Goal: Answer question/provide support: Share knowledge or assist other users

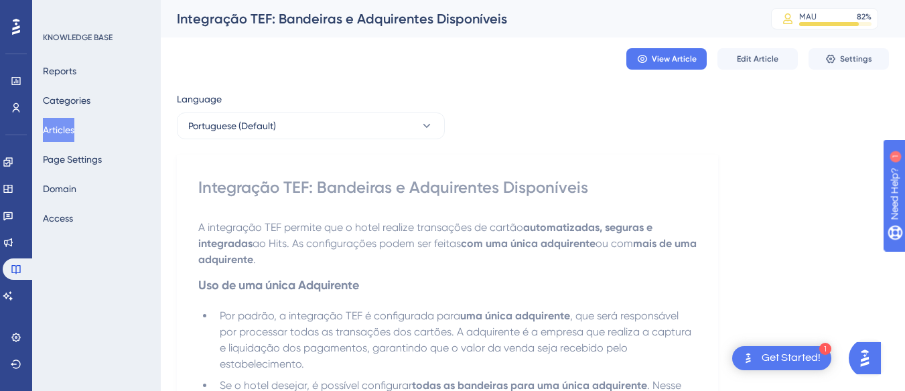
click at [66, 134] on button "Articles" at bounding box center [58, 130] width 31 height 24
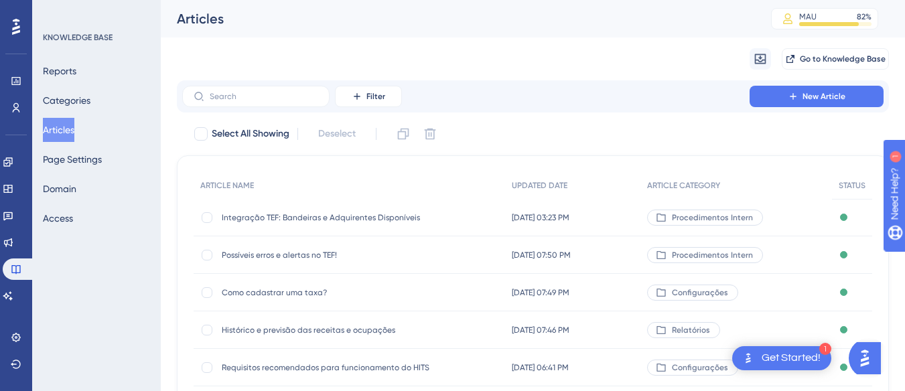
click at [298, 212] on span "Integração TEF: Bandeiras e Adquirentes Disponíveis" at bounding box center [329, 217] width 214 height 11
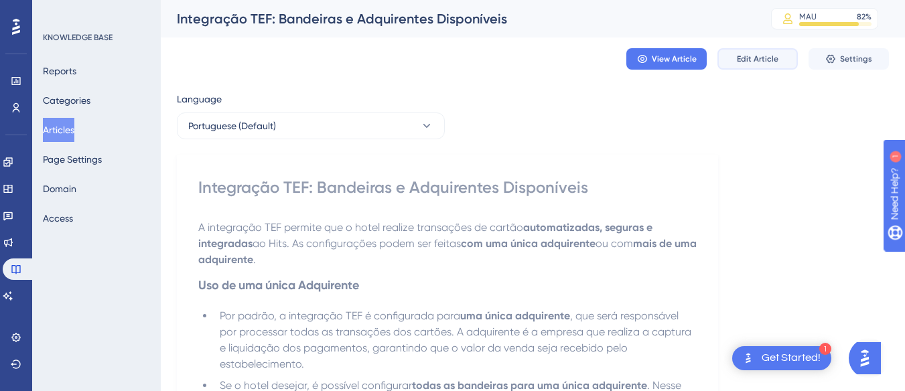
click at [745, 60] on span "Edit Article" at bounding box center [757, 59] width 42 height 11
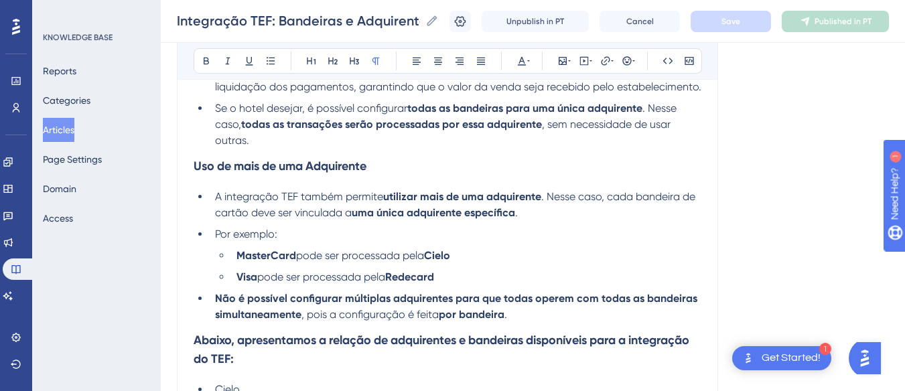
scroll to position [125, 0]
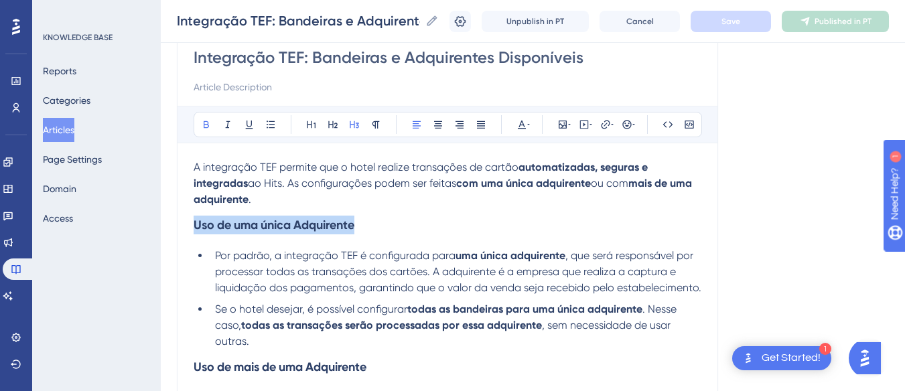
drag, startPoint x: 414, startPoint y: 228, endPoint x: 156, endPoint y: 229, distance: 258.4
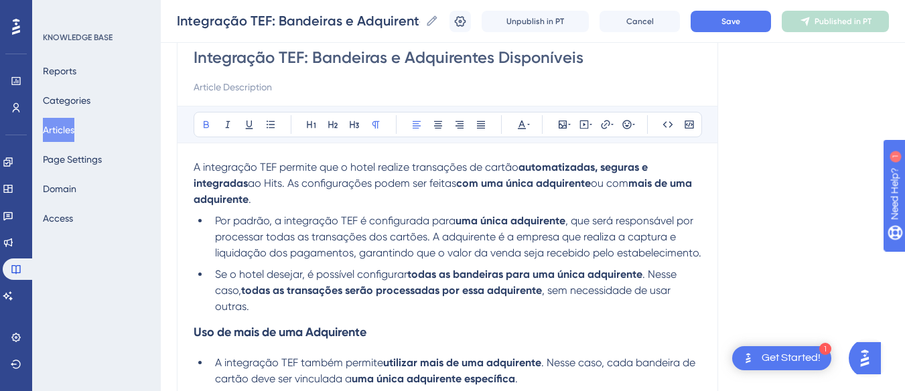
scroll to position [192, 0]
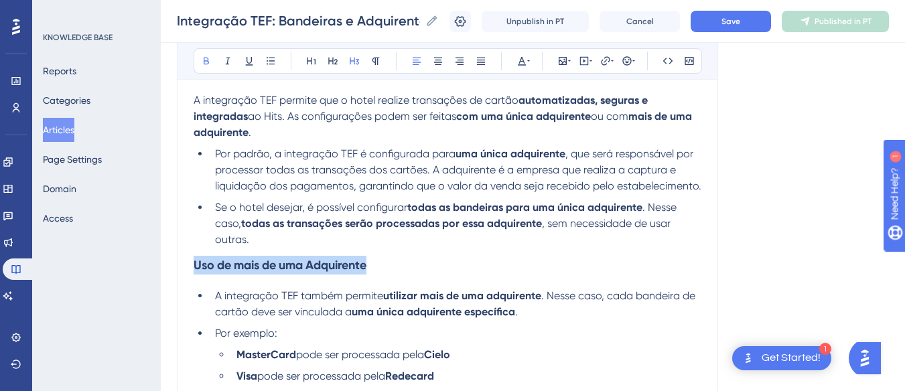
drag, startPoint x: 395, startPoint y: 280, endPoint x: 155, endPoint y: 289, distance: 239.9
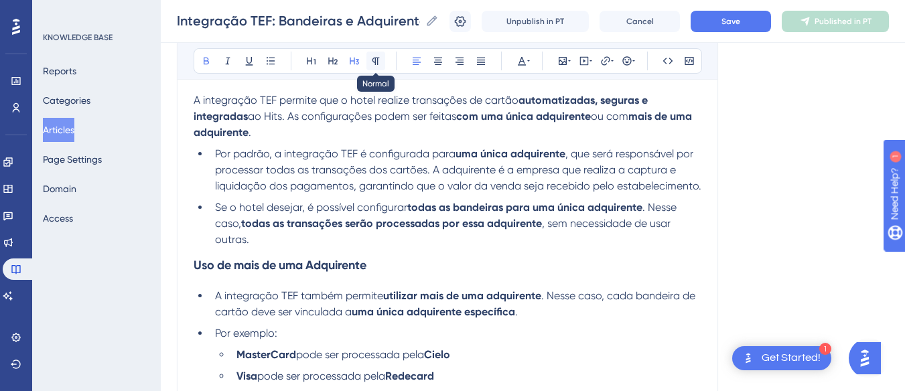
click at [378, 64] on icon at bounding box center [375, 61] width 7 height 7
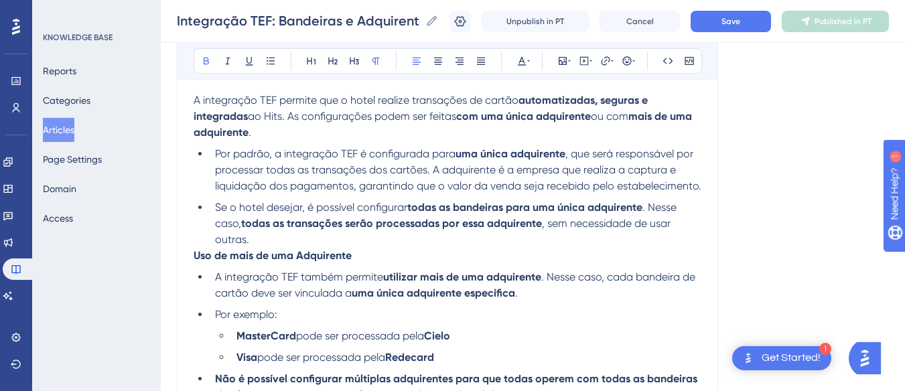
click at [444, 248] on li "Se o hotel desejar, é possível configurar todas as bandeiras para uma única adq…" at bounding box center [455, 224] width 491 height 48
click at [739, 23] on span "Save" at bounding box center [730, 21] width 19 height 11
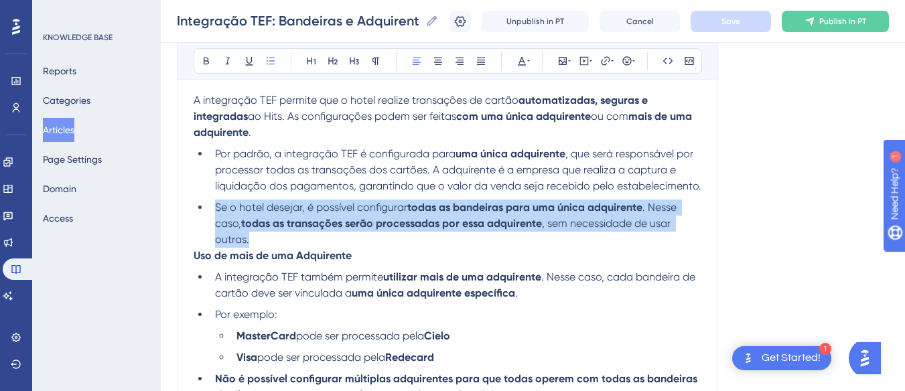
drag, startPoint x: 258, startPoint y: 256, endPoint x: 213, endPoint y: 226, distance: 54.6
click at [213, 226] on li "Se o hotel desejar, é possível configurar todas as bandeiras para uma única adq…" at bounding box center [455, 224] width 491 height 48
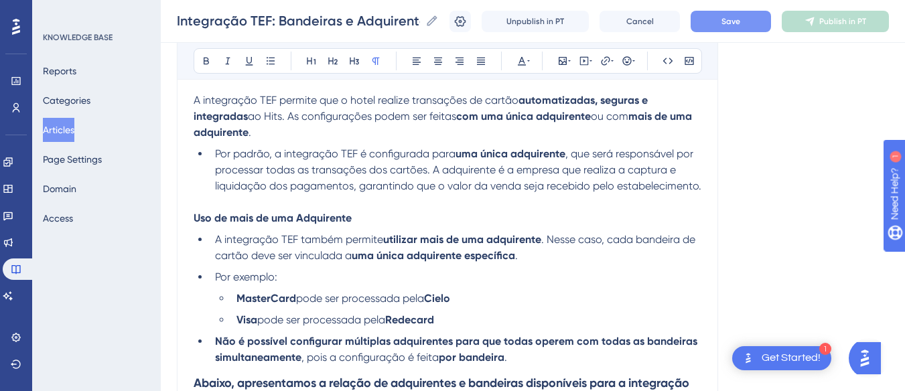
click at [333, 194] on li "Por padrão, a integração TEF é configurada para uma única adquirente , que será…" at bounding box center [455, 170] width 491 height 48
click at [255, 210] on p at bounding box center [447, 202] width 508 height 16
click at [752, 29] on button "Save" at bounding box center [730, 21] width 80 height 21
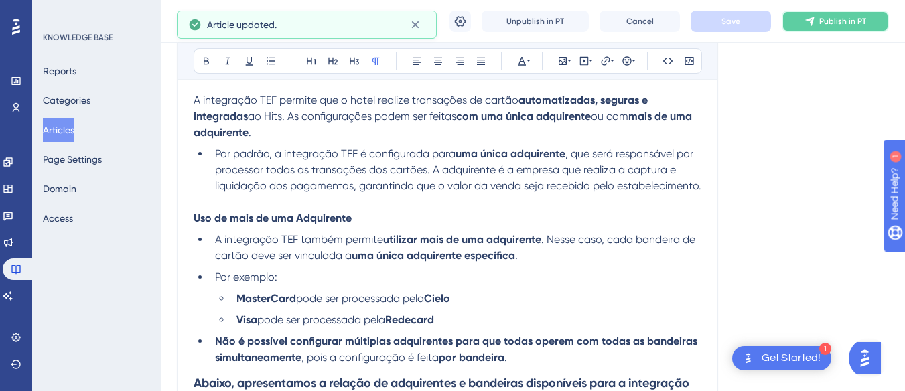
click at [815, 22] on icon at bounding box center [809, 21] width 11 height 11
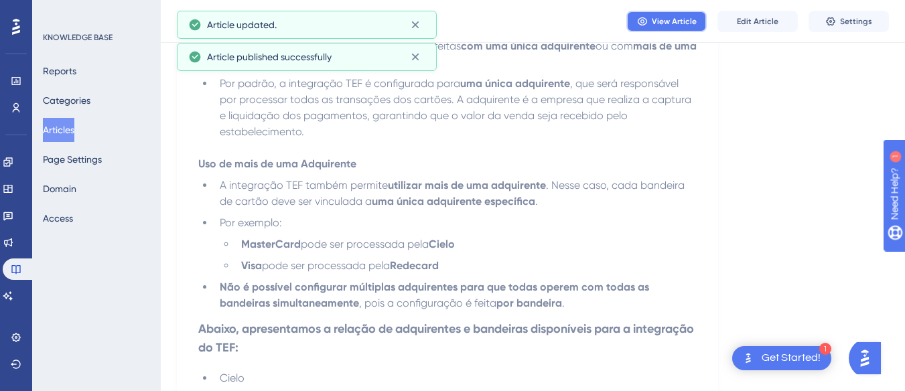
click at [676, 24] on span "View Article" at bounding box center [673, 21] width 45 height 11
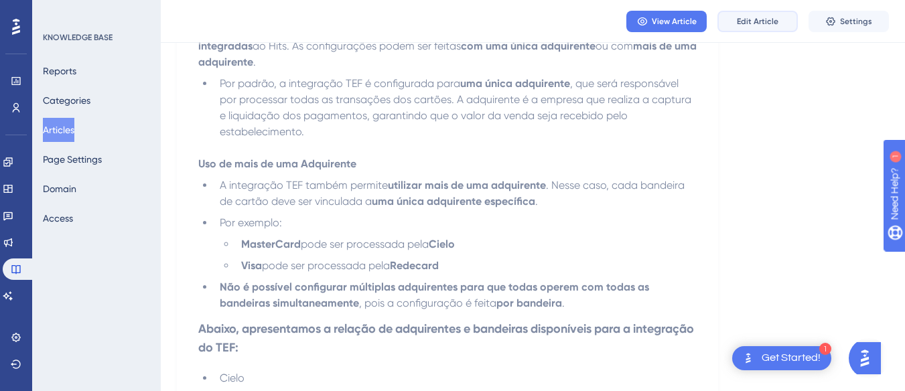
click at [755, 28] on button "Edit Article" at bounding box center [757, 21] width 80 height 21
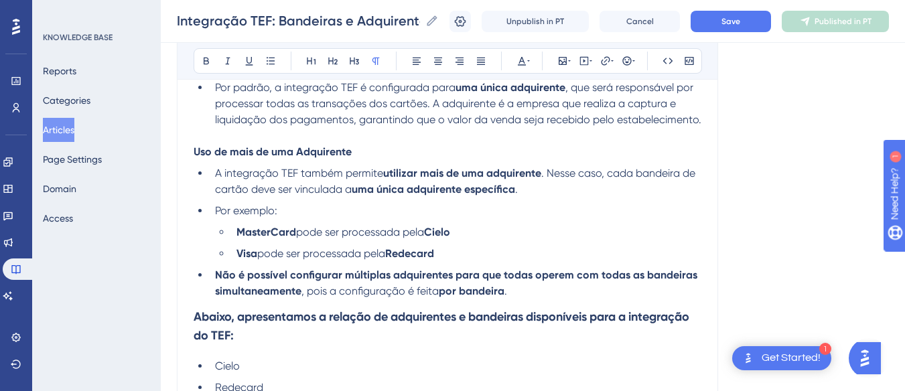
scroll to position [392, 0]
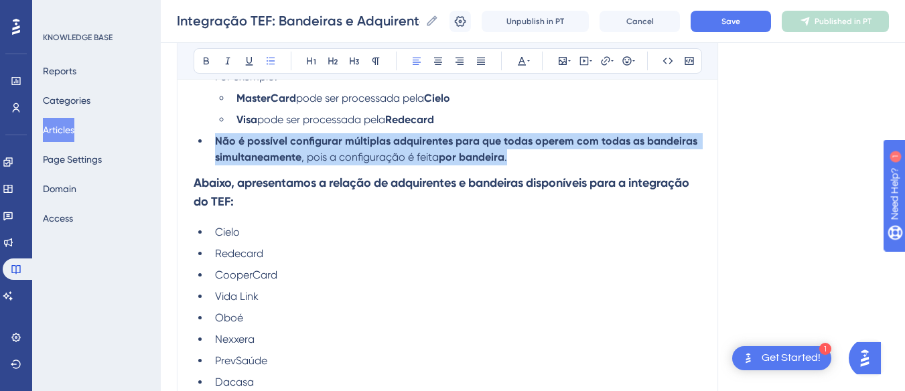
drag, startPoint x: 529, startPoint y: 171, endPoint x: 207, endPoint y: 159, distance: 322.3
click at [207, 159] on ul "A integração TEF também permite utilizar mais de uma adquirente . Nesse caso, c…" at bounding box center [447, 98] width 508 height 134
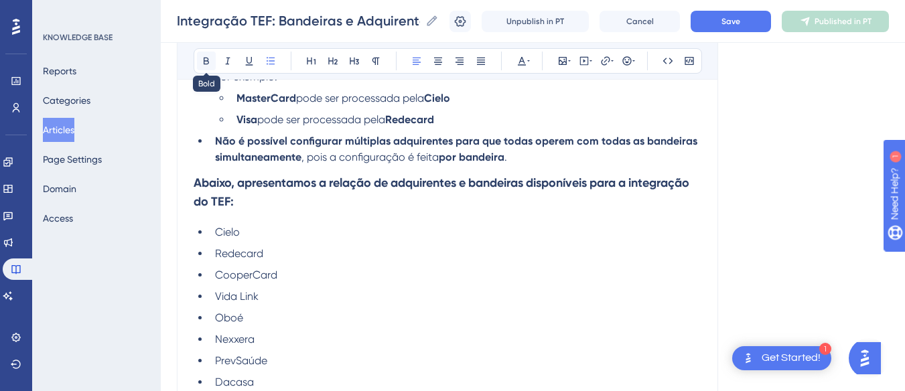
click at [202, 56] on icon at bounding box center [206, 61] width 11 height 11
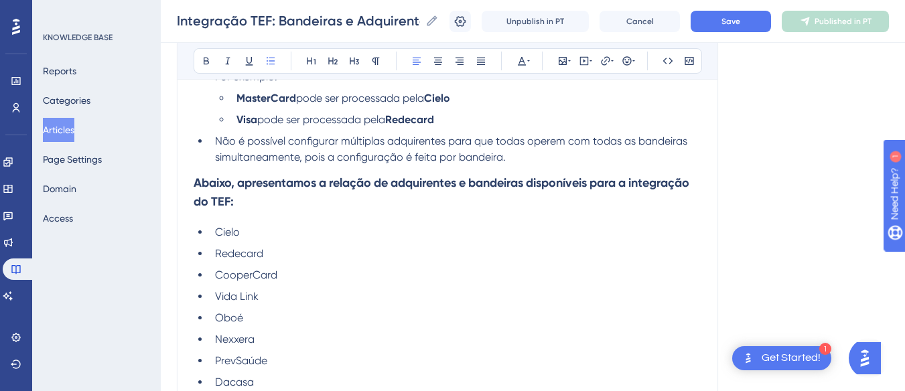
click at [522, 165] on li "Não é possível configurar múltiplas adquirentes para que todas operem com todas…" at bounding box center [455, 149] width 491 height 32
click at [511, 204] on strong "Abaixo, apresentamos a relação de adquirentes e bandeiras disponíveis para a in…" at bounding box center [442, 191] width 498 height 33
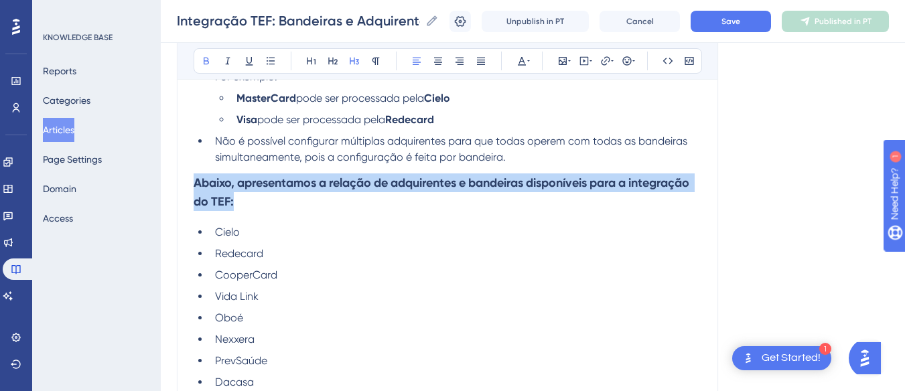
drag, startPoint x: 312, startPoint y: 213, endPoint x: 177, endPoint y: 182, distance: 138.1
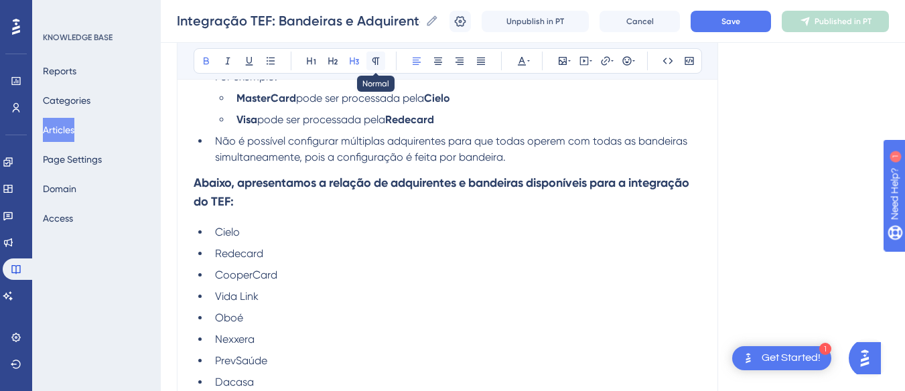
click at [372, 57] on icon at bounding box center [375, 61] width 11 height 11
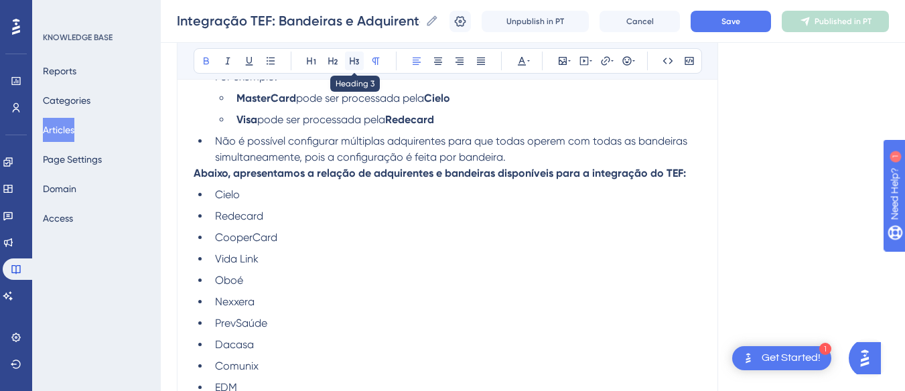
click at [354, 60] on icon at bounding box center [354, 61] width 11 height 11
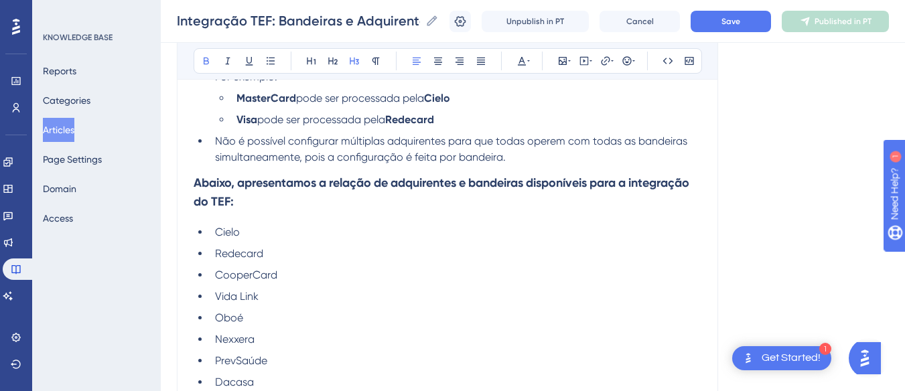
click at [337, 219] on h3 "Abaixo, apresentamos a relação de adquirentes e bandeiras disponíveis para a in…" at bounding box center [447, 192] width 508 height 54
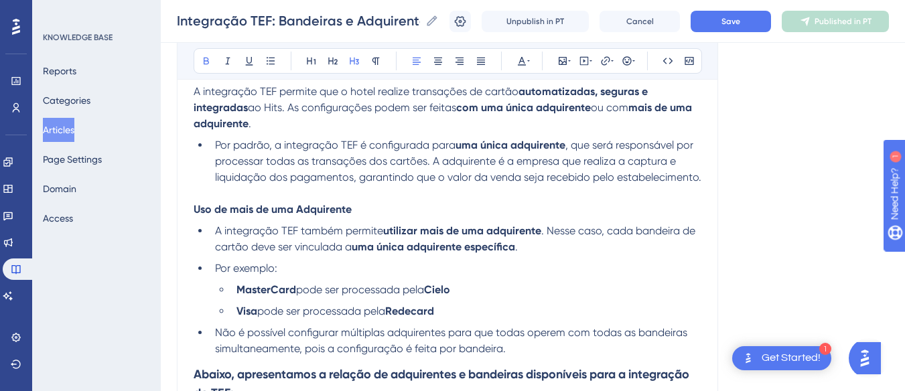
scroll to position [335, 0]
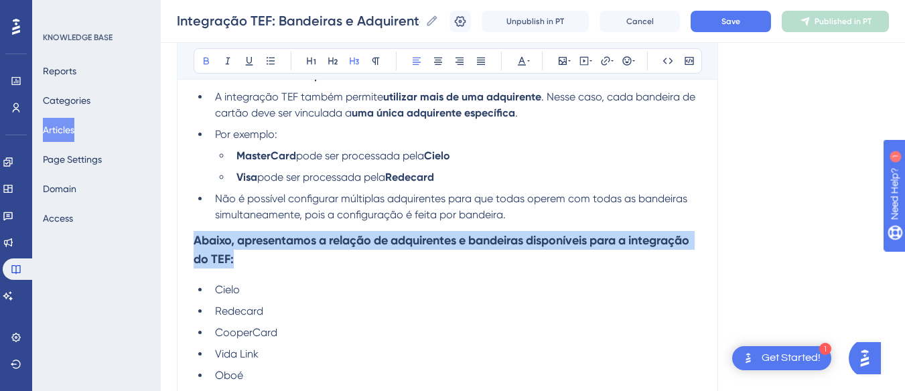
drag, startPoint x: 312, startPoint y: 277, endPoint x: 184, endPoint y: 258, distance: 129.2
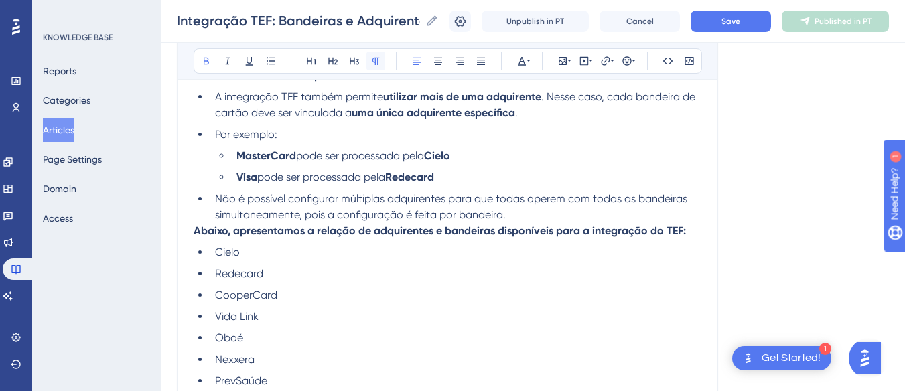
click at [381, 61] on button at bounding box center [375, 61] width 19 height 19
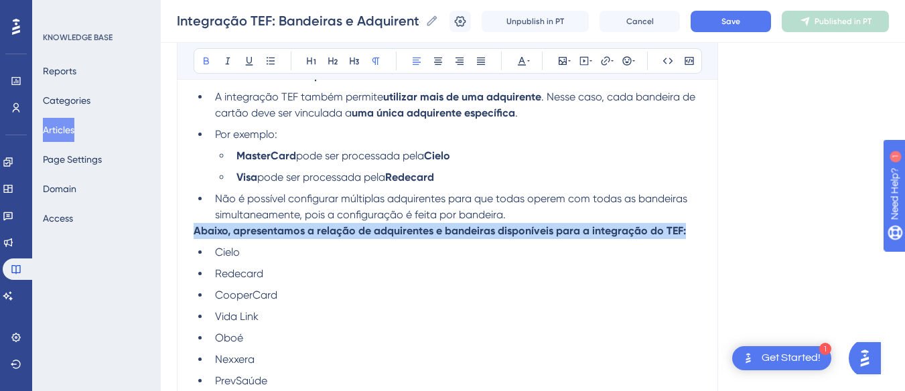
click at [272, 237] on strong "Abaixo, apresentamos a relação de adquirentes e bandeiras disponíveis para a in…" at bounding box center [439, 230] width 492 height 13
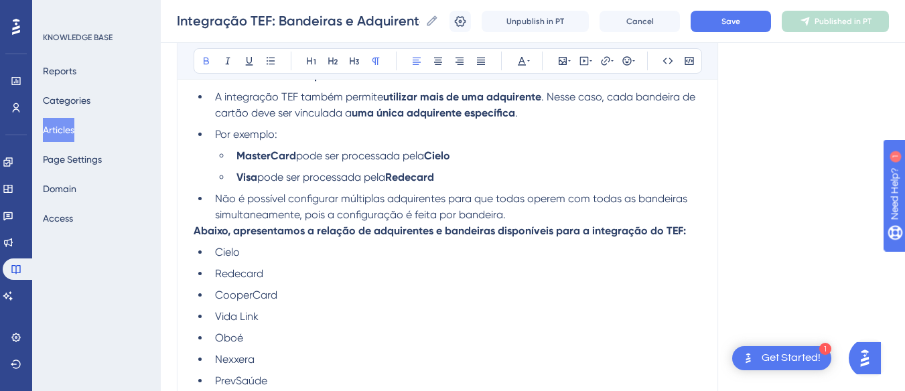
click at [570, 223] on li "Não é possível configurar múltiplas adquirentes para que todas operem com todas…" at bounding box center [455, 207] width 491 height 32
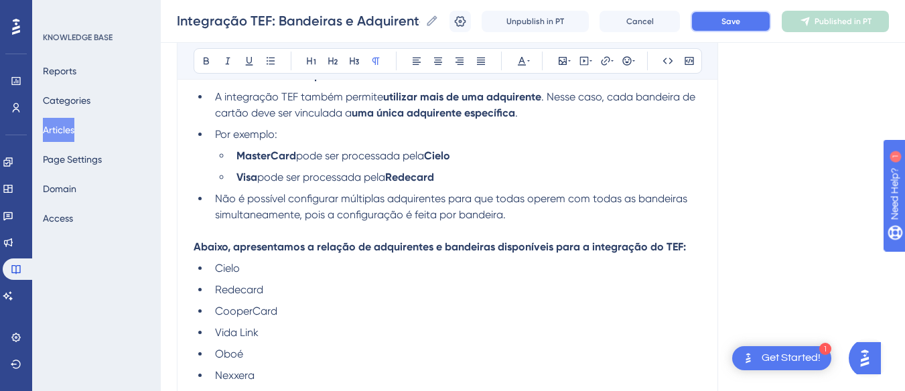
click at [734, 23] on span "Save" at bounding box center [730, 21] width 19 height 11
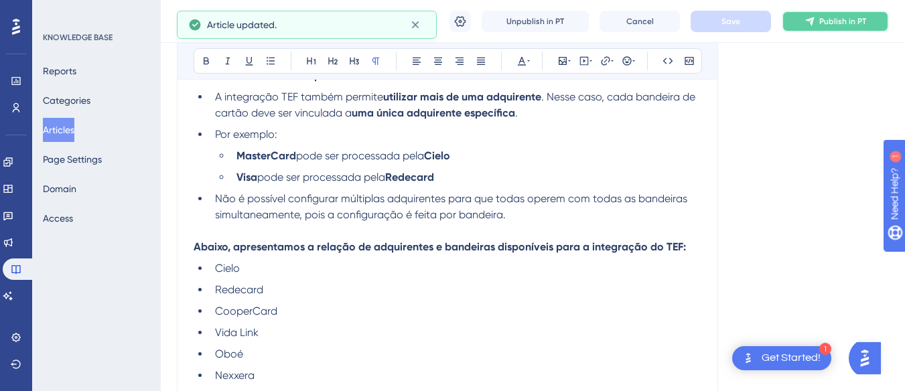
click at [826, 21] on button "Publish in PT" at bounding box center [834, 21] width 107 height 21
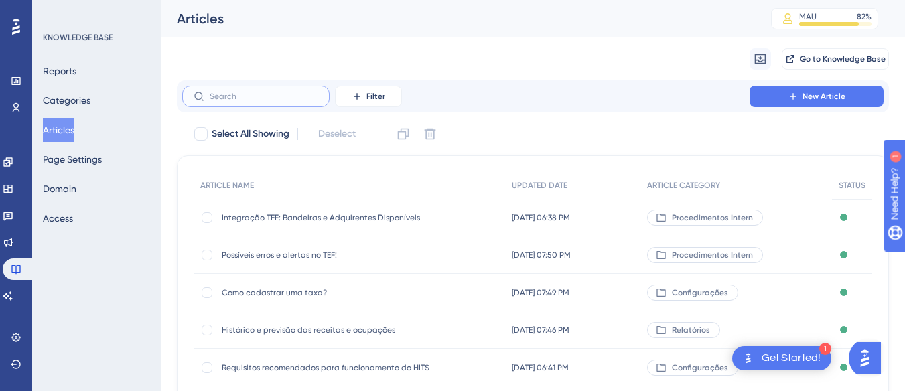
click at [238, 100] on input "text" at bounding box center [264, 96] width 108 height 9
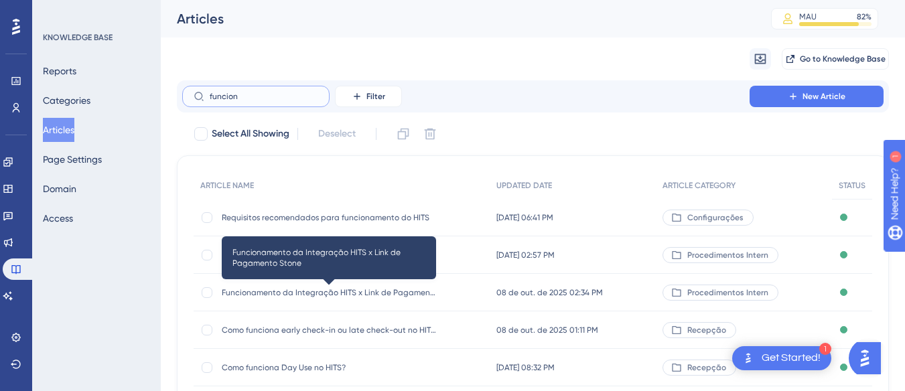
type input "funcion"
click at [347, 294] on span "Funcionamento da Integração HITS x Link de Pagamento Stone" at bounding box center [329, 292] width 214 height 11
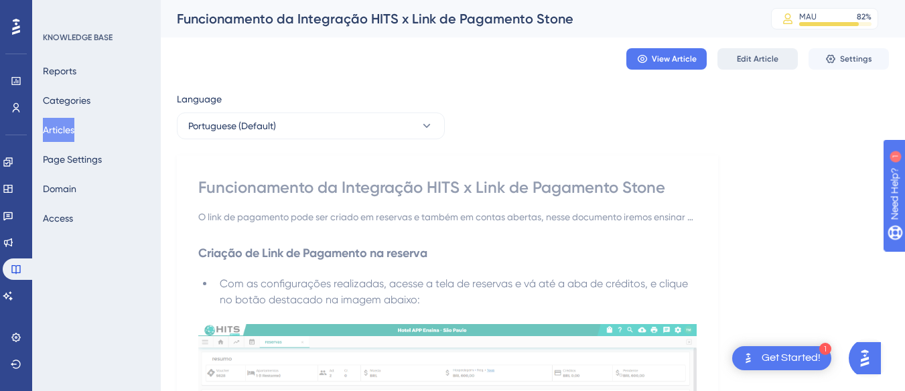
click at [752, 54] on span "Edit Article" at bounding box center [757, 59] width 42 height 11
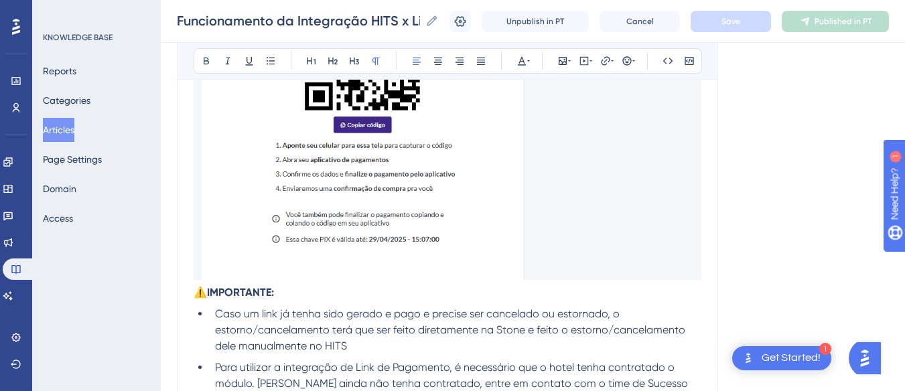
scroll to position [7042, 0]
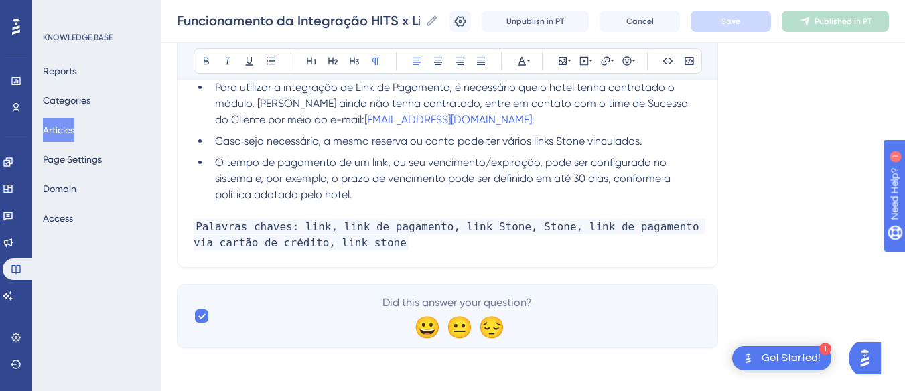
click at [412, 196] on li "O tempo de pagamento de um link, ou seu vencimento/expiração, pode ser configur…" at bounding box center [455, 179] width 491 height 48
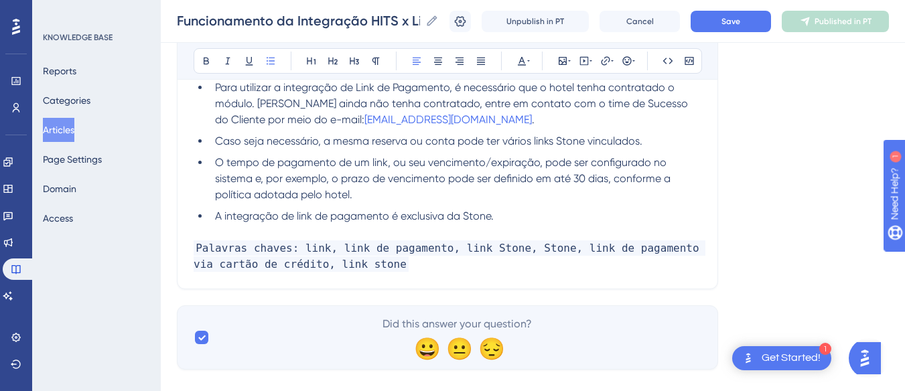
click at [390, 215] on span "A integração de link de pagamento é exclusiva da Stone." at bounding box center [354, 216] width 279 height 13
click at [739, 27] on button "Save" at bounding box center [730, 21] width 80 height 21
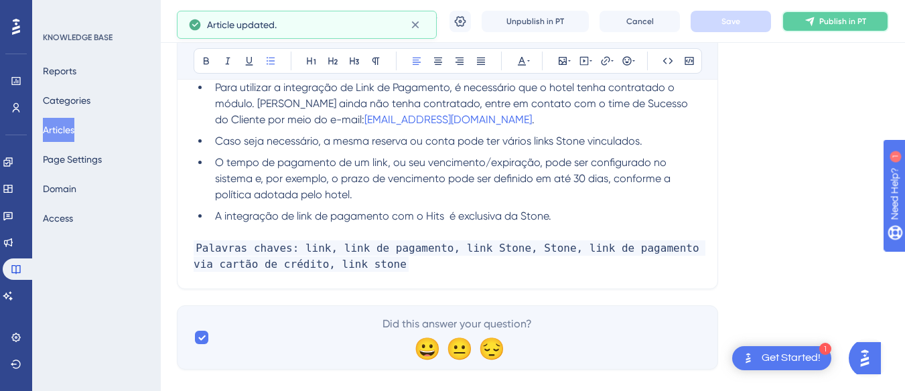
click at [842, 21] on span "Publish in PT" at bounding box center [842, 21] width 47 height 11
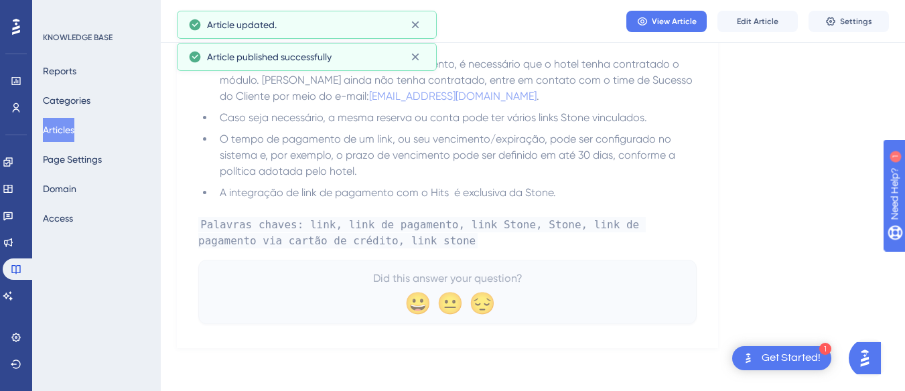
scroll to position [6973, 0]
click at [74, 135] on button "Articles" at bounding box center [58, 130] width 31 height 24
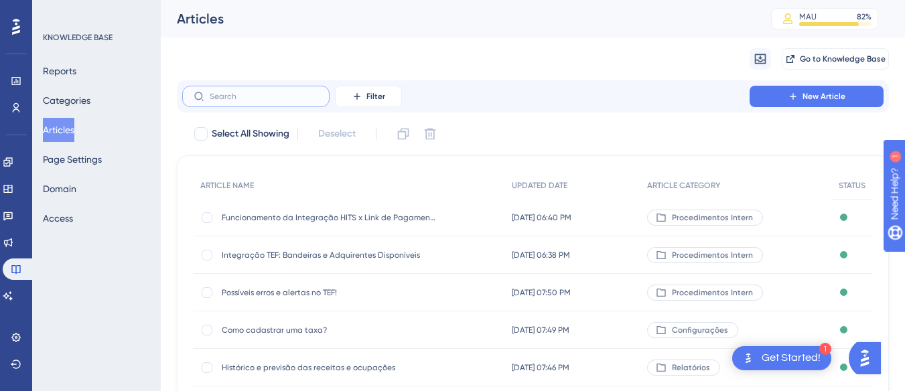
click at [259, 95] on input "text" at bounding box center [264, 96] width 108 height 9
type input "comn"
checkbox input "true"
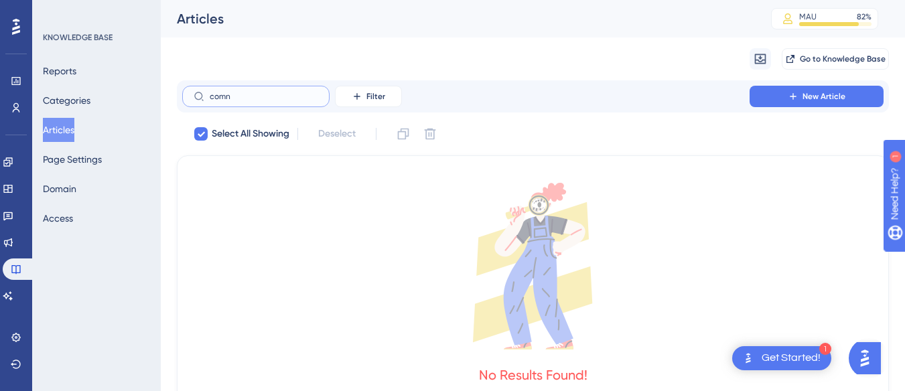
type input "com"
checkbox input "false"
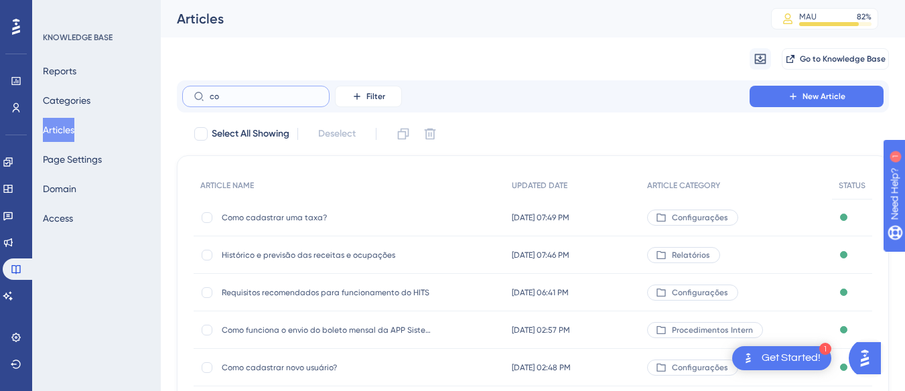
type input "c"
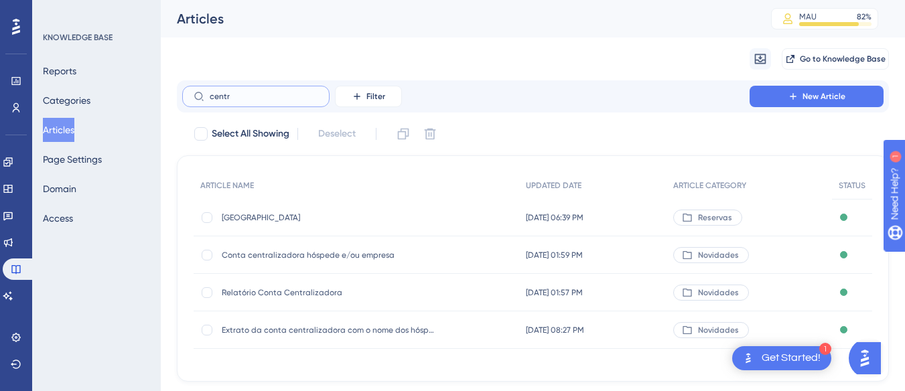
type input "centr"
click at [296, 254] on span "Conta centralizadora hóspede e/ou empresa" at bounding box center [329, 255] width 214 height 11
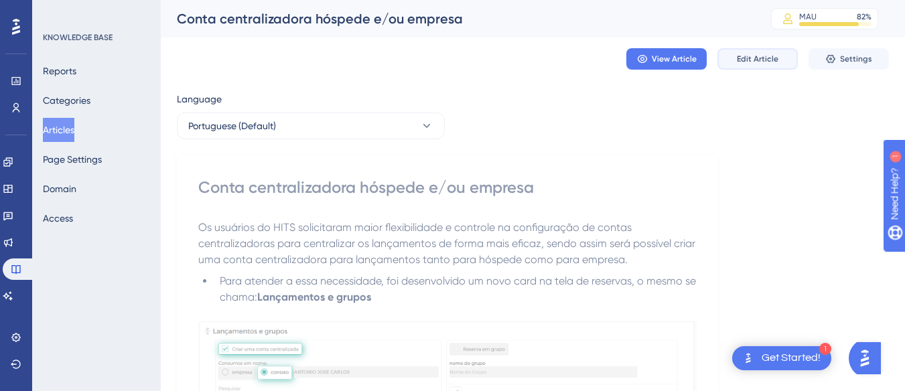
click at [746, 52] on button "Edit Article" at bounding box center [757, 58] width 80 height 21
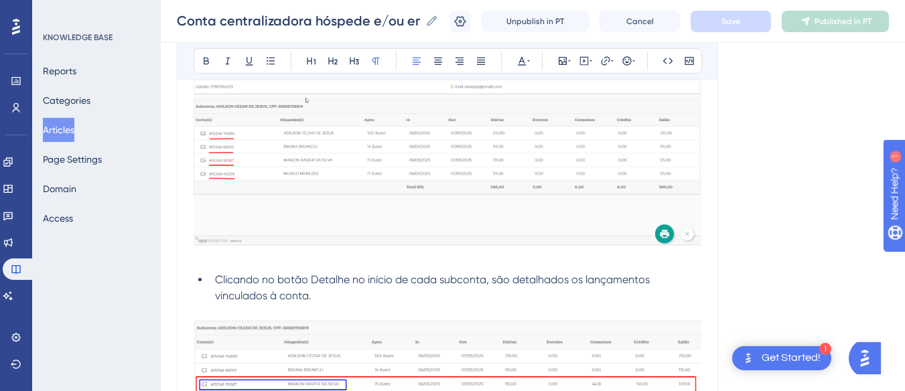
scroll to position [1753, 0]
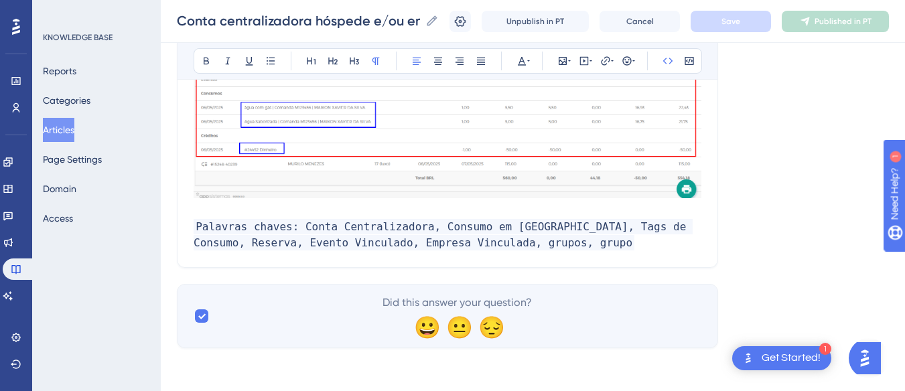
click at [533, 248] on p "Palavras chaves: Conta Centralizadora, Consumo em [GEOGRAPHIC_DATA], Tags de Co…" at bounding box center [447, 235] width 508 height 32
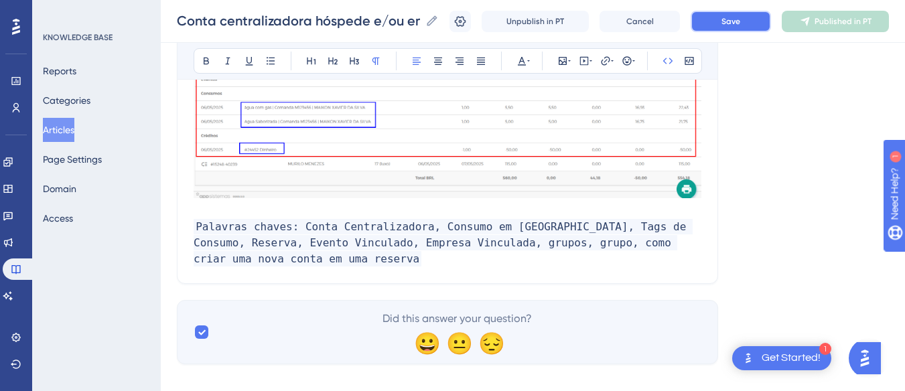
click at [724, 13] on button "Save" at bounding box center [730, 21] width 80 height 21
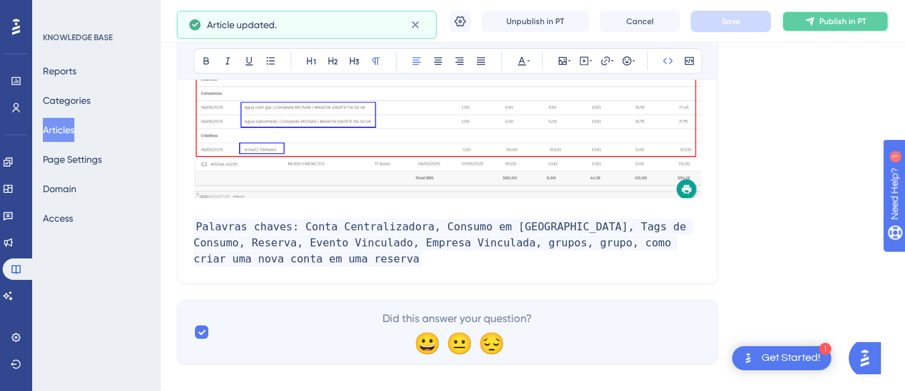
click at [832, 16] on span "Publish in PT" at bounding box center [842, 21] width 47 height 11
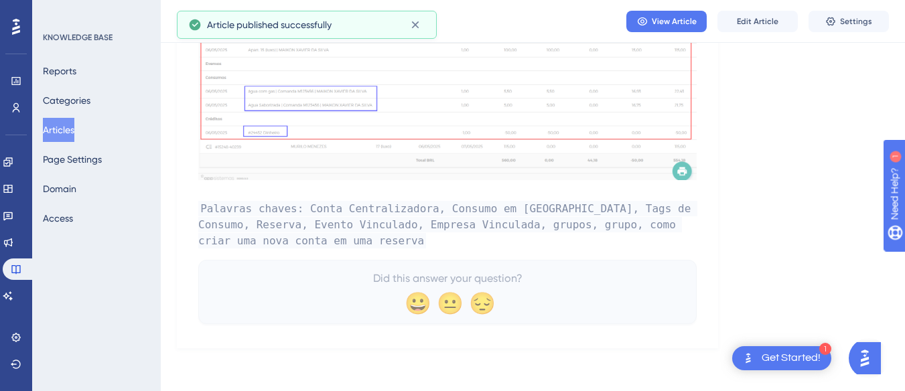
scroll to position [1685, 0]
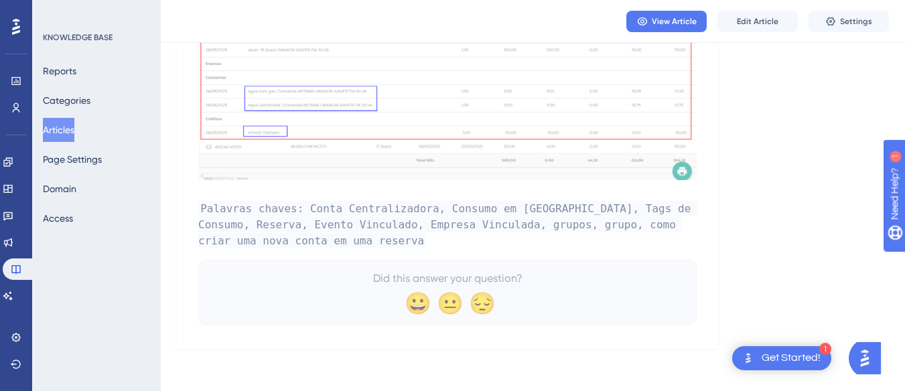
click at [62, 129] on button "Articles" at bounding box center [58, 130] width 31 height 24
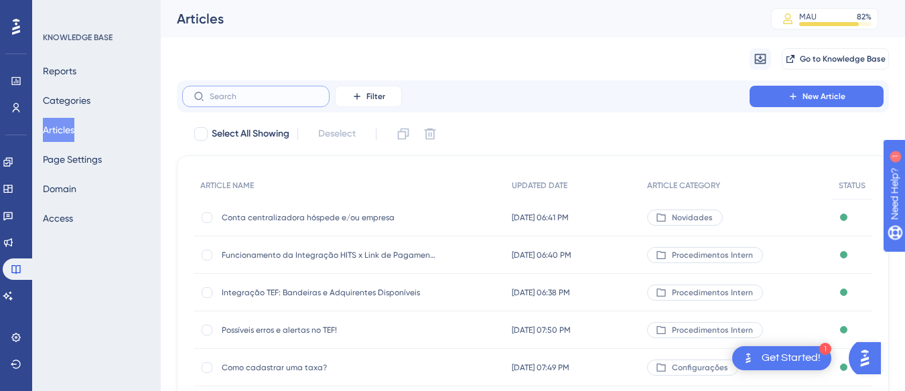
click at [242, 96] on input "text" at bounding box center [264, 96] width 108 height 9
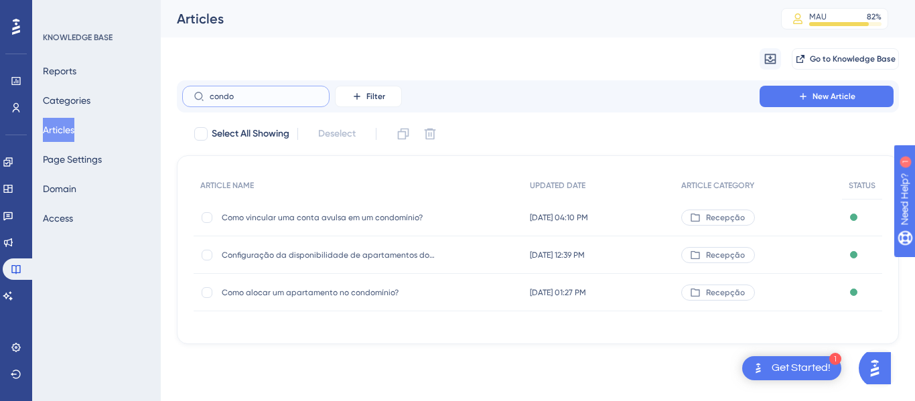
type input "condo"
click at [258, 295] on span "Como alocar um apartamento no condomínio?" at bounding box center [329, 292] width 214 height 11
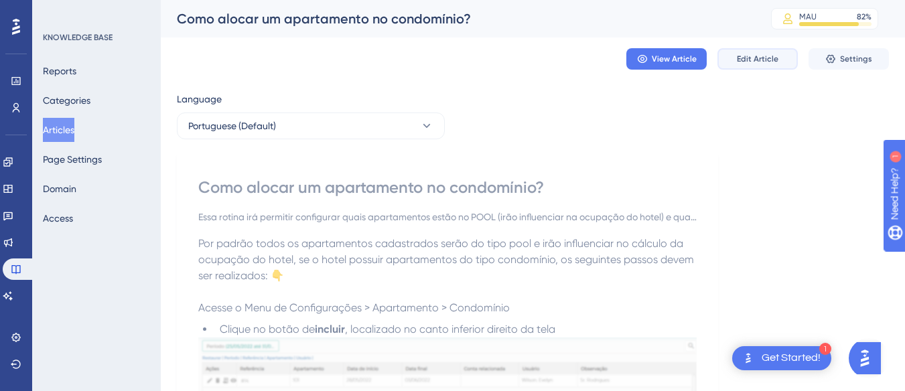
click at [734, 52] on button "Edit Article" at bounding box center [757, 58] width 80 height 21
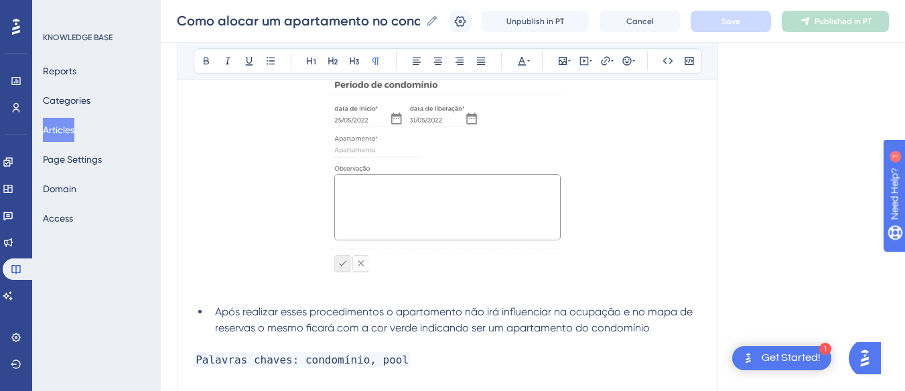
scroll to position [786, 0]
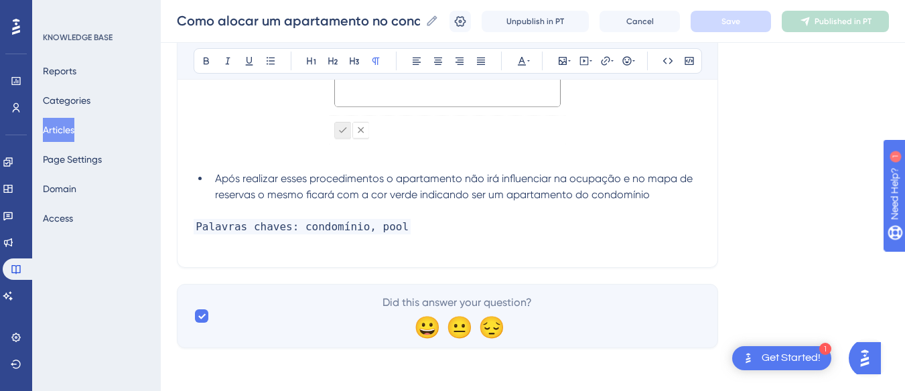
click at [680, 206] on p at bounding box center [447, 211] width 508 height 16
click at [669, 190] on li "Após realizar esses procedimentos o apartamento não irá influenciar na ocupação…" at bounding box center [455, 187] width 491 height 32
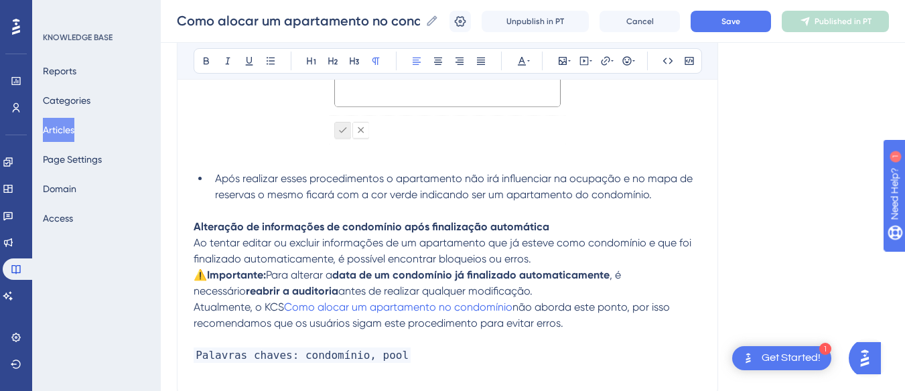
click at [600, 226] on p "Alteração de informações de condomínio após finalização automática" at bounding box center [447, 227] width 508 height 16
click at [566, 259] on p "Ao tentar editar ou excluir informações de um apartamento que já esteve como co…" at bounding box center [447, 251] width 508 height 32
drag, startPoint x: 585, startPoint y: 325, endPoint x: 191, endPoint y: 218, distance: 407.8
copy div "Alteração de informações de condomínio após finalização automática Ao tentar ed…"
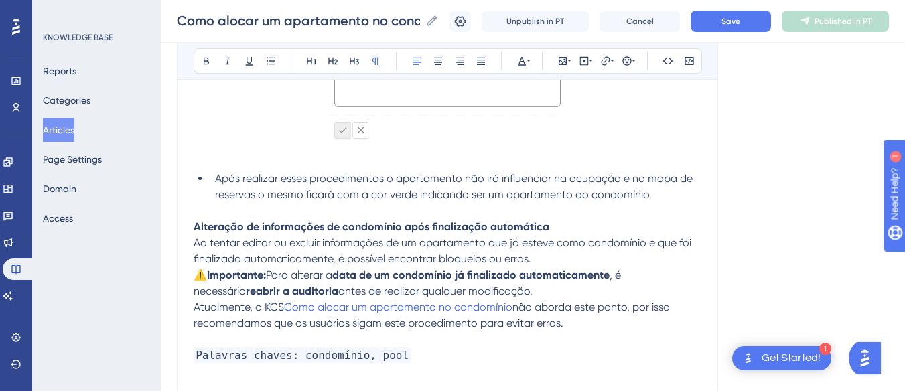
click at [607, 321] on p "Atualmente, o KCS Como alocar um apartamento no condomínio não aborda este pont…" at bounding box center [447, 315] width 508 height 32
drag, startPoint x: 595, startPoint y: 326, endPoint x: 188, endPoint y: 230, distance: 417.7
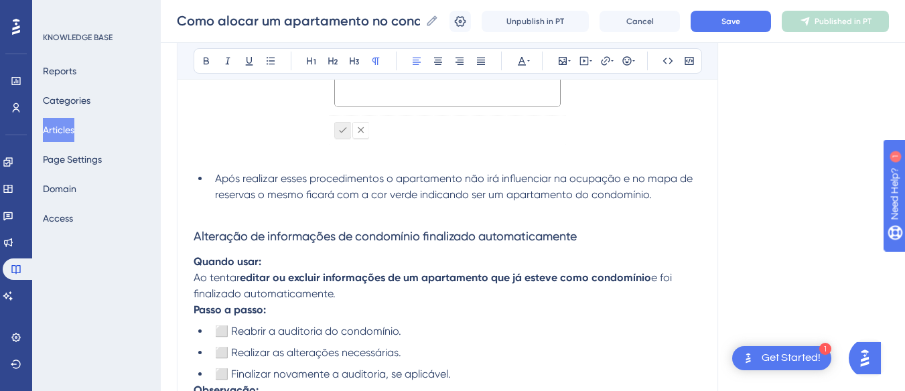
scroll to position [797, 0]
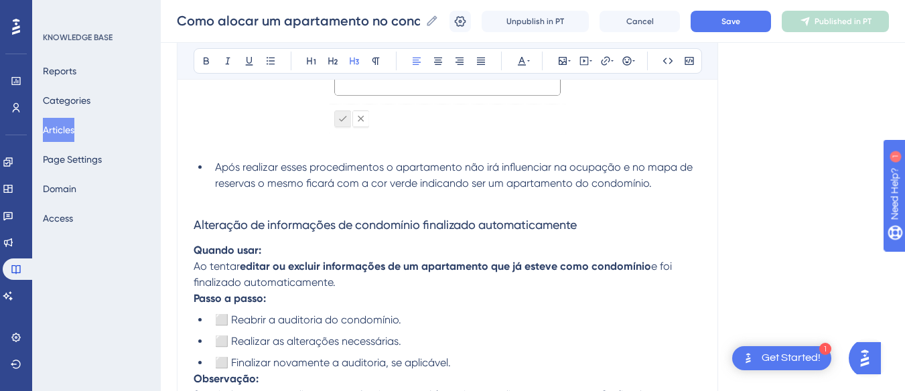
click at [337, 223] on span "Alteração de informações de condomínio finalizado automaticamente" at bounding box center [384, 225] width 383 height 14
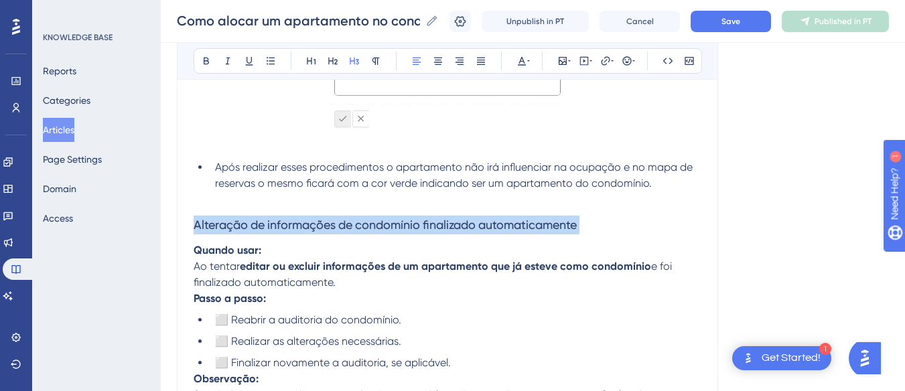
click at [337, 223] on span "Alteração de informações de condomínio finalizado automaticamente" at bounding box center [384, 225] width 383 height 14
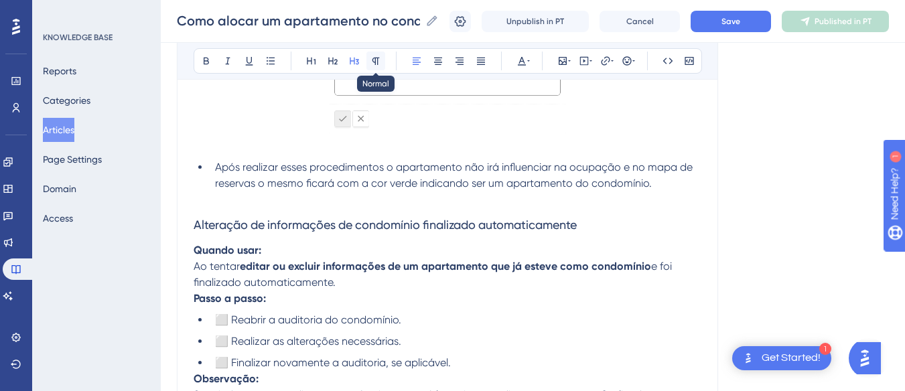
click at [379, 59] on icon at bounding box center [375, 61] width 11 height 11
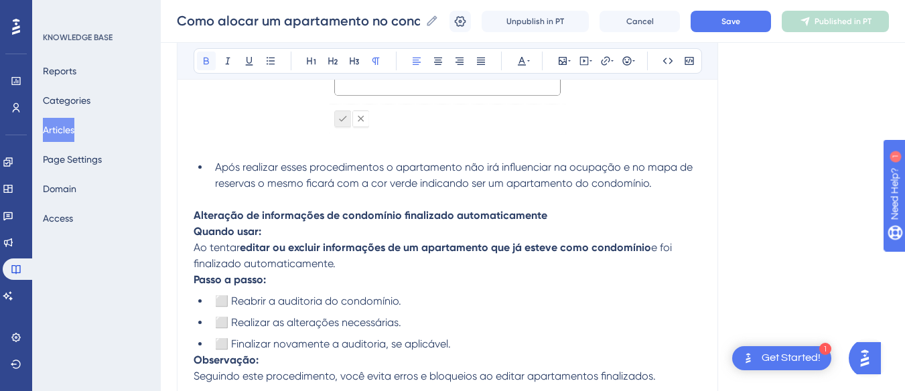
click at [199, 54] on button at bounding box center [206, 61] width 19 height 19
click at [248, 210] on strong "Alteração de informações de condomínio finalizado automaticamente" at bounding box center [370, 215] width 354 height 13
click at [601, 211] on p "Alteração de informações de condomínio finalizado automaticamente" at bounding box center [447, 216] width 508 height 16
drag, startPoint x: 599, startPoint y: 212, endPoint x: 501, endPoint y: 212, distance: 97.1
click at [501, 212] on p "Alteração de informações de condomínio finalizado automaticamente" at bounding box center [447, 216] width 508 height 16
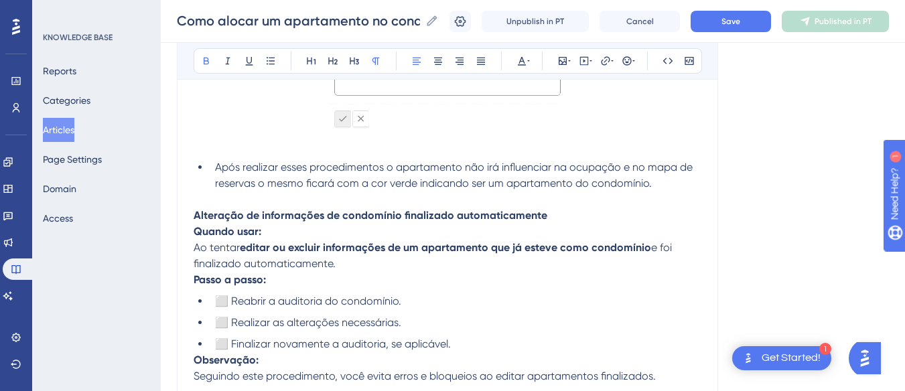
click at [429, 238] on p "Quando usar: Ao tentar editar ou excluir informações de um apartamento que já e…" at bounding box center [447, 248] width 508 height 48
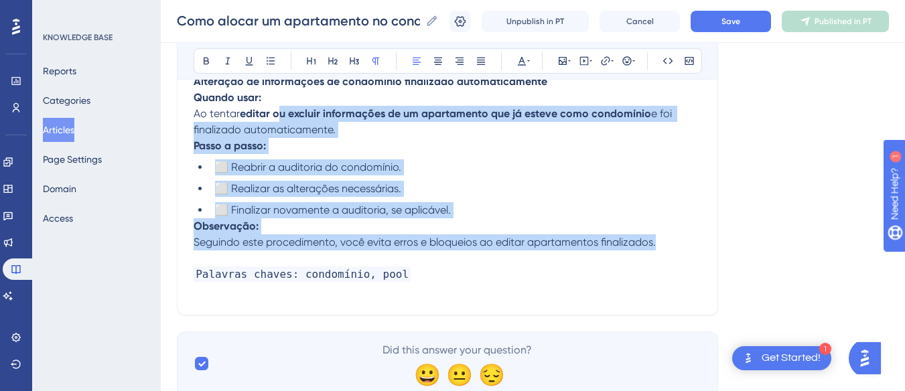
scroll to position [864, 0]
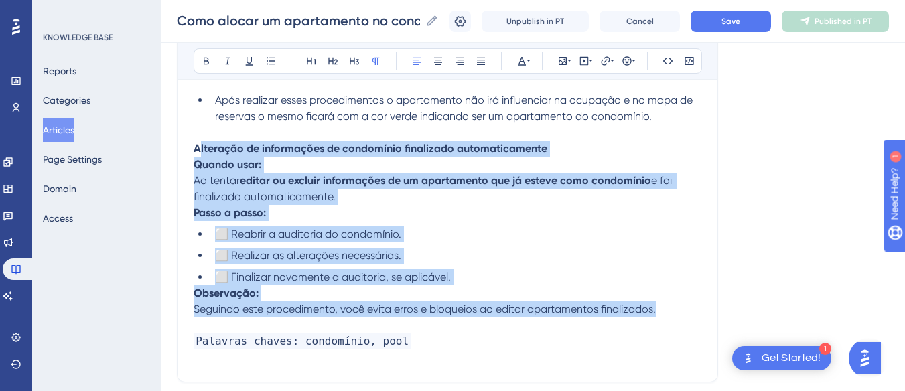
drag, startPoint x: 668, startPoint y: 242, endPoint x: 198, endPoint y: 146, distance: 479.8
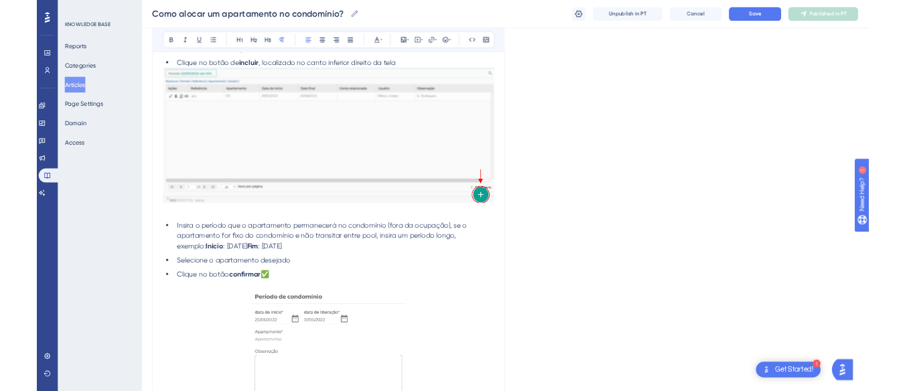
scroll to position [609, 0]
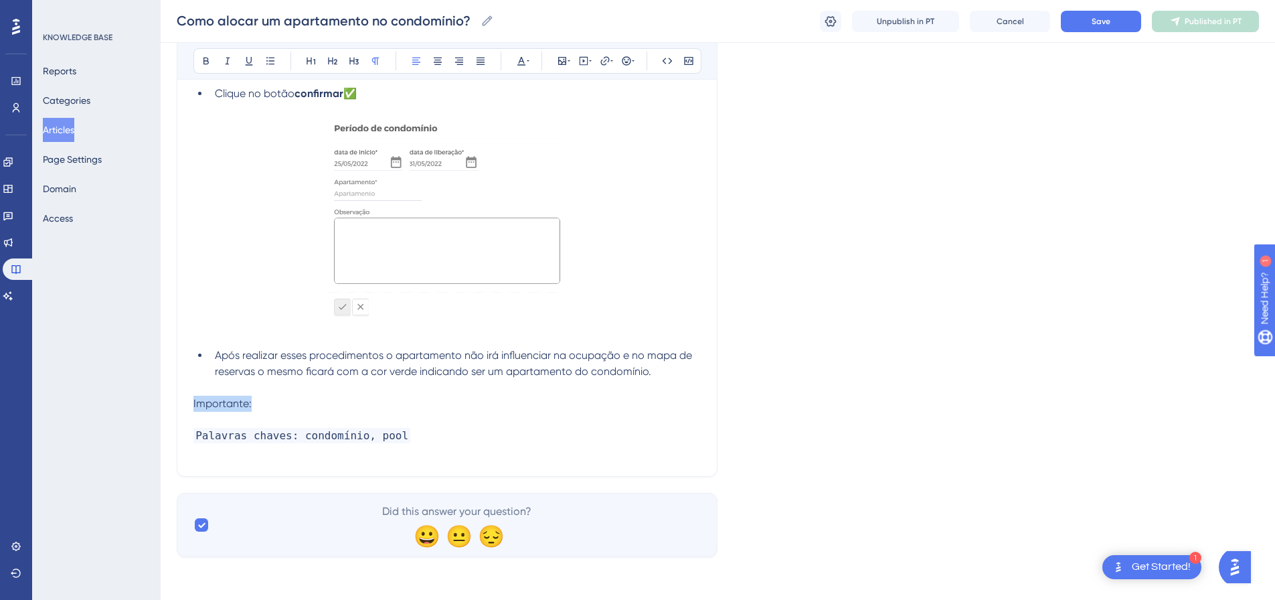
drag, startPoint x: 293, startPoint y: 400, endPoint x: 185, endPoint y: 402, distance: 107.8
click at [179, 400] on div "Como alocar um apartamento no condomínio? Essa rotina irá permitir configurar q…" at bounding box center [447, 9] width 541 height 936
drag, startPoint x: 323, startPoint y: 402, endPoint x: 189, endPoint y: 406, distance: 133.9
click at [189, 400] on div "Como alocar um apartamento no condomínio? Essa rotina irá permitir configurar q…" at bounding box center [447, 9] width 541 height 936
click at [378, 400] on p "Como excluir um a" at bounding box center [447, 404] width 508 height 16
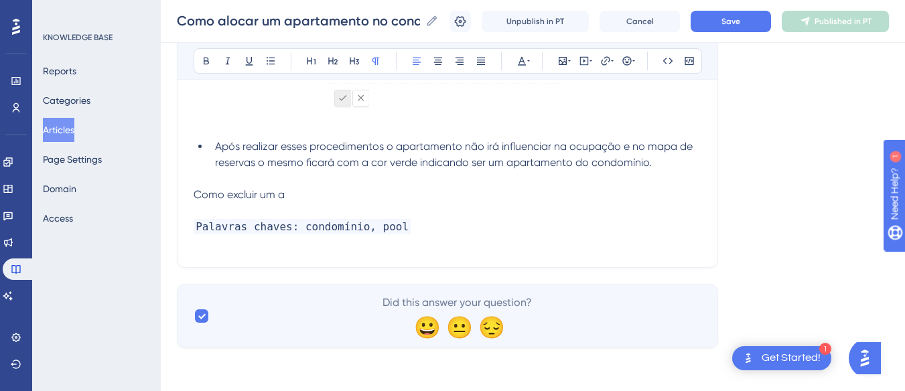
scroll to position [751, 0]
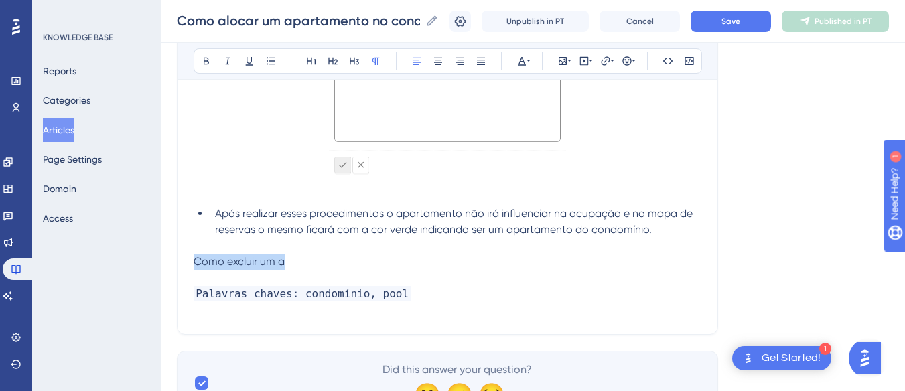
drag, startPoint x: 362, startPoint y: 266, endPoint x: 180, endPoint y: 266, distance: 181.4
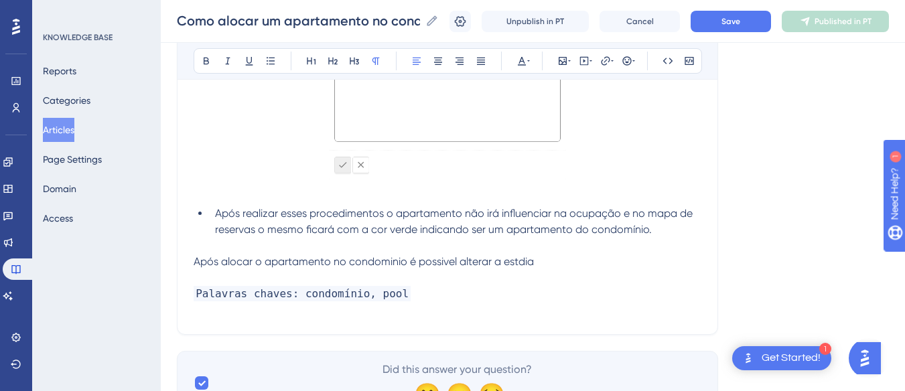
drag, startPoint x: 554, startPoint y: 260, endPoint x: 151, endPoint y: 250, distance: 402.5
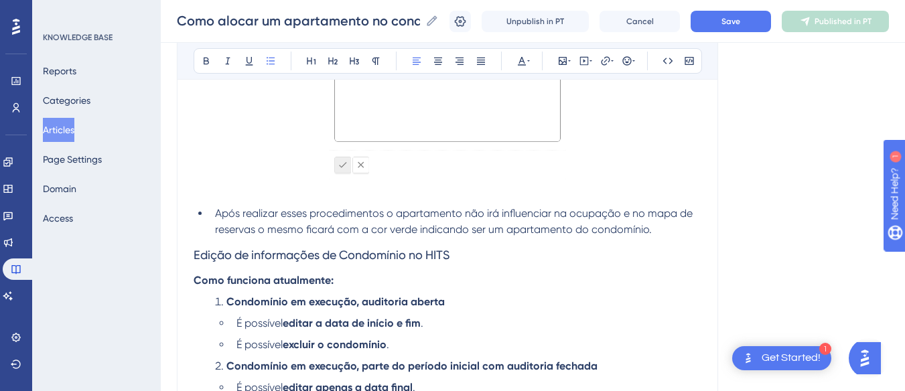
scroll to position [808, 0]
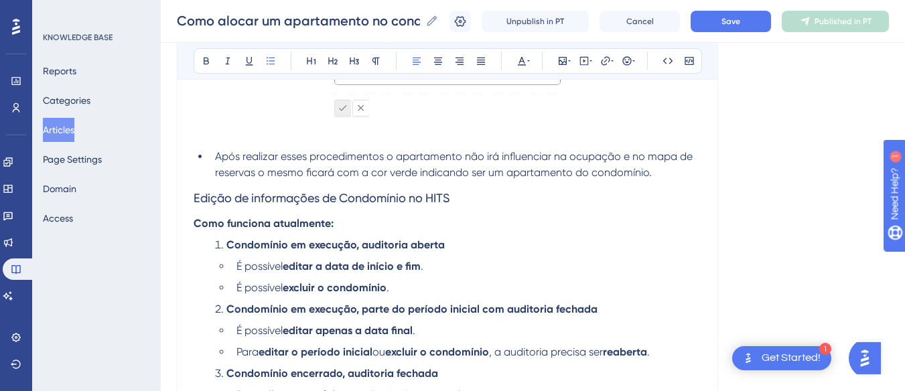
click at [467, 189] on h3 "Edição de informações de Condomínio no HITS" at bounding box center [447, 198] width 508 height 35
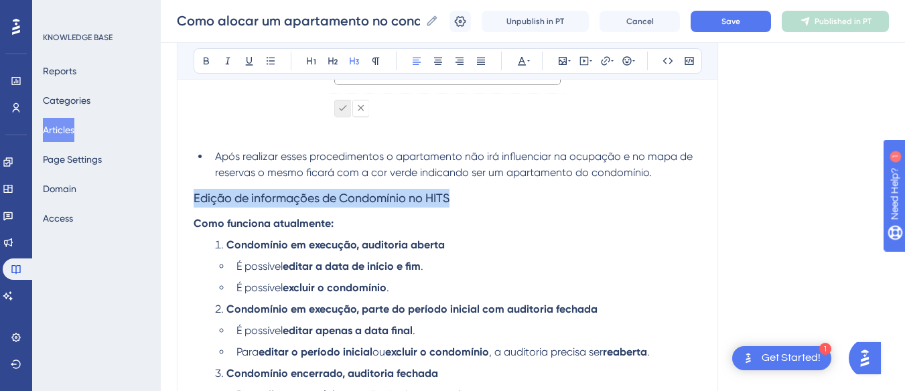
drag, startPoint x: 467, startPoint y: 194, endPoint x: 248, endPoint y: 149, distance: 223.0
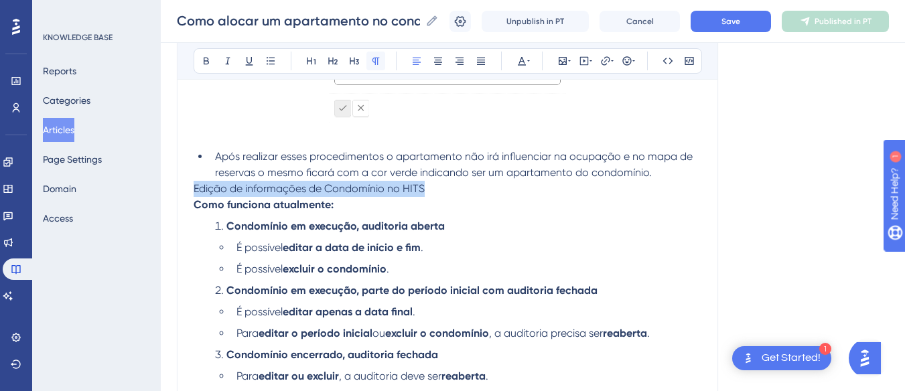
click at [374, 60] on icon at bounding box center [375, 61] width 11 height 11
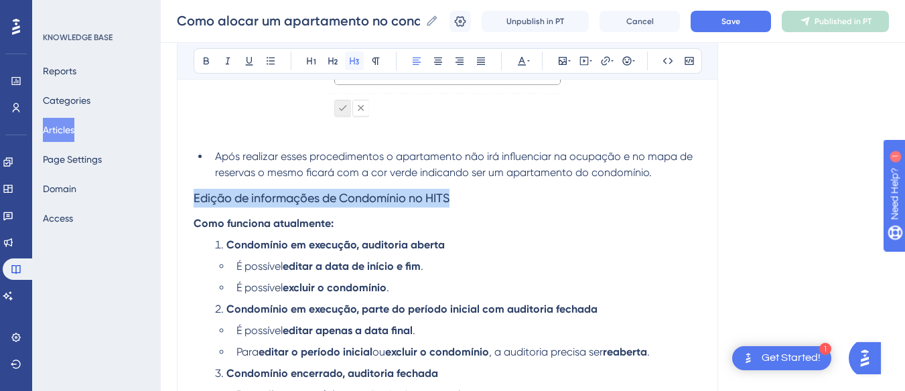
click at [358, 62] on icon at bounding box center [354, 61] width 11 height 11
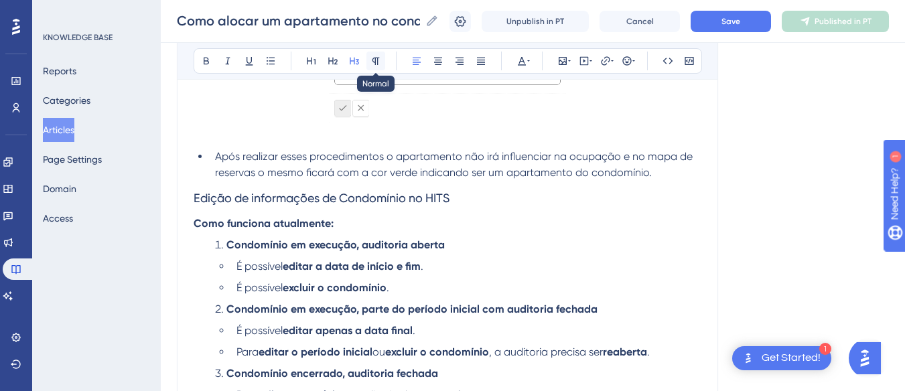
click at [377, 58] on icon at bounding box center [375, 61] width 7 height 7
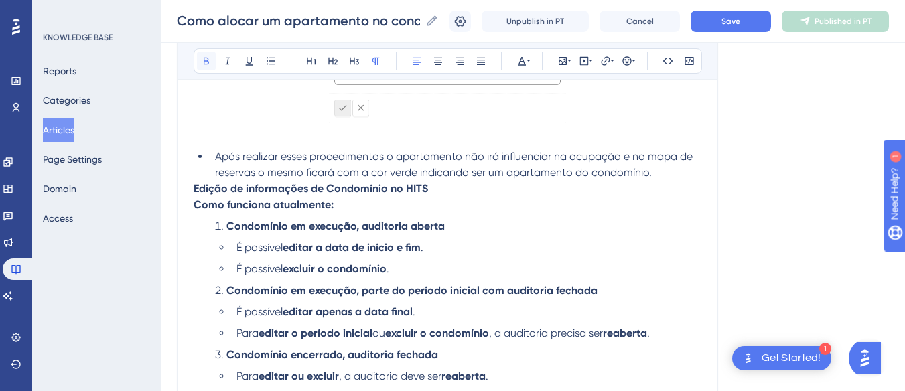
click at [204, 63] on icon at bounding box center [206, 61] width 5 height 7
click at [451, 191] on p "Edição de informações de Condomínio no HITS" at bounding box center [447, 189] width 508 height 16
click at [670, 177] on li "Após realizar esses procedimentos o apartamento não irá influenciar na ocupação…" at bounding box center [455, 165] width 491 height 32
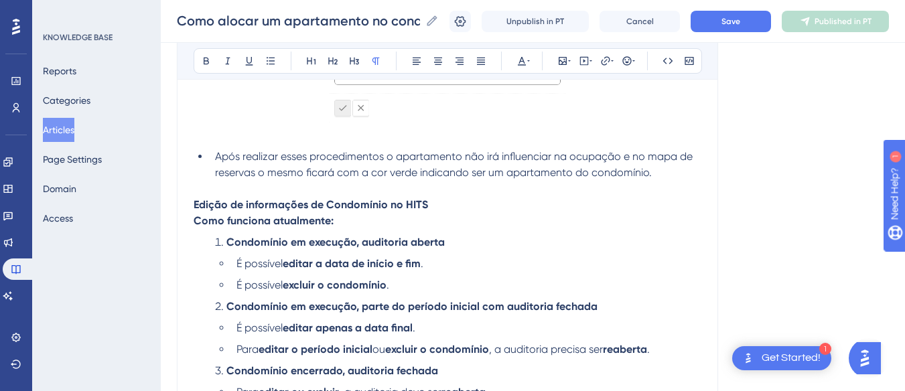
click at [472, 204] on p "Edição de informações de Condomínio no HITS" at bounding box center [447, 205] width 508 height 16
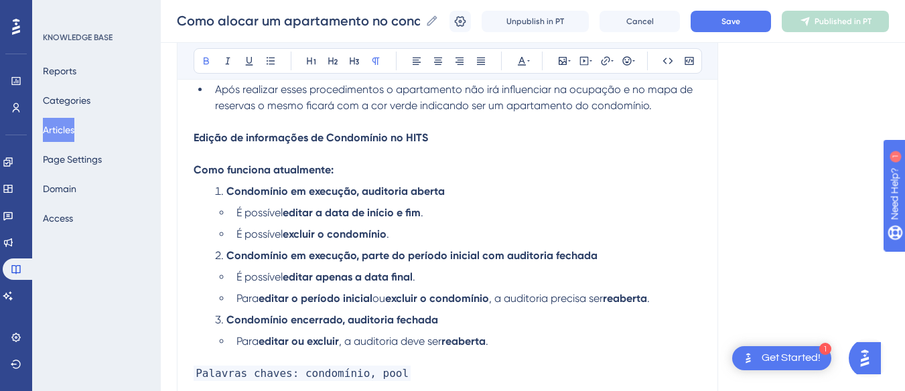
click at [486, 171] on p "Como funciona atualmente:" at bounding box center [447, 170] width 508 height 16
click at [411, 158] on p at bounding box center [447, 154] width 508 height 16
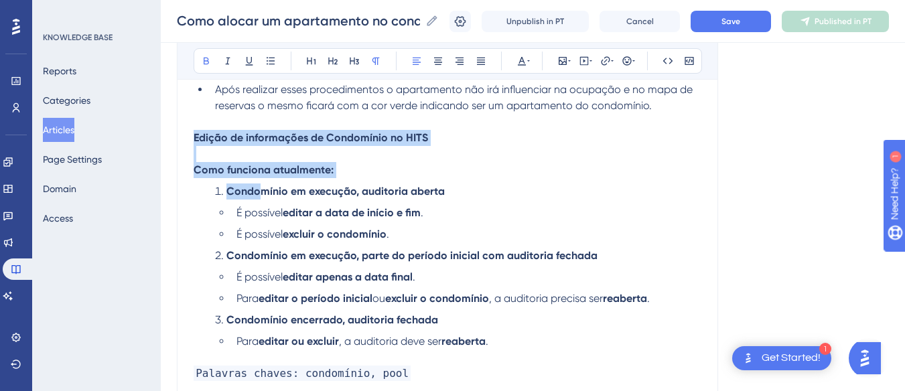
scroll to position [1009, 0]
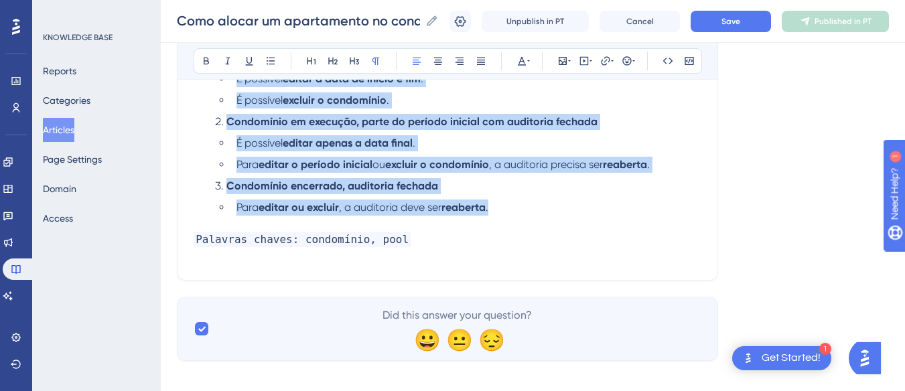
drag, startPoint x: 194, startPoint y: 135, endPoint x: 512, endPoint y: 207, distance: 325.5
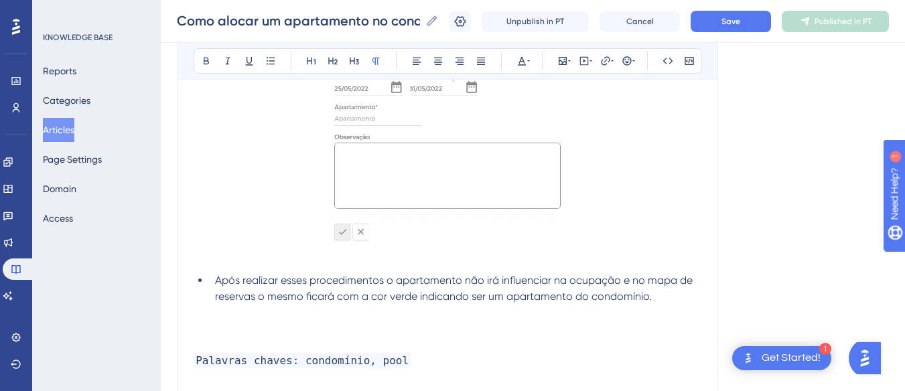
scroll to position [818, 0]
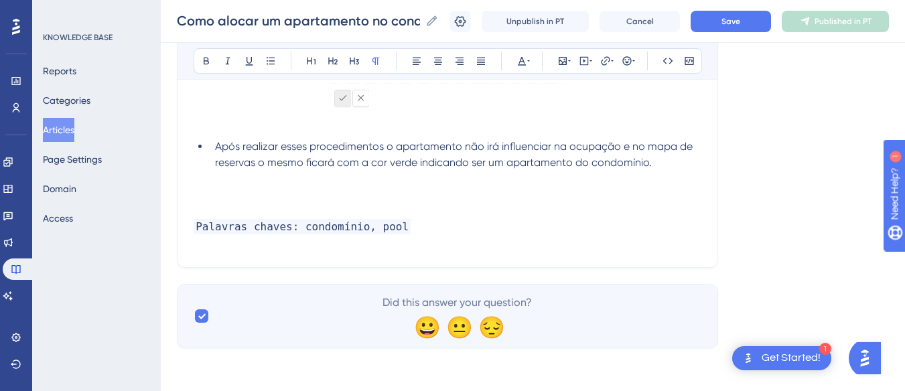
click at [678, 162] on li "Após realizar esses procedimentos o apartamento não irá influenciar na ocupação…" at bounding box center [455, 155] width 491 height 32
click at [318, 186] on p at bounding box center [447, 179] width 508 height 16
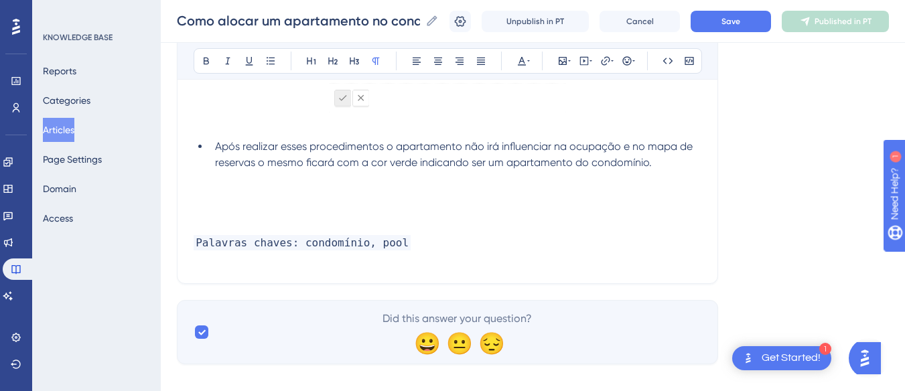
scroll to position [1063, 0]
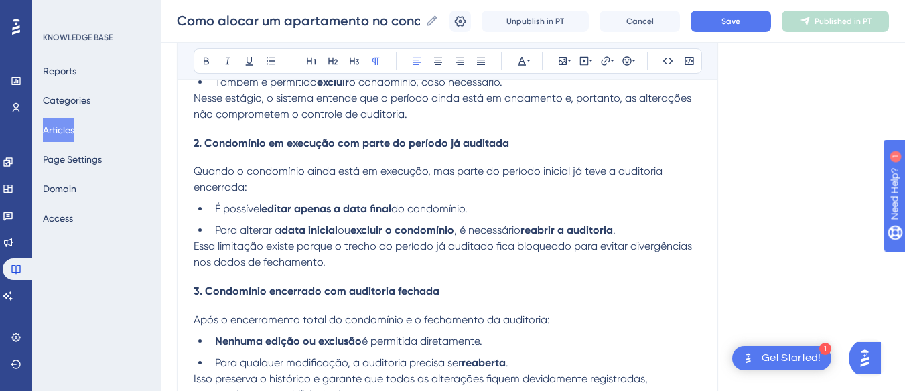
click at [473, 121] on p "Nesse estágio, o sistema entende que o período ainda está em andamento e, porta…" at bounding box center [447, 106] width 508 height 32
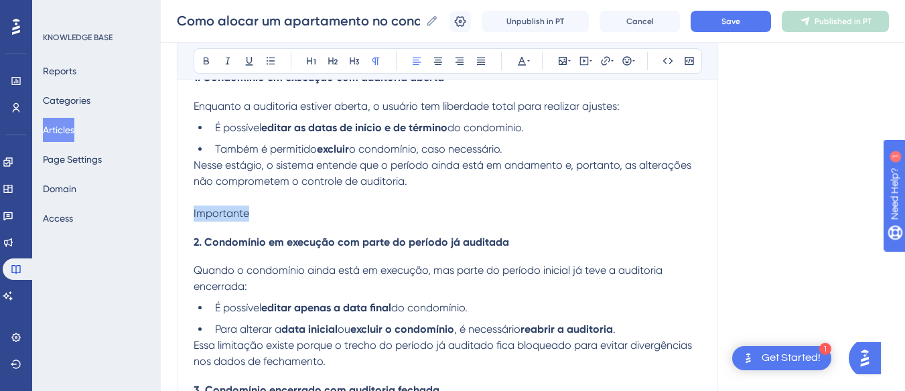
drag, startPoint x: 293, startPoint y: 214, endPoint x: 173, endPoint y: 216, distance: 120.5
click at [292, 213] on p "Alterando" at bounding box center [447, 214] width 508 height 16
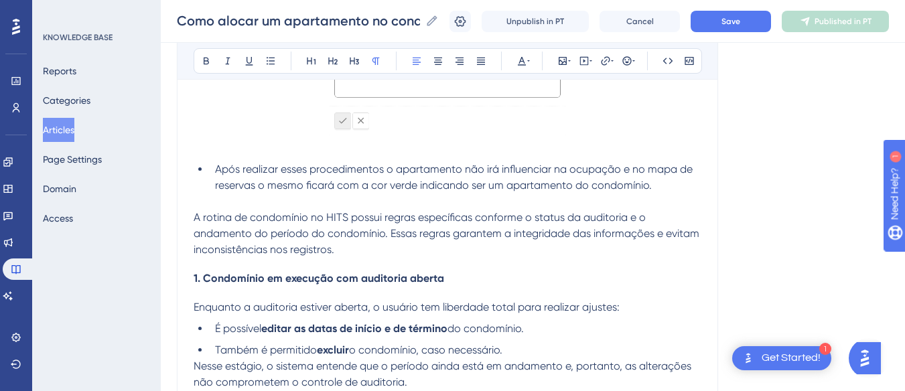
click at [266, 227] on span "A rotina de condomínio no HITS possui regras específicas conforme o status da a…" at bounding box center [447, 233] width 508 height 45
click at [680, 187] on li "Após realizar esses procedimentos o apartamento não irá influenciar na ocupação…" at bounding box center [455, 177] width 491 height 32
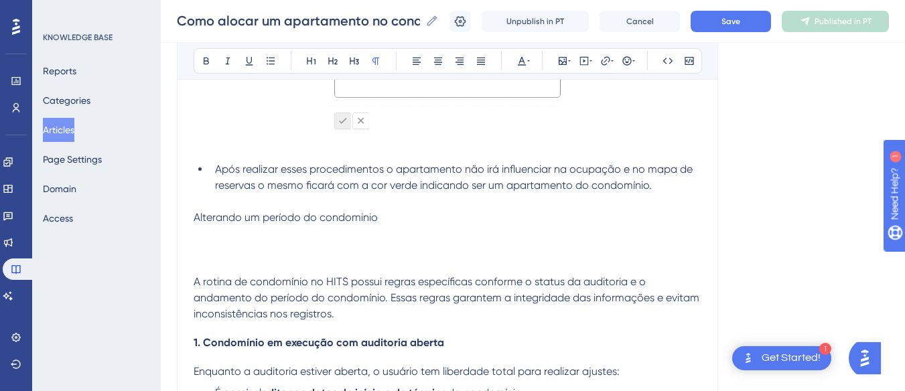
click at [270, 219] on span "Alterando um período do condominio" at bounding box center [285, 217] width 184 height 13
click at [239, 238] on p at bounding box center [447, 234] width 508 height 16
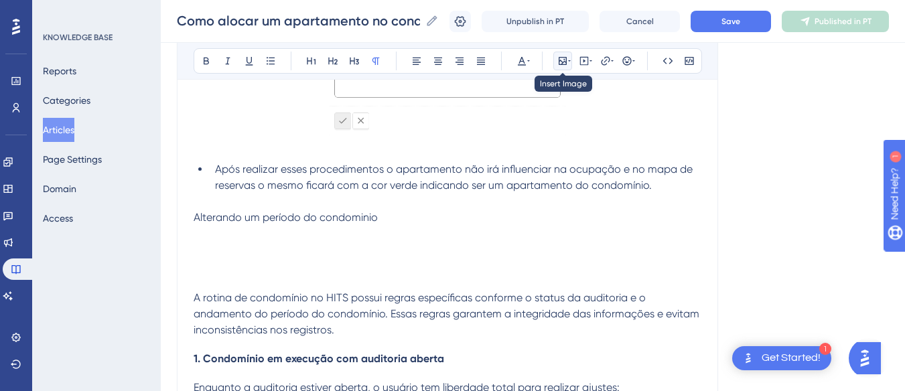
click at [564, 62] on icon at bounding box center [562, 61] width 8 height 8
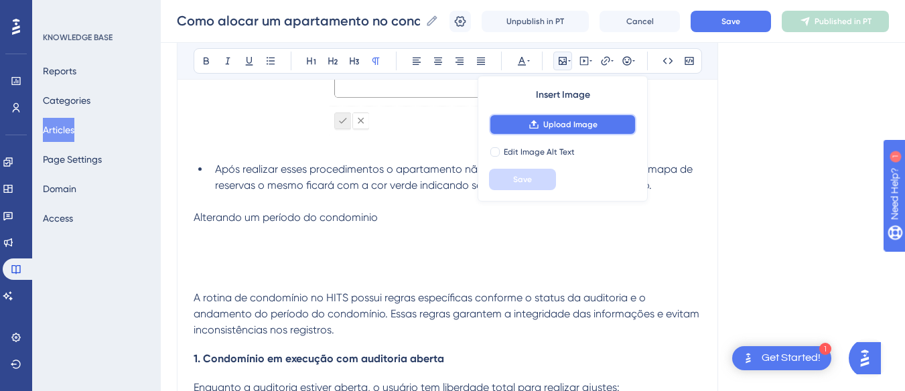
click at [537, 124] on icon at bounding box center [533, 124] width 11 height 11
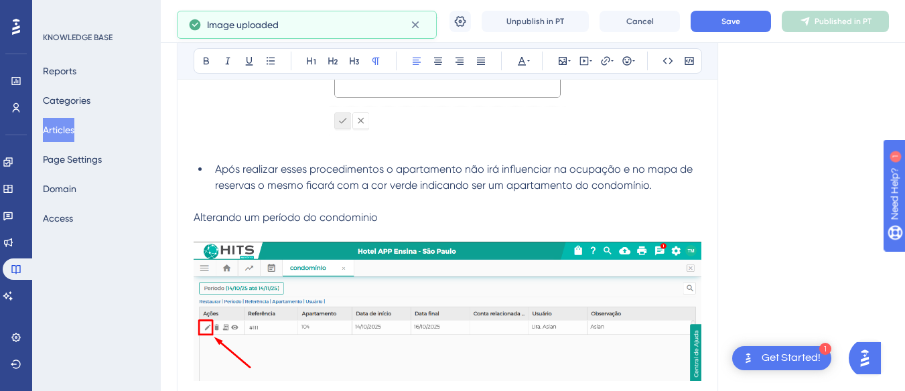
click at [426, 218] on p "Alterando um período do condominio" at bounding box center [447, 218] width 508 height 16
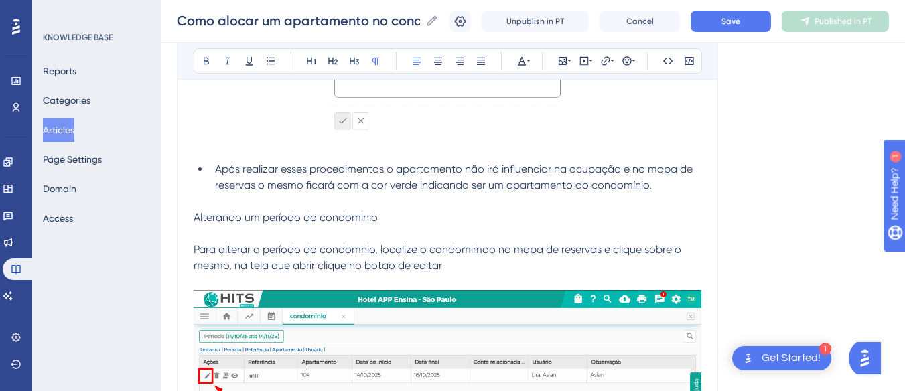
scroll to position [929, 0]
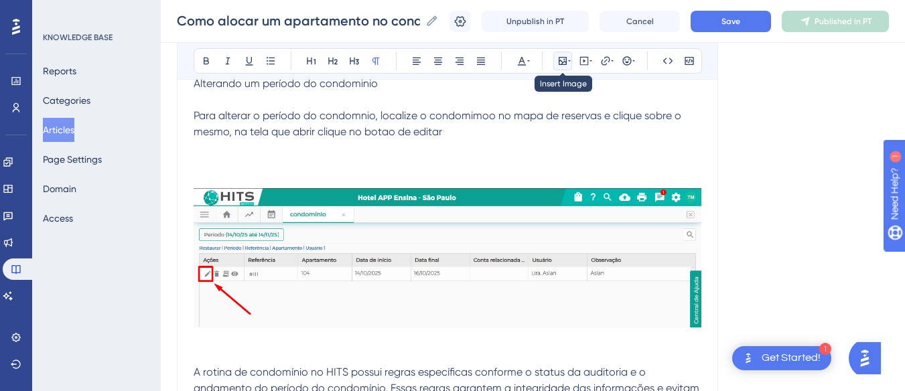
click at [563, 58] on icon at bounding box center [562, 61] width 8 height 8
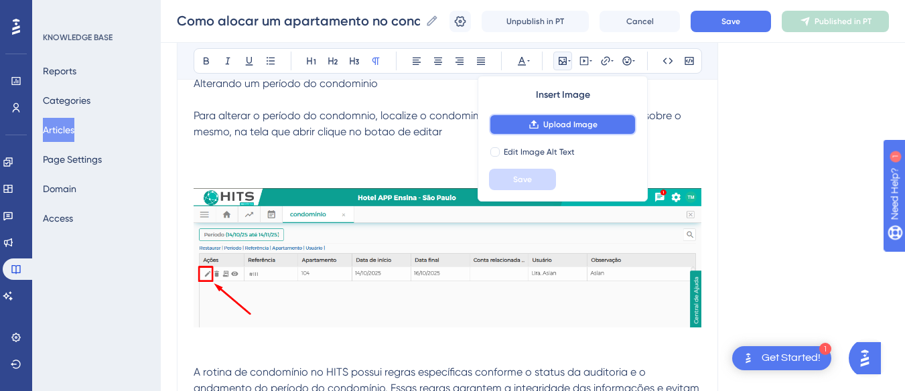
click at [544, 129] on span "Upload Image" at bounding box center [570, 124] width 54 height 11
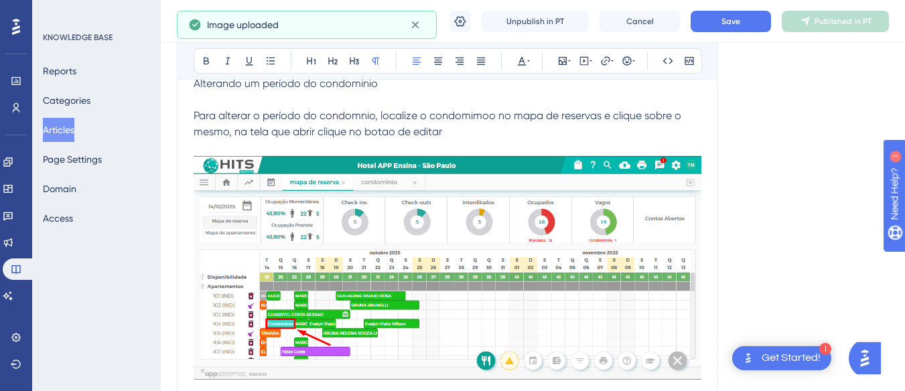
drag, startPoint x: 481, startPoint y: 136, endPoint x: 187, endPoint y: 112, distance: 294.9
click at [187, 112] on div "Como alocar um apartamento no condomínio? Essa rotina irá permitir configurar q…" at bounding box center [447, 186] width 541 height 1930
copy span "Para alterar o período do condomnio, localize o condomimoo no mapa de reservas …"
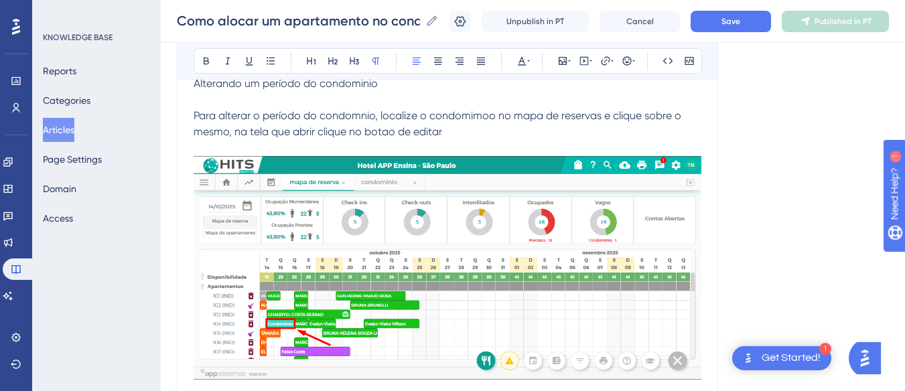
click at [498, 129] on p "Para alterar o período do condomnio, localize o condomimoo no mapa de reservas …" at bounding box center [447, 124] width 508 height 32
click at [478, 133] on p "Para alterar o período do condomnio, localize o condomimoo no mapa de reservas …" at bounding box center [447, 124] width 508 height 32
click at [384, 118] on span "Para alterar o período do condomnio, localize o condomimoo no mapa de reservas …" at bounding box center [438, 123] width 490 height 29
click at [382, 114] on span "Para alterar o período do condomnio, localize o condomimoo no mapa de reservas …" at bounding box center [438, 123] width 490 height 29
click at [474, 127] on p "Para alterar o período do condomnio, localize o condomimoo no mapa de reservas …" at bounding box center [447, 124] width 508 height 32
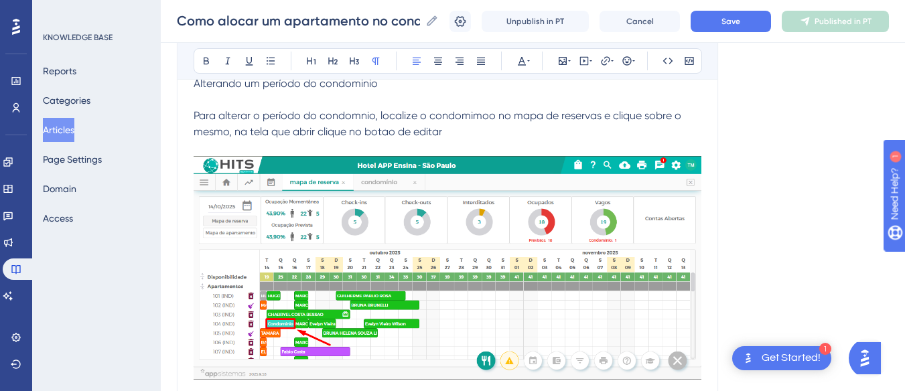
click at [605, 116] on span "Para alterar o período do condomnio, localize o condomimoo no mapa de reservas …" at bounding box center [438, 123] width 490 height 29
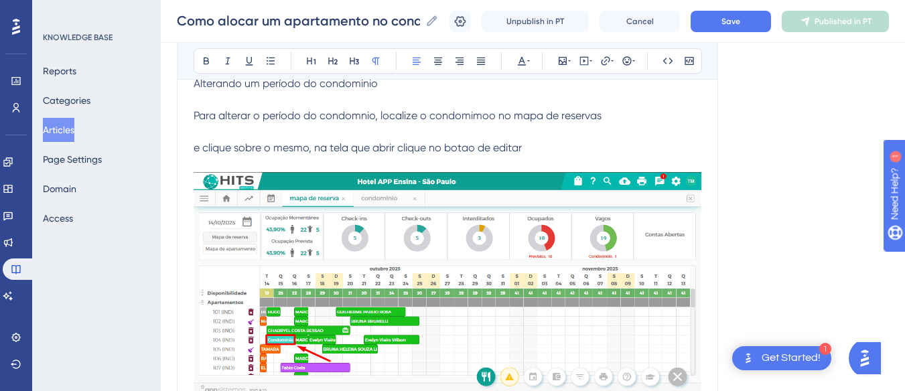
click at [640, 113] on p "Para alterar o período do condomnio, localize o condomimoo no mapa de reservas" at bounding box center [447, 116] width 508 height 16
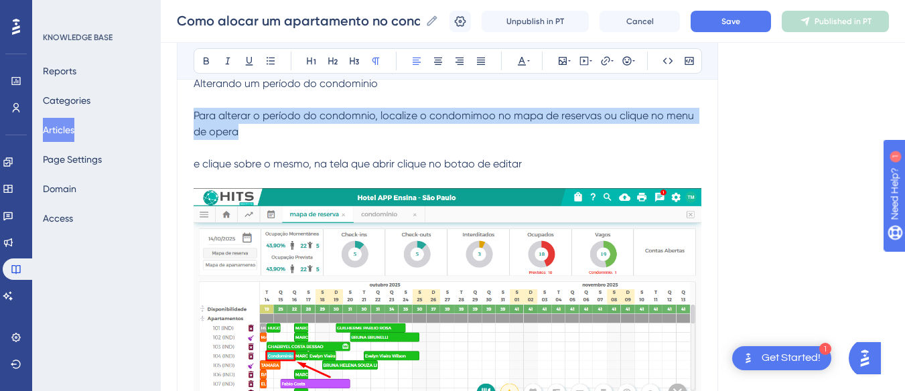
drag, startPoint x: 264, startPoint y: 135, endPoint x: 186, endPoint y: 115, distance: 80.9
click at [186, 115] on div "Como alocar um apartamento no condomínio? Essa rotina irá permitir configurar q…" at bounding box center [447, 202] width 541 height 1962
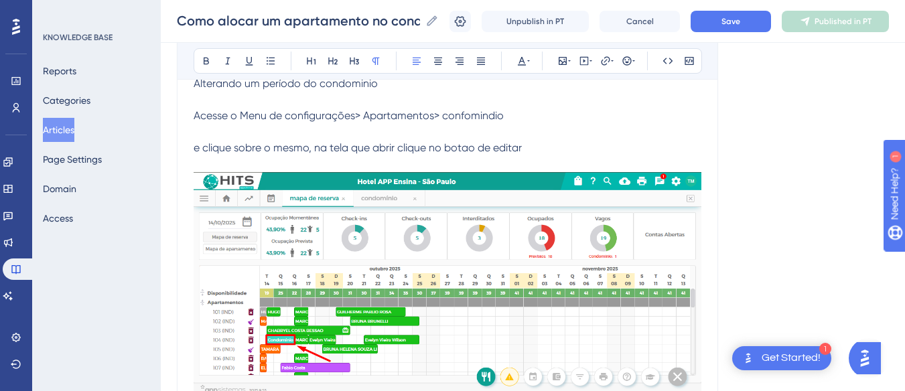
click at [530, 114] on p "Acesse o Menu de configurações> Apartamentos> confomindio" at bounding box center [447, 116] width 508 height 16
click at [570, 139] on p at bounding box center [447, 132] width 508 height 16
click at [564, 147] on p "e clique sobre o mesmo, na tela que abrir clique no botao de editar" at bounding box center [447, 148] width 508 height 16
drag, startPoint x: 522, startPoint y: 147, endPoint x: 317, endPoint y: 149, distance: 204.2
click at [318, 149] on p "e clique sobre o mesmo, na tela que abrir clique no botao de editar" at bounding box center [447, 148] width 508 height 16
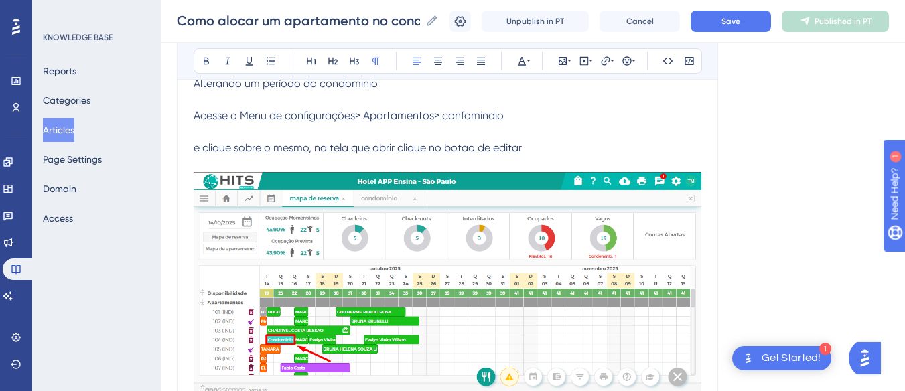
click at [320, 213] on img at bounding box center [447, 284] width 508 height 224
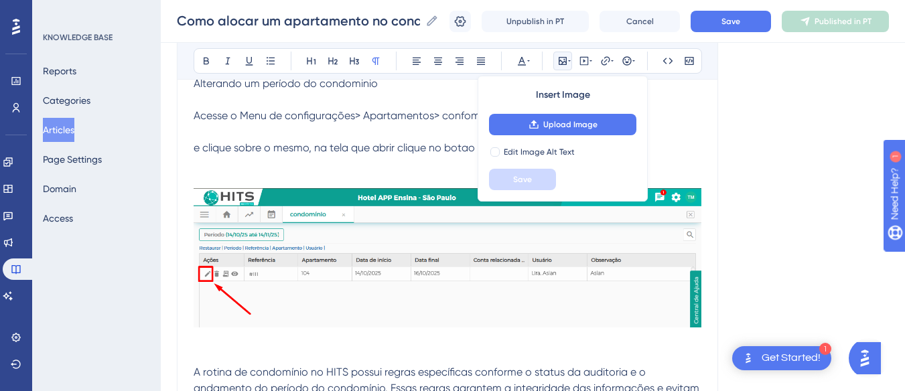
click at [303, 155] on p "e clique sobre o mesmo, na tela que abrir clique no botao de editar" at bounding box center [447, 148] width 508 height 16
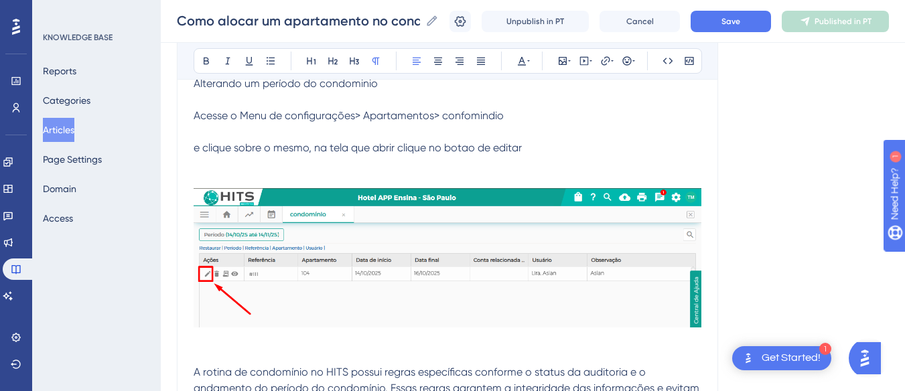
drag, startPoint x: 533, startPoint y: 148, endPoint x: 196, endPoint y: 112, distance: 339.4
click at [196, 112] on div "Por padrão todos os apartamentos cadastrados serão do tipo pool e irão influenc…" at bounding box center [447, 138] width 508 height 1567
copy div "Acesse o Menu de configurações> Apartamentos> confomindio e clique sobre o mesm…"
click at [594, 138] on p at bounding box center [447, 132] width 508 height 16
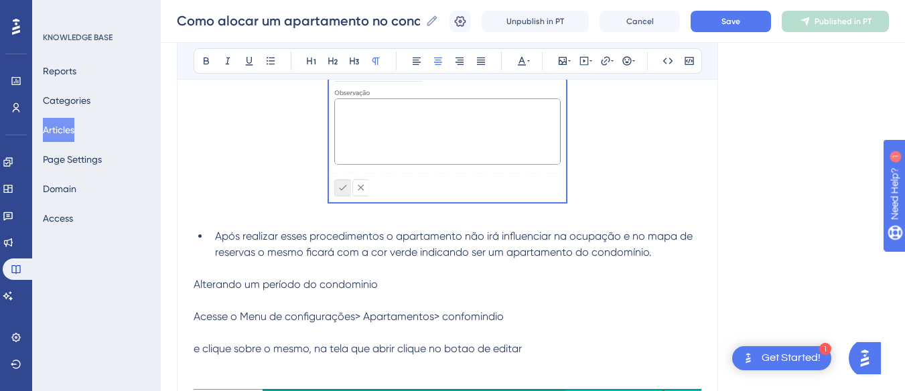
drag, startPoint x: 408, startPoint y: 153, endPoint x: 289, endPoint y: 161, distance: 120.1
click at [289, 161] on div "Por padrão todos os apartamentos cadastrados serão do tipo pool e irão influenc…" at bounding box center [447, 339] width 508 height 1567
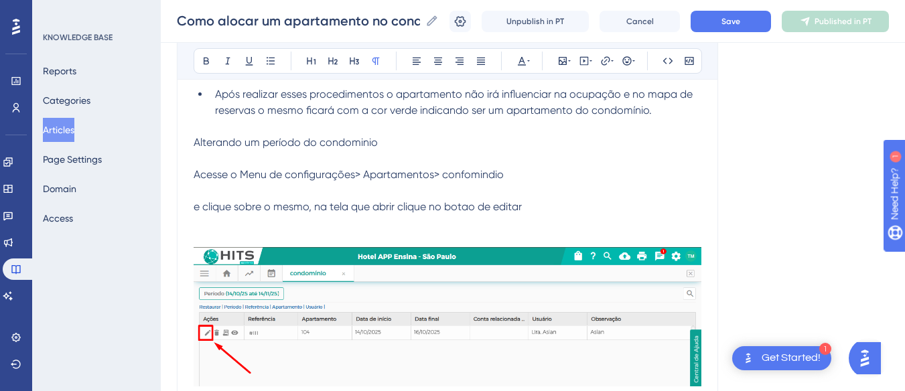
scroll to position [736, 0]
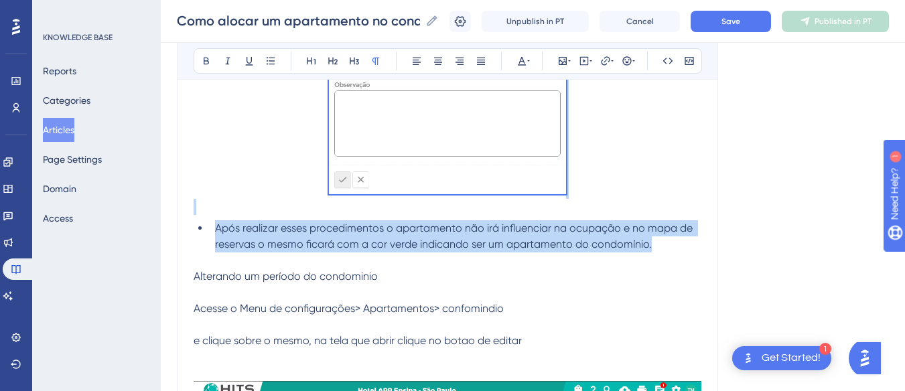
drag, startPoint x: 197, startPoint y: 299, endPoint x: 669, endPoint y: 248, distance: 474.8
click at [669, 248] on div "Por padrão todos os apartamentos cadastrados serão do tipo pool e irão influenc…" at bounding box center [447, 331] width 508 height 1567
copy div "or padrão todos os apartamentos cadastrados serão do tipo pool e irão influenci…"
click at [534, 213] on p at bounding box center [447, 207] width 508 height 16
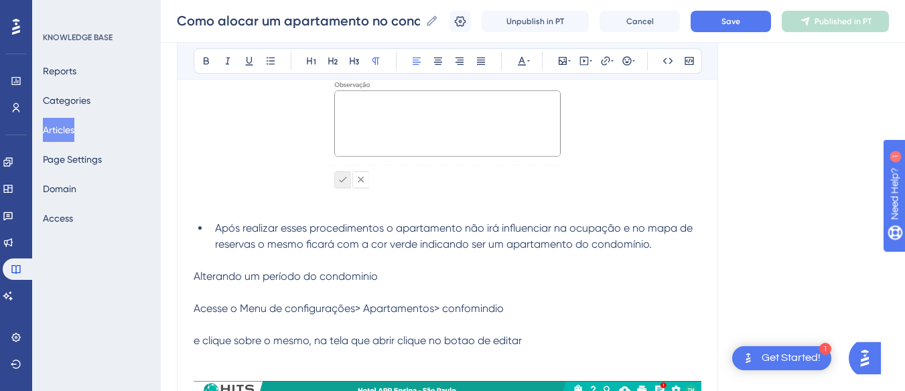
drag, startPoint x: 196, startPoint y: 275, endPoint x: 542, endPoint y: 337, distance: 351.7
click at [542, 337] on div "Por padrão todos os apartamentos cadastrados serão do tipo pool e irão influenc…" at bounding box center [447, 331] width 508 height 1567
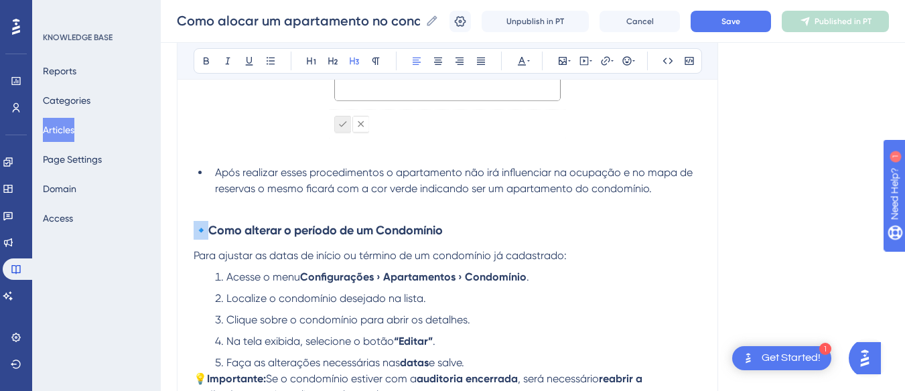
drag, startPoint x: 210, startPoint y: 231, endPoint x: 179, endPoint y: 231, distance: 30.1
click at [179, 231] on div "Como alocar um apartamento no condomínio? Essa rotina irá permitir configurar q…" at bounding box center [447, 272] width 541 height 1828
click at [300, 214] on h3 "Como alterar o período de um Condomínio" at bounding box center [447, 230] width 508 height 35
click at [296, 208] on p at bounding box center [447, 205] width 508 height 16
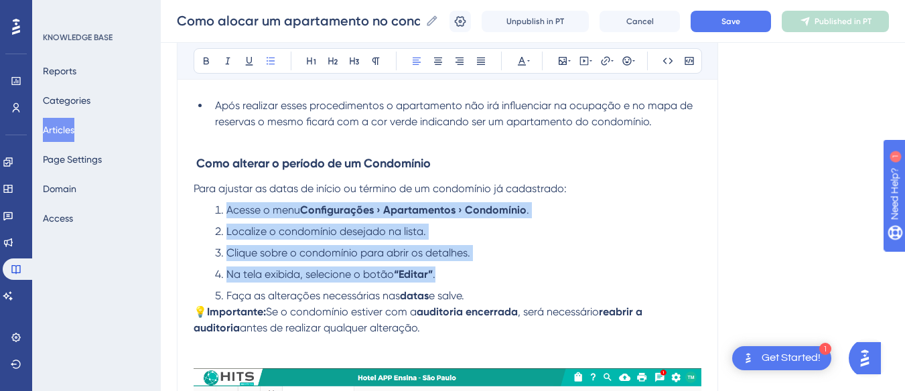
drag, startPoint x: 470, startPoint y: 276, endPoint x: 221, endPoint y: 208, distance: 258.1
click at [221, 208] on ol "Acesse o menu Configurações › Apartamentos › Condomínio . Localize o condomínio…" at bounding box center [447, 253] width 508 height 102
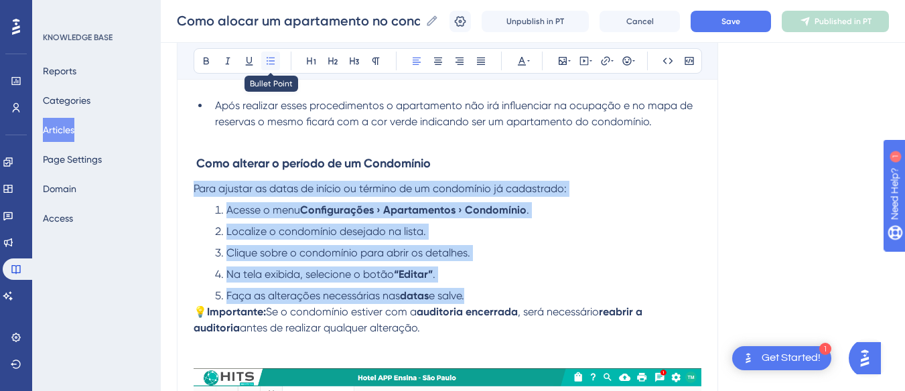
click at [273, 64] on icon at bounding box center [270, 60] width 8 height 7
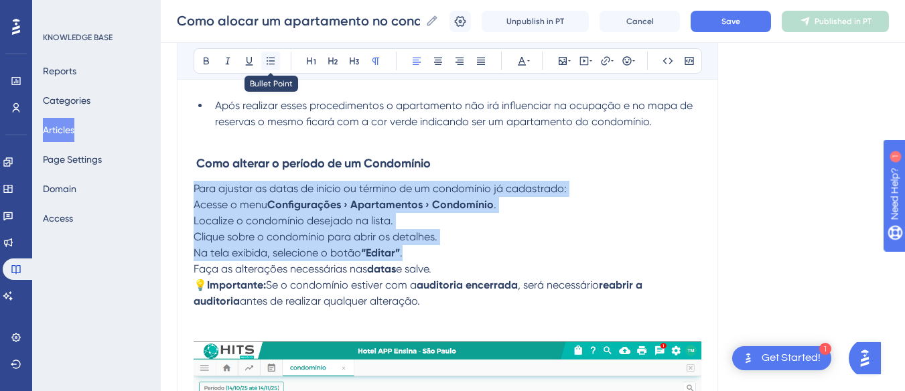
click at [276, 56] on button at bounding box center [270, 61] width 19 height 19
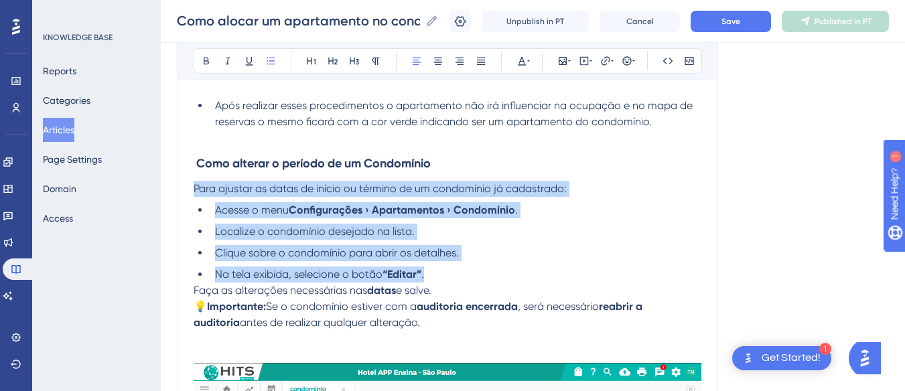
click at [252, 250] on span "Clique sobre o condomínio para abrir os detalhes." at bounding box center [337, 252] width 244 height 13
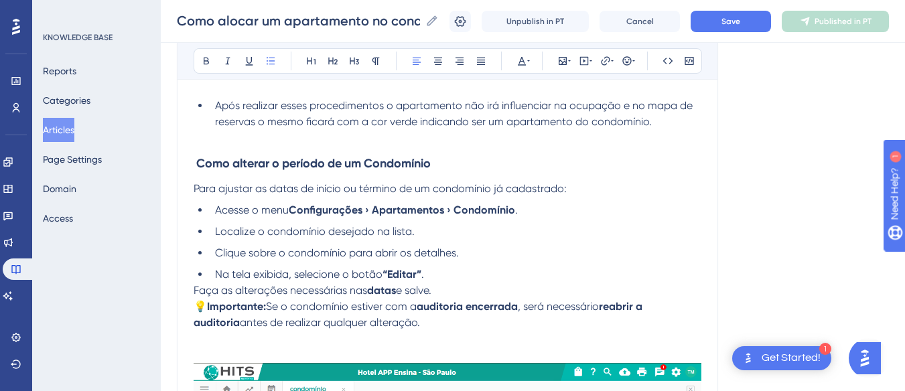
click at [462, 270] on li "Na tela exibida, selecione o botão “Editar” ." at bounding box center [455, 274] width 491 height 16
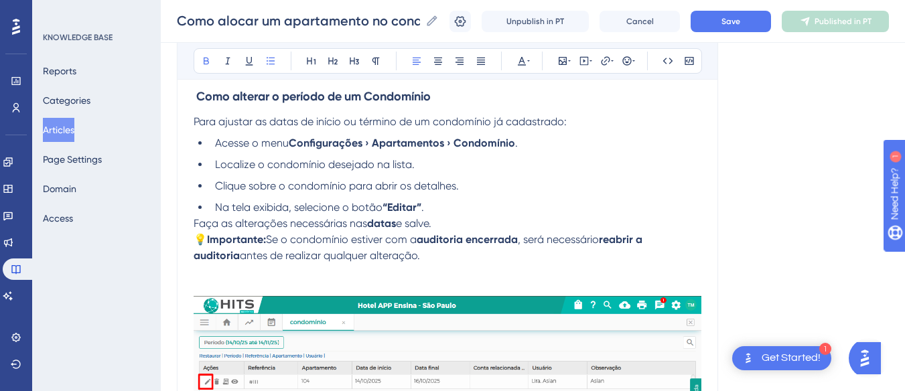
click at [392, 206] on strong "“Editar”" at bounding box center [401, 207] width 39 height 13
click at [419, 206] on span "." at bounding box center [417, 207] width 3 height 13
drag, startPoint x: 429, startPoint y: 207, endPoint x: 388, endPoint y: 208, distance: 40.9
click at [388, 208] on li "Na tela exibida, selecione o botão Editar” ." at bounding box center [455, 208] width 491 height 16
click at [457, 219] on p "Faça as alterações necessárias nas datas e salve." at bounding box center [447, 224] width 508 height 16
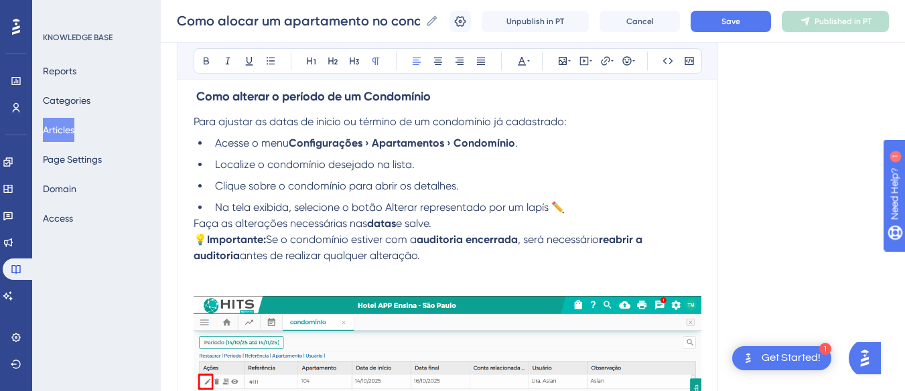
drag, startPoint x: 457, startPoint y: 221, endPoint x: 185, endPoint y: 224, distance: 272.5
click at [185, 224] on div "Como alocar um apartamento no condomínio? Essa rotina irá permitir configurar q…" at bounding box center [447, 135] width 541 height 1822
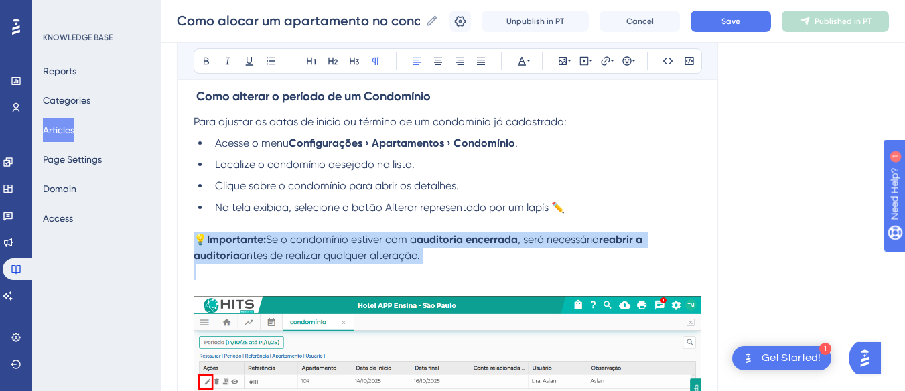
drag, startPoint x: 439, startPoint y: 272, endPoint x: 185, endPoint y: 232, distance: 256.8
click at [185, 232] on div "Como alocar um apartamento no condomínio? Essa rotina irá permitir configurar q…" at bounding box center [447, 135] width 541 height 1822
copy p "💡 Importante: Se o condomínio estiver com a auditoria encerrada , será necessár…"
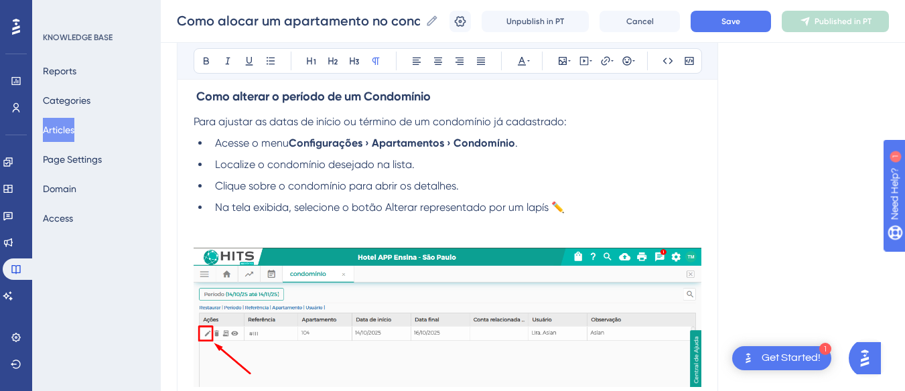
click at [227, 231] on div "Por padrão todos os apartamentos cadastrados serão do tipo pool e irão influenc…" at bounding box center [447, 170] width 508 height 1623
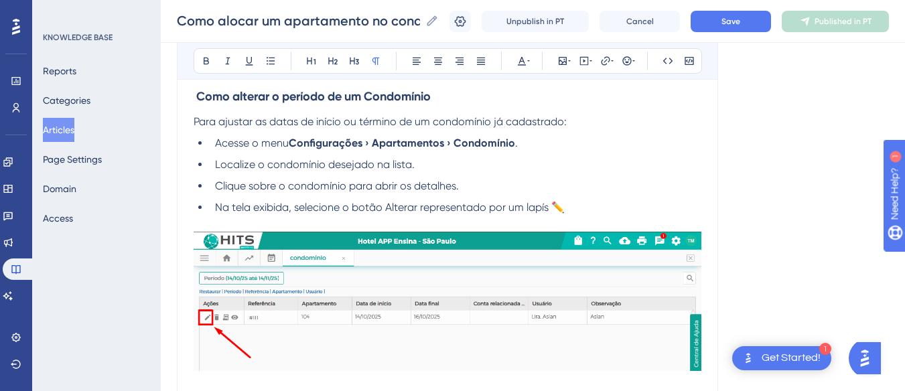
scroll to position [1127, 0]
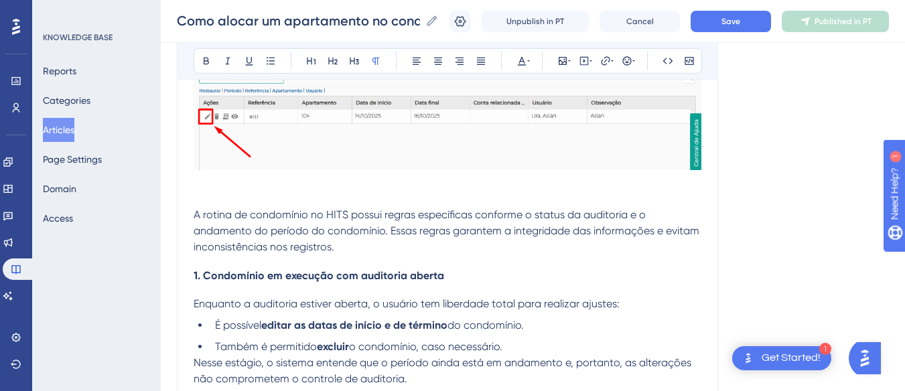
click at [196, 210] on span "A rotina de condomínio no HITS possui regras específicas conforme o status da a…" at bounding box center [447, 230] width 508 height 45
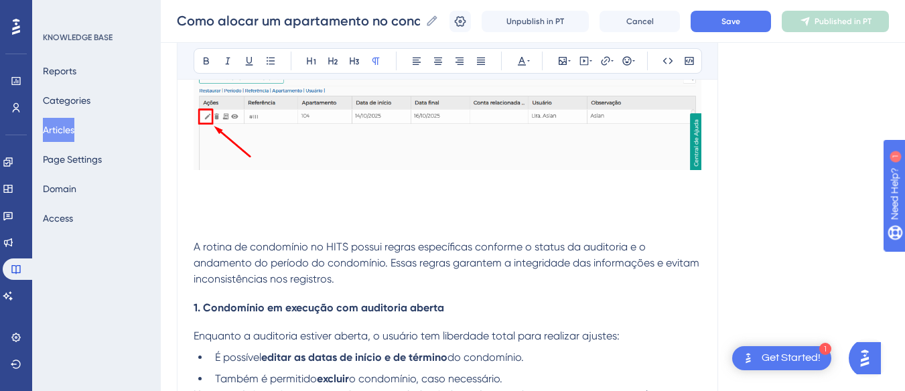
click at [211, 200] on p at bounding box center [447, 199] width 508 height 16
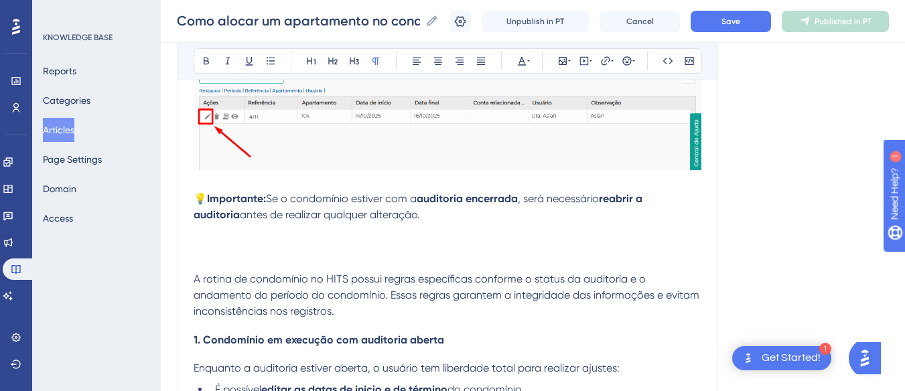
click at [234, 267] on p at bounding box center [447, 263] width 508 height 16
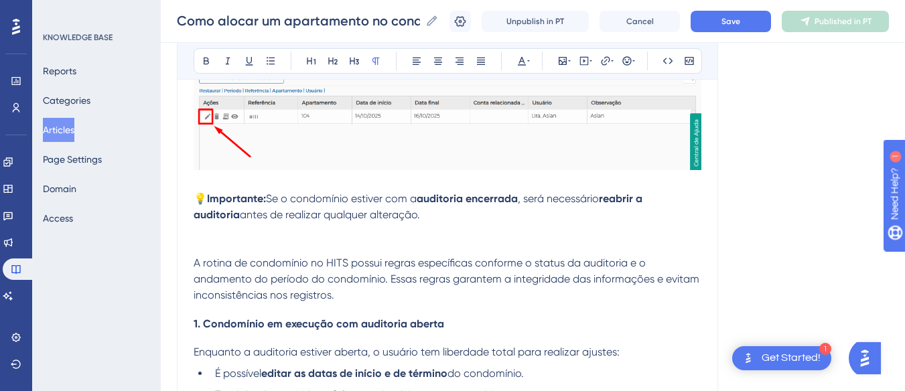
click at [228, 237] on p at bounding box center [447, 231] width 508 height 16
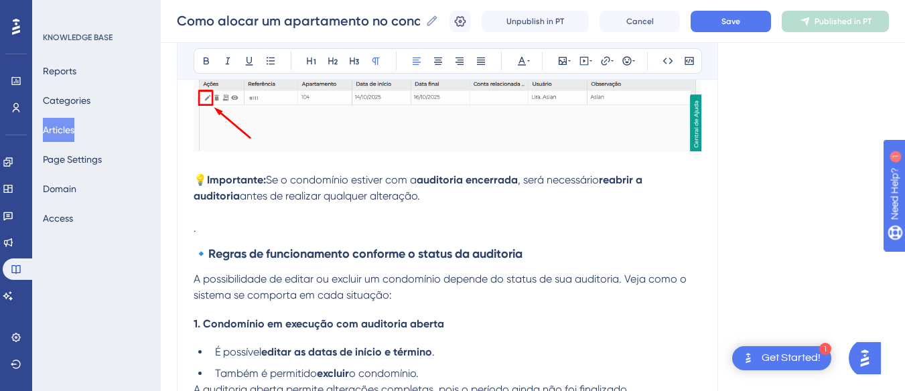
scroll to position [1079, 0]
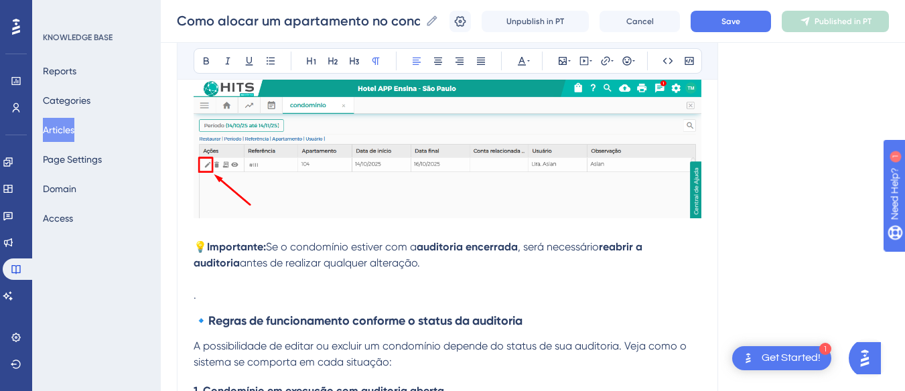
click at [222, 303] on p "." at bounding box center [447, 295] width 508 height 16
drag, startPoint x: 214, startPoint y: 319, endPoint x: 187, endPoint y: 319, distance: 27.5
click at [187, 319] on div "Como alocar um apartamento no condomínio? Essa rotina irá permitir configurar q…" at bounding box center [447, 165] width 541 height 2189
click at [208, 299] on p "." at bounding box center [447, 295] width 508 height 16
click at [199, 241] on span "💡" at bounding box center [199, 246] width 13 height 13
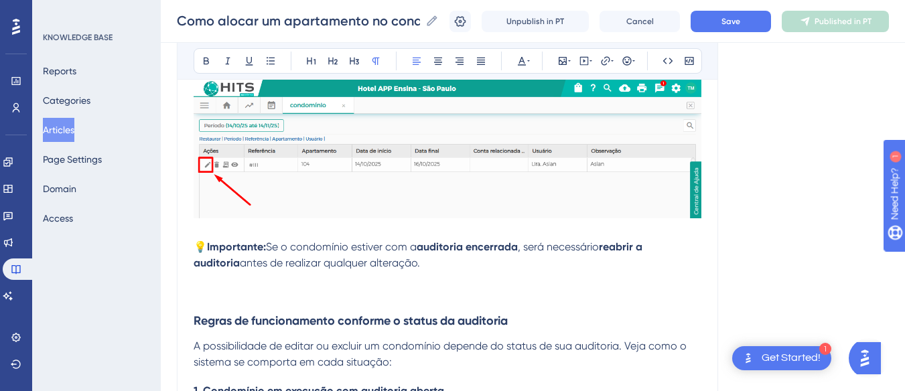
scroll to position [878, 0]
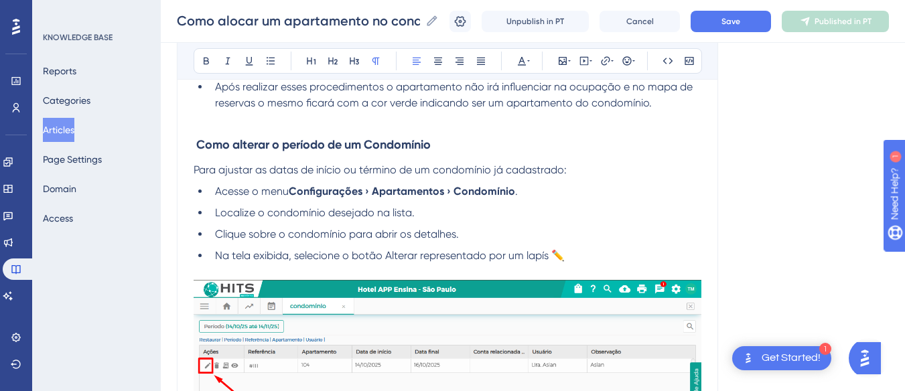
click at [250, 118] on p at bounding box center [447, 119] width 508 height 16
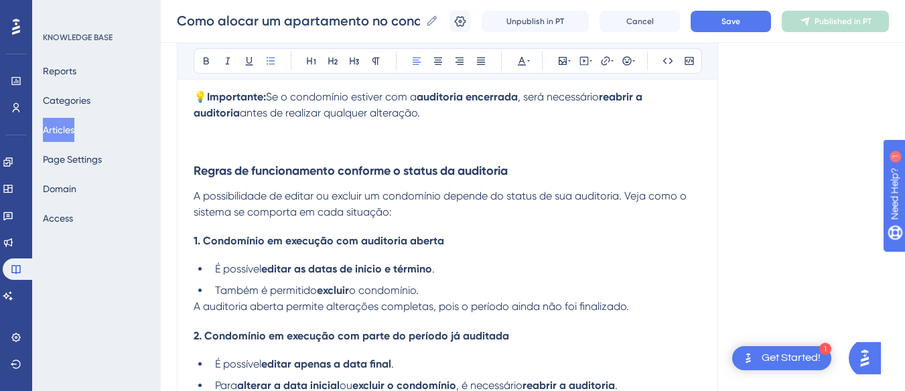
scroll to position [1146, 0]
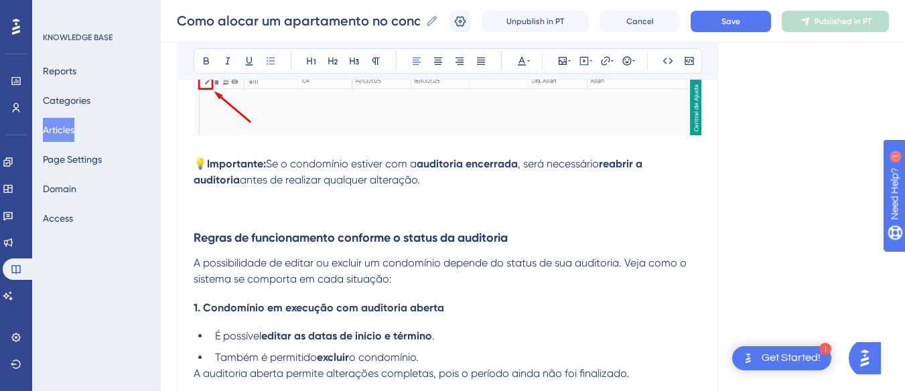
click at [210, 216] on p at bounding box center [447, 212] width 508 height 16
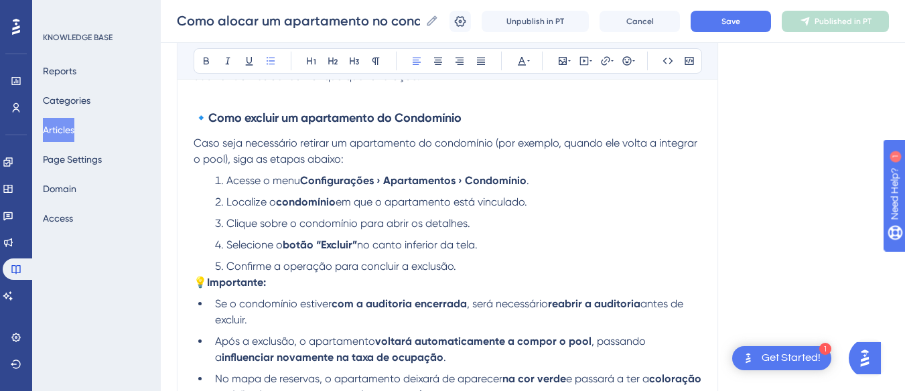
scroll to position [1450, 0]
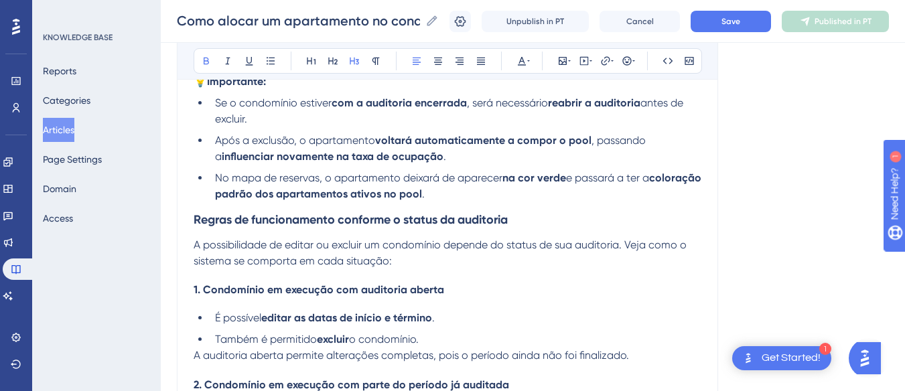
click at [196, 216] on strong "Regras de funcionamento conforme o status da auditoria" at bounding box center [350, 219] width 314 height 15
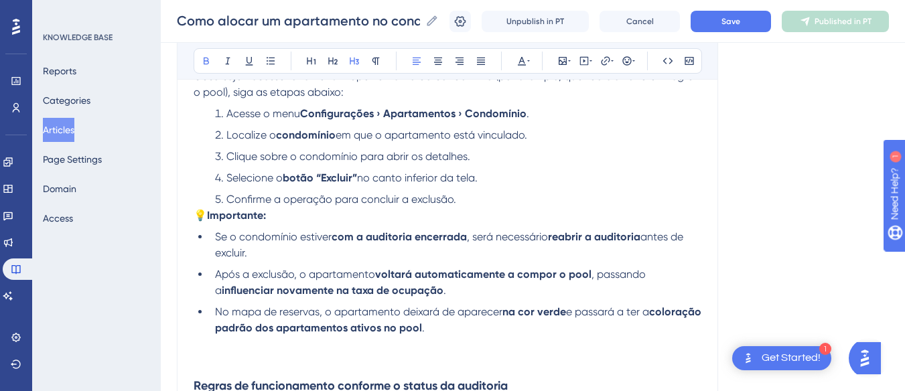
scroll to position [1249, 0]
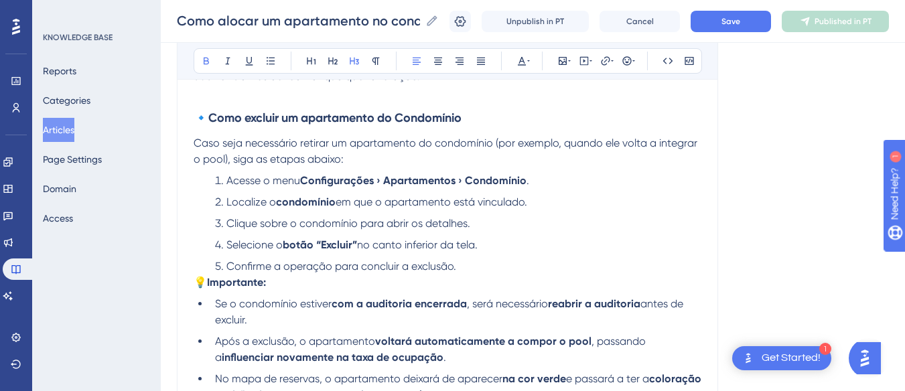
click at [362, 156] on p "Caso seja necessário retirar um apartamento do condomínio (por exemplo, quando …" at bounding box center [447, 151] width 508 height 32
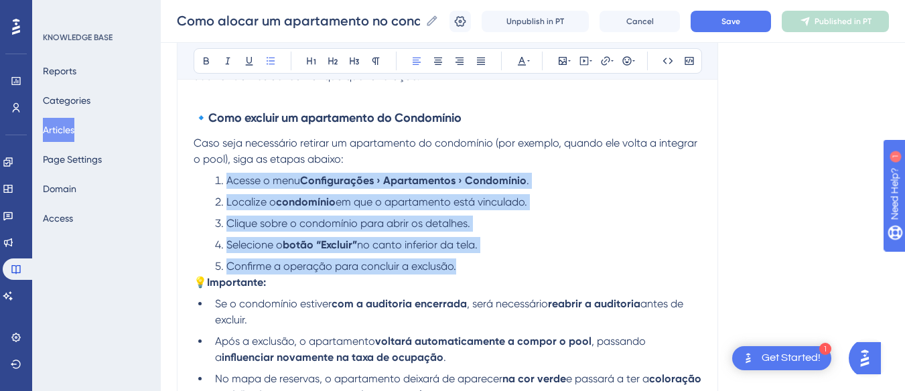
drag, startPoint x: 464, startPoint y: 265, endPoint x: 224, endPoint y: 183, distance: 254.1
click at [224, 183] on ol "Acesse o menu Configurações › Apartamentos › Condomínio . Localize o condomínio…" at bounding box center [447, 224] width 508 height 102
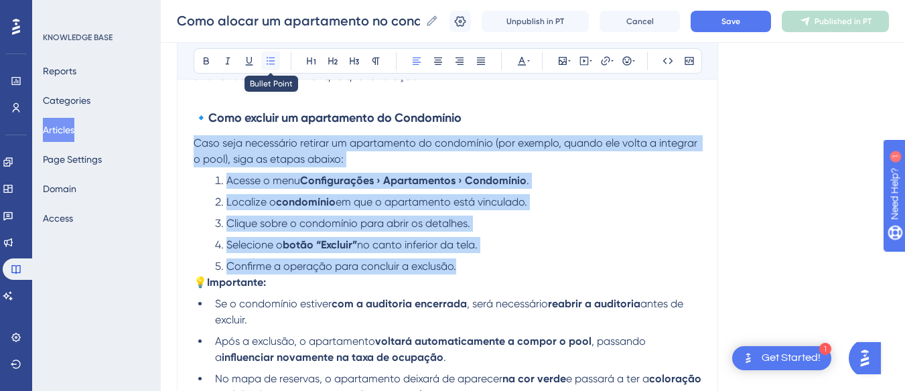
click at [273, 62] on icon at bounding box center [270, 61] width 11 height 11
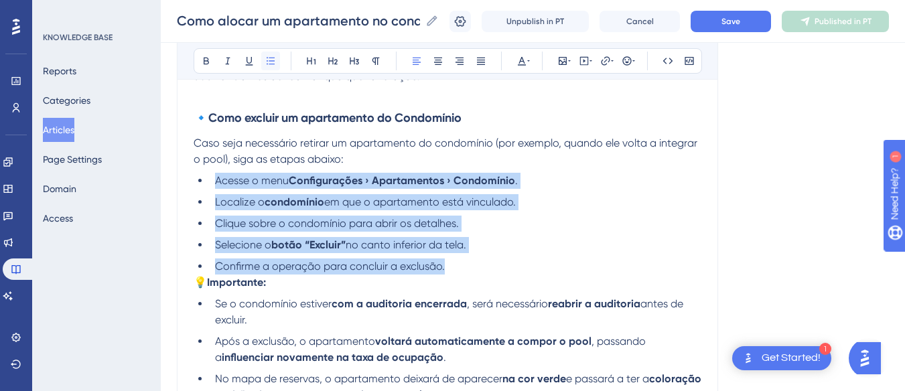
click at [273, 62] on icon at bounding box center [270, 61] width 11 height 11
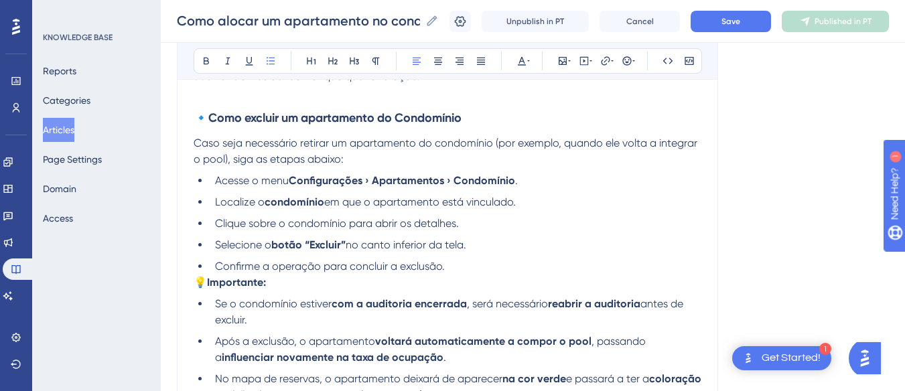
click at [203, 279] on span "💡" at bounding box center [199, 282] width 13 height 13
click at [197, 282] on span "💡" at bounding box center [199, 282] width 13 height 13
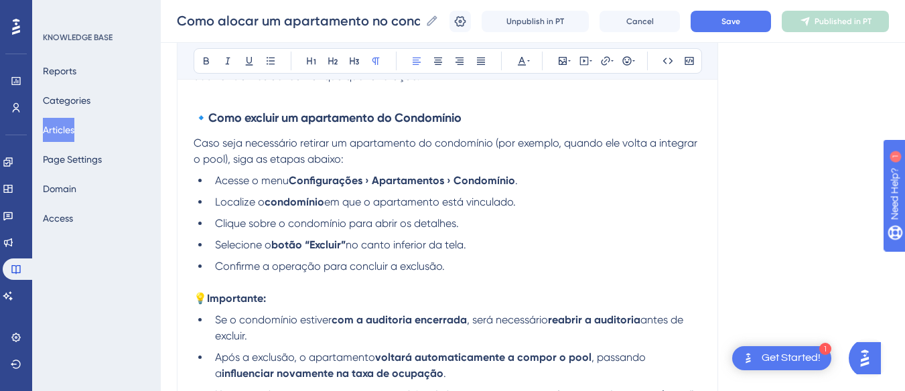
click at [399, 156] on p "Caso seja necessário retirar um apartamento do condomínio (por exemplo, quando …" at bounding box center [447, 151] width 508 height 32
click at [685, 141] on span "Caso seja necessário retirar um apartamento do condomínio (por exemplo, quando …" at bounding box center [446, 151] width 506 height 29
click at [550, 139] on span "Caso seja necessário retirar um apartamento do condomínio (por exemplo, quando …" at bounding box center [446, 151] width 506 height 29
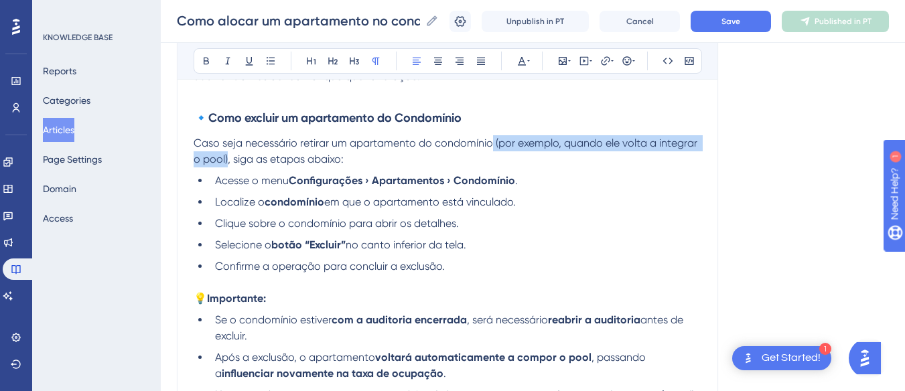
drag, startPoint x: 492, startPoint y: 143, endPoint x: 228, endPoint y: 162, distance: 264.5
click at [228, 162] on span "Caso seja necessário retirar um apartamento do condomínio (por exemplo, quando …" at bounding box center [446, 151] width 506 height 29
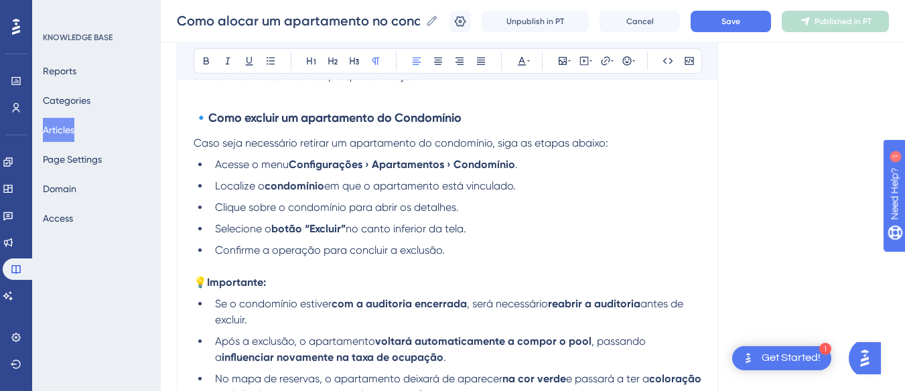
click at [494, 143] on span "Caso seja necessário retirar um apartamento do condomínio, siga as etapas abaix…" at bounding box center [400, 143] width 414 height 13
click at [497, 143] on span "Caso seja necessário retirar um apartamento do condomínio, siga as etapas abaix…" at bounding box center [400, 143] width 414 height 13
click at [546, 179] on li "Localize o condomínio em que o apartamento está vinculado." at bounding box center [455, 186] width 491 height 16
click at [476, 204] on li "Clique sobre o condomínio para abrir os detalhes." at bounding box center [455, 208] width 491 height 16
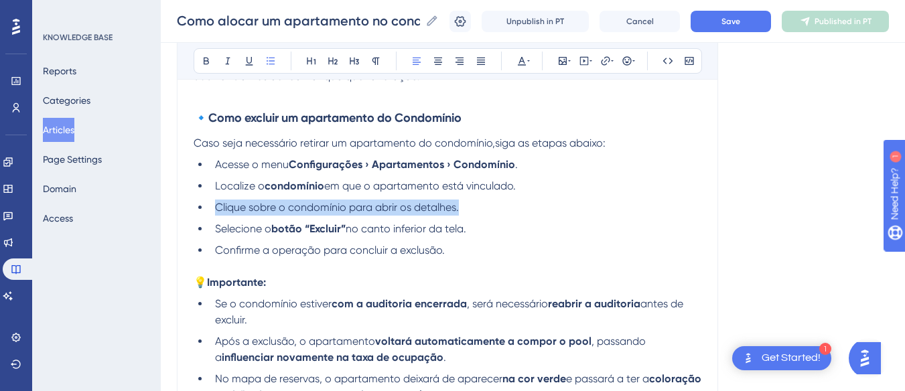
drag, startPoint x: 486, startPoint y: 205, endPoint x: 188, endPoint y: 212, distance: 298.0
click at [188, 212] on div "Como alocar um apartamento no condomínio? Essa rotina irá permitir configurar q…" at bounding box center [447, 147] width 541 height 2492
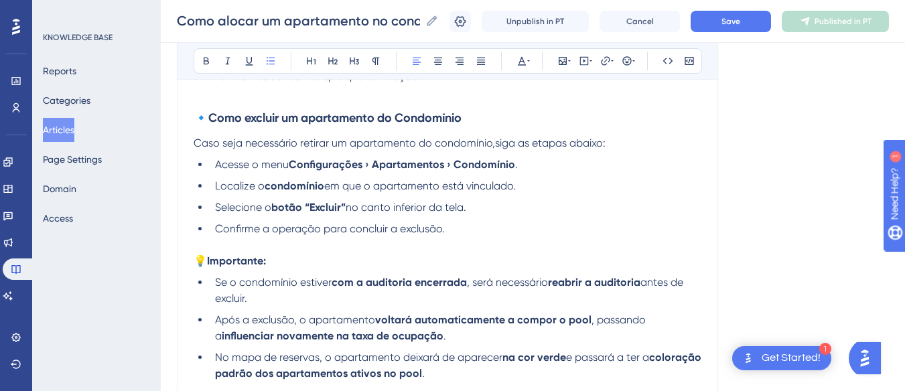
click at [360, 208] on span "no canto inferior da tela." at bounding box center [405, 207] width 121 height 13
click at [312, 208] on strong "botão “Excluir”" at bounding box center [308, 207] width 74 height 13
click at [345, 207] on span "no canto inferior da tela." at bounding box center [401, 207] width 121 height 13
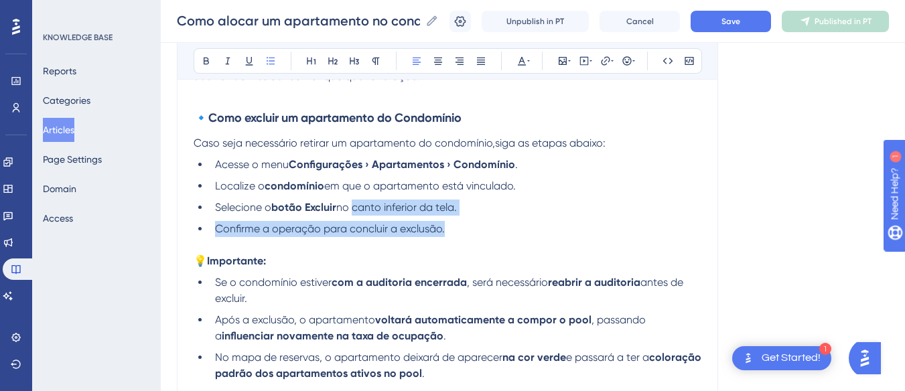
drag, startPoint x: 516, startPoint y: 216, endPoint x: 352, endPoint y: 208, distance: 164.2
click at [352, 208] on ul "Acesse o menu Configurações › Apartamentos › Condomínio . Localize o condomínio…" at bounding box center [447, 197] width 508 height 80
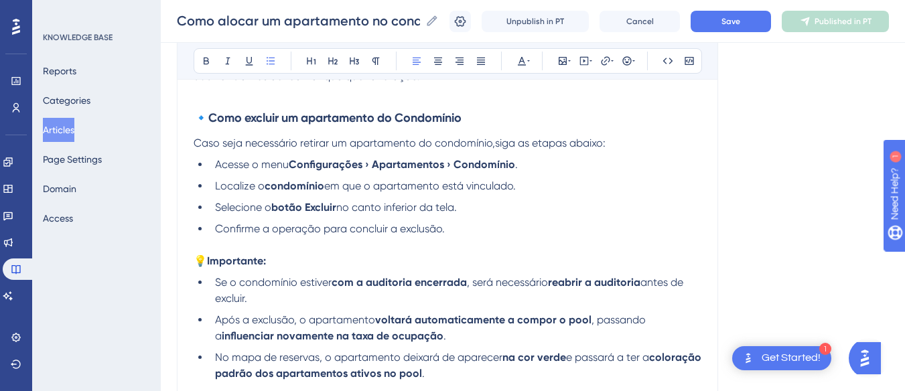
click at [348, 208] on span "no canto inferior da tela." at bounding box center [396, 207] width 121 height 13
drag, startPoint x: 344, startPoint y: 208, endPoint x: 500, endPoint y: 206, distance: 156.0
click at [500, 206] on li "Selecione o botão Excluir no canto inferior da tela." at bounding box center [455, 208] width 491 height 16
click at [495, 241] on p at bounding box center [447, 245] width 508 height 16
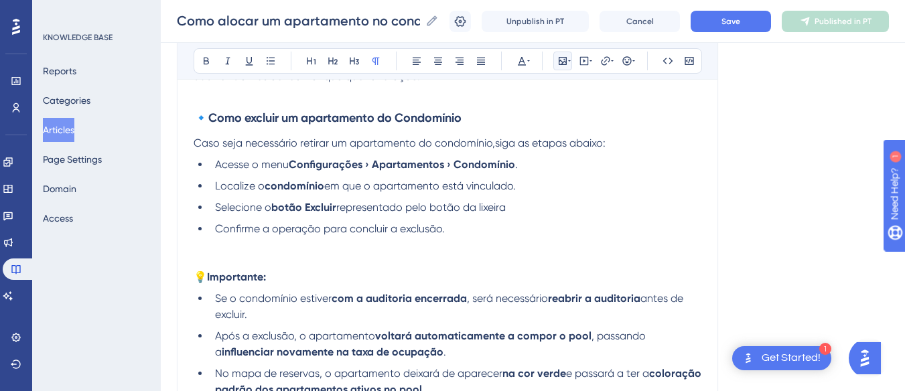
click at [568, 68] on button at bounding box center [562, 61] width 19 height 19
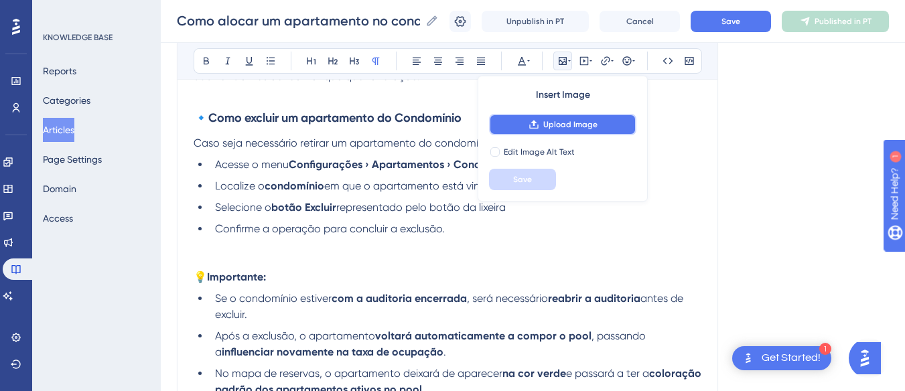
click at [538, 125] on icon at bounding box center [533, 124] width 9 height 9
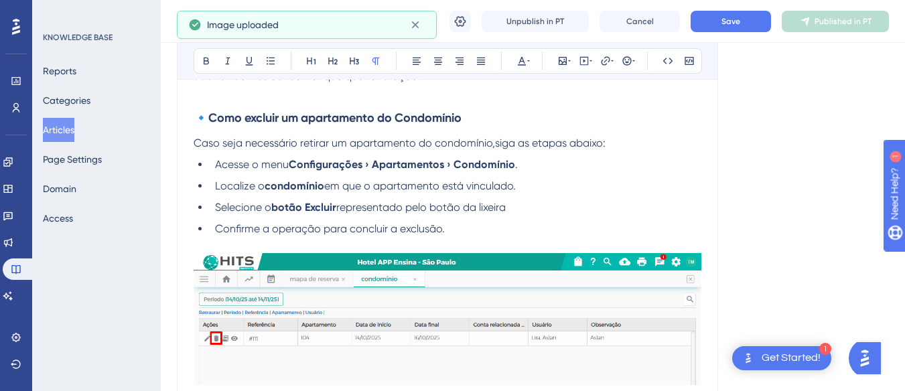
click at [244, 243] on p at bounding box center [447, 245] width 508 height 16
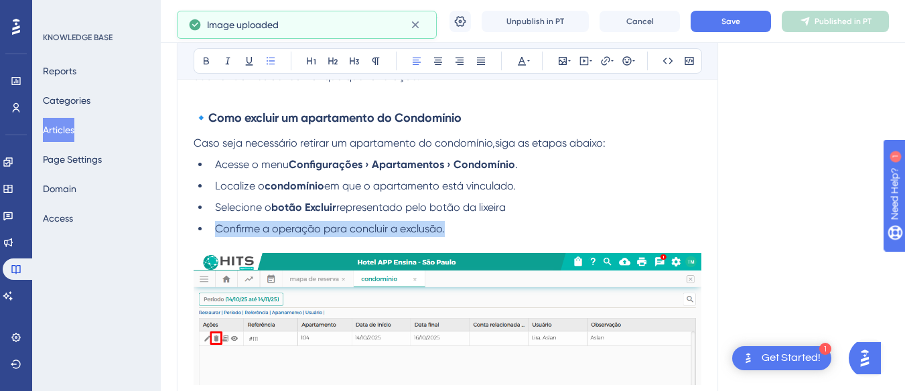
drag, startPoint x: 477, startPoint y: 224, endPoint x: 211, endPoint y: 234, distance: 266.0
click at [211, 234] on li "Confirme a operação para concluir a exclusão." at bounding box center [455, 229] width 491 height 16
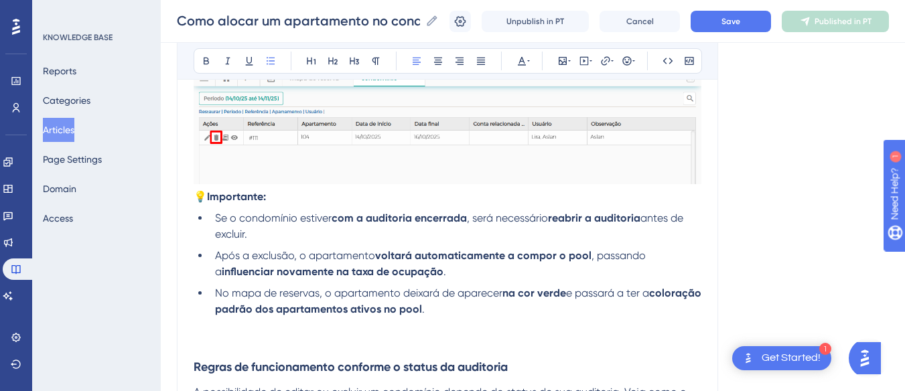
scroll to position [1383, 0]
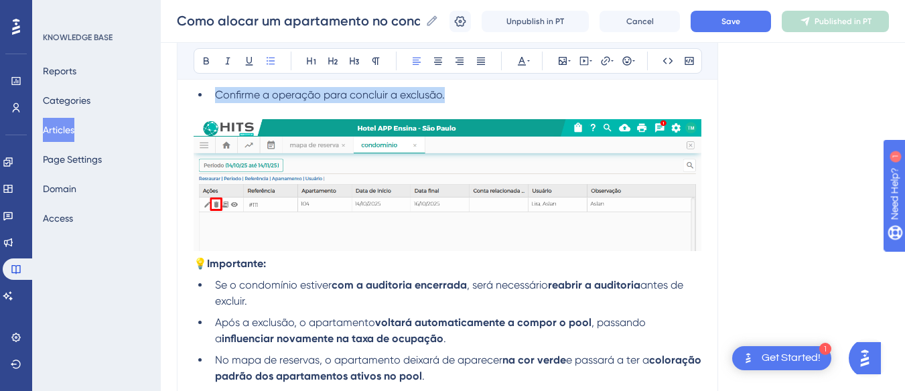
click at [270, 247] on img at bounding box center [447, 185] width 508 height 132
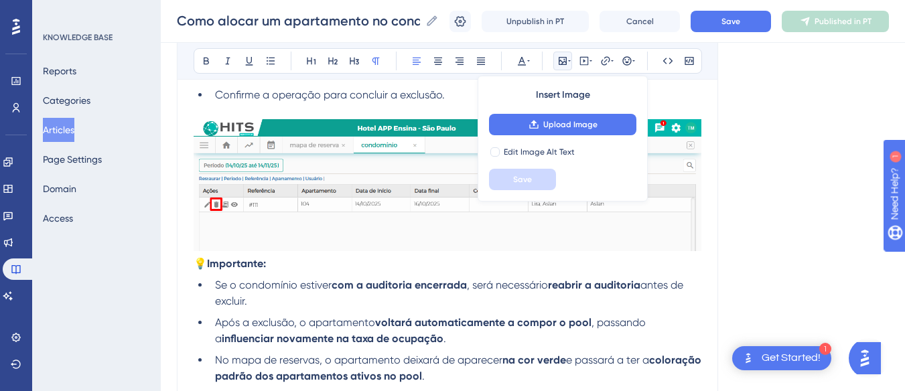
click at [199, 262] on span "💡" at bounding box center [199, 263] width 13 height 13
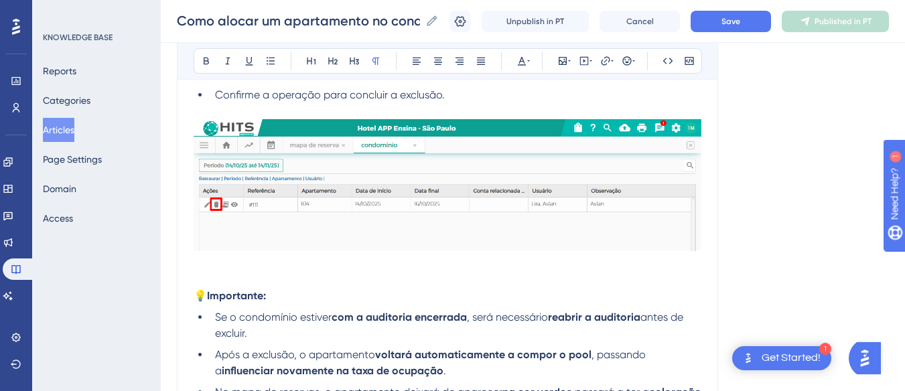
click at [227, 256] on p at bounding box center [447, 264] width 508 height 16
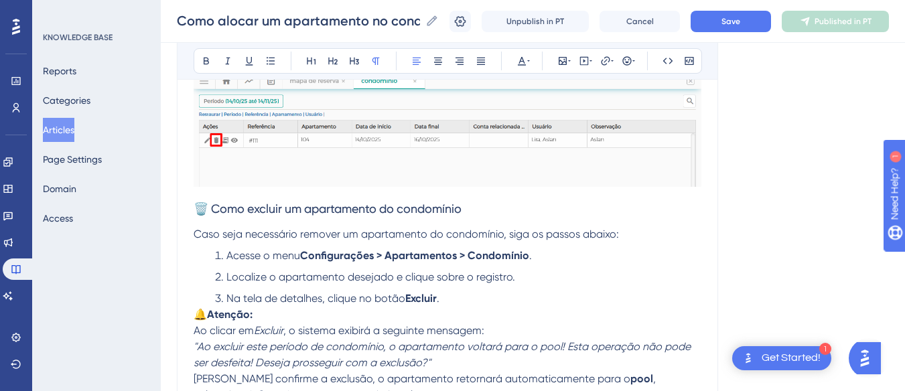
scroll to position [1514, 0]
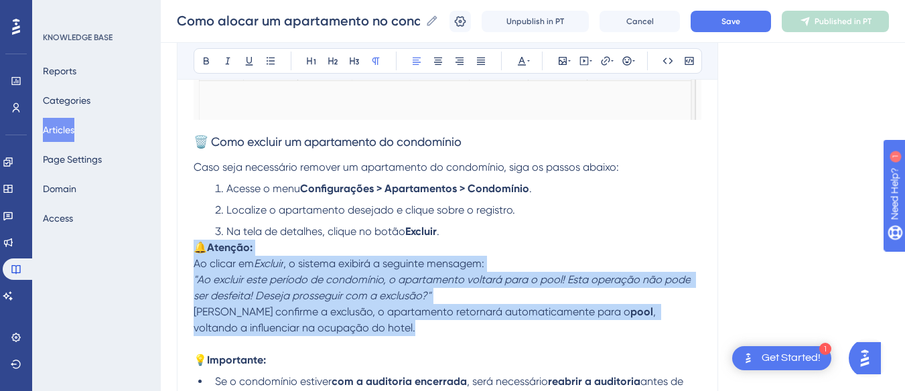
drag, startPoint x: 386, startPoint y: 327, endPoint x: 187, endPoint y: 248, distance: 214.2
click at [187, 248] on div "Como alocar um apartamento no condomínio? Essa rotina irá permitir configurar q…" at bounding box center [447, 52] width 541 height 2835
copy div "🔔 Atenção: Ao clicar em Excluir , o sistema exibirá a seguinte mensagem: "Ao ex…"
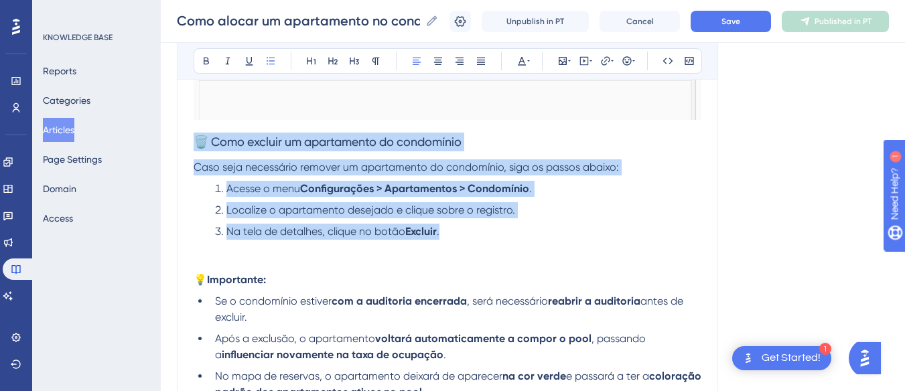
drag, startPoint x: 224, startPoint y: 163, endPoint x: 195, endPoint y: 143, distance: 35.7
click at [195, 143] on div "Por padrão todos os apartamentos cadastrados serão do tipo pool e irão influenc…" at bounding box center [447, 71] width 508 height 2603
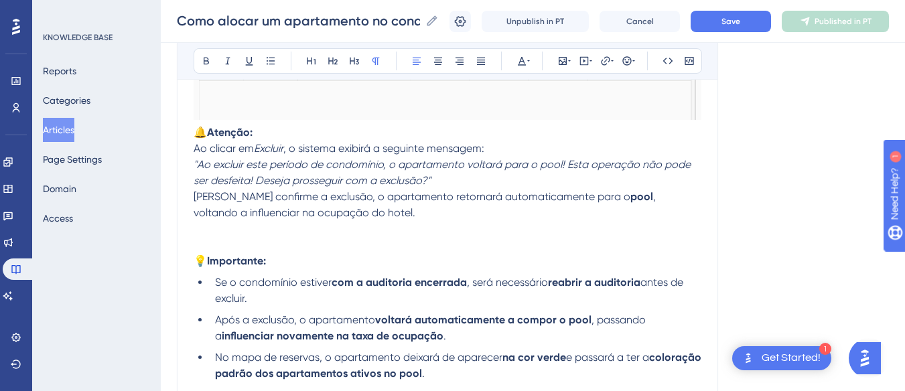
click at [195, 147] on span "Ao clicar em" at bounding box center [223, 148] width 60 height 13
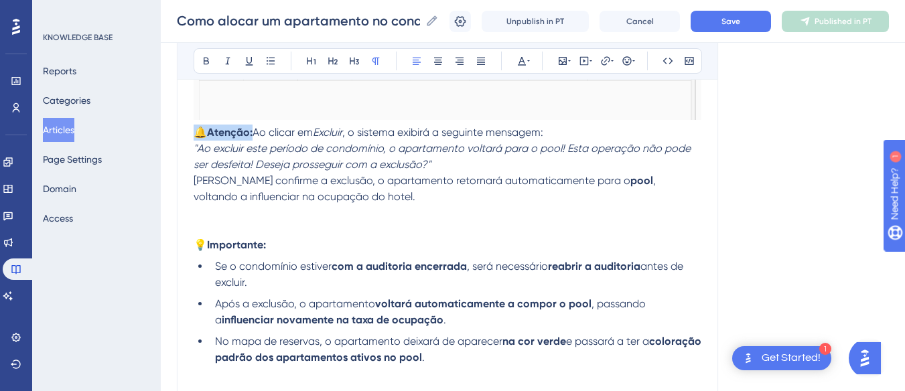
drag, startPoint x: 257, startPoint y: 130, endPoint x: 181, endPoint y: 131, distance: 76.3
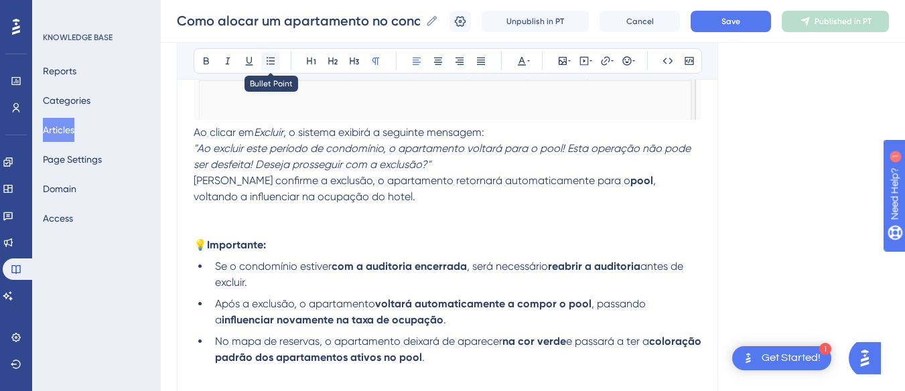
click at [272, 58] on icon at bounding box center [270, 60] width 8 height 7
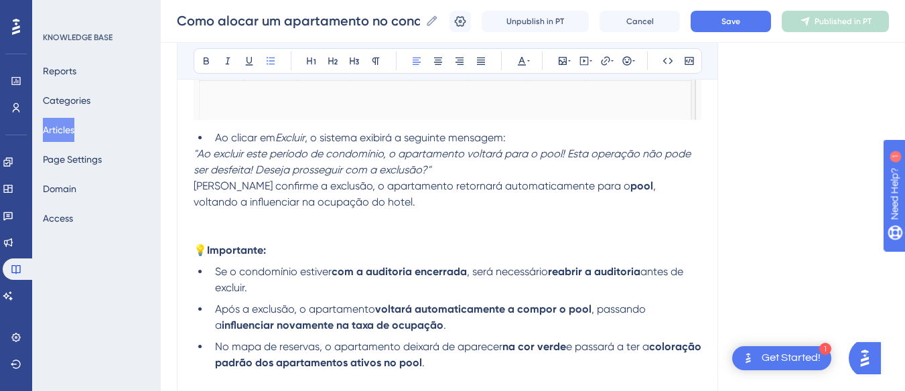
click at [206, 154] on em ""Ao excluir este período de condomínio, o apartamento voltará para o pool! Esta…" at bounding box center [442, 161] width 499 height 29
click at [195, 151] on em ""Ao excluir este período de condomínio, o apartamento voltará para o pool! Esta…" at bounding box center [442, 161] width 499 height 29
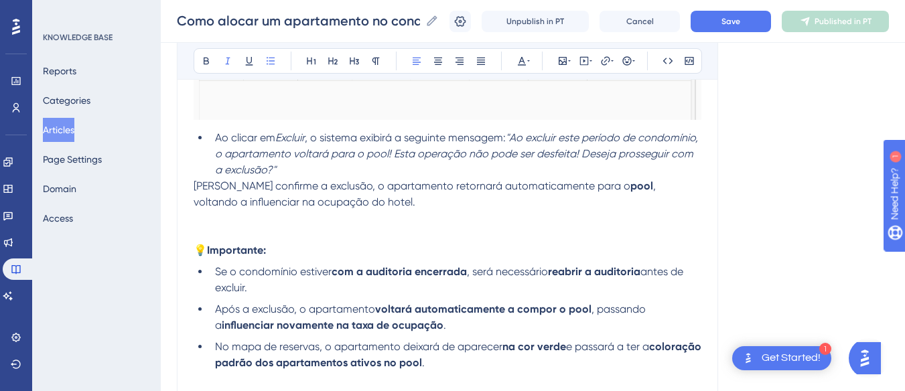
click at [364, 163] on li "Ao clicar em Excluir , o sistema exibirá a seguinte mensagem: "Ao excluir este …" at bounding box center [455, 154] width 491 height 48
drag, startPoint x: 386, startPoint y: 170, endPoint x: 510, endPoint y: 137, distance: 128.8
click at [510, 137] on li "Ao clicar em Excluir , o sistema exibirá a seguinte mensagem: "Ao excluir este …" at bounding box center [455, 154] width 491 height 48
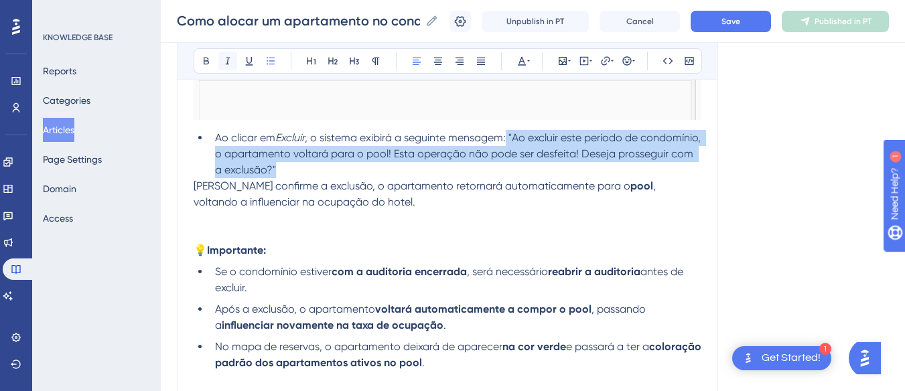
click at [226, 58] on icon at bounding box center [227, 61] width 11 height 11
click at [509, 163] on li "Ao clicar em Excluir , o sistema exibirá a seguinte mensagem: "Ao excluir este …" at bounding box center [455, 154] width 491 height 48
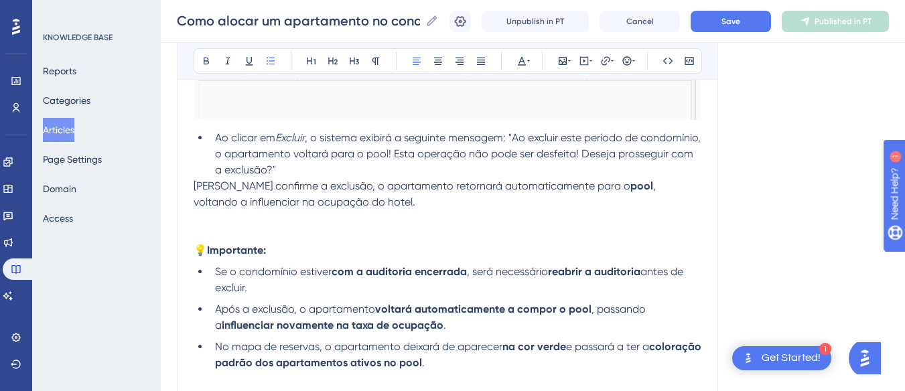
click at [517, 136] on span ", o sistema exibirá a seguinte mensagem: "Ao excluir este período de condomínio…" at bounding box center [459, 153] width 488 height 45
click at [193, 188] on span "[PERSON_NAME] confirme a exclusão, o apartamento retornará automaticamente para…" at bounding box center [411, 185] width 437 height 13
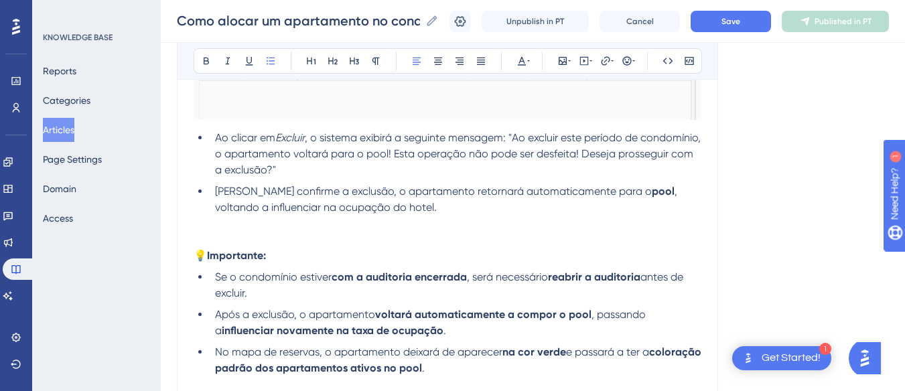
click at [465, 217] on p at bounding box center [447, 224] width 508 height 16
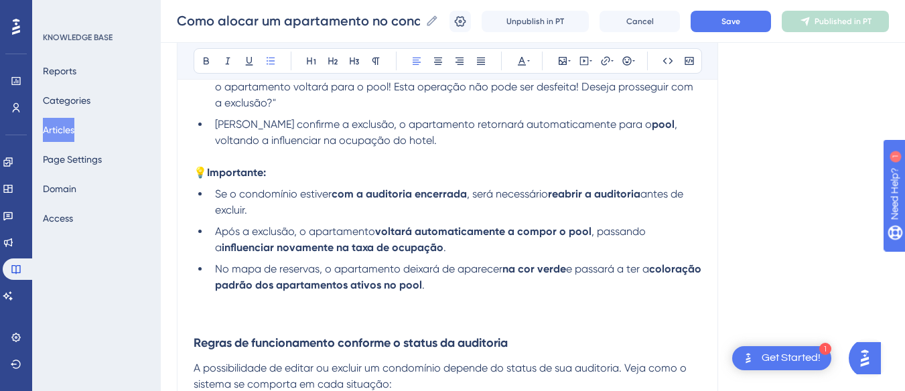
scroll to position [1648, 0]
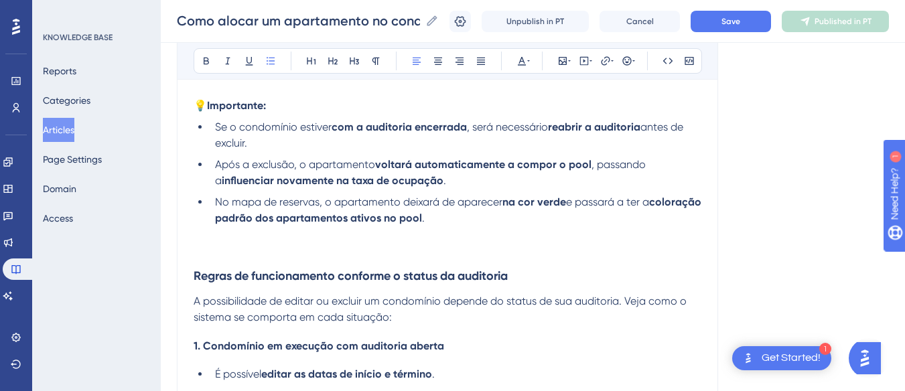
click at [207, 238] on p at bounding box center [447, 234] width 508 height 16
click at [569, 203] on span "e passará a ter a" at bounding box center [607, 202] width 83 height 13
click at [237, 242] on p at bounding box center [447, 250] width 508 height 16
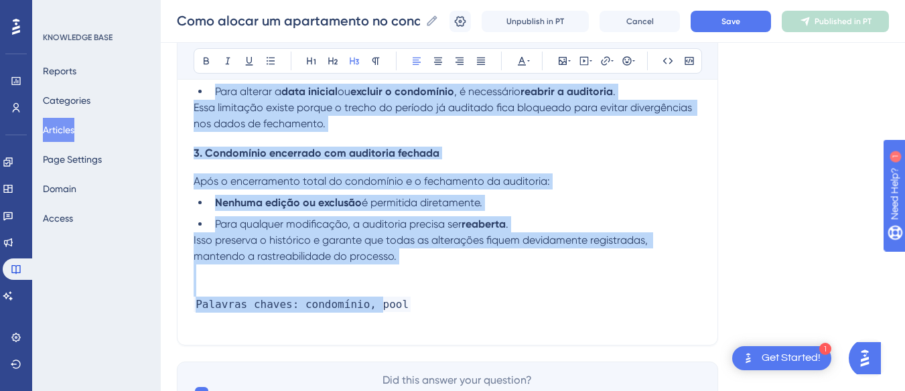
scroll to position [2586, 0]
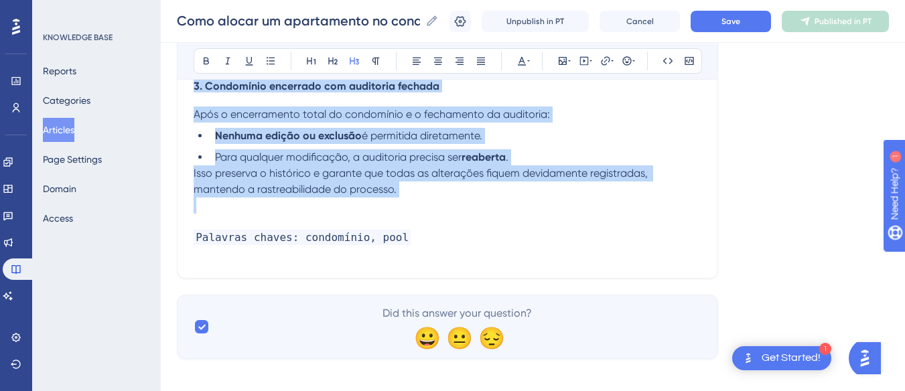
drag, startPoint x: 197, startPoint y: 206, endPoint x: 424, endPoint y: 201, distance: 227.0
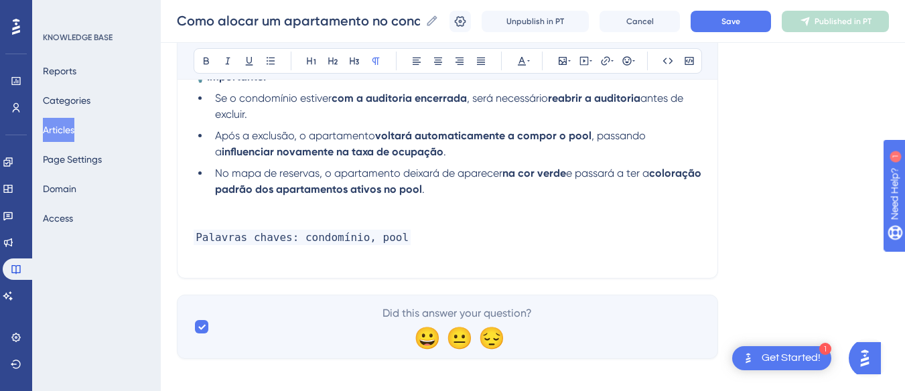
scroll to position [1342, 0]
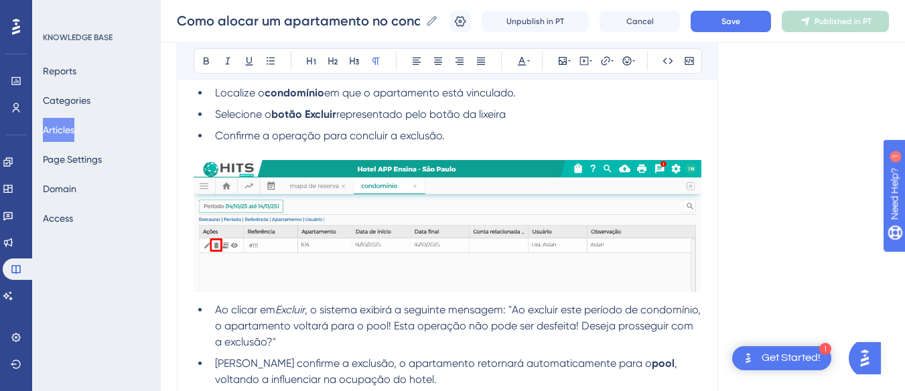
click at [234, 273] on img at bounding box center [447, 226] width 508 height 132
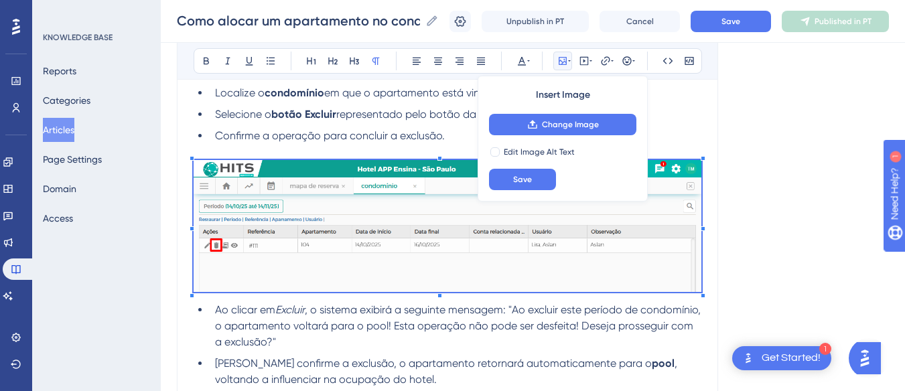
scroll to position [1209, 0]
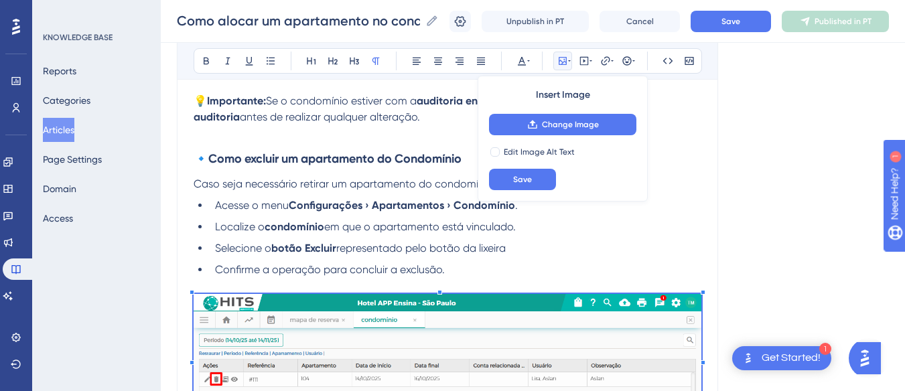
click at [306, 280] on p at bounding box center [447, 286] width 508 height 16
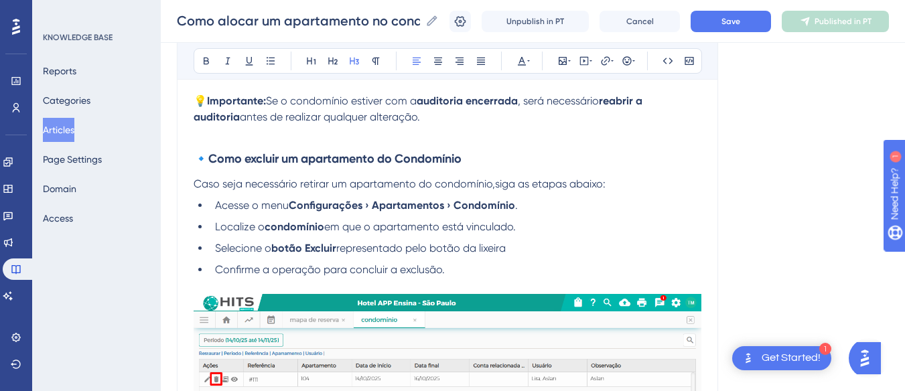
drag, startPoint x: 214, startPoint y: 158, endPoint x: 180, endPoint y: 162, distance: 33.7
click at [220, 140] on p at bounding box center [447, 133] width 508 height 16
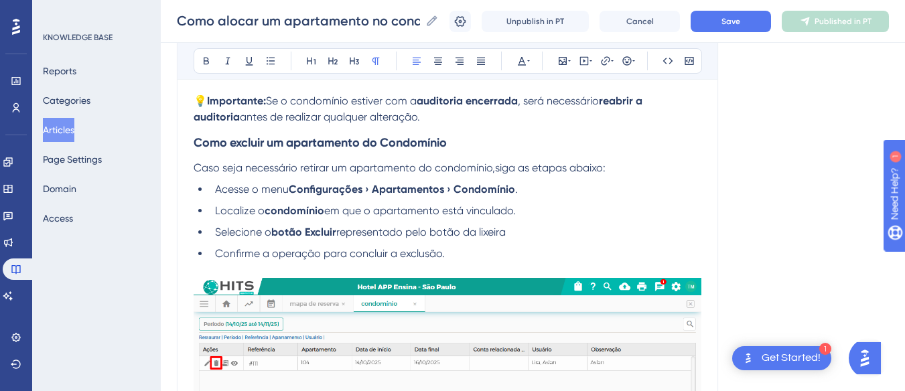
scroll to position [1142, 0]
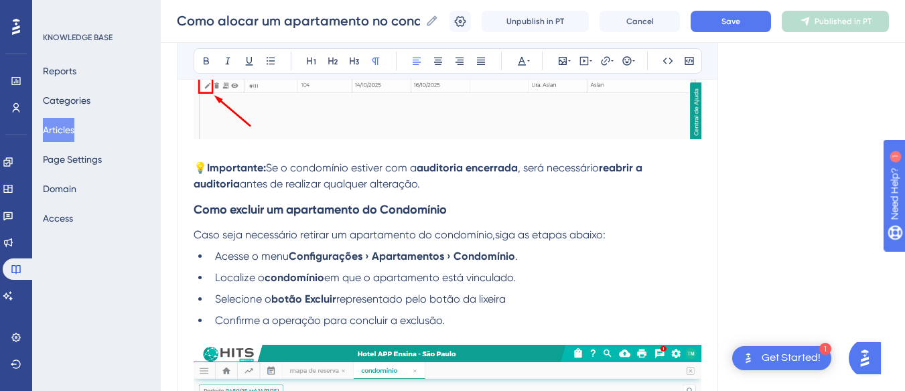
drag, startPoint x: 402, startPoint y: 180, endPoint x: 181, endPoint y: 165, distance: 221.5
copy p "💡 Importante: Se o condomínio estiver com a auditoria encerrada , será necessár…"
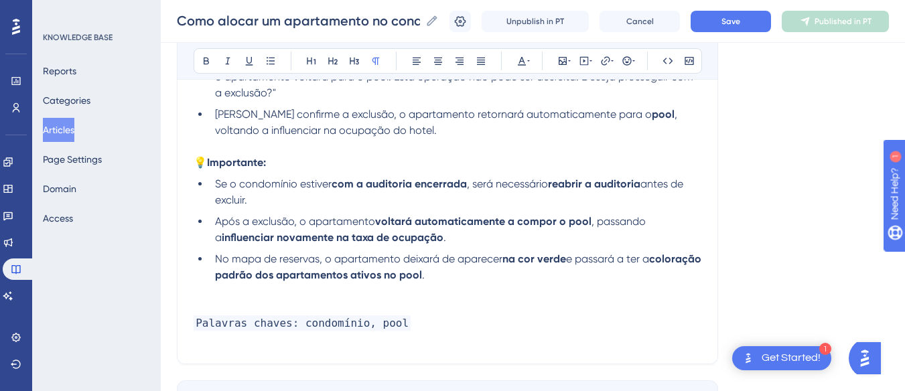
scroll to position [1640, 0]
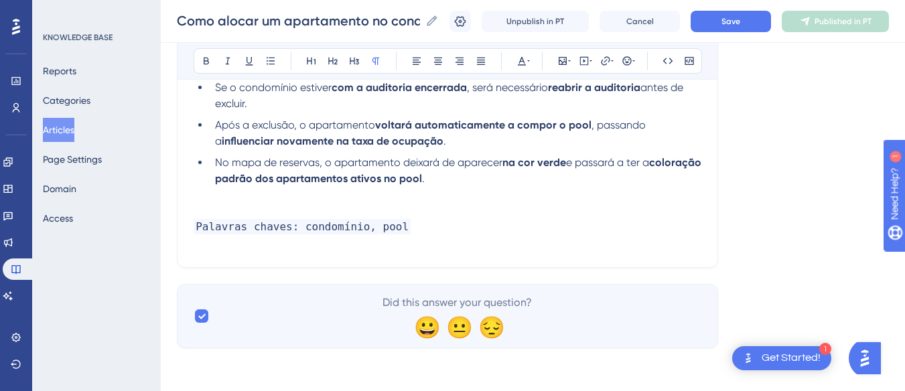
click at [485, 181] on li "No mapa de reservas, o apartamento deixará de aparecer na cor verde e passará a…" at bounding box center [455, 171] width 491 height 32
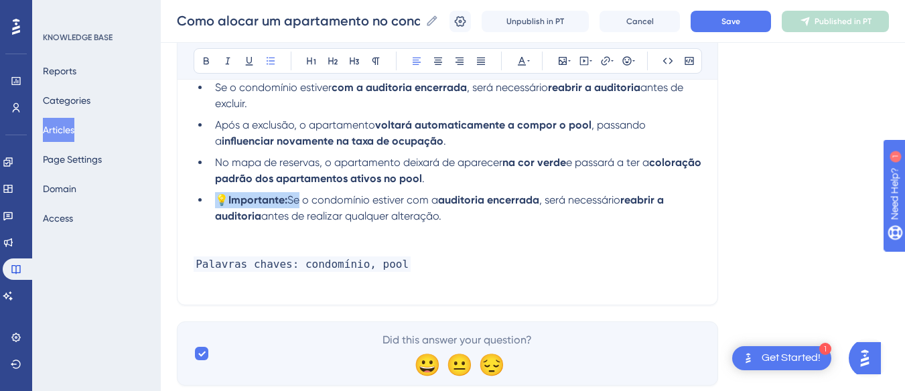
drag, startPoint x: 297, startPoint y: 198, endPoint x: 211, endPoint y: 198, distance: 86.4
click at [211, 198] on li "💡 Importante: Se o condomínio estiver com a auditoria encerrada , será necessár…" at bounding box center [455, 208] width 491 height 32
click at [344, 200] on span "Se o condomínio estiver com a" at bounding box center [362, 199] width 151 height 13
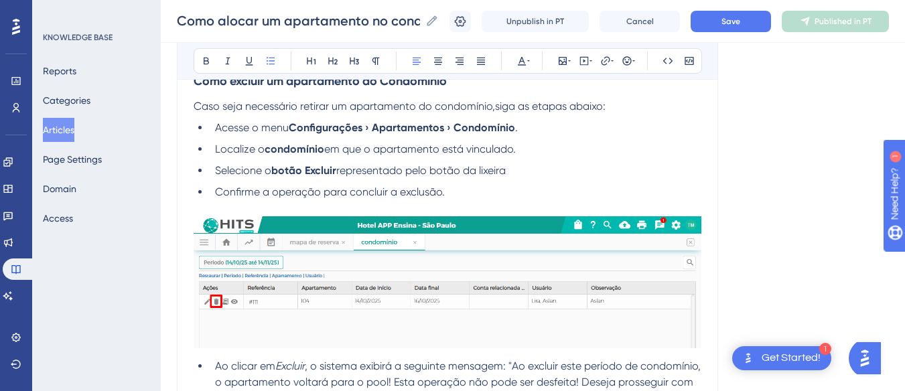
scroll to position [1037, 0]
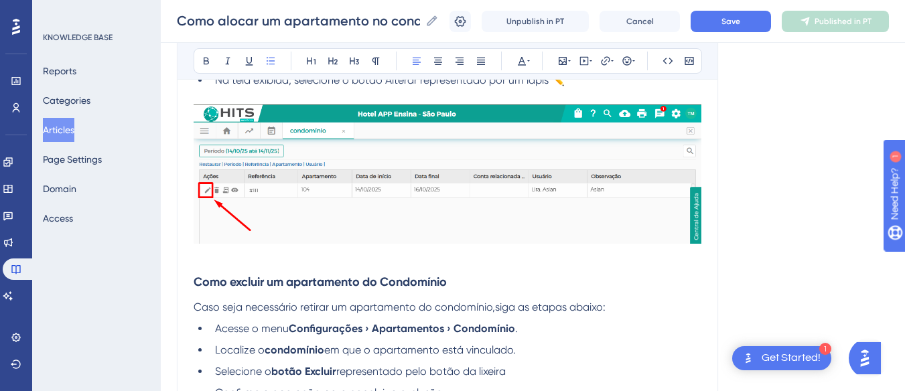
click at [238, 243] on img at bounding box center [447, 173] width 508 height 139
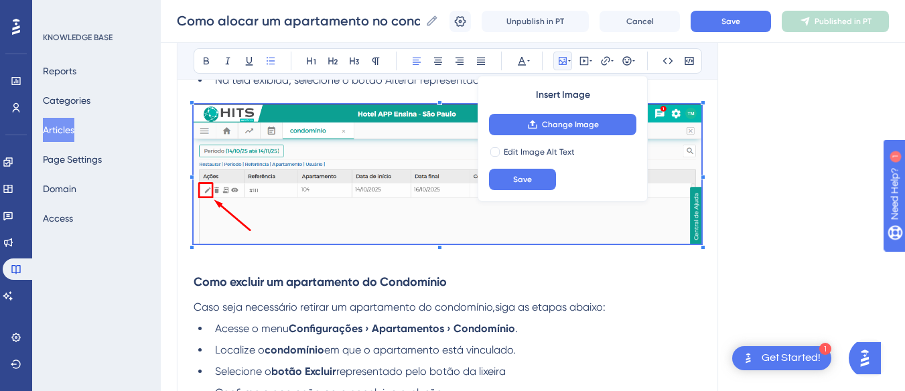
click at [232, 256] on p at bounding box center [447, 256] width 508 height 16
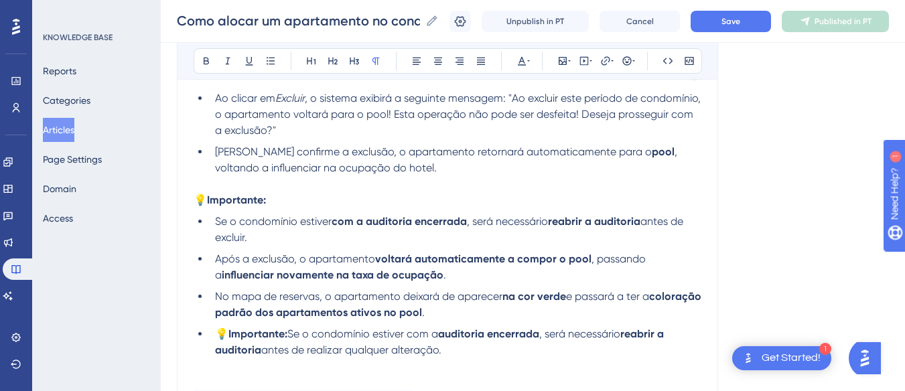
scroll to position [1640, 0]
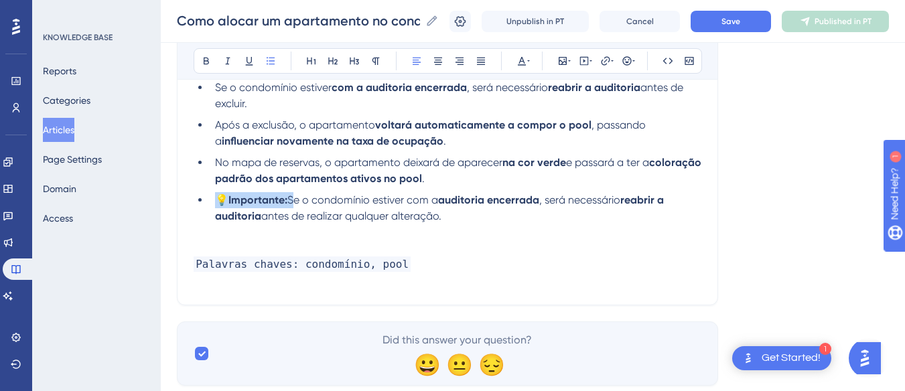
drag, startPoint x: 293, startPoint y: 203, endPoint x: 215, endPoint y: 203, distance: 78.3
click at [215, 203] on li "💡 Importante: Se o condomínio estiver com a auditoria encerrada , será necessár…" at bounding box center [455, 208] width 491 height 32
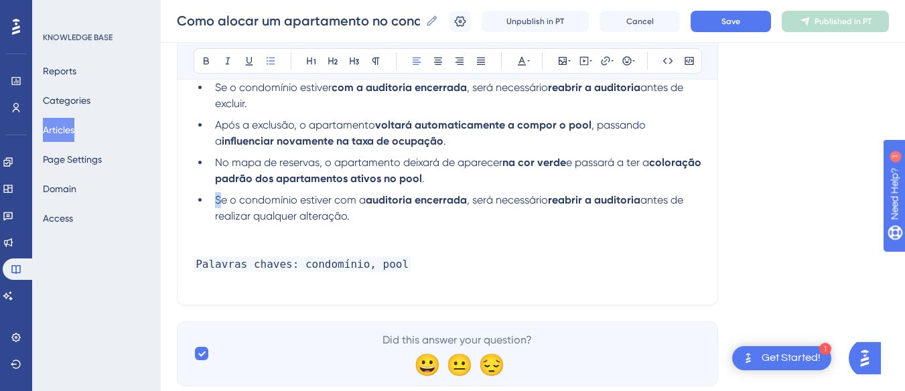
scroll to position [1573, 0]
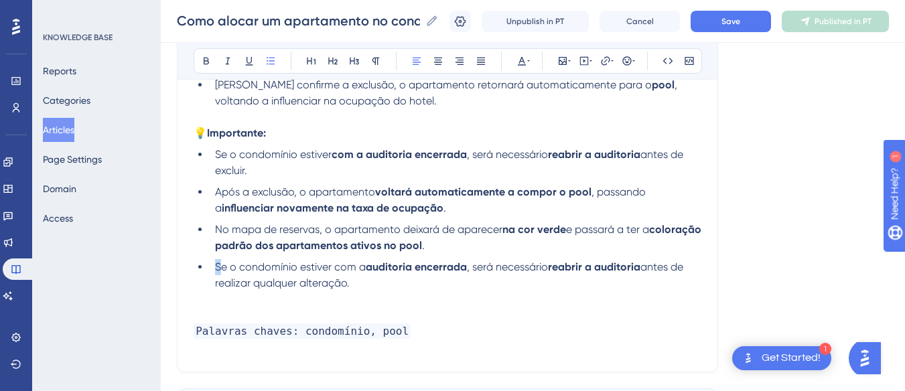
drag, startPoint x: 368, startPoint y: 214, endPoint x: 214, endPoint y: 153, distance: 166.0
click at [214, 153] on ul "Se o condomínio estiver com a auditoria encerrada , será necessário reabrir a a…" at bounding box center [447, 219] width 508 height 145
click at [304, 281] on span "antes de realizar qualquer alteração." at bounding box center [450, 274] width 471 height 29
drag, startPoint x: 362, startPoint y: 285, endPoint x: 212, endPoint y: 273, distance: 149.7
click at [212, 273] on li "Se o condomínio estiver com a auditoria encerrada , será necessário reabrir a a…" at bounding box center [455, 275] width 491 height 32
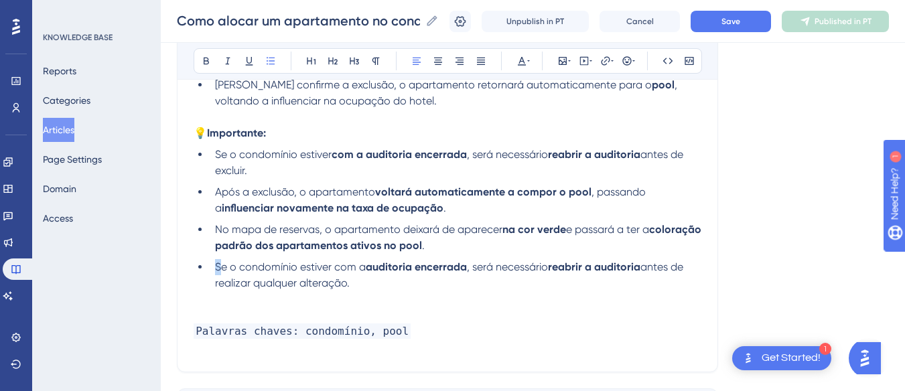
copy li "Se o condomínio estiver com a auditoria encerrada , será necessário reabrir a a…"
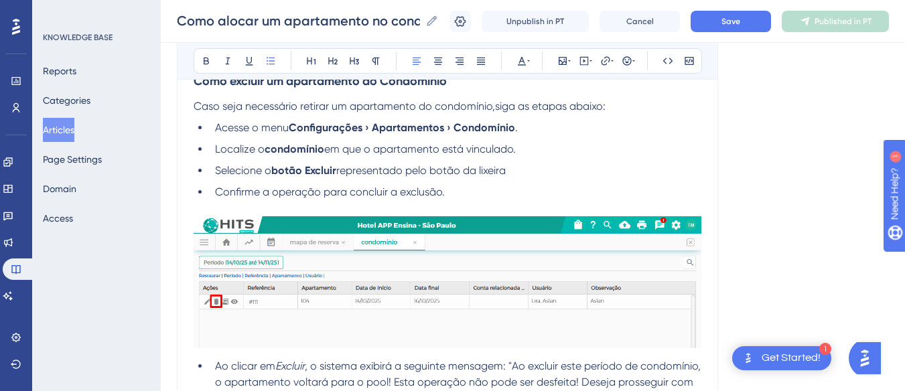
scroll to position [1372, 0]
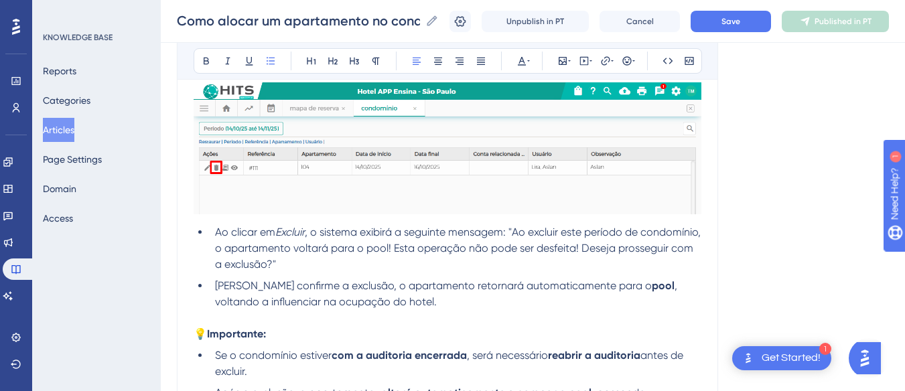
click at [237, 200] on img at bounding box center [447, 148] width 508 height 132
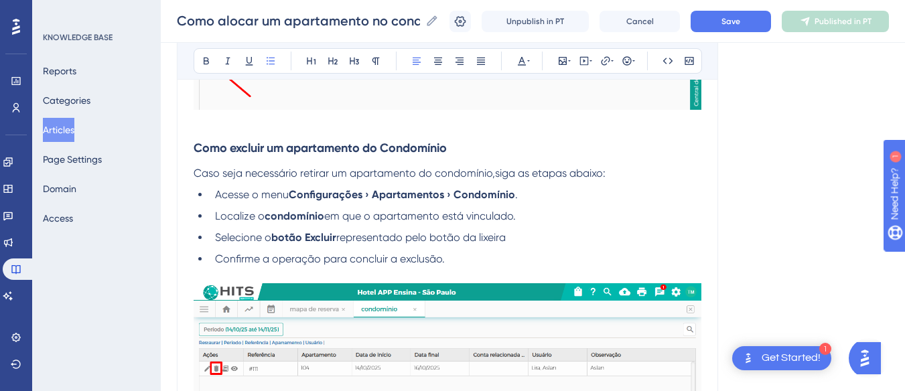
click at [261, 125] on p at bounding box center [447, 122] width 508 height 16
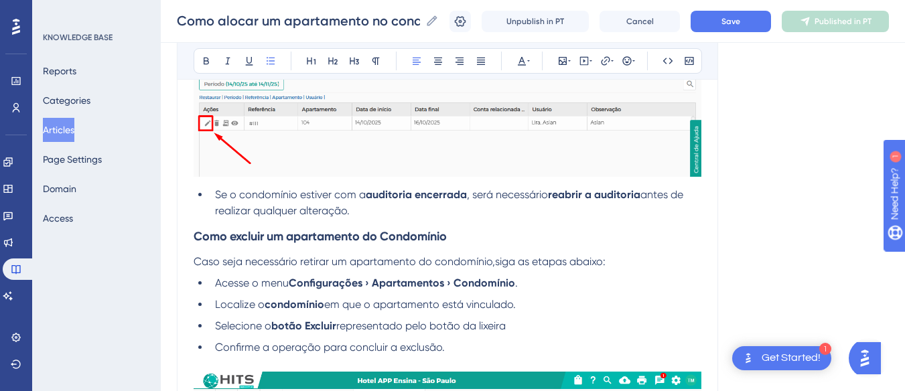
scroll to position [1037, 0]
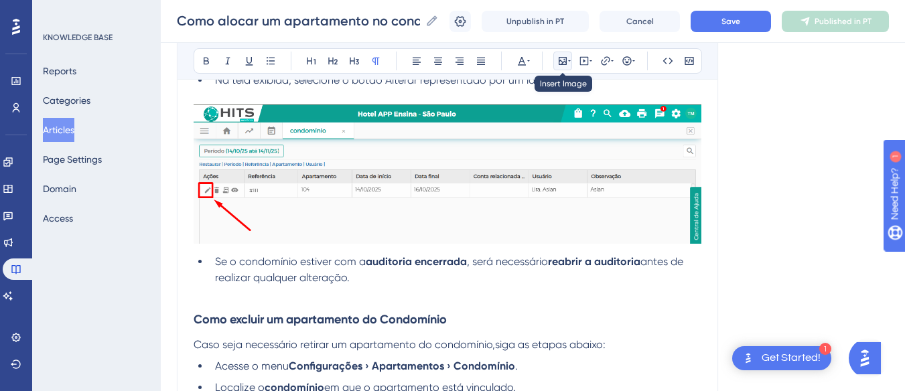
click at [569, 61] on icon at bounding box center [569, 60] width 3 height 1
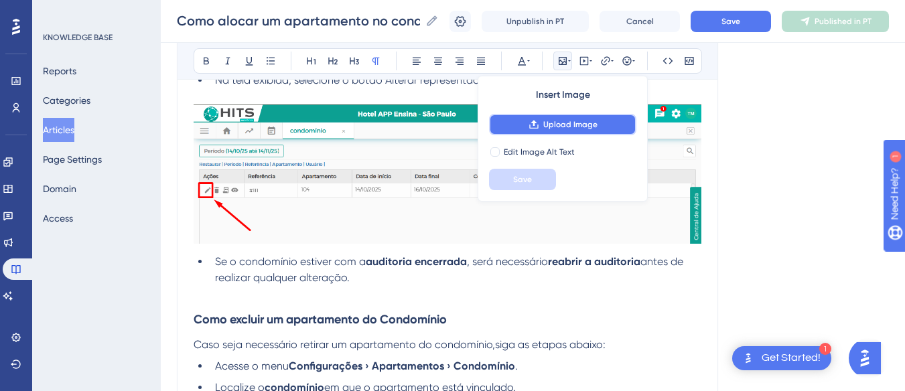
click at [556, 121] on span "Upload Image" at bounding box center [570, 124] width 54 height 11
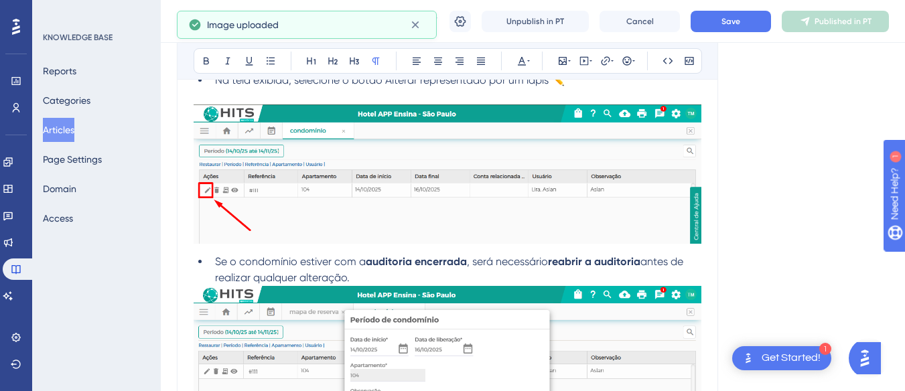
click at [367, 276] on li "Se o condomínio estiver com a auditoria encerrada , será necessário reabrir a a…" at bounding box center [455, 270] width 491 height 32
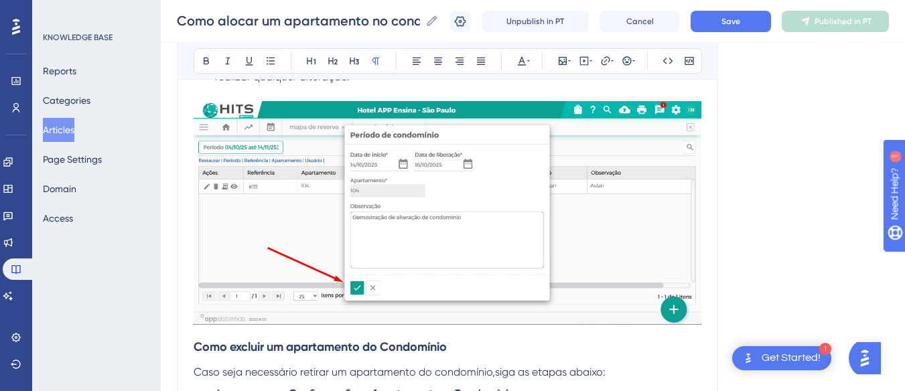
scroll to position [1104, 0]
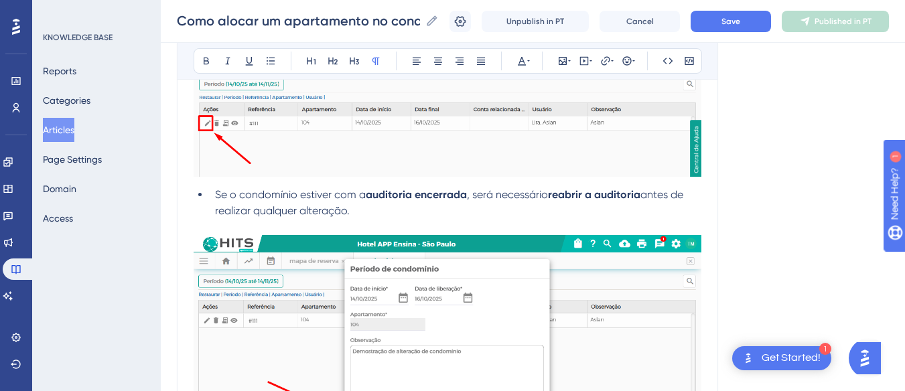
click at [303, 214] on span "antes de realizar qualquer alteração." at bounding box center [450, 202] width 471 height 29
click at [374, 210] on li "Se o condomínio estiver com a auditoria encerrada , será necessário reabrir a a…" at bounding box center [455, 203] width 491 height 32
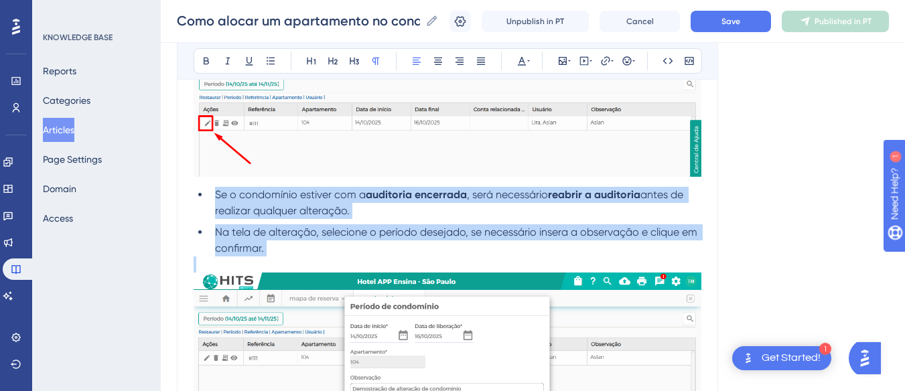
drag, startPoint x: 256, startPoint y: 238, endPoint x: 210, endPoint y: 178, distance: 75.5
click at [210, 178] on div "Por padrão todos os apartamentos cadastrados serão do tipo pool e irão influenc…" at bounding box center [447, 153] width 508 height 1947
copy ul "Se o condomínio estiver com a auditoria encerrada , será necessário reabrir a a…"
click at [276, 237] on span "Na tela de alteração, selecione o período desejado, se necessário insera a obse…" at bounding box center [457, 240] width 485 height 29
drag, startPoint x: 289, startPoint y: 254, endPoint x: 213, endPoint y: 192, distance: 98.1
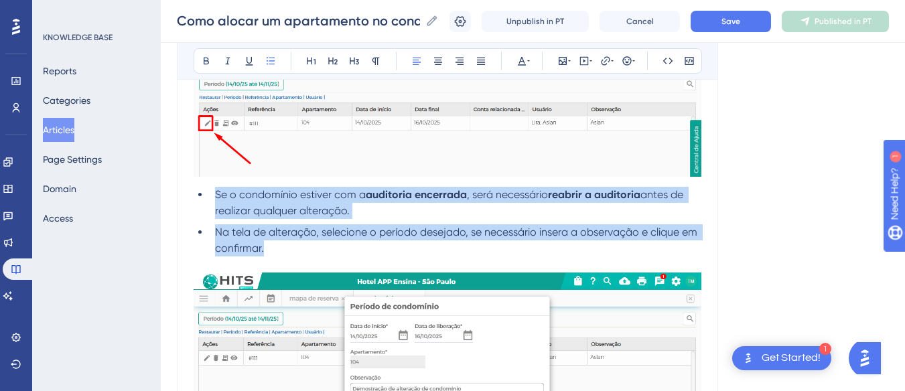
click at [213, 192] on ul "Se o condomínio estiver com a auditoria encerrada , será necessário reabrir a a…" at bounding box center [447, 222] width 508 height 70
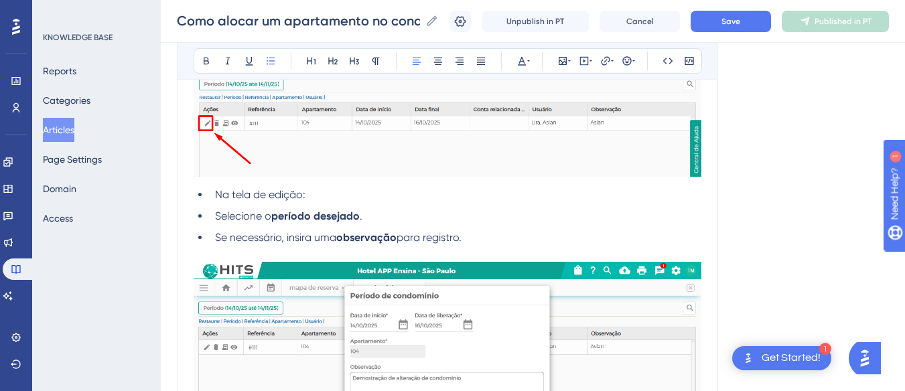
click at [342, 187] on li "Na tela de edição:" at bounding box center [455, 195] width 491 height 16
click at [214, 219] on li "Selecione o período desejado ." at bounding box center [455, 216] width 491 height 16
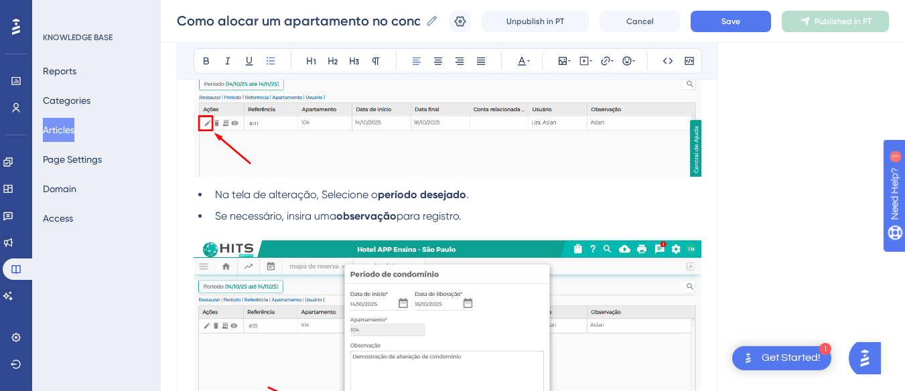
click at [329, 196] on span "Na tela de alteração, Selecione o" at bounding box center [296, 194] width 163 height 13
click at [461, 219] on span "para registro." at bounding box center [428, 216] width 65 height 13
click at [525, 208] on li "Se necessário, insira uma observação para registro." at bounding box center [455, 216] width 491 height 16
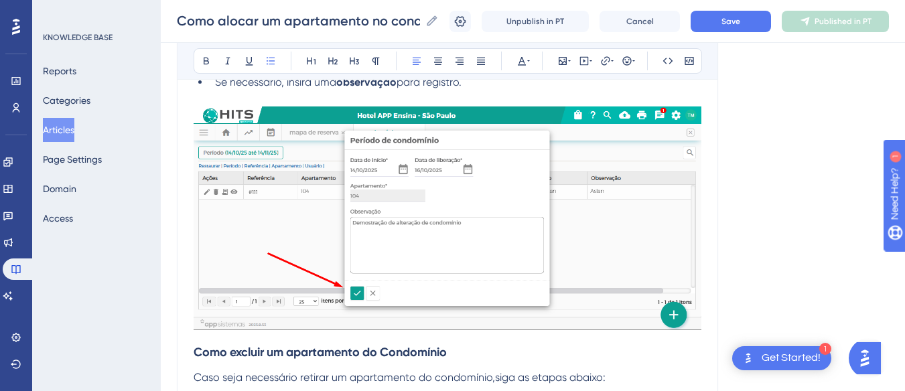
scroll to position [1171, 0]
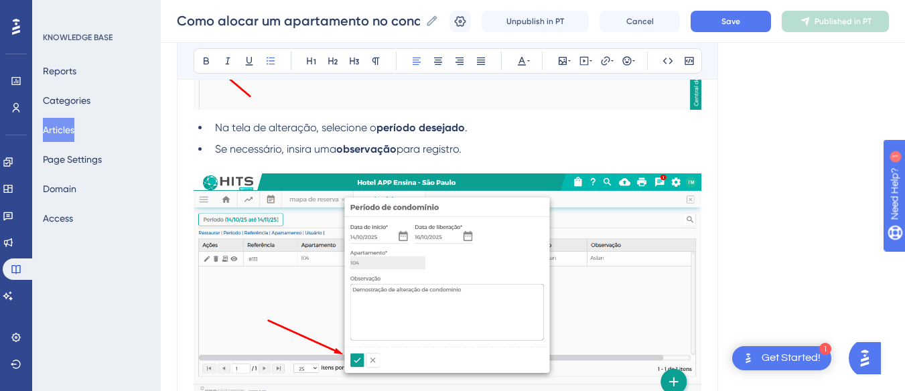
drag, startPoint x: 482, startPoint y: 149, endPoint x: 401, endPoint y: 150, distance: 81.0
click at [401, 150] on li "Se necessário, insira uma observação para registro." at bounding box center [455, 149] width 491 height 16
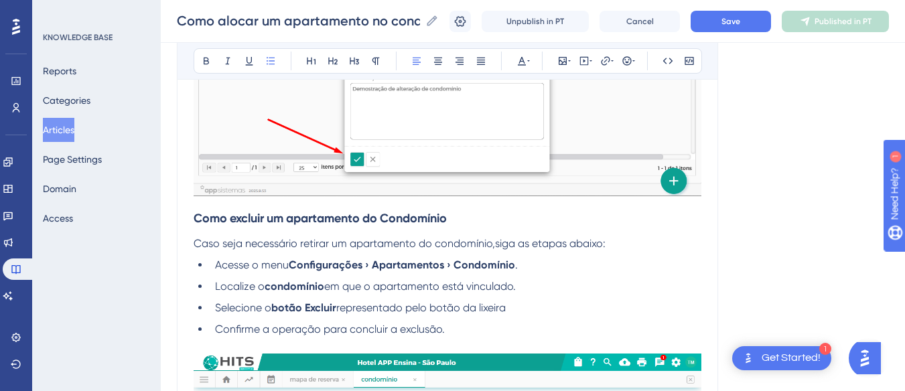
click at [725, 33] on div "Como alocar um apartamento no condomínio? Como alocar um apartamento no condomí…" at bounding box center [533, 21] width 744 height 43
click at [726, 28] on button "Save" at bounding box center [730, 21] width 80 height 21
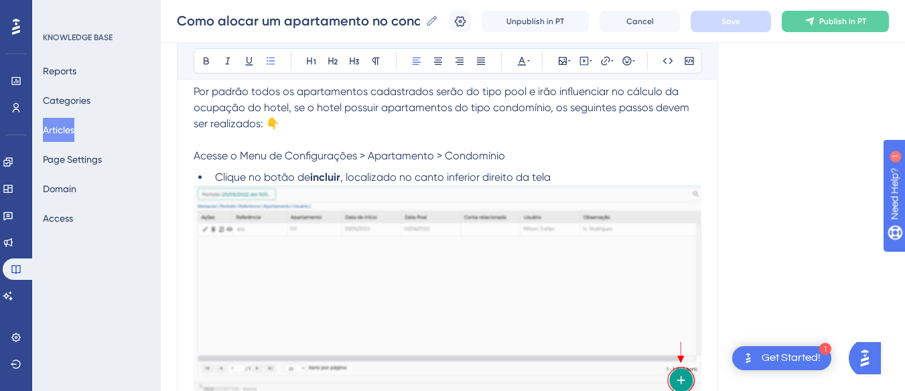
scroll to position [0, 0]
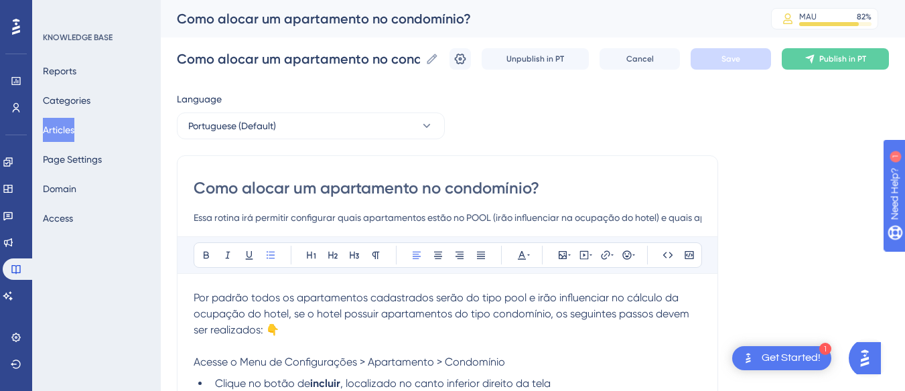
click at [316, 178] on input "Como alocar um apartamento no condomínio?" at bounding box center [447, 187] width 508 height 21
drag, startPoint x: 316, startPoint y: 178, endPoint x: 286, endPoint y: 189, distance: 32.2
click at [287, 189] on input "Como alocar um apartamento no condomínio?" at bounding box center [447, 187] width 508 height 21
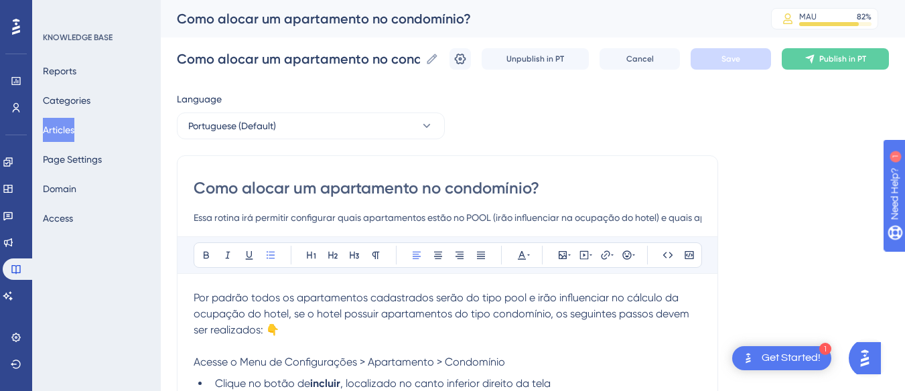
click at [286, 189] on input "Como alocar um apartamento no condomínio?" at bounding box center [447, 187] width 508 height 21
click at [222, 60] on input "Como alocar um apartamento no condomínio?" at bounding box center [298, 59] width 243 height 19
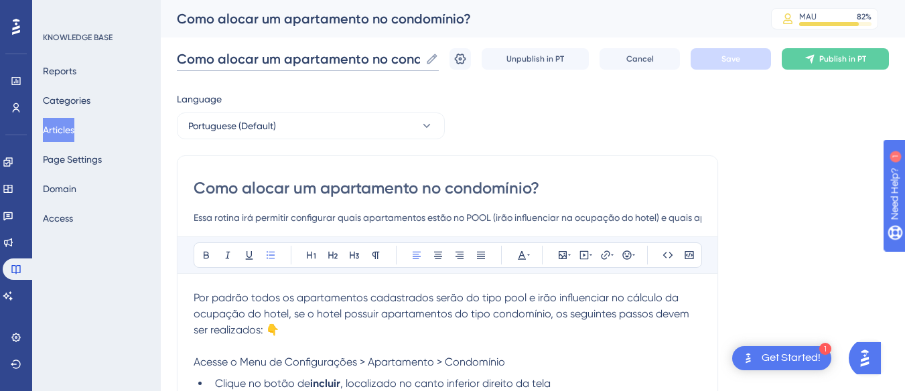
click at [222, 60] on input "Como alocar um apartamento no condomínio?" at bounding box center [298, 59] width 243 height 19
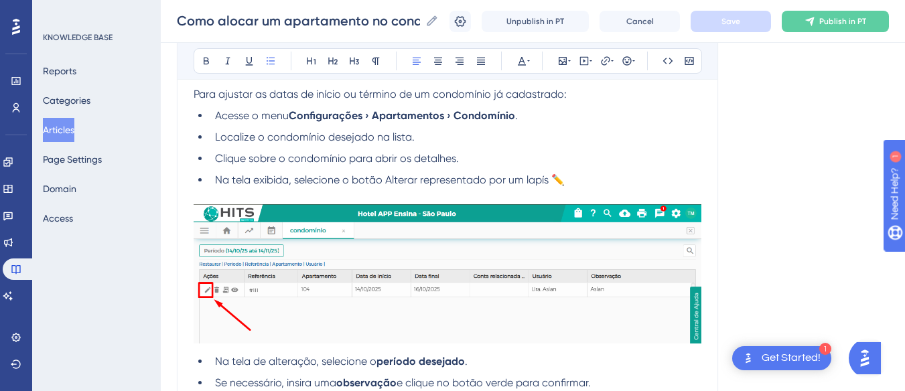
scroll to position [1473, 0]
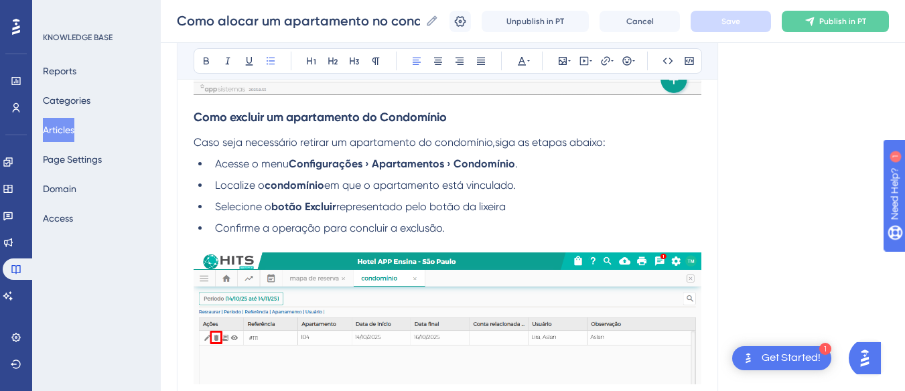
click at [311, 139] on span "Caso seja necessário retirar um apartamento do condomínio,siga as etapas abaixo:" at bounding box center [399, 142] width 412 height 13
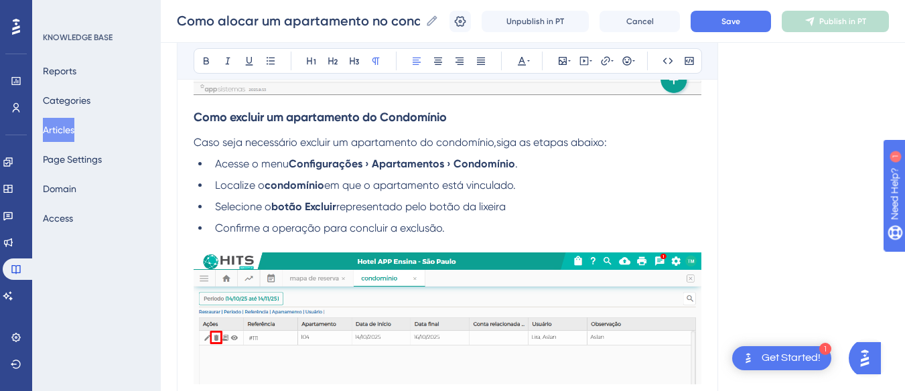
click at [459, 206] on span "representado pelo botão da lixeira" at bounding box center [420, 206] width 169 height 13
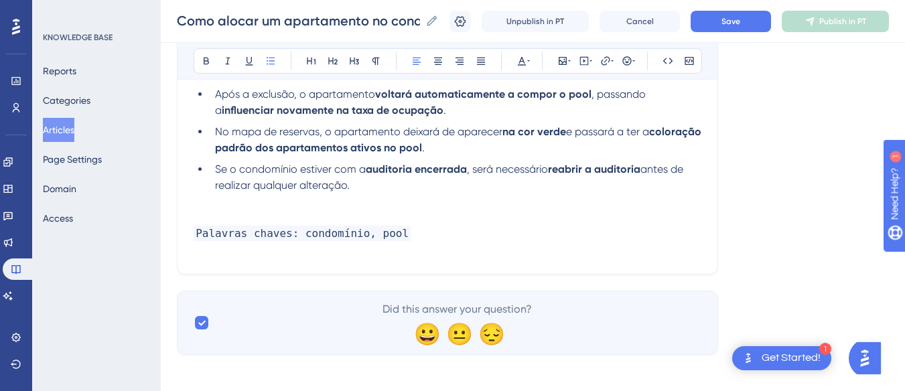
scroll to position [1948, 0]
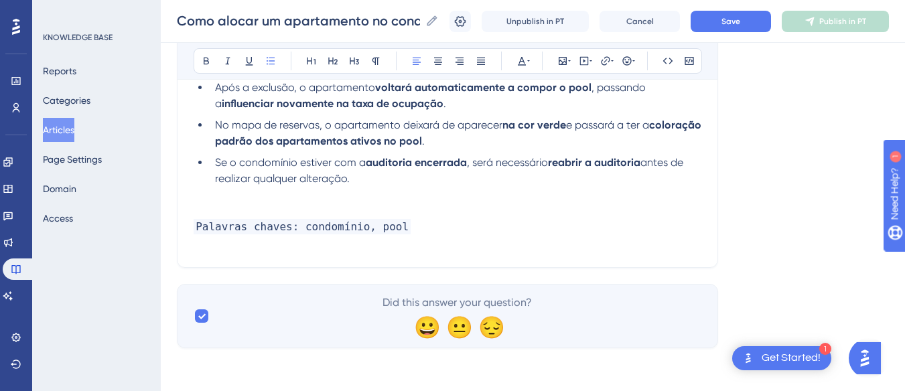
click at [362, 206] on p at bounding box center [447, 211] width 508 height 16
click at [718, 15] on button "Save" at bounding box center [730, 21] width 80 height 21
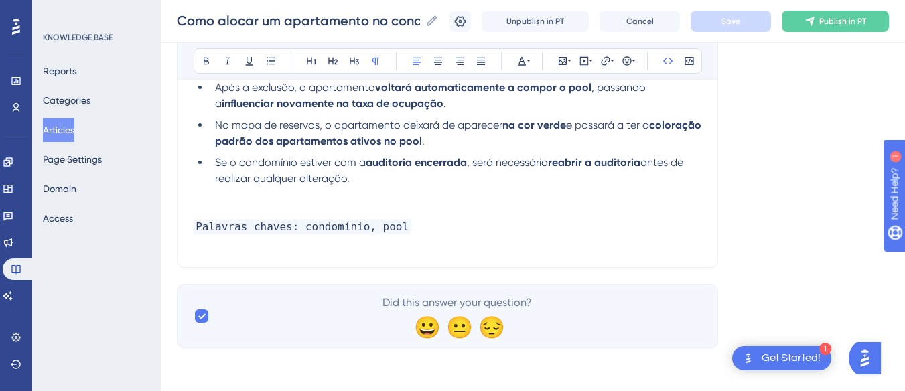
click at [446, 220] on p "Palavras chaves: condomínio, pool" at bounding box center [447, 235] width 508 height 32
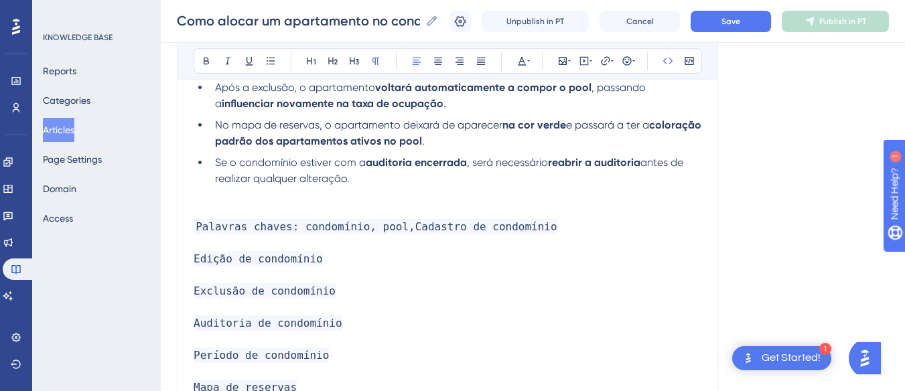
scroll to position [1973, 0]
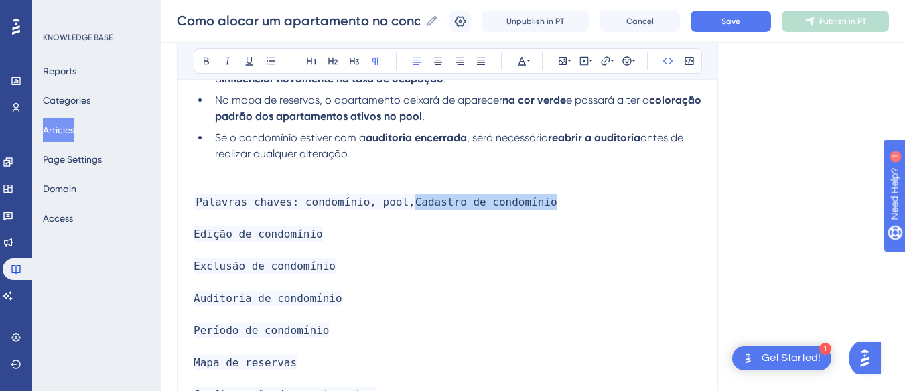
drag, startPoint x: 551, startPoint y: 201, endPoint x: 396, endPoint y: 206, distance: 154.7
click at [396, 206] on p "Palavras chaves: condomínio, pool,Cadastro de condomínio Edição de condomínio E…" at bounding box center [447, 306] width 508 height 225
click at [193, 236] on span "Palavras chaves: condomínio, pool, edi Edição de condomínio Exclusão de condomí…" at bounding box center [316, 298] width 247 height 208
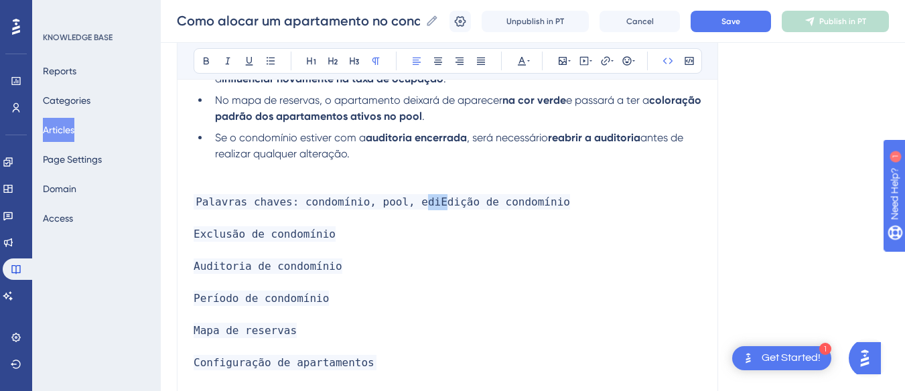
drag, startPoint x: 426, startPoint y: 200, endPoint x: 410, endPoint y: 201, distance: 16.1
click at [410, 201] on span "Palavras chaves: condomínio, pool, ediEdição de condomínio Exclusão de condomín…" at bounding box center [381, 282] width 376 height 176
click at [195, 236] on span "Palavras chaves: condomínio, pool, edição de condomínio Exclusão de condomínio …" at bounding box center [371, 282] width 357 height 176
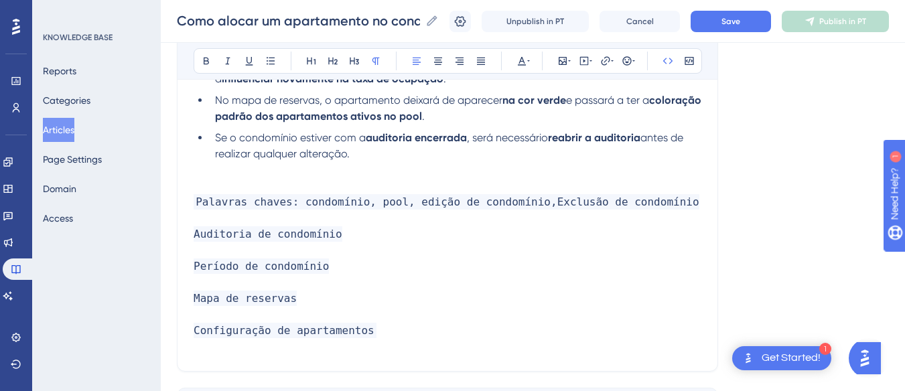
click at [529, 202] on span "Palavras chaves: condomínio, pool, edição de condomínio,Exclusão de condomínio …" at bounding box center [446, 266] width 506 height 144
click at [198, 229] on span "Palavras chaves: condomínio, pool, edição de condomínio,exclusão de condomínio …" at bounding box center [446, 266] width 506 height 144
click at [194, 233] on span "Palavras chaves: condomínio, pool, edição de condomínio,exclusão de condomínio …" at bounding box center [446, 266] width 506 height 144
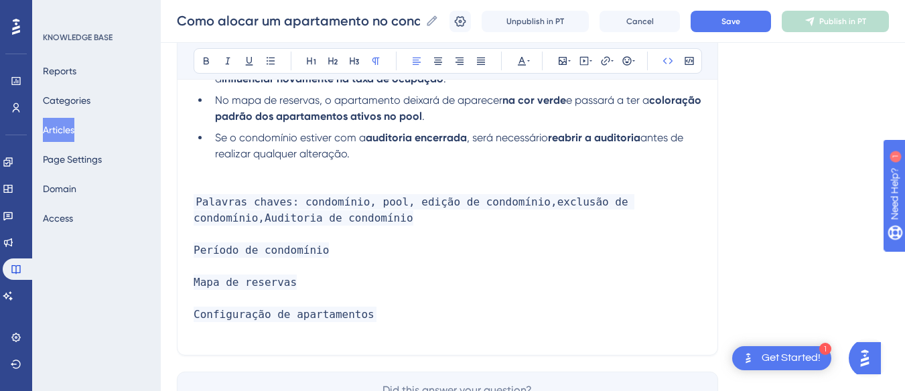
click at [261, 217] on span "Palavras chaves: condomínio, pool, edição de condomínio,exclusão de condomínio,…" at bounding box center [413, 258] width 441 height 128
drag, startPoint x: 261, startPoint y: 219, endPoint x: 275, endPoint y: 214, distance: 14.8
click at [262, 219] on span "Palavras chaves: condomínio, pool, edição de condomínio,exclusão de condomínio,…" at bounding box center [413, 258] width 441 height 128
click at [351, 218] on span "Palavras chaves: condomínio, pool, edição de condomínio,exclusão de condomínio,…" at bounding box center [413, 258] width 441 height 128
drag, startPoint x: 318, startPoint y: 217, endPoint x: 330, endPoint y: 217, distance: 12.1
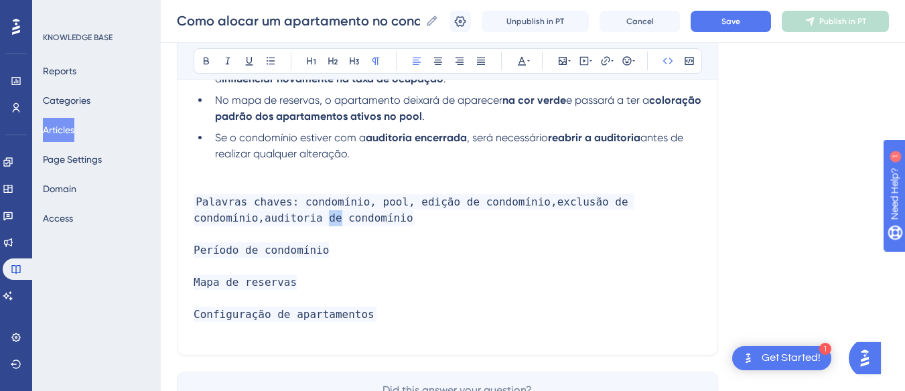
click at [330, 217] on span "Palavras chaves: condomínio, pool, edição de condomínio,exclusão de condomínio,…" at bounding box center [413, 258] width 441 height 128
drag, startPoint x: 281, startPoint y: 218, endPoint x: 259, endPoint y: 220, distance: 22.2
click at [259, 220] on p "Palavras chaves: condomínio, pool, edição de condomínio,exclusão de condomínio,…" at bounding box center [447, 266] width 508 height 145
click at [197, 253] on span "Palavras chaves: condomínio, pool, edição de condomínio,exclusão de condomínio,…" at bounding box center [413, 258] width 441 height 128
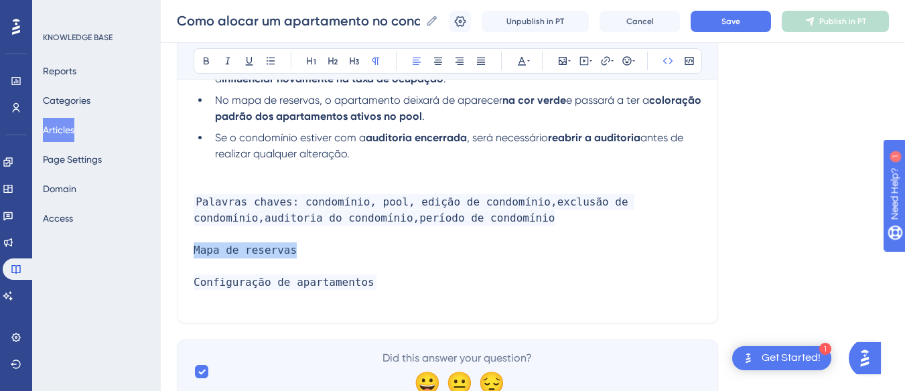
drag, startPoint x: 318, startPoint y: 256, endPoint x: 270, endPoint y: 249, distance: 48.7
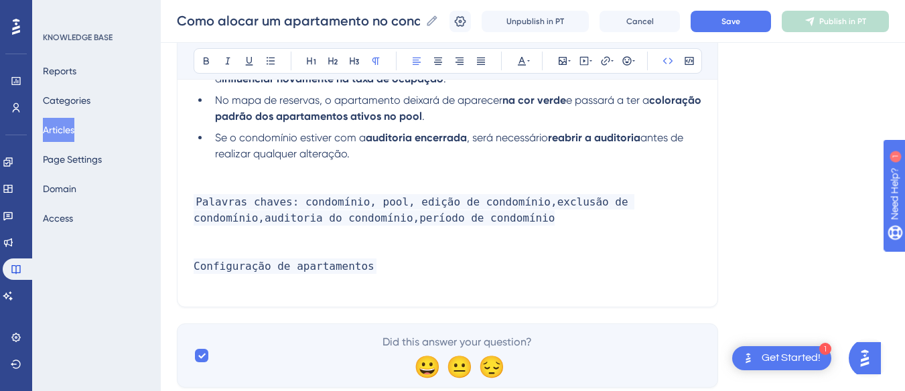
click at [216, 255] on p "Palavras chaves: condomínio, pool, edição de condomínio,exclusão de condomínio,…" at bounding box center [447, 242] width 508 height 96
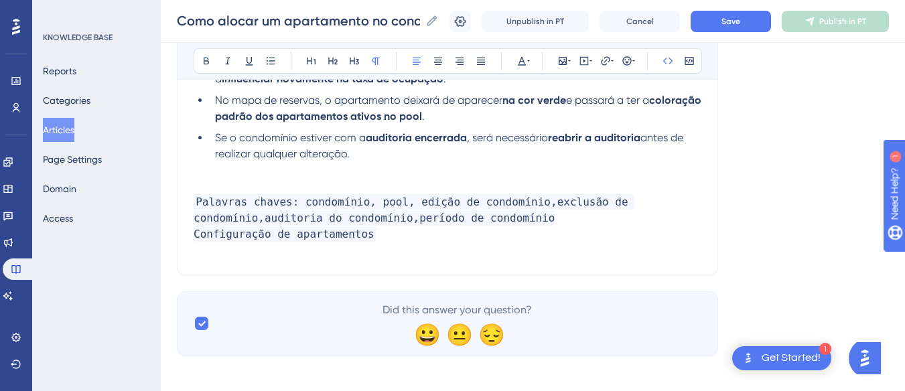
click at [196, 231] on span "Palavras chaves: condomínio, pool, edição de condomínio,exclusão de condomínio,…" at bounding box center [413, 218] width 441 height 48
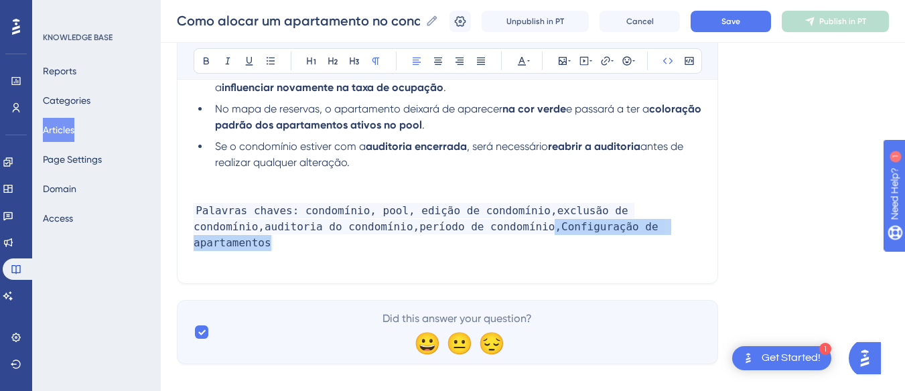
drag, startPoint x: 526, startPoint y: 227, endPoint x: 754, endPoint y: 226, distance: 227.6
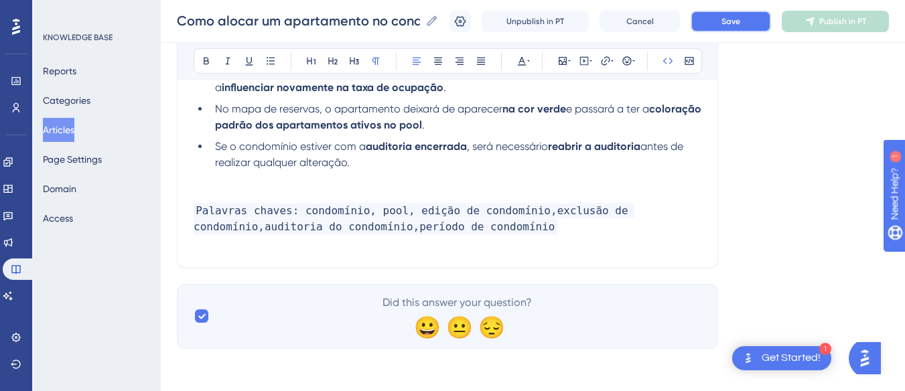
click at [735, 21] on span "Save" at bounding box center [730, 21] width 19 height 11
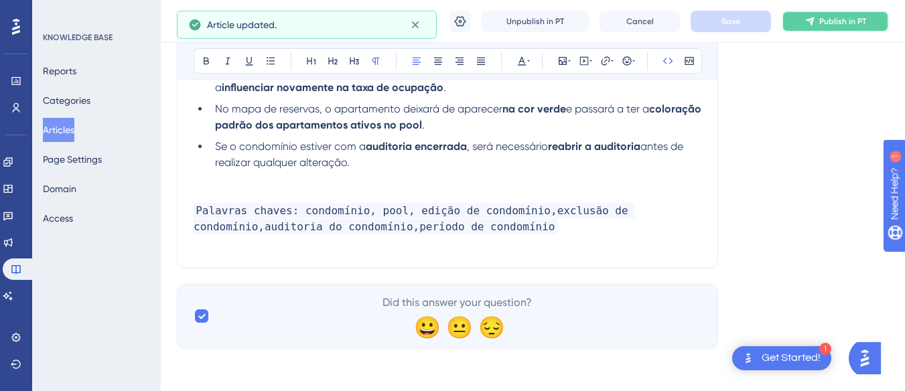
click at [839, 24] on span "Publish in PT" at bounding box center [842, 21] width 47 height 11
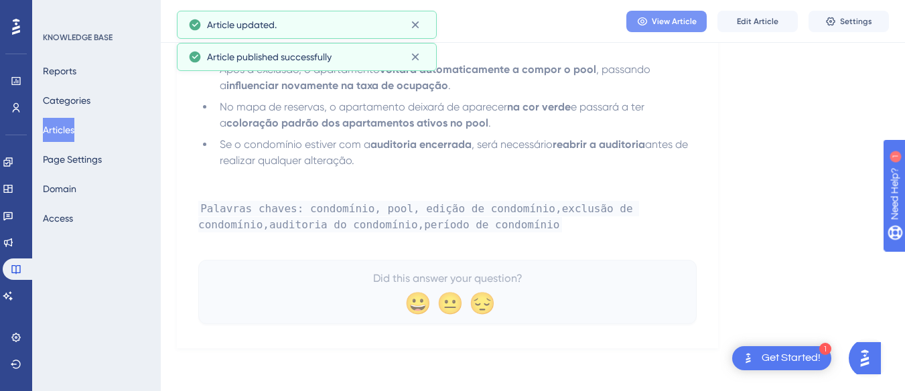
scroll to position [1899, 0]
click at [693, 21] on span "View Article" at bounding box center [673, 21] width 45 height 11
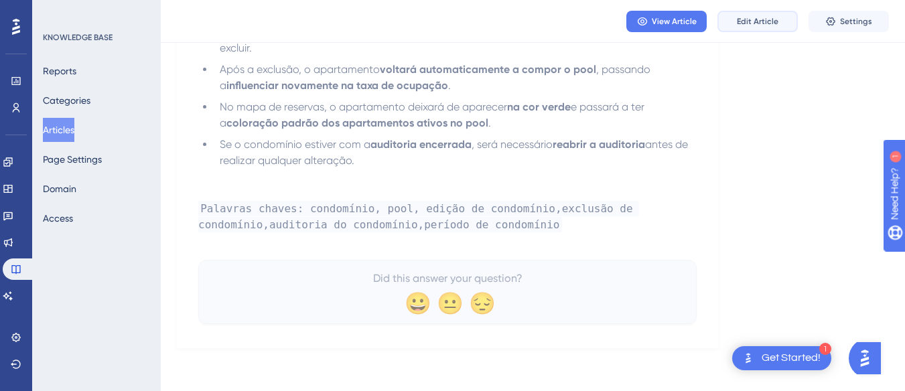
click at [739, 16] on span "Edit Article" at bounding box center [757, 21] width 42 height 11
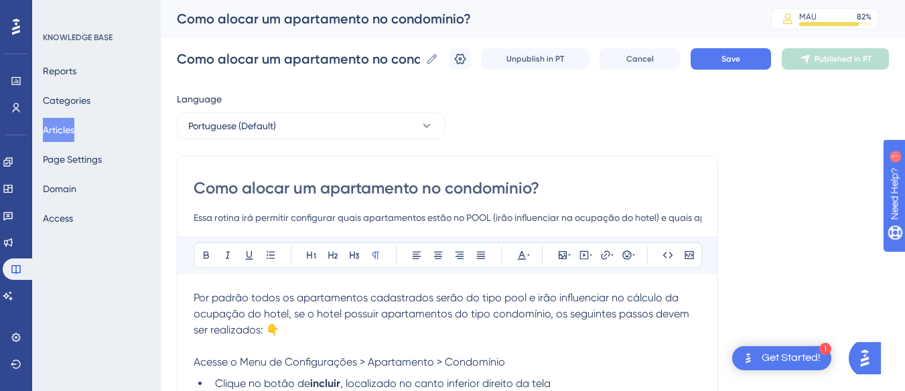
scroll to position [134, 0]
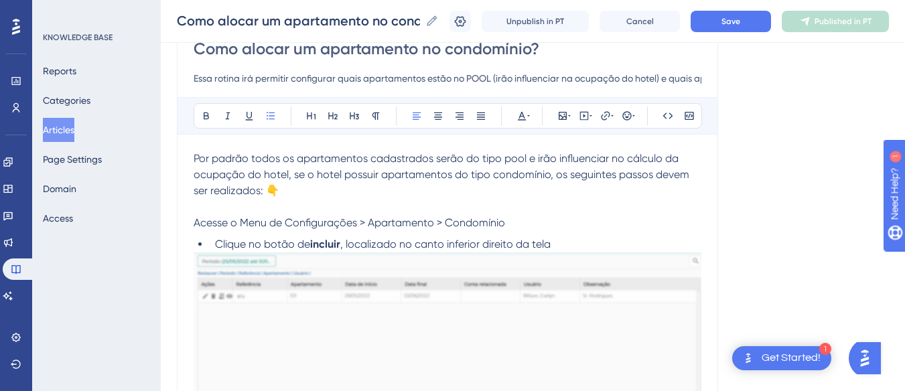
click at [582, 250] on li "Clique no botão de incluir , localizado no canto inferior direito da tela" at bounding box center [455, 244] width 491 height 16
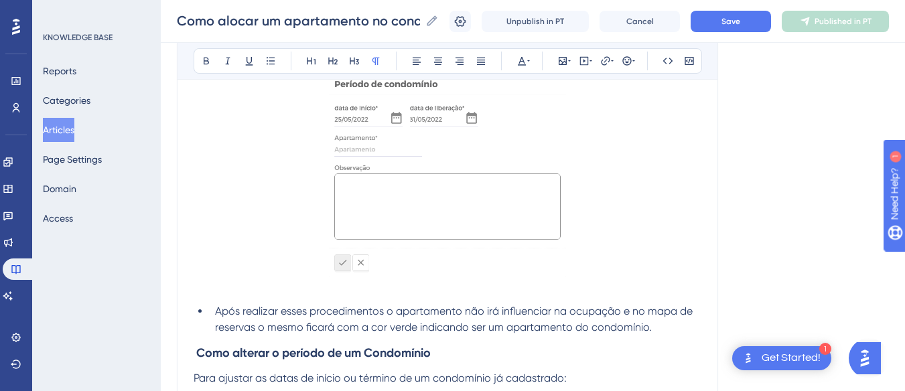
scroll to position [870, 0]
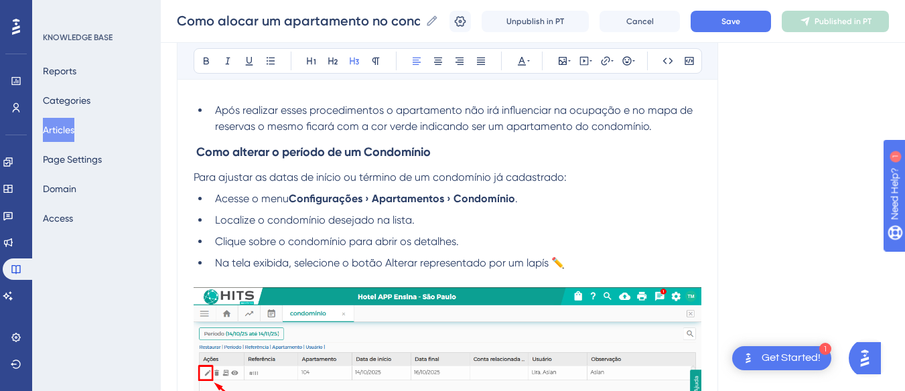
click at [196, 153] on span at bounding box center [194, 152] width 3 height 14
click at [515, 147] on h3 "Como alterar o período de um Condomínio" at bounding box center [447, 152] width 508 height 35
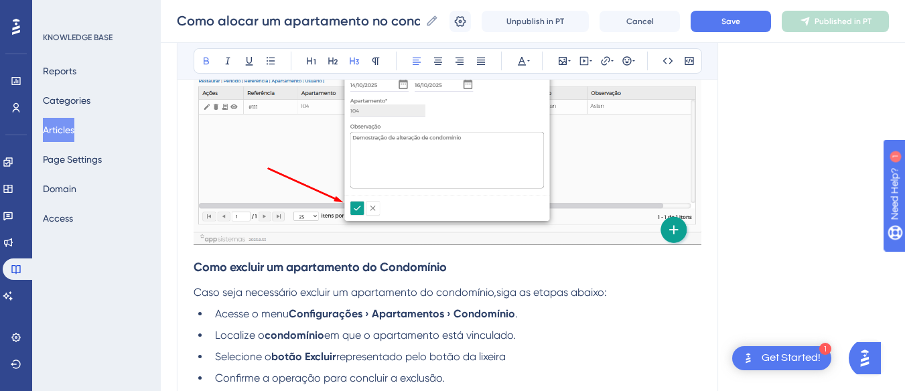
scroll to position [1473, 0]
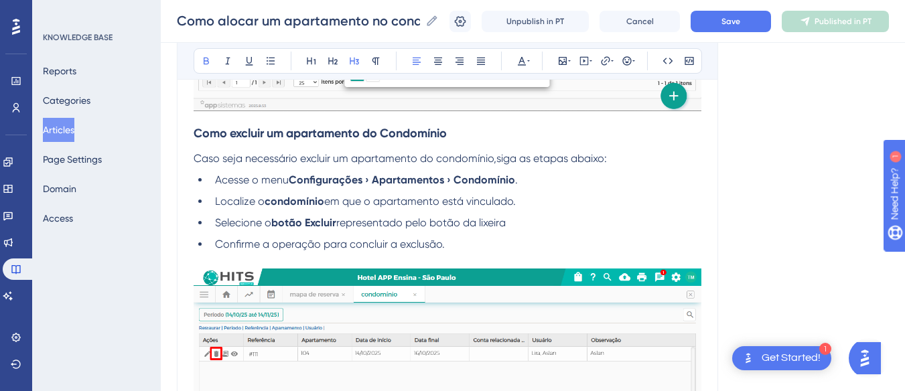
click at [216, 144] on h3 "Como excluir um apartamento do Condomínio" at bounding box center [447, 133] width 508 height 35
click at [740, 21] on span "Save" at bounding box center [730, 21] width 19 height 11
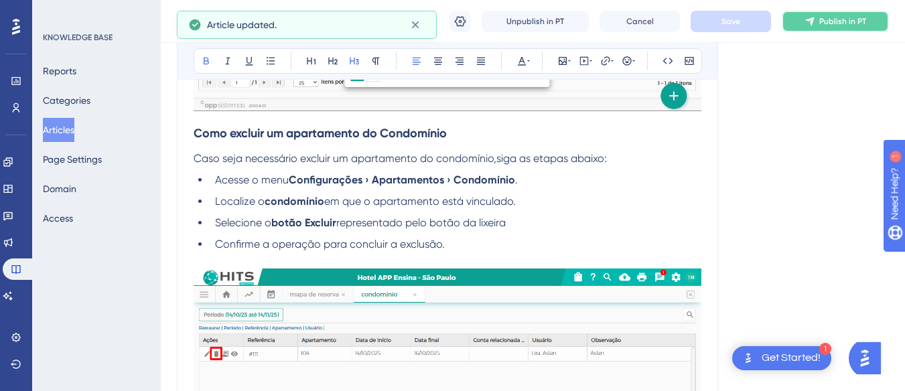
click at [812, 21] on button "Publish in PT" at bounding box center [834, 21] width 107 height 21
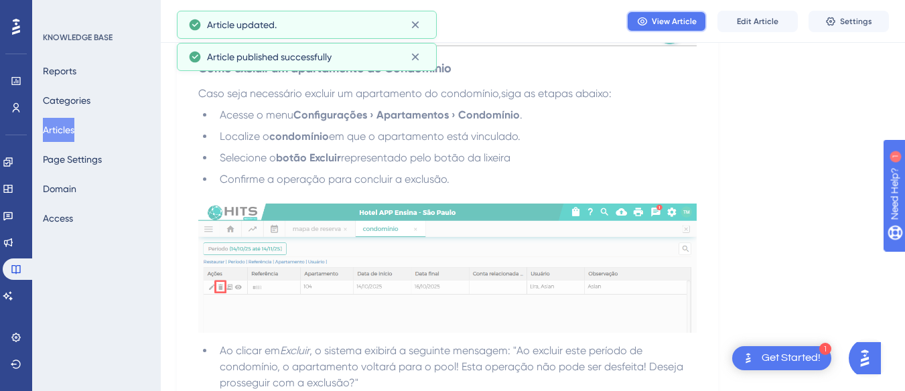
click at [669, 16] on span "View Article" at bounding box center [673, 21] width 45 height 11
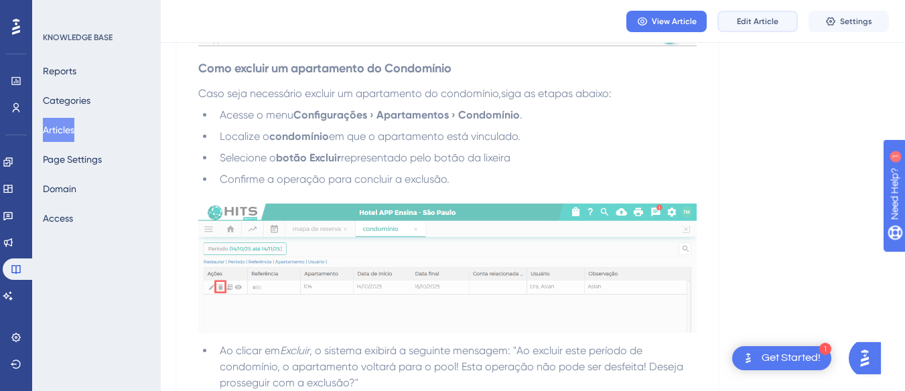
click at [743, 15] on button "Edit Article" at bounding box center [757, 21] width 80 height 21
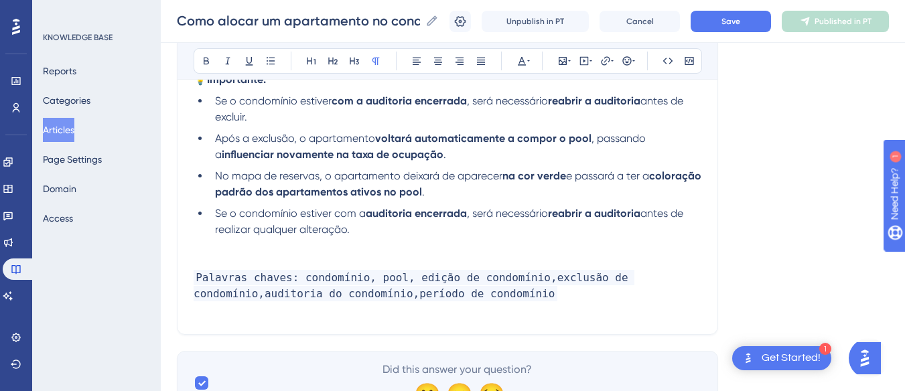
scroll to position [1847, 0]
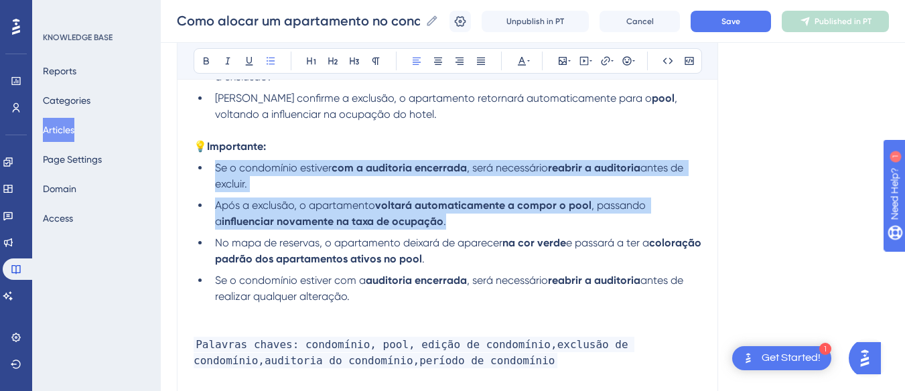
drag, startPoint x: 459, startPoint y: 224, endPoint x: 213, endPoint y: 171, distance: 251.2
click at [213, 171] on ul "Se o condomínio estiver com a auditoria encerrada , será necessário reabrir a a…" at bounding box center [447, 232] width 508 height 145
copy ul "Se o condomínio estiver com a auditoria encerrada , será necessário reabrir a a…"
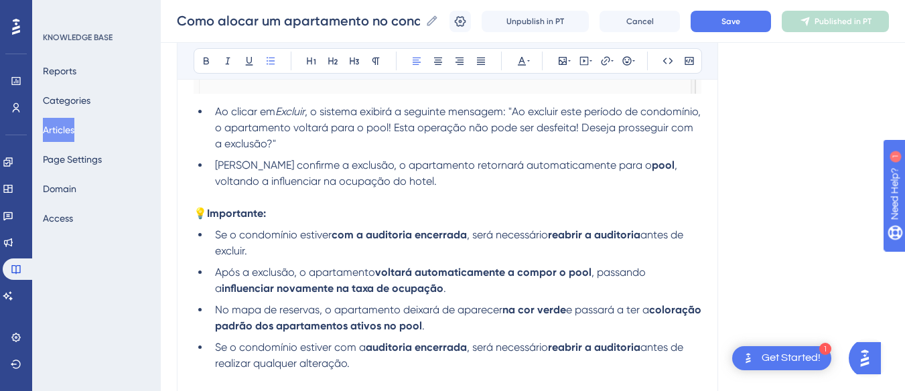
click at [408, 184] on li "[PERSON_NAME] confirme a exclusão, o apartamento retornará automaticamente para…" at bounding box center [455, 173] width 491 height 32
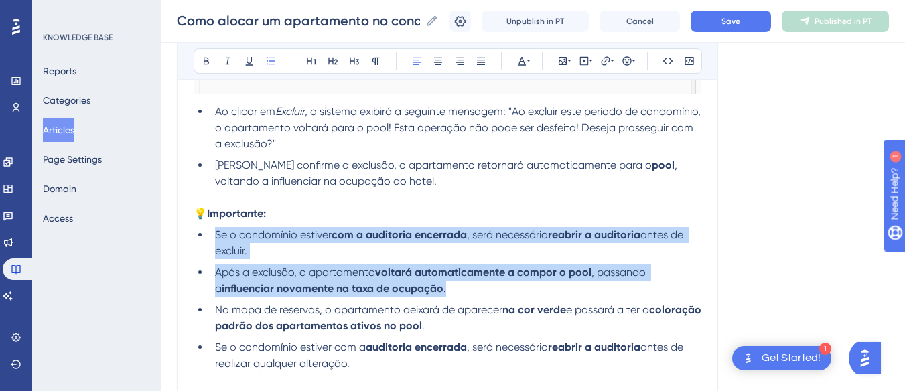
drag, startPoint x: 431, startPoint y: 285, endPoint x: 208, endPoint y: 239, distance: 228.3
click at [208, 239] on ul "Se o condomínio estiver com a auditoria encerrada , será necessário reabrir a a…" at bounding box center [447, 299] width 508 height 145
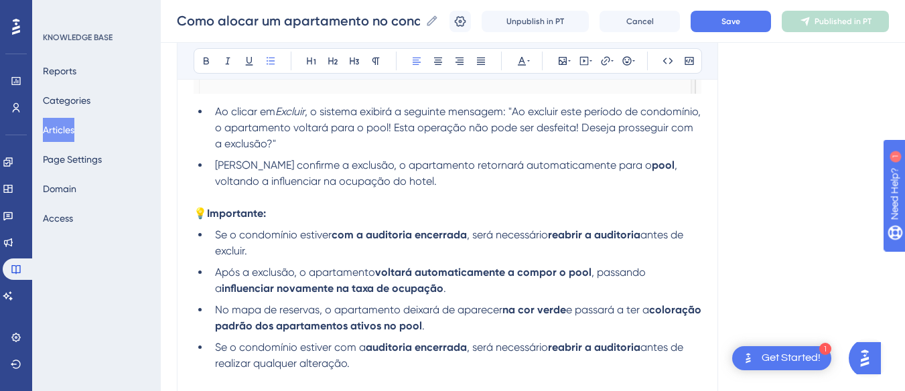
click at [390, 185] on li "[PERSON_NAME] confirme a exclusão, o apartamento retornará automaticamente para…" at bounding box center [455, 173] width 491 height 32
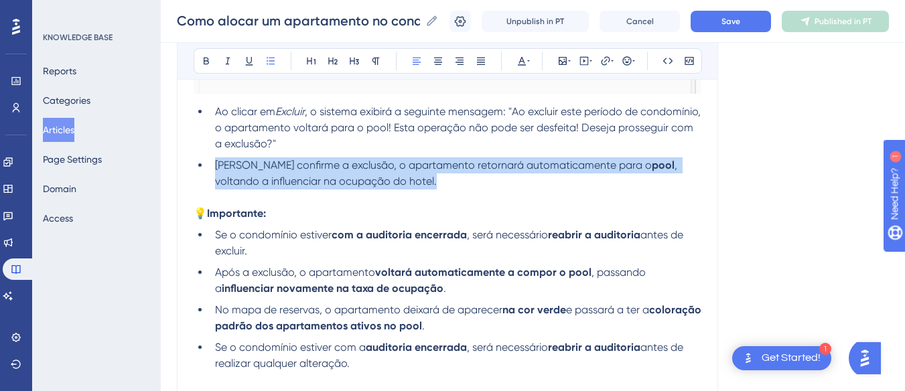
drag, startPoint x: 386, startPoint y: 181, endPoint x: 208, endPoint y: 166, distance: 178.8
click at [208, 166] on ul "Ao clicar em Excluir , o sistema exibirá a seguinte mensagem: "Ao excluir este …" at bounding box center [447, 147] width 508 height 86
drag, startPoint x: 240, startPoint y: 172, endPoint x: 263, endPoint y: 161, distance: 25.5
click at [224, 156] on ul "Ao clicar em Excluir , o sistema exibirá a seguinte mensagem: "Ao excluir este …" at bounding box center [447, 147] width 508 height 86
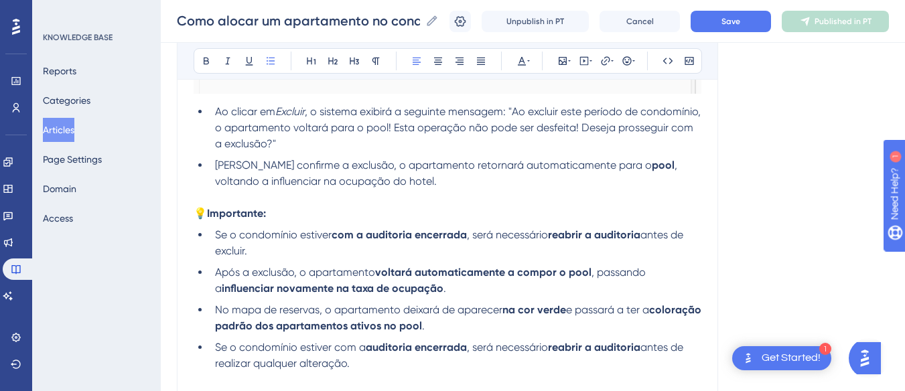
drag, startPoint x: 259, startPoint y: 253, endPoint x: 207, endPoint y: 232, distance: 56.2
click at [207, 232] on ul "Se o condomínio estiver com a auditoria encerrada , será necessário reabrir a a…" at bounding box center [447, 299] width 508 height 145
click at [385, 182] on li "[PERSON_NAME] confirme a exclusão, o apartamento retornará automaticamente para…" at bounding box center [455, 173] width 491 height 32
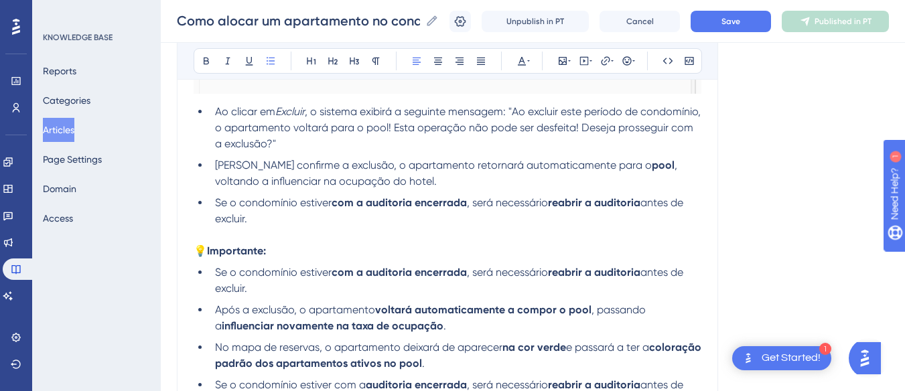
drag, startPoint x: 261, startPoint y: 293, endPoint x: 199, endPoint y: 273, distance: 65.2
click at [210, 273] on li "Se o condomínio estiver com a auditoria encerrada , será necessário reabrir a a…" at bounding box center [455, 280] width 491 height 32
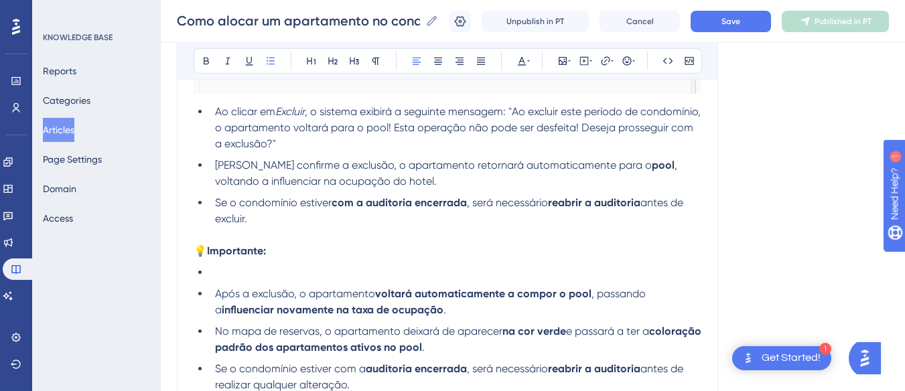
click at [215, 293] on span "Após a exclusão, o apartamento" at bounding box center [295, 293] width 160 height 13
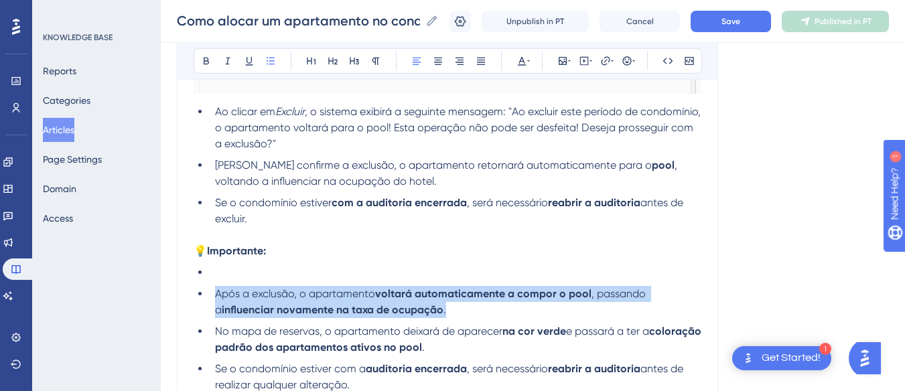
drag, startPoint x: 215, startPoint y: 293, endPoint x: 455, endPoint y: 305, distance: 240.0
click at [455, 305] on li "Após a exclusão, o apartamento voltará automaticamente a compor o pool , passan…" at bounding box center [455, 302] width 491 height 32
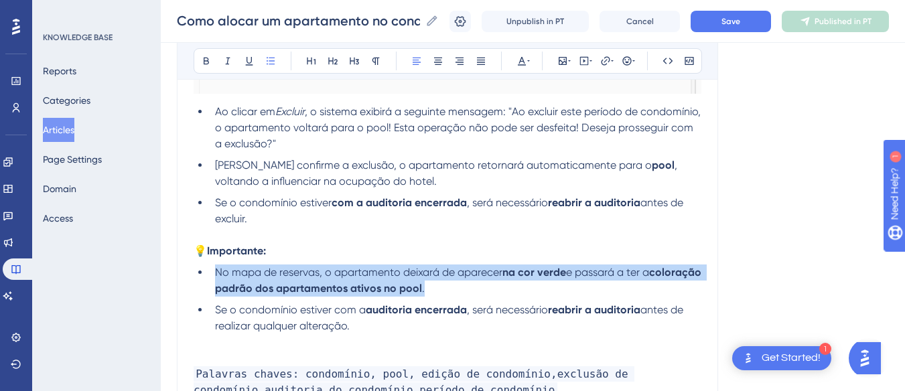
drag, startPoint x: 494, startPoint y: 287, endPoint x: 212, endPoint y: 274, distance: 282.8
click at [212, 274] on li "No mapa de reservas, o apartamento deixará de aparecer na cor verde e passará a…" at bounding box center [455, 280] width 491 height 32
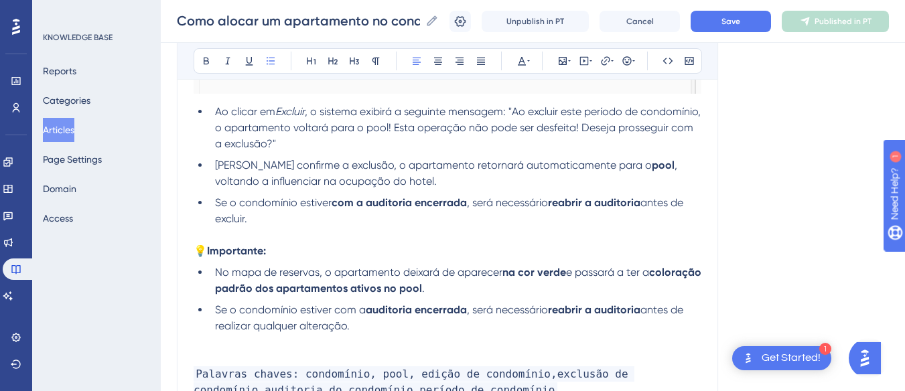
click at [320, 227] on p at bounding box center [447, 235] width 508 height 16
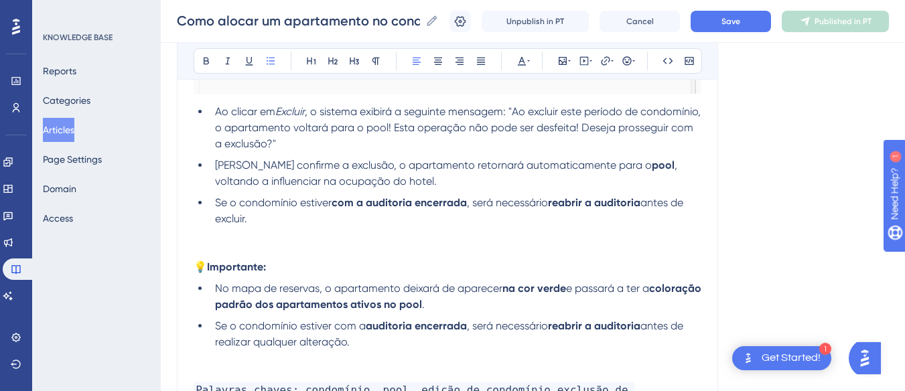
click at [290, 218] on li "Se o condomínio estiver com a auditoria encerrada , será necessário reabrir a a…" at bounding box center [455, 211] width 491 height 32
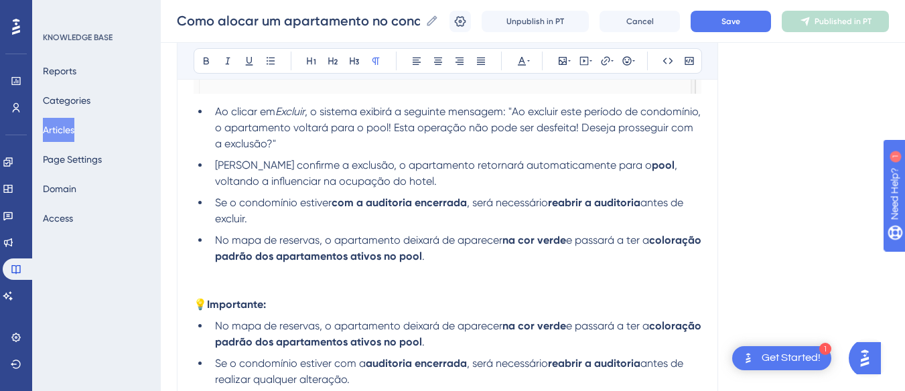
click at [238, 278] on p at bounding box center [447, 272] width 508 height 16
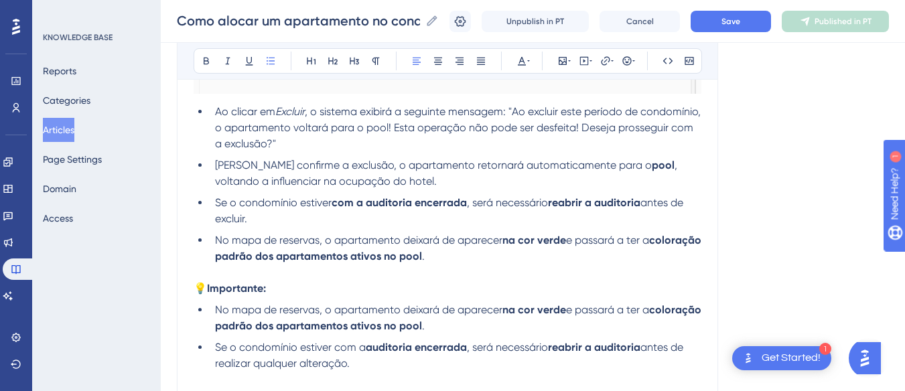
scroll to position [1914, 0]
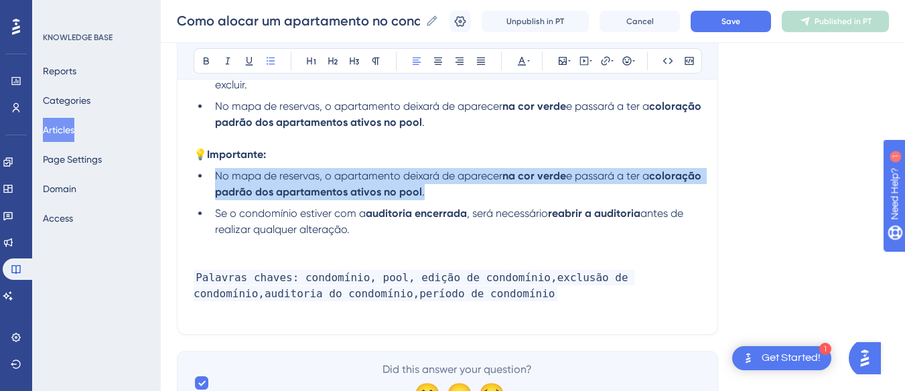
drag, startPoint x: 503, startPoint y: 194, endPoint x: 189, endPoint y: 180, distance: 313.7
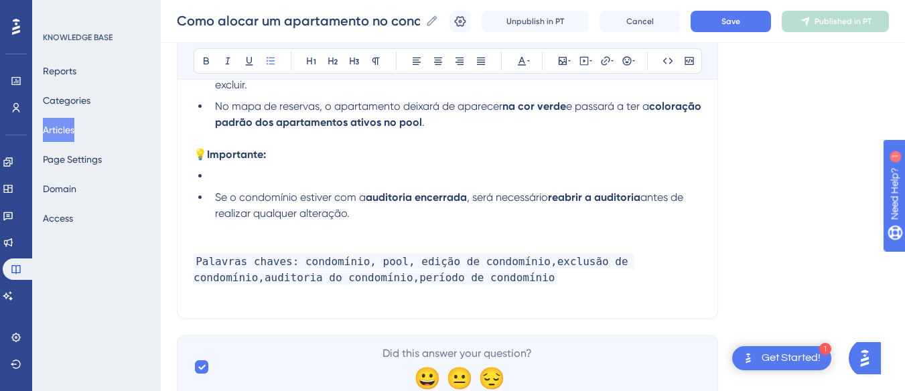
click at [214, 202] on li "Se o condomínio estiver com a auditoria encerrada , será necessário reabrir a a…" at bounding box center [455, 205] width 491 height 32
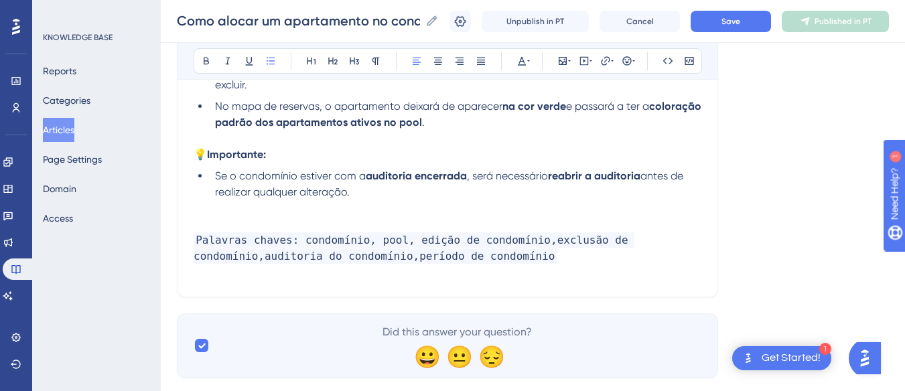
click at [377, 198] on li "Se o condomínio estiver com a auditoria encerrada , será necessário reabrir a a…" at bounding box center [455, 184] width 491 height 32
click at [256, 187] on span "antes de realizar qualquer alteração." at bounding box center [450, 183] width 471 height 29
drag, startPoint x: 368, startPoint y: 189, endPoint x: 210, endPoint y: 177, distance: 157.8
click at [210, 177] on li "Se o condomínio estiver com a auditoria encerrada , será necessário reabrir a a…" at bounding box center [455, 184] width 491 height 32
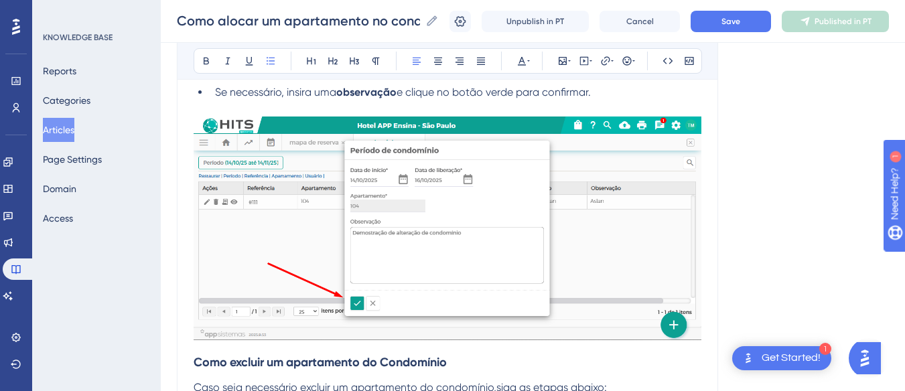
scroll to position [1311, 0]
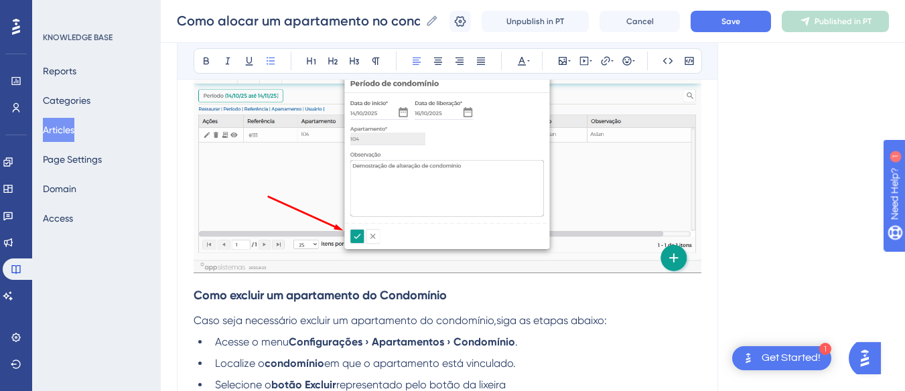
click at [196, 294] on strong "Como excluir um apartamento do Condomínio" at bounding box center [319, 295] width 253 height 15
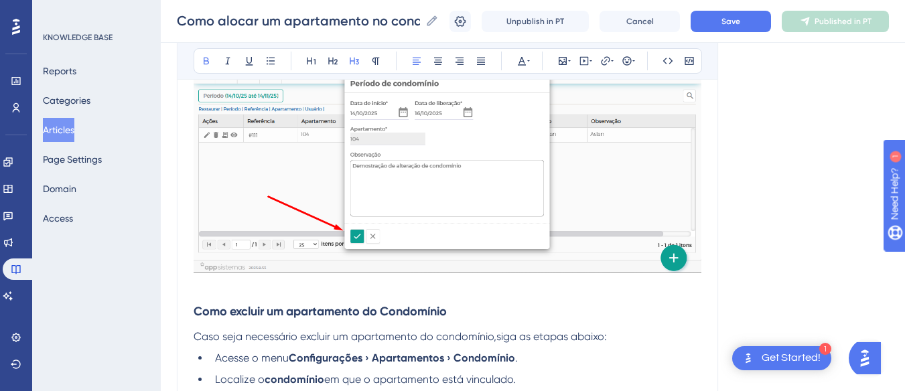
click at [228, 285] on p at bounding box center [447, 286] width 508 height 16
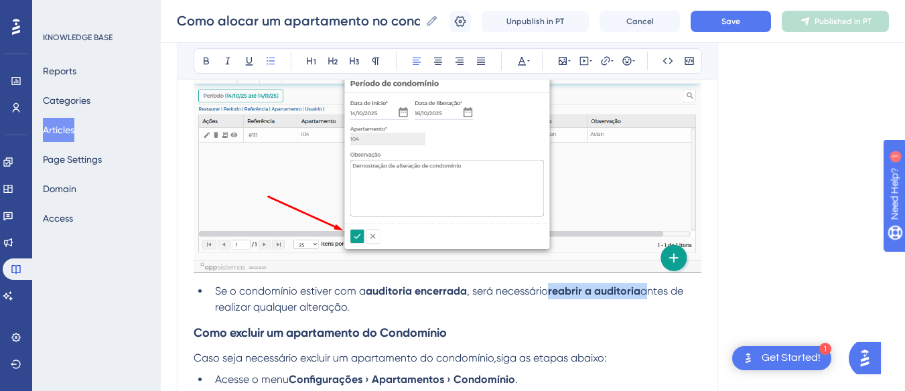
drag, startPoint x: 646, startPoint y: 289, endPoint x: 551, endPoint y: 292, distance: 95.1
click at [551, 292] on li "Se o condomínio estiver com a auditoria encerrada , será necessário reabrir a a…" at bounding box center [455, 299] width 491 height 32
click at [202, 61] on icon at bounding box center [206, 61] width 11 height 11
click at [610, 59] on icon at bounding box center [605, 61] width 11 height 11
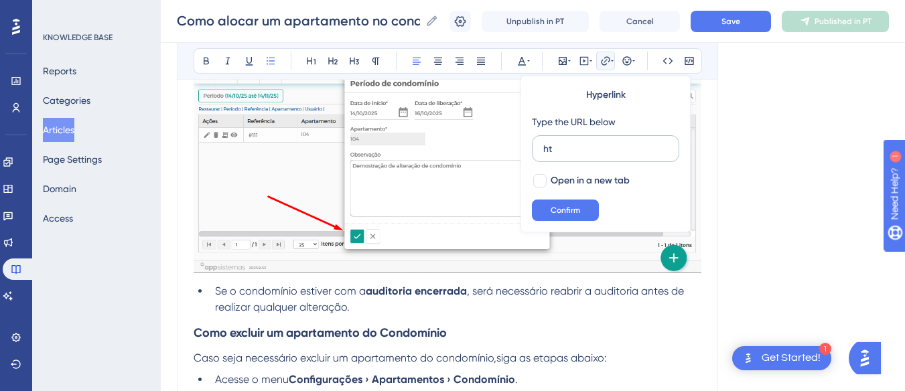
type input "h"
type input "[URL][DOMAIN_NAME]"
click at [562, 177] on span "Open in a new tab" at bounding box center [589, 181] width 79 height 16
checkbox input "true"
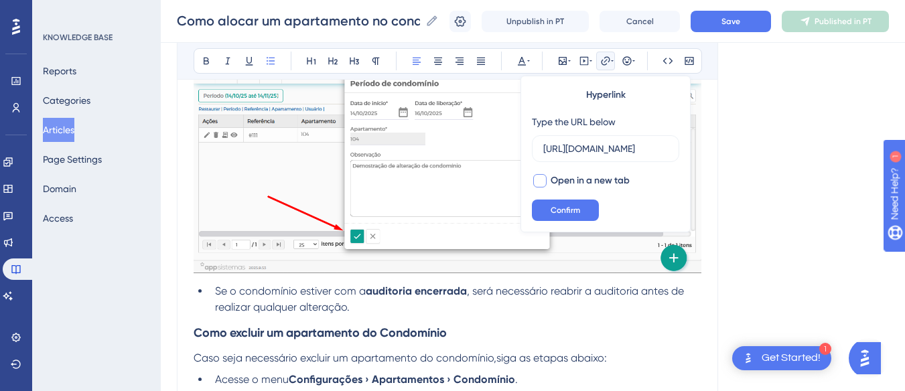
scroll to position [0, 0]
click at [568, 214] on span "Confirm" at bounding box center [564, 210] width 29 height 11
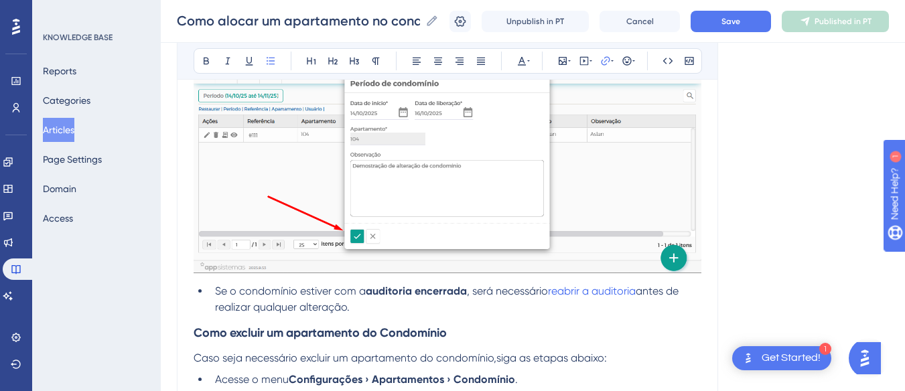
click at [435, 310] on li "Se o condomínio estiver com a auditoria encerrada , será necessário reabrir a a…" at bounding box center [455, 299] width 491 height 32
drag, startPoint x: 471, startPoint y: 292, endPoint x: 370, endPoint y: 291, distance: 100.4
click at [370, 291] on li "Se o condomínio estiver com a auditoria encerrada , será necessário reabrir a a…" at bounding box center [455, 299] width 491 height 32
click at [382, 309] on li "Se o condomínio estiver com a auditoria encerrada , será necessário reabrir a a…" at bounding box center [455, 299] width 491 height 32
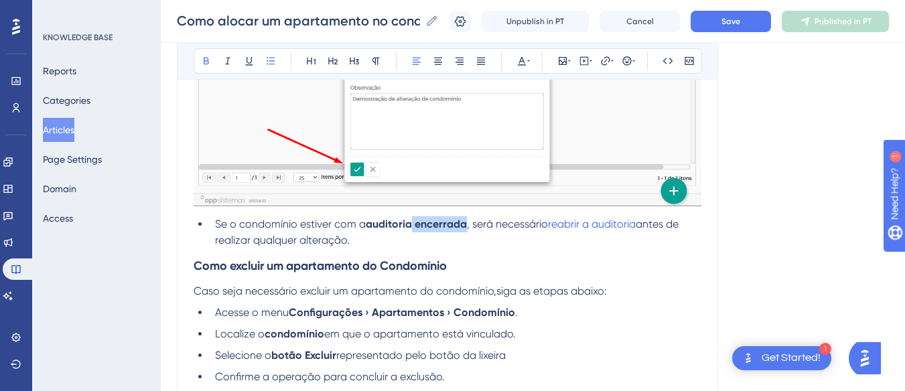
drag, startPoint x: 468, startPoint y: 222, endPoint x: 414, endPoint y: 222, distance: 54.2
click at [414, 222] on li "Se o condomínio estiver com a auditoria encerrada , será necessário reabrir a a…" at bounding box center [455, 232] width 491 height 32
click at [426, 255] on h3 "Como excluir um apartamento do Condomínio" at bounding box center [447, 265] width 508 height 35
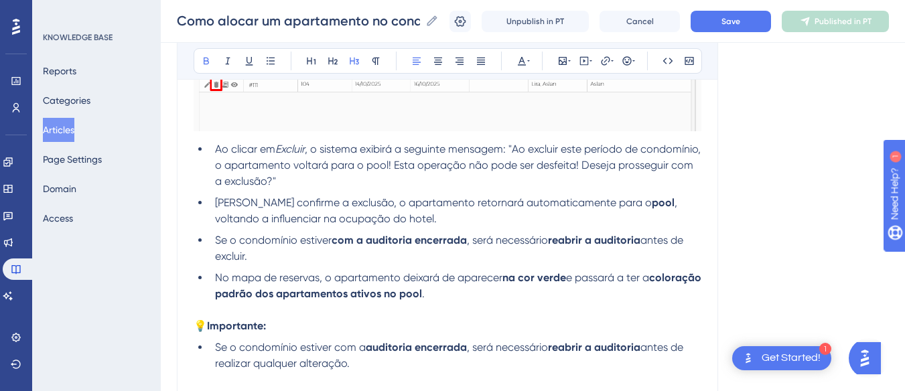
scroll to position [1847, 0]
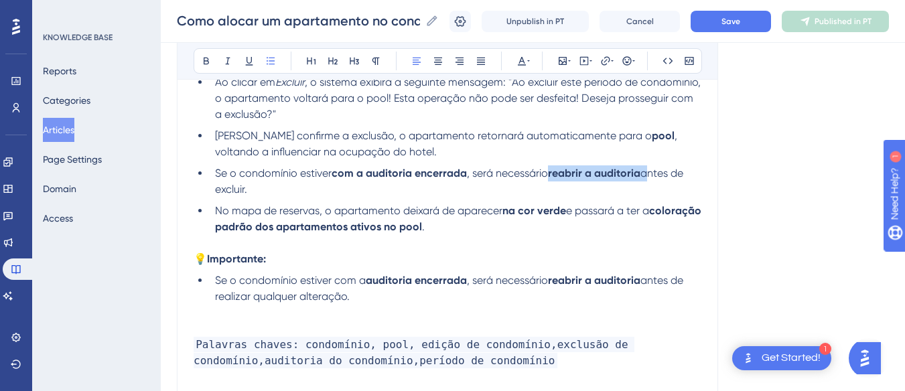
drag, startPoint x: 550, startPoint y: 173, endPoint x: 625, endPoint y: 169, distance: 75.8
click at [643, 171] on li "Se o condomínio estiver com a auditoria encerrada , será necessário reabrir a a…" at bounding box center [455, 181] width 491 height 32
click at [204, 60] on icon at bounding box center [206, 61] width 5 height 7
click at [606, 63] on icon at bounding box center [605, 61] width 11 height 11
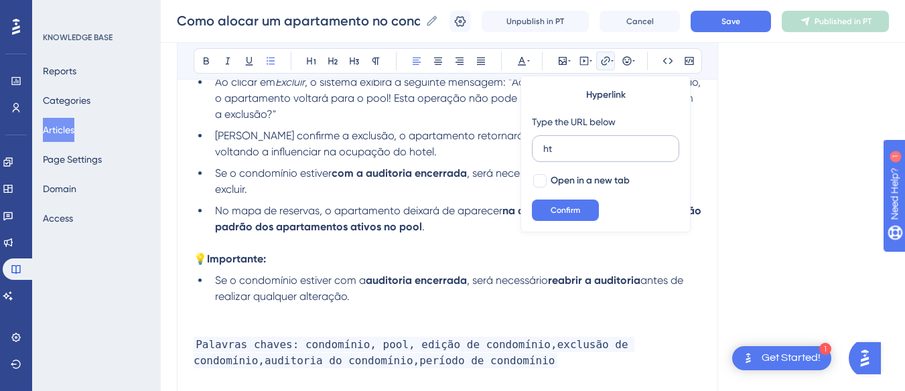
type input "h"
type input "[URL][DOMAIN_NAME]"
click at [566, 175] on span "Open in a new tab" at bounding box center [589, 181] width 79 height 16
checkbox input "true"
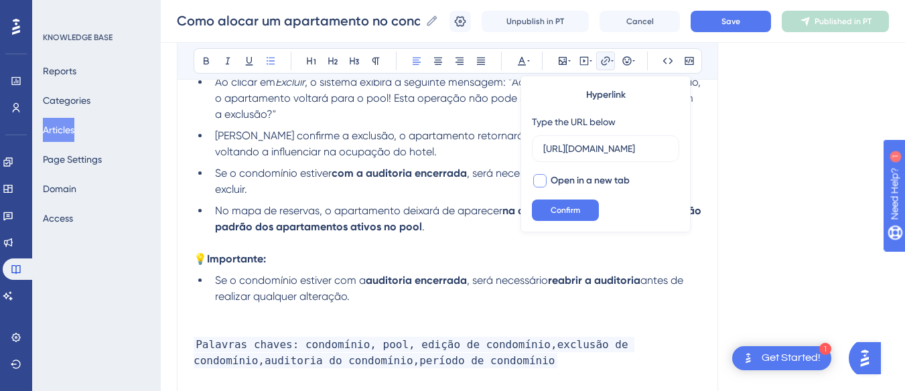
scroll to position [0, 0]
click at [555, 210] on span "Confirm" at bounding box center [564, 210] width 29 height 11
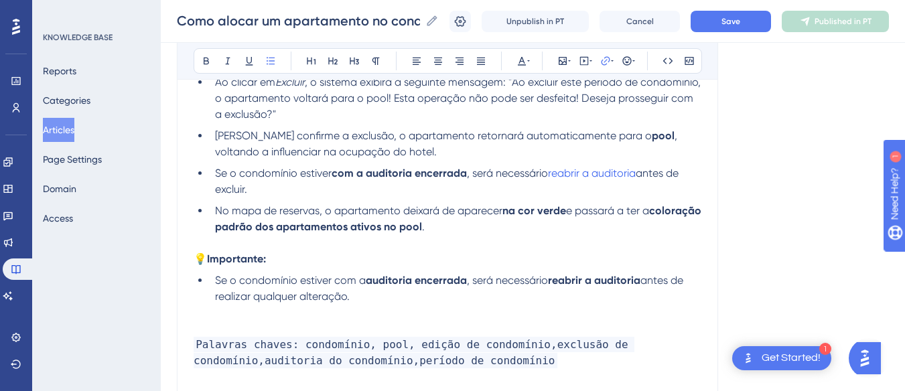
click at [321, 192] on li "Se o condomínio estiver com a auditoria encerrada , será necessário reabrir a a…" at bounding box center [455, 181] width 491 height 32
click at [454, 175] on strong "com a auditoria encerrada" at bounding box center [398, 173] width 135 height 13
click at [387, 203] on li "No mapa de reservas, o apartamento deixará de aparecer na cor verde e passará a…" at bounding box center [455, 219] width 491 height 32
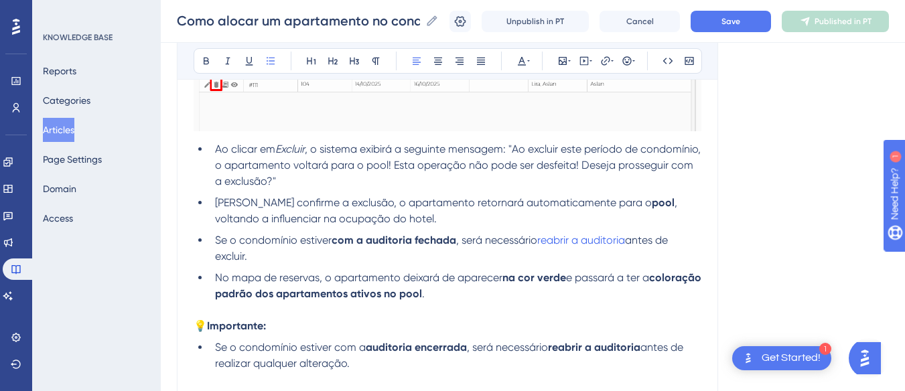
click at [516, 290] on li "No mapa de reservas, o apartamento deixará de aparecer na cor verde e passará a…" at bounding box center [455, 286] width 491 height 32
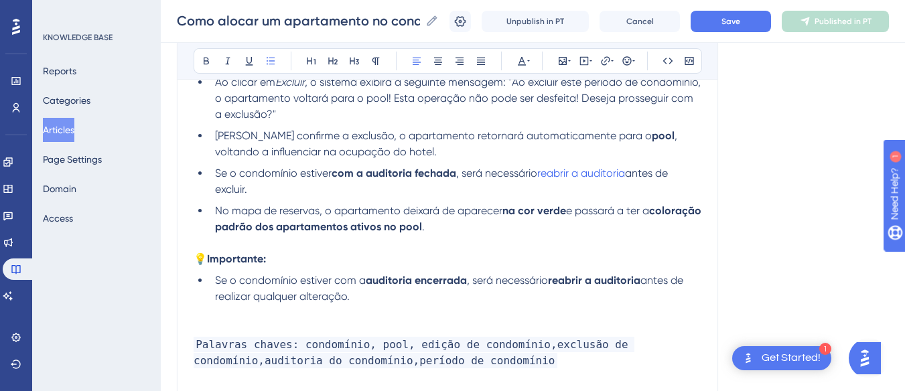
drag, startPoint x: 385, startPoint y: 299, endPoint x: 186, endPoint y: 257, distance: 203.1
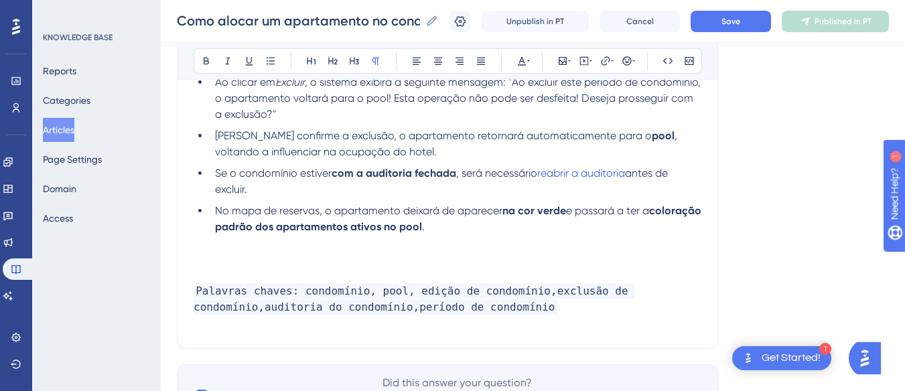
click at [214, 267] on p at bounding box center [447, 275] width 508 height 16
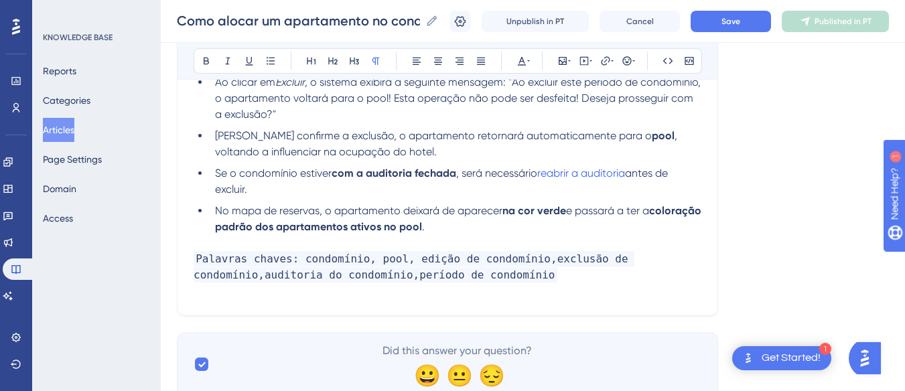
scroll to position [1713, 0]
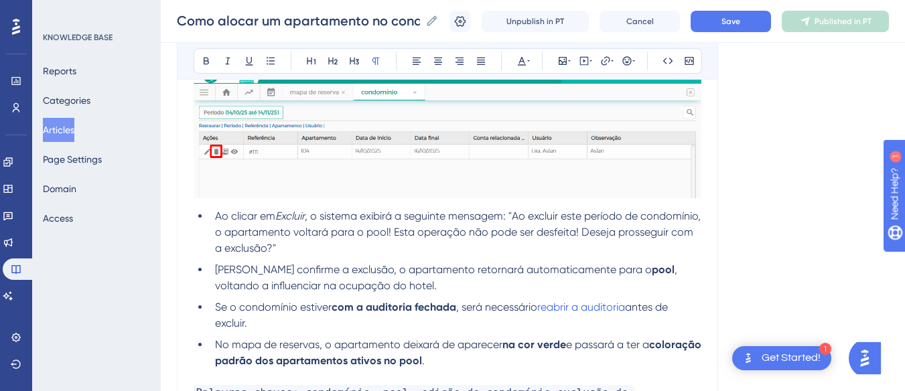
click at [266, 179] on img at bounding box center [447, 132] width 508 height 132
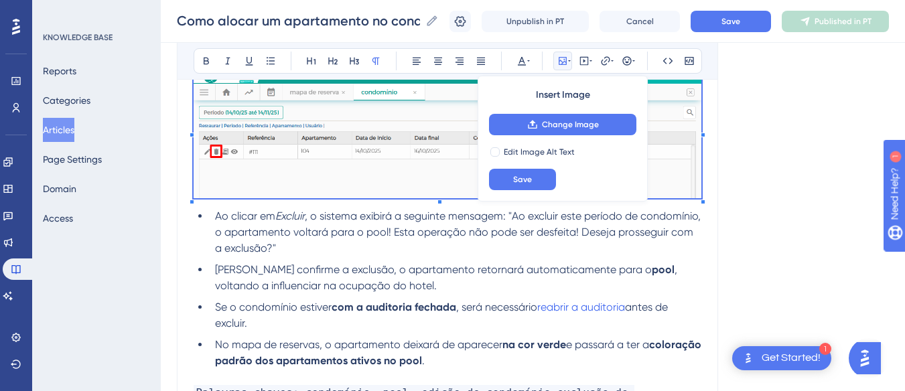
click at [315, 230] on span ", o sistema exibirá a seguinte mensagem: "Ao excluir este período de condomínio…" at bounding box center [459, 232] width 488 height 45
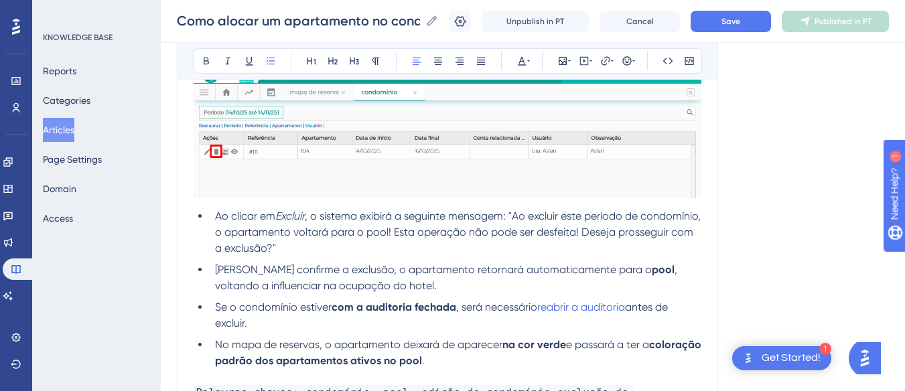
click at [396, 250] on li "Ao clicar em Excluir , o sistema exibirá a seguinte mensagem: "Ao excluir este …" at bounding box center [455, 232] width 491 height 48
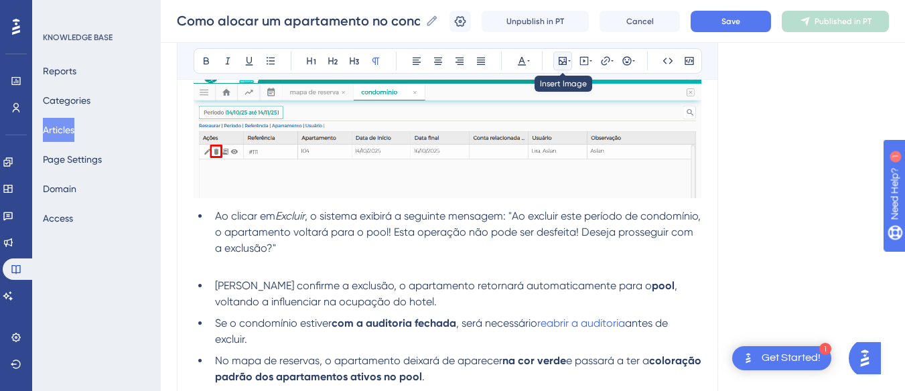
click at [561, 62] on icon at bounding box center [562, 61] width 8 height 8
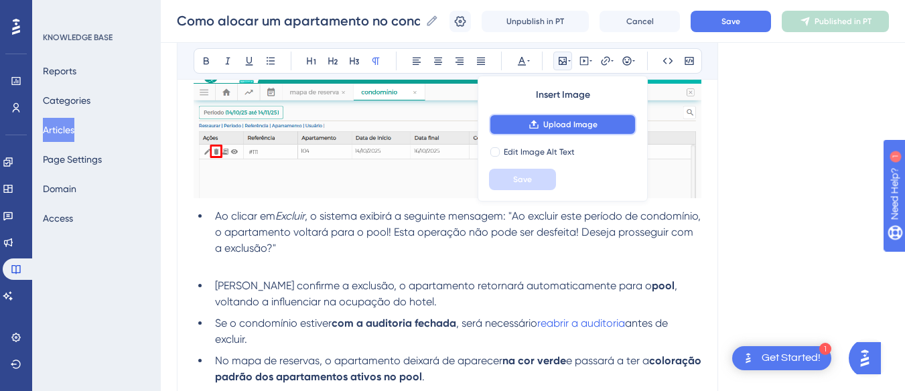
click at [558, 134] on button "Upload Image" at bounding box center [562, 124] width 147 height 21
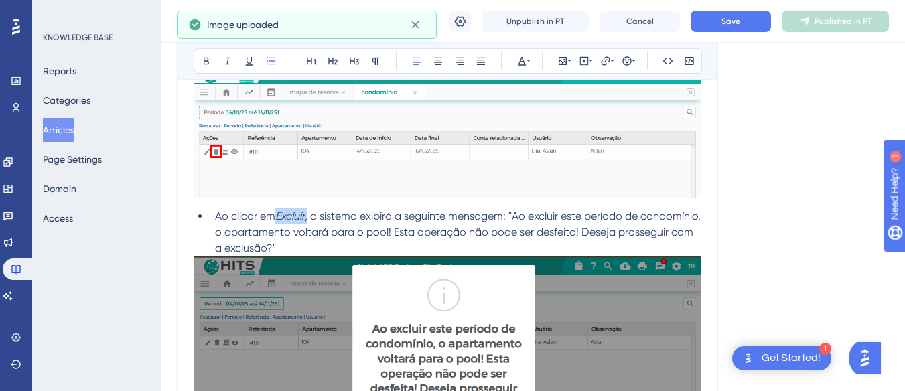
drag, startPoint x: 310, startPoint y: 213, endPoint x: 279, endPoint y: 217, distance: 31.7
click at [279, 217] on li "Ao clicar em Excluir , o sistema exibirá a seguinte mensagem: "Ao excluir este …" at bounding box center [455, 232] width 491 height 48
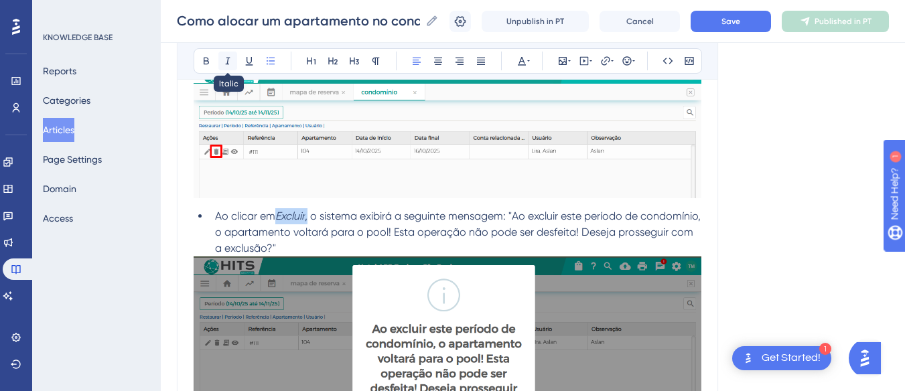
click at [225, 61] on icon at bounding box center [227, 61] width 11 height 11
click at [204, 62] on icon at bounding box center [206, 61] width 5 height 7
click at [384, 238] on li "Ao clicar em Excluir, o sistema exibirá a seguinte mensagem: "Ao excluir este p…" at bounding box center [455, 232] width 491 height 48
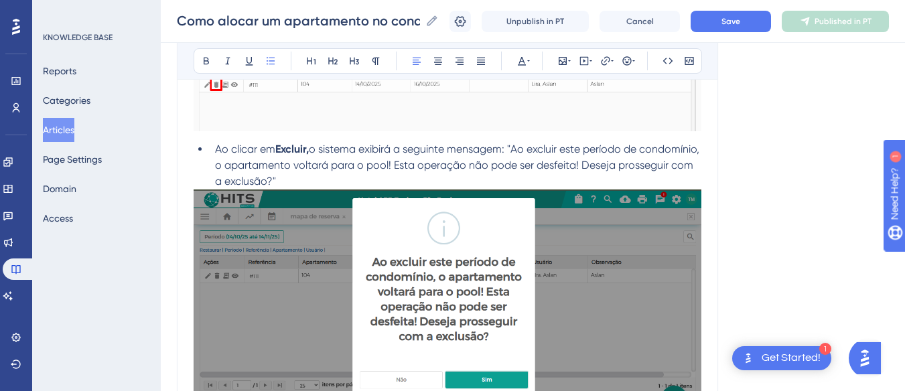
click at [372, 181] on li "Ao clicar em Excluir, o sistema exibirá a seguinte mensagem: "Ao excluir este p…" at bounding box center [455, 165] width 491 height 48
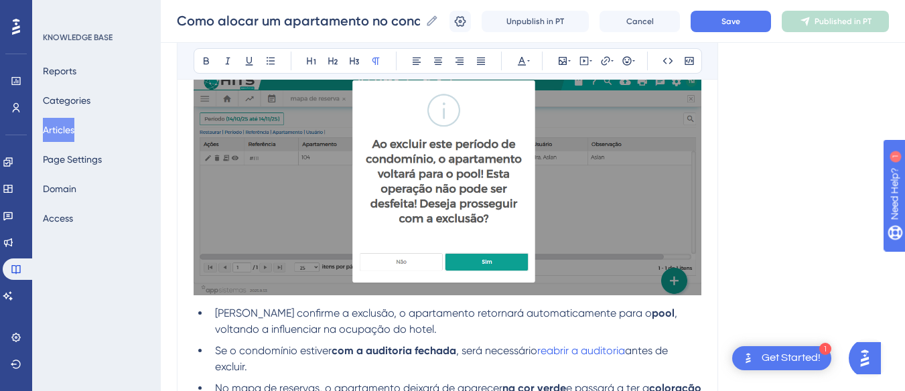
scroll to position [1980, 0]
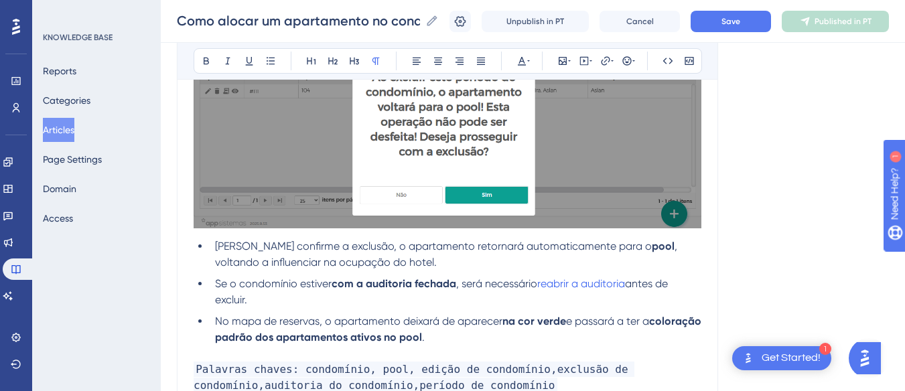
click at [420, 260] on li "[PERSON_NAME] confirme a exclusão, o apartamento retornará automaticamente para…" at bounding box center [455, 254] width 491 height 32
click at [362, 301] on li "Se o condomínio estiver com a auditoria fechada , será necessário reabrir a aud…" at bounding box center [455, 292] width 491 height 32
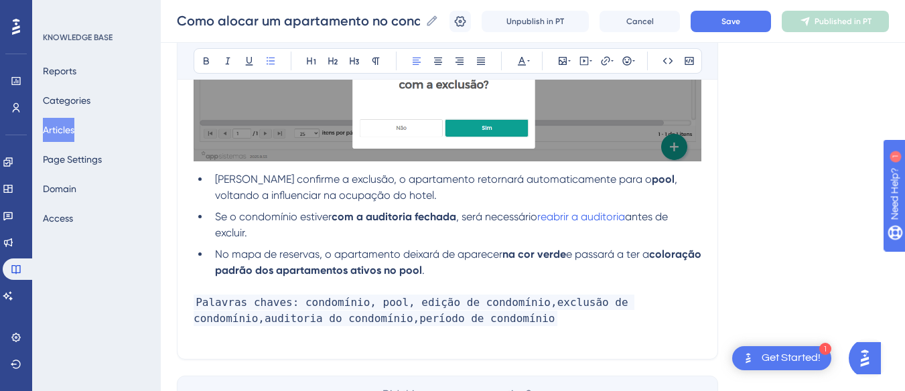
click at [301, 242] on ul "[PERSON_NAME] confirme a exclusão, o apartamento retornará automaticamente para…" at bounding box center [447, 224] width 508 height 107
drag, startPoint x: 261, startPoint y: 233, endPoint x: 244, endPoint y: 224, distance: 19.5
click at [244, 224] on li "Se o condomínio estiver com a auditoria fechada , será necessário reabrir a aud…" at bounding box center [455, 225] width 491 height 32
click at [248, 225] on li "Se o condomínio estiver com a auditoria fechada , será necessário reabrir a aud…" at bounding box center [455, 225] width 491 height 32
drag, startPoint x: 268, startPoint y: 238, endPoint x: 234, endPoint y: 222, distance: 37.5
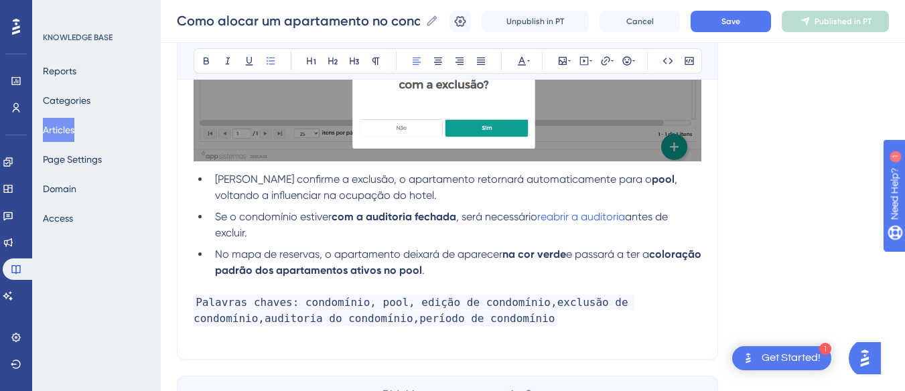
click at [208, 216] on ul "[PERSON_NAME] confirme a exclusão, o apartamento retornará automaticamente para…" at bounding box center [447, 224] width 508 height 107
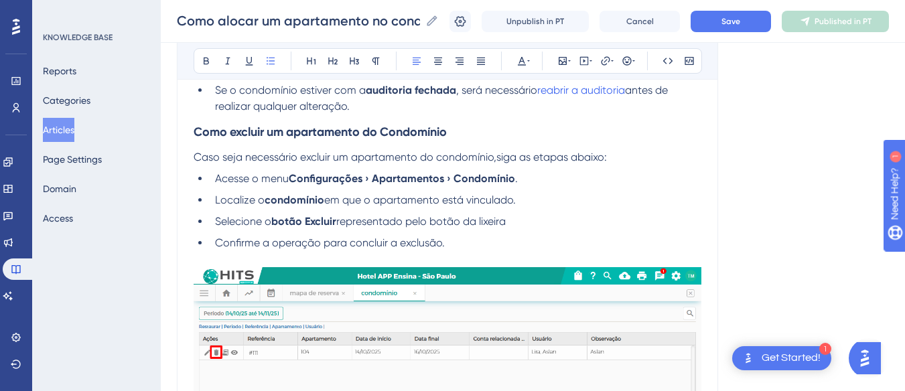
scroll to position [1445, 0]
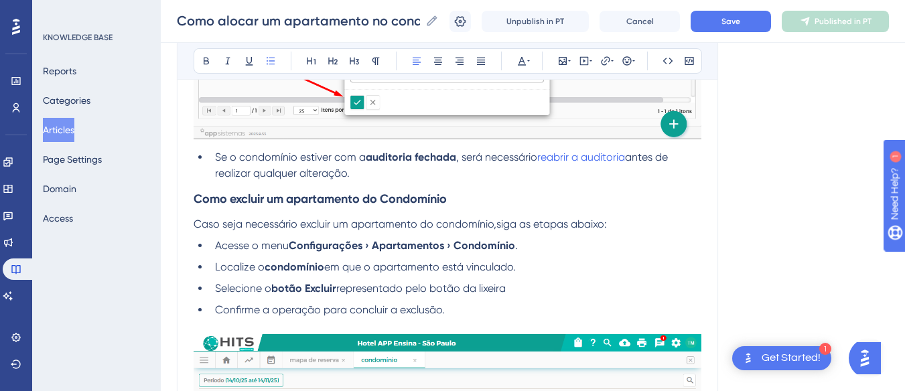
click at [358, 173] on li "Se o condomínio estiver com a auditoria fechada , será necessário reabrir a aud…" at bounding box center [455, 165] width 491 height 32
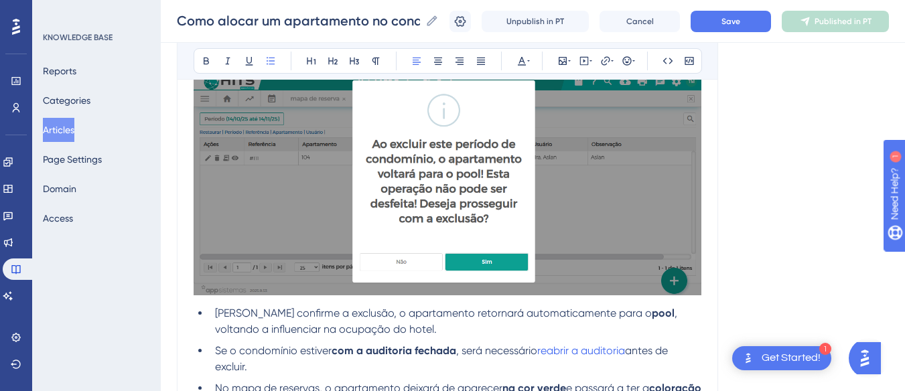
scroll to position [2139, 0]
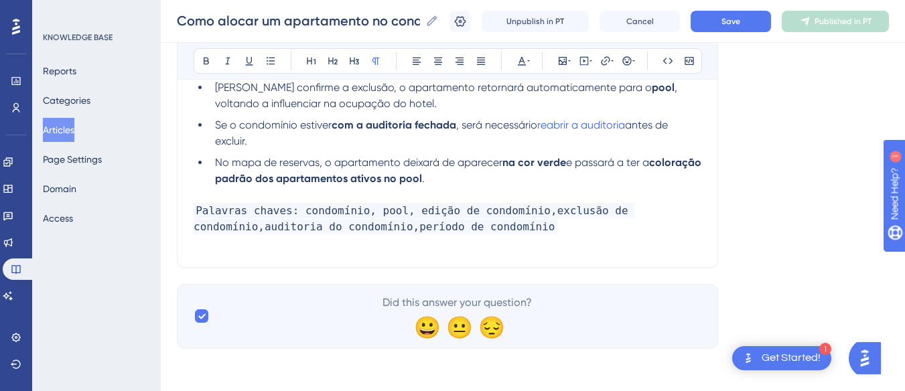
click at [256, 189] on p at bounding box center [447, 195] width 508 height 16
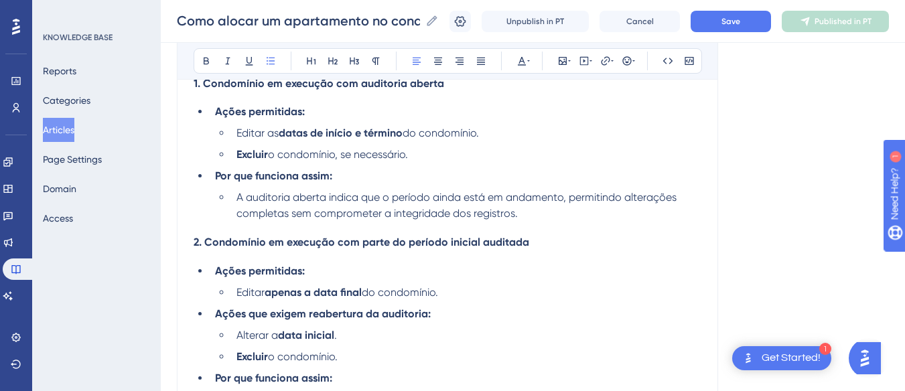
scroll to position [2129, 0]
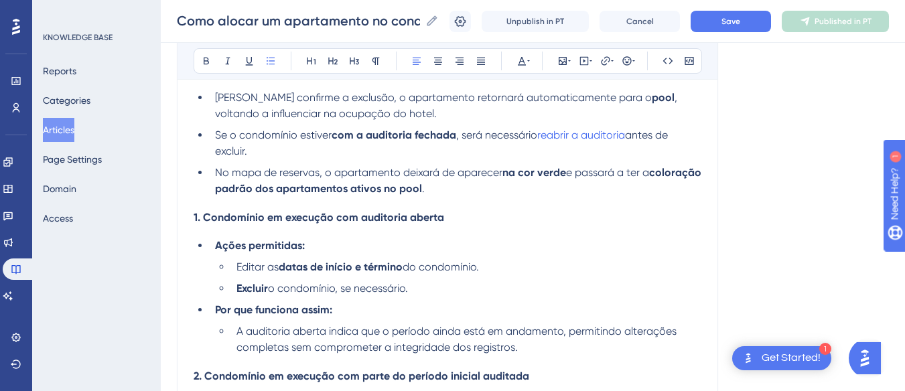
click at [286, 217] on strong "1. Condomínio em execução com auditoria aberta" at bounding box center [318, 217] width 250 height 13
click at [217, 212] on strong "1. Condomínio em execução com auditoria aberta" at bounding box center [318, 217] width 250 height 13
click at [199, 222] on strong "1. Condomínio em execução com auditoria aberta" at bounding box center [318, 217] width 250 height 13
click at [552, 189] on li "No mapa de reservas, o apartamento deixará de aparecer na cor verde e passará a…" at bounding box center [455, 181] width 491 height 32
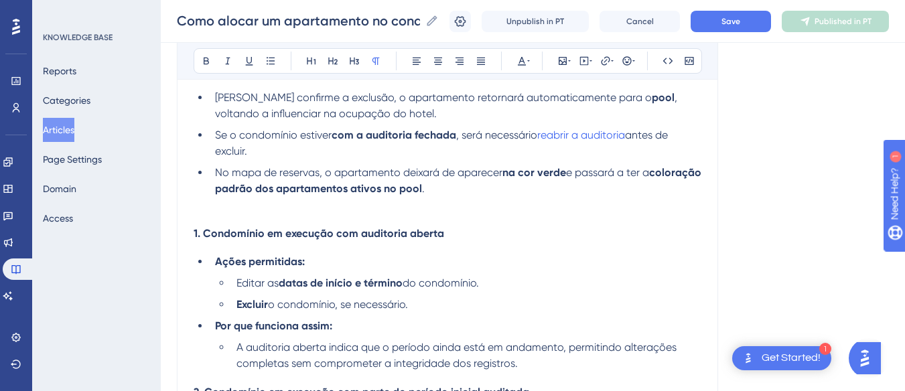
scroll to position [2196, 0]
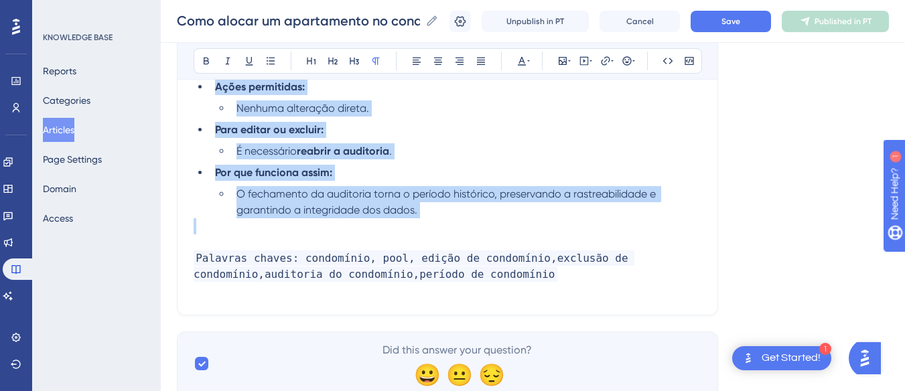
drag, startPoint x: 193, startPoint y: 166, endPoint x: 449, endPoint y: 228, distance: 262.6
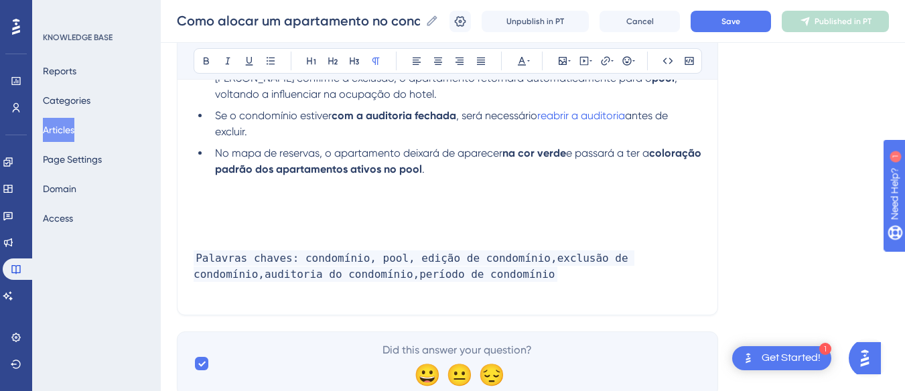
scroll to position [2015, 0]
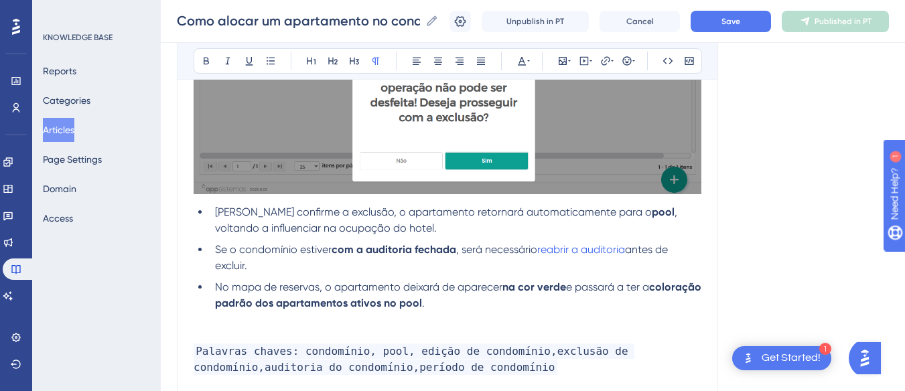
click at [234, 332] on p at bounding box center [447, 335] width 508 height 16
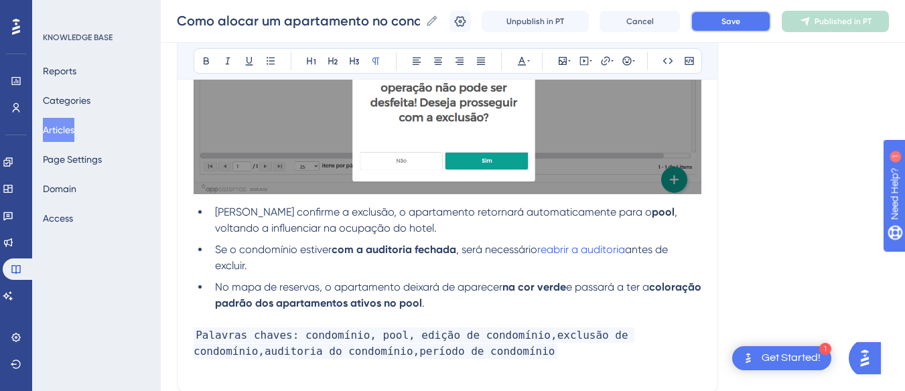
click at [740, 23] on span "Save" at bounding box center [730, 21] width 19 height 11
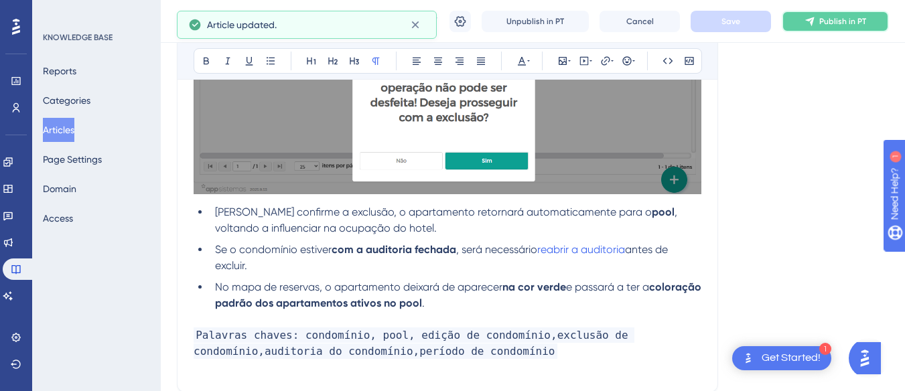
click at [833, 21] on span "Publish in PT" at bounding box center [842, 21] width 47 height 11
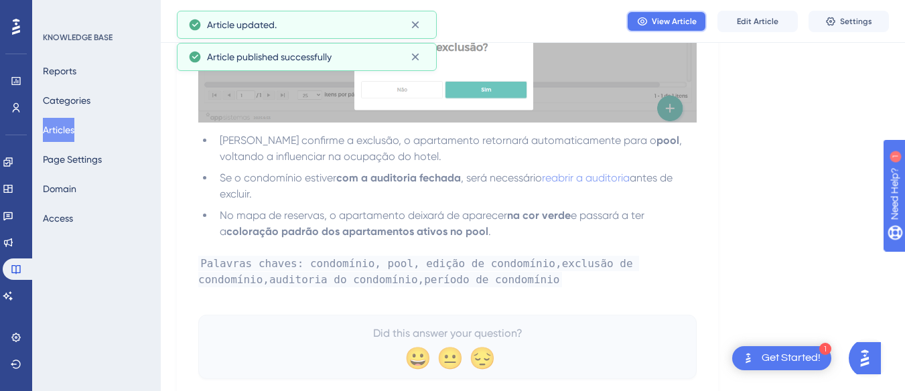
click at [668, 15] on button "View Article" at bounding box center [666, 21] width 80 height 21
click at [60, 133] on button "Articles" at bounding box center [58, 130] width 31 height 24
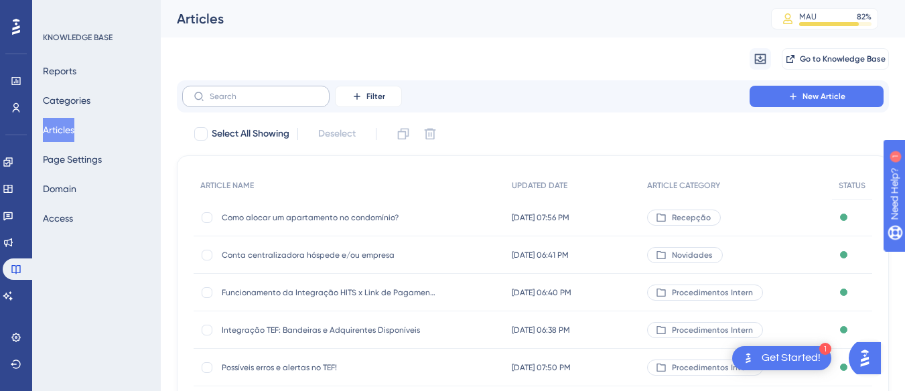
click at [274, 86] on label at bounding box center [255, 96] width 147 height 21
click at [274, 92] on input "text" at bounding box center [264, 96] width 108 height 9
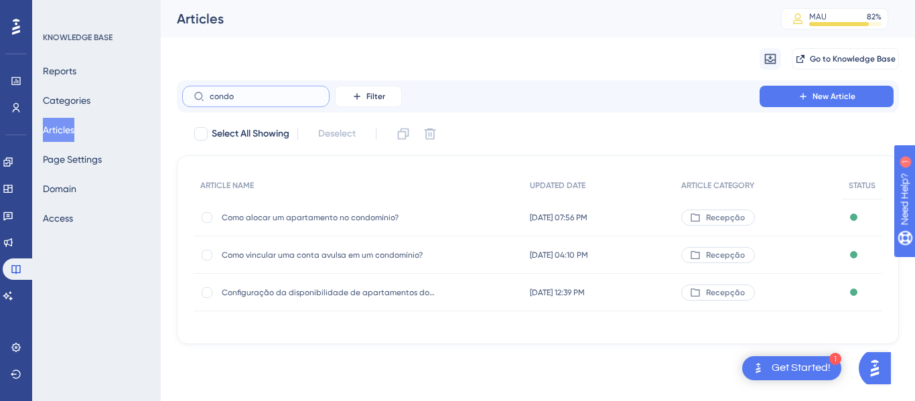
type input "condo"
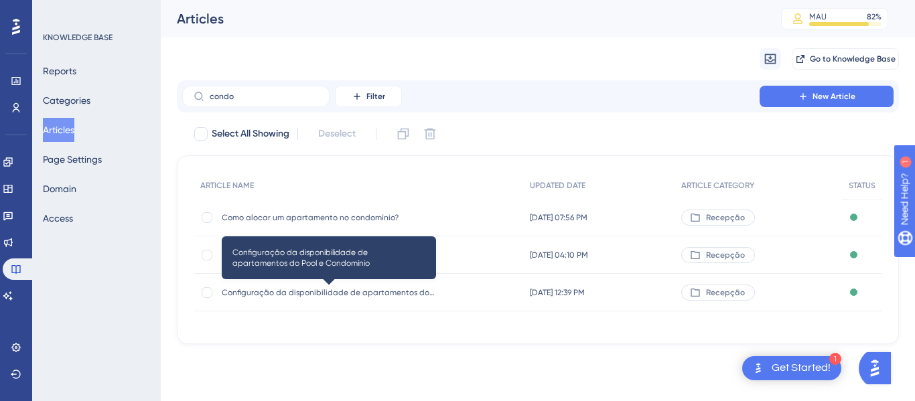
click at [333, 289] on span "Configuração da disponibilidade de apartamentos do Pool e Condomínio" at bounding box center [329, 292] width 214 height 11
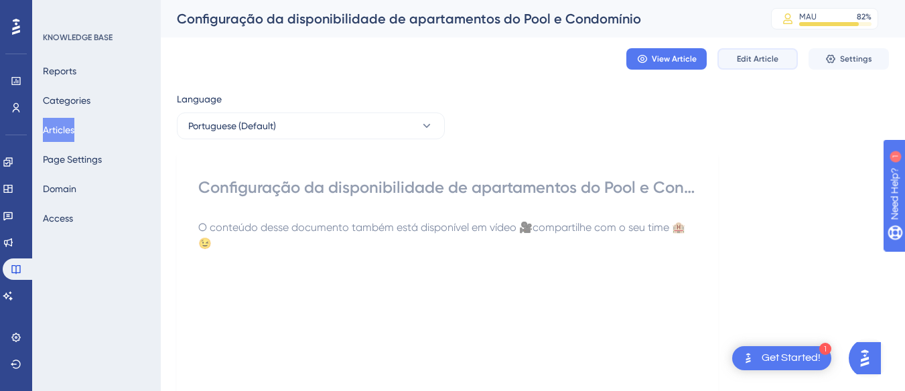
click at [759, 66] on button "Edit Article" at bounding box center [757, 58] width 80 height 21
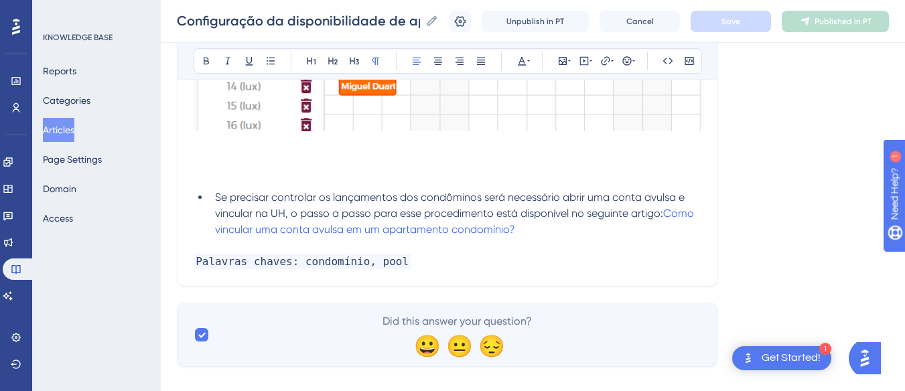
scroll to position [1583, 0]
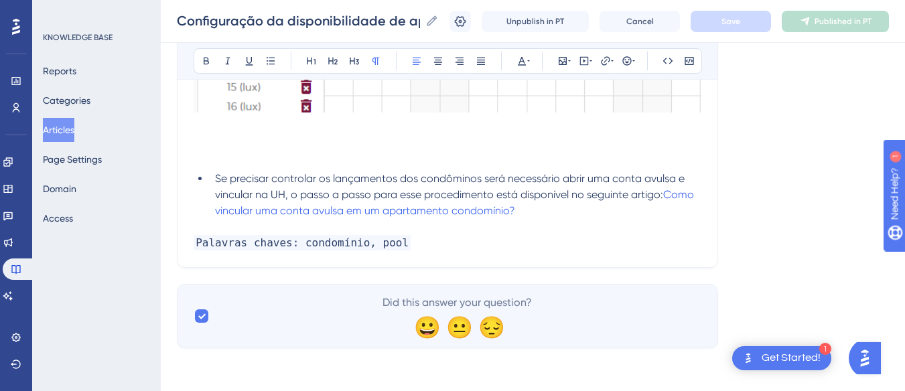
click at [276, 155] on p at bounding box center [447, 157] width 508 height 16
click at [214, 226] on p at bounding box center [447, 227] width 508 height 16
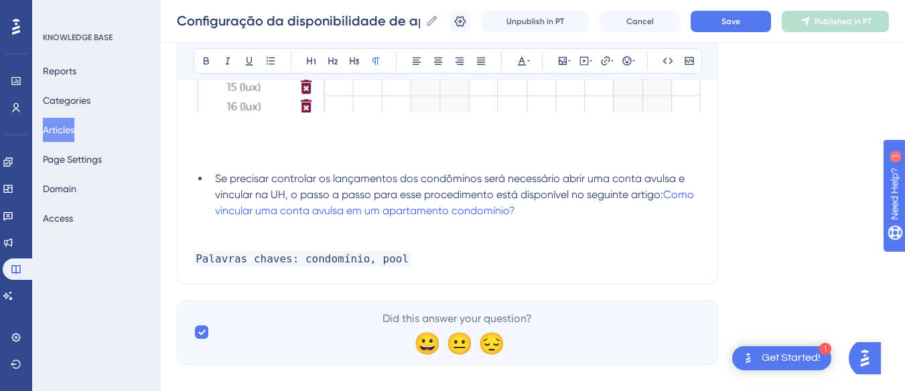
click at [236, 222] on p at bounding box center [447, 227] width 508 height 16
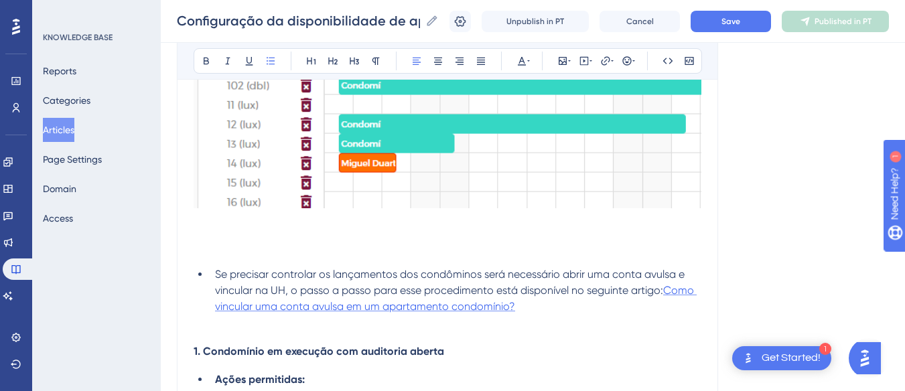
scroll to position [1621, 0]
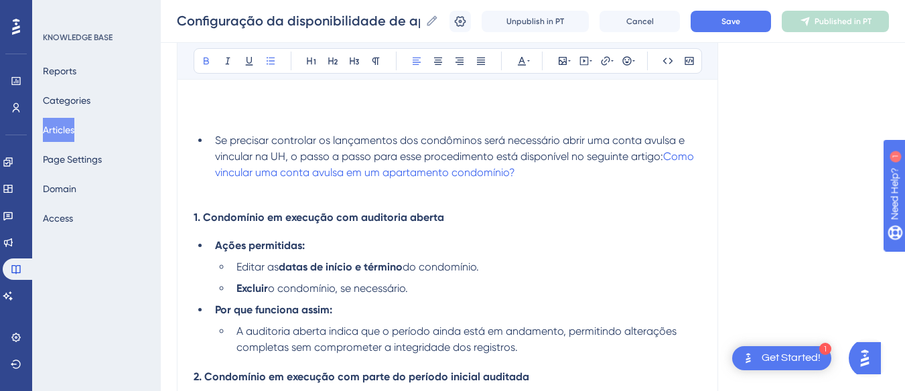
click at [298, 212] on strong "1. Condomínio em execução com auditoria aberta" at bounding box center [318, 217] width 250 height 13
click at [212, 194] on p at bounding box center [447, 189] width 508 height 16
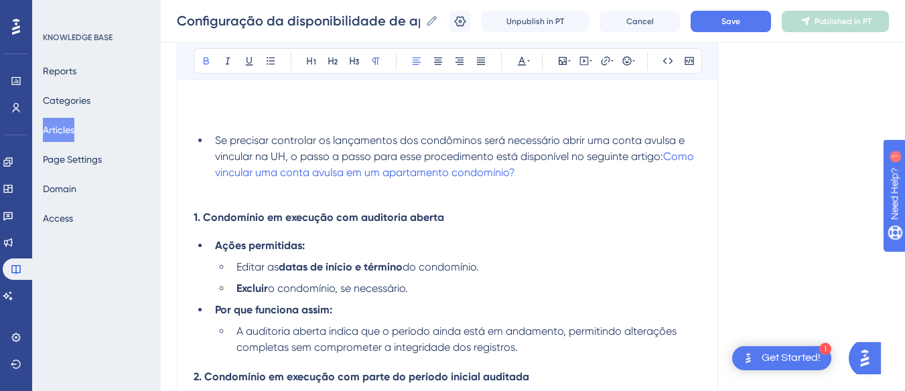
click at [196, 187] on p at bounding box center [447, 189] width 508 height 16
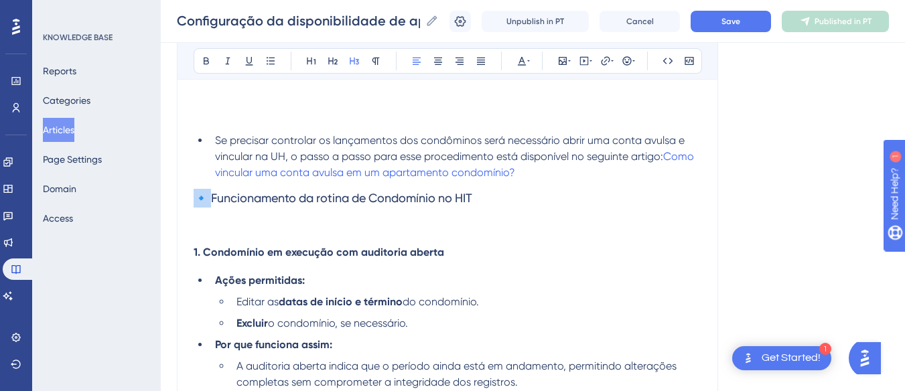
drag, startPoint x: 213, startPoint y: 196, endPoint x: 194, endPoint y: 196, distance: 18.7
click at [194, 196] on span "🔹 Funcionamento da rotina de Condomínio no HIT" at bounding box center [332, 198] width 279 height 14
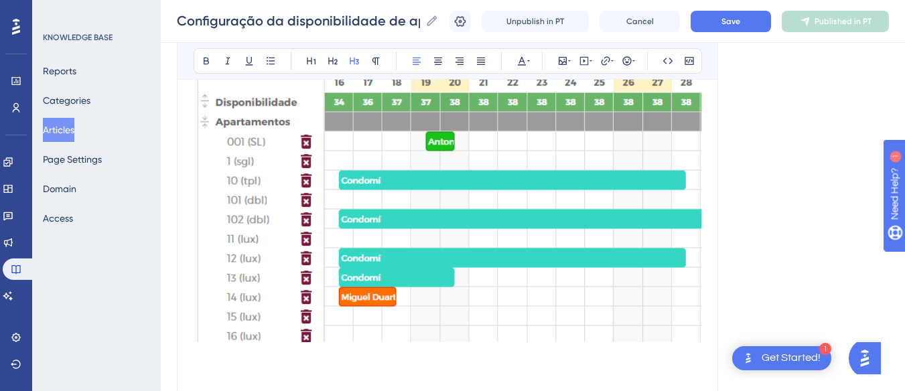
scroll to position [1085, 0]
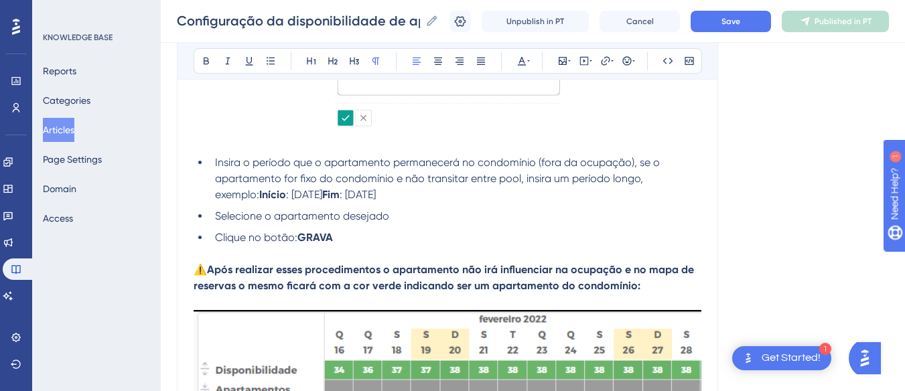
click at [206, 269] on span "⚠️" at bounding box center [199, 269] width 13 height 13
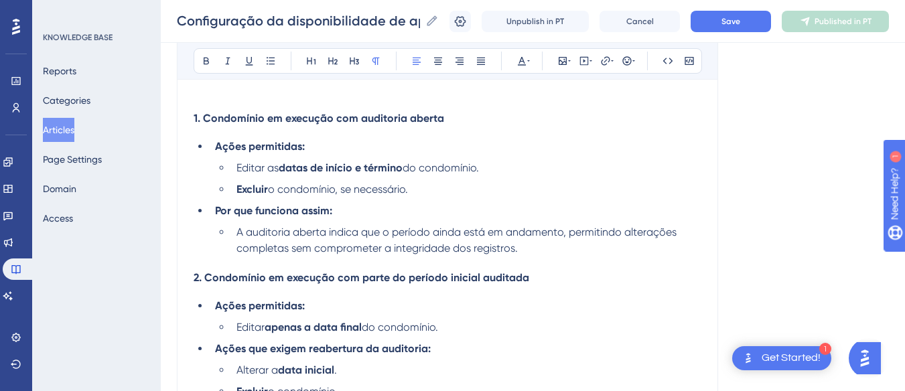
scroll to position [1688, 0]
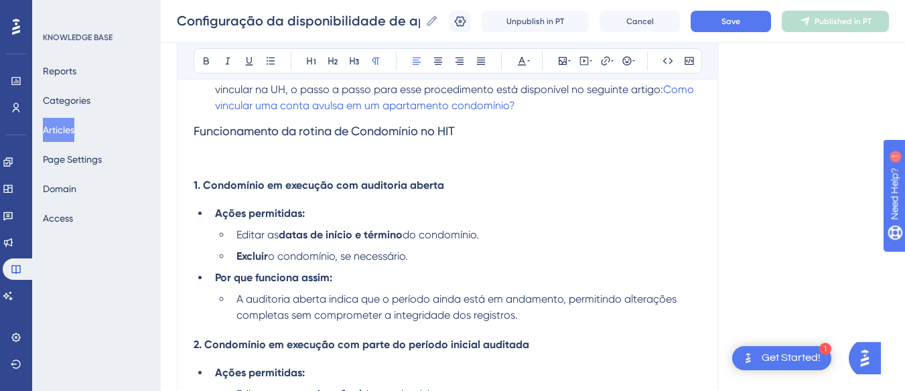
click at [224, 153] on p at bounding box center [447, 157] width 508 height 16
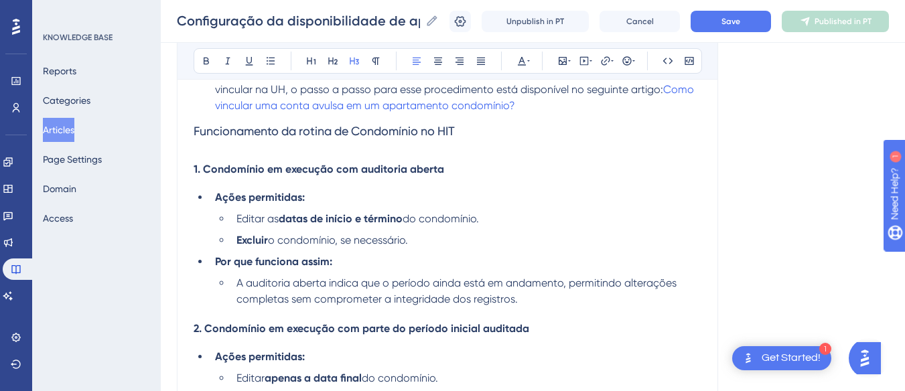
click at [301, 134] on span "Funcionamento da rotina de Condomínio no HIT" at bounding box center [323, 131] width 261 height 14
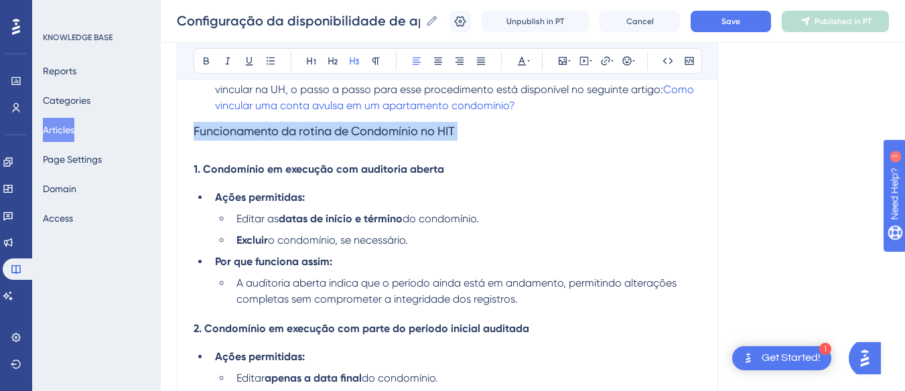
click at [301, 134] on span "Funcionamento da rotina de Condomínio no HIT" at bounding box center [323, 131] width 261 height 14
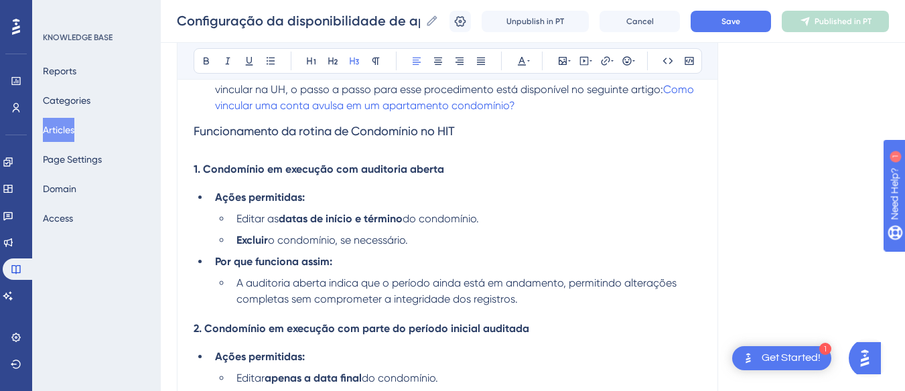
click at [224, 141] on h3 "Funcionamento da rotina de Condomínio no HIT" at bounding box center [447, 131] width 508 height 35
click at [285, 138] on h3 "Funcionamento da rotina de Condomínio no HIT" at bounding box center [447, 131] width 508 height 35
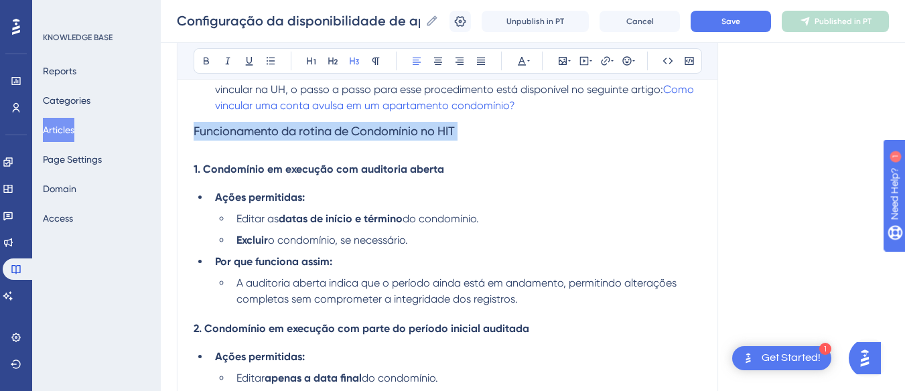
click at [285, 138] on h3 "Funcionamento da rotina de Condomínio no HIT" at bounding box center [447, 131] width 508 height 35
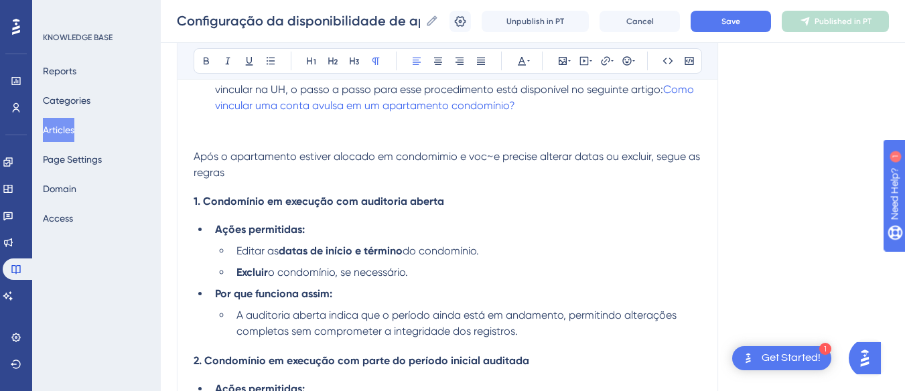
drag, startPoint x: 244, startPoint y: 174, endPoint x: 177, endPoint y: 154, distance: 69.9
click at [196, 153] on span "Após o apartamento estiver alocado em condomimio e voc~e precise alterar datas …" at bounding box center [447, 164] width 509 height 29
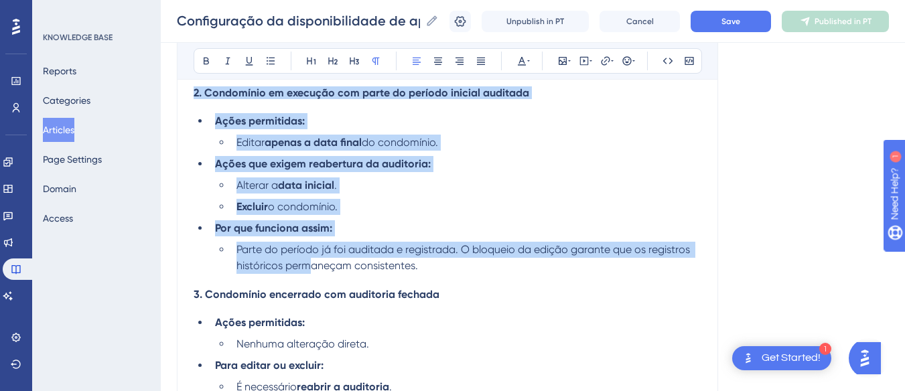
scroll to position [2157, 0]
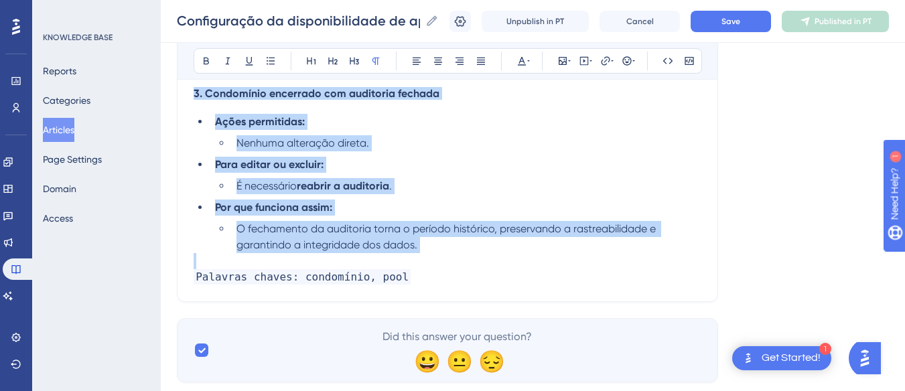
drag, startPoint x: 193, startPoint y: 153, endPoint x: 447, endPoint y: 267, distance: 277.8
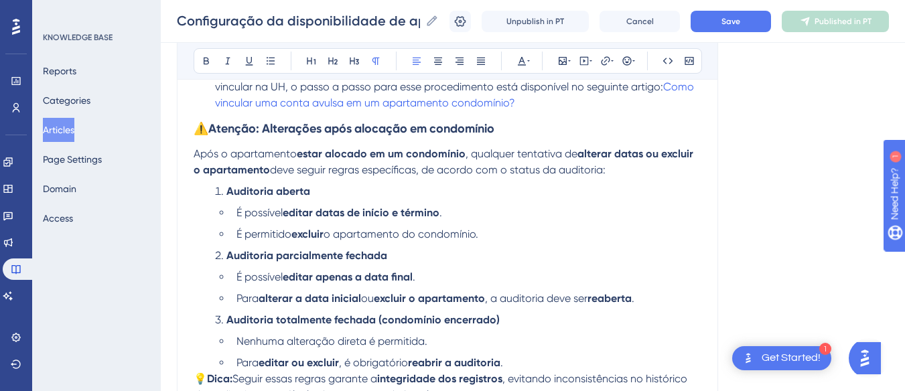
scroll to position [1624, 0]
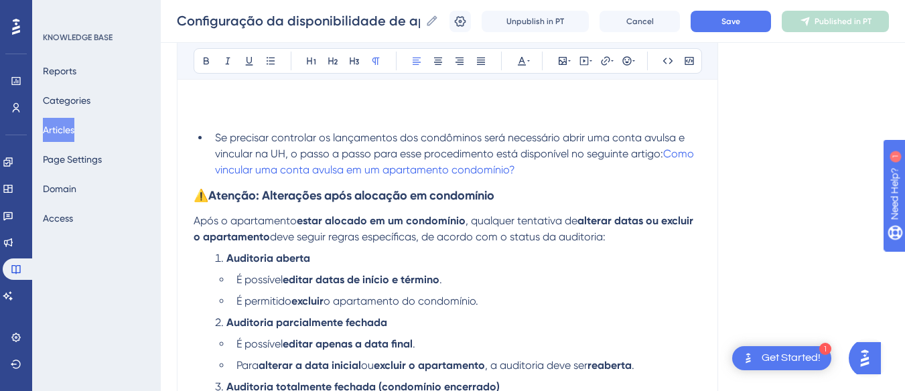
click at [214, 196] on strong "Atenção: Alterações após alocação em condomínio" at bounding box center [351, 195] width 286 height 15
drag, startPoint x: 270, startPoint y: 194, endPoint x: 177, endPoint y: 189, distance: 92.5
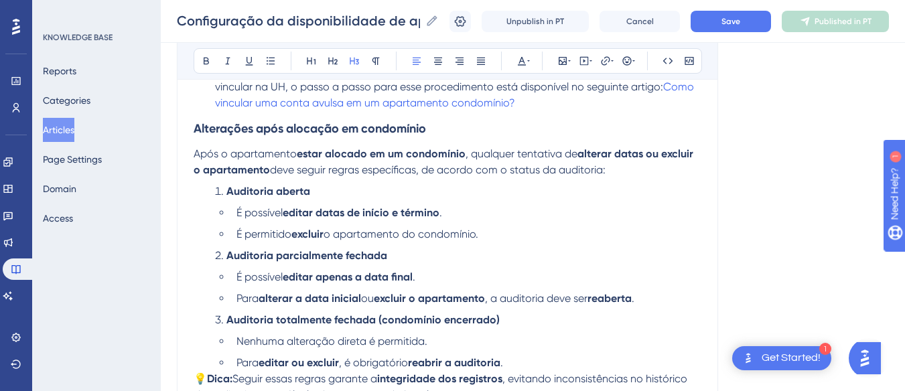
scroll to position [1758, 0]
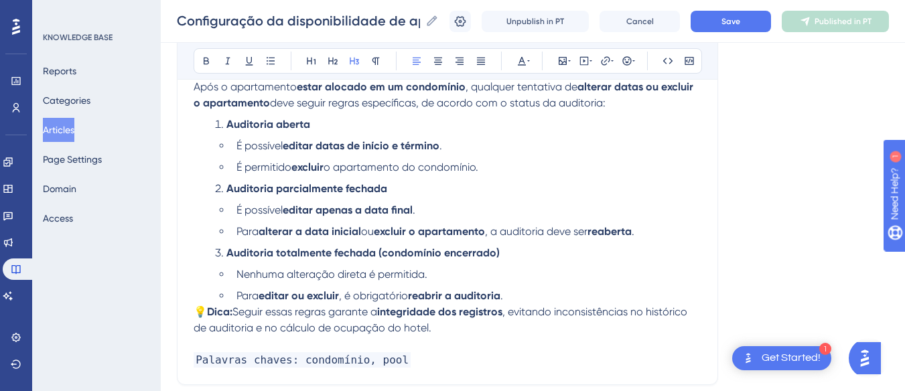
click at [198, 312] on span "💡" at bounding box center [199, 311] width 13 height 13
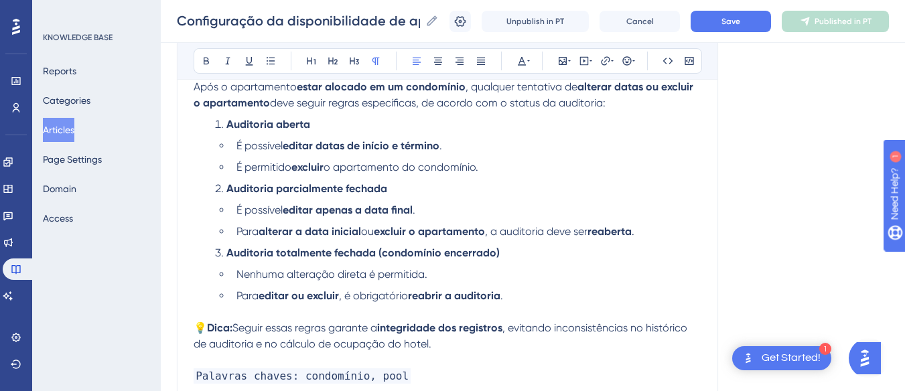
scroll to position [1824, 0]
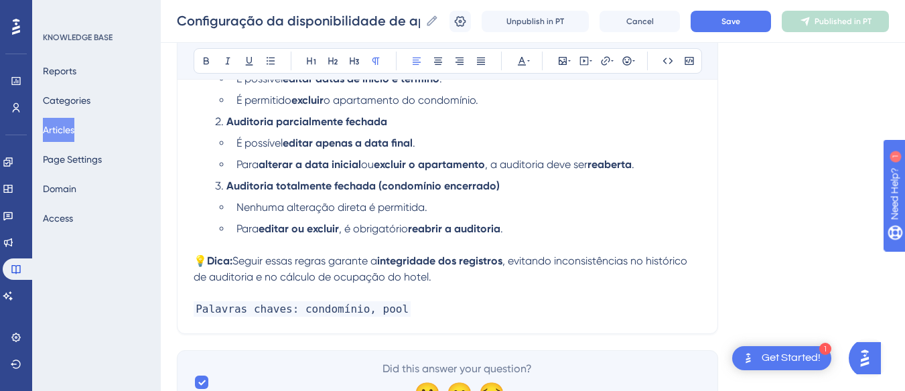
click at [268, 281] on span ", evitando inconsistências no histórico de auditoria e no cálculo de ocupação d…" at bounding box center [441, 268] width 496 height 29
click at [473, 305] on p "Palavras chaves: condomínio, pool" at bounding box center [447, 309] width 508 height 16
click at [437, 317] on p "Palavras chaves: condomínio, pool" at bounding box center [447, 309] width 508 height 16
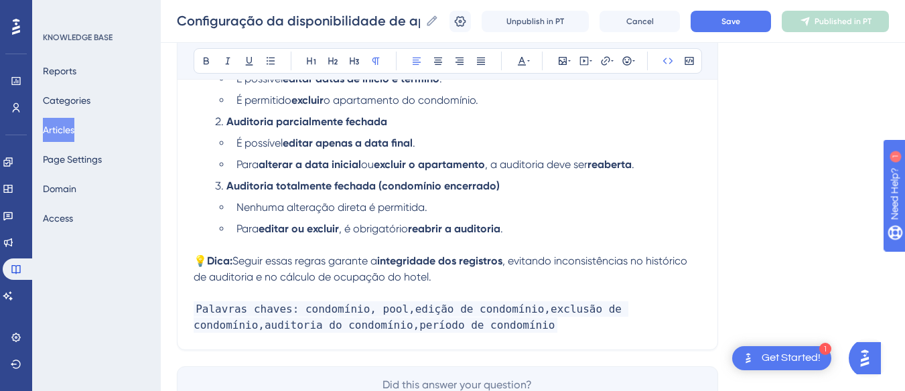
click at [196, 327] on span "Palavras chaves: condomínio, pool,edição de condomínio,exclusão de condomínio,a…" at bounding box center [410, 316] width 435 height 31
click at [520, 307] on span "Palavras chaves: condomínio, pool,edição de condomínio,exclusão de condomínio,a…" at bounding box center [410, 316] width 435 height 31
click at [535, 329] on p "Palavras chaves: condomínio, pool,edição de condomínio, exclusão de condomínio,…" at bounding box center [447, 317] width 508 height 32
click at [524, 308] on span "Palavras chaves: condomínio, pool,edição de condomínio, exclusão de condomínio,…" at bounding box center [413, 316] width 441 height 31
click at [264, 268] on p "💡 Dica: Seguir essas regras garante a integridade dos registros , evitando inco…" at bounding box center [447, 269] width 508 height 32
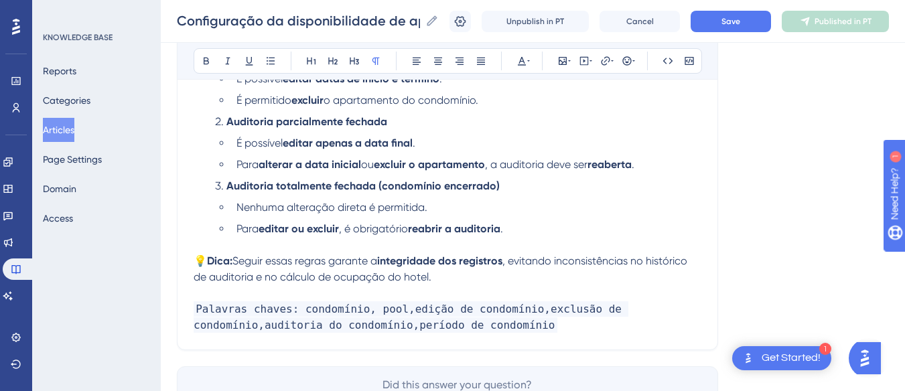
click at [434, 287] on p at bounding box center [447, 293] width 508 height 16
click at [739, 31] on button "Save" at bounding box center [730, 21] width 80 height 21
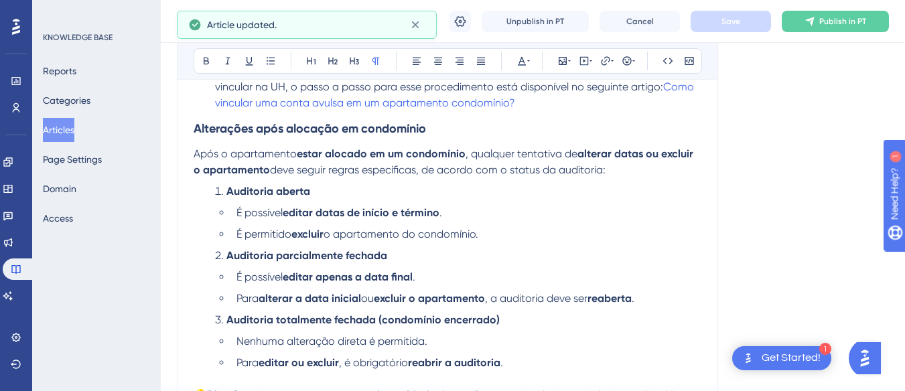
scroll to position [1557, 0]
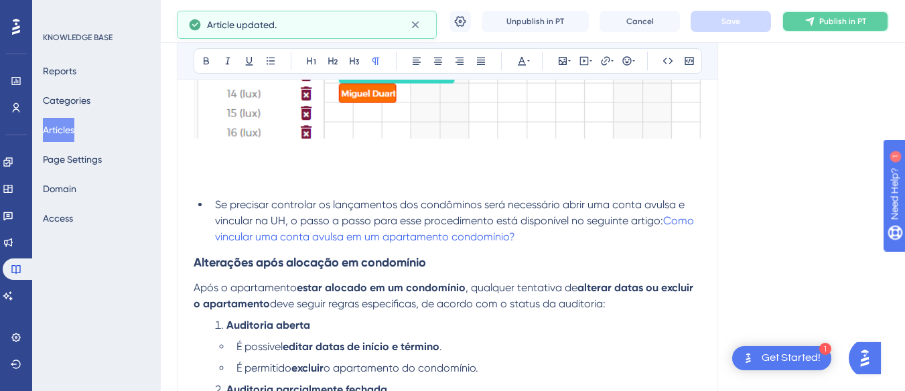
click at [839, 15] on button "Publish in PT" at bounding box center [834, 21] width 107 height 21
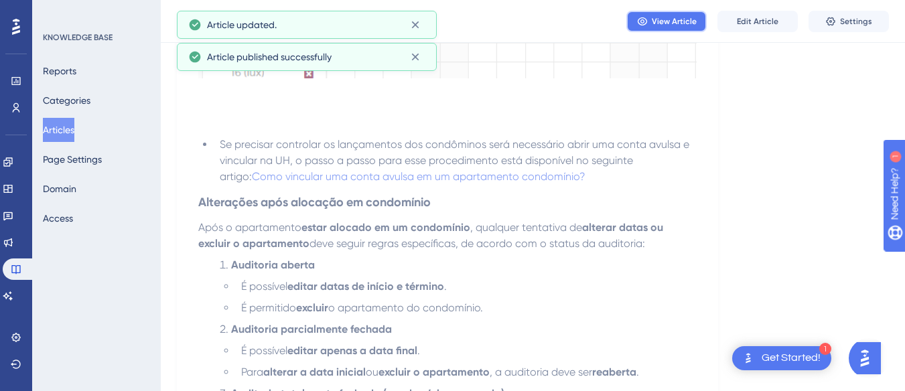
click at [656, 23] on span "View Article" at bounding box center [673, 21] width 45 height 11
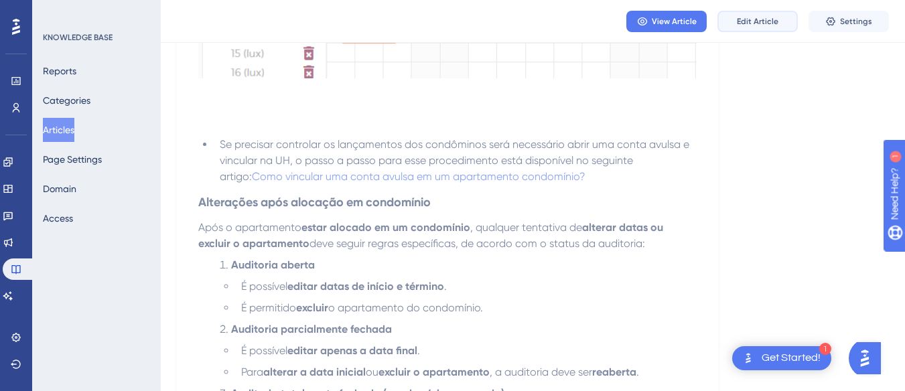
click at [739, 25] on span "Edit Article" at bounding box center [757, 21] width 42 height 11
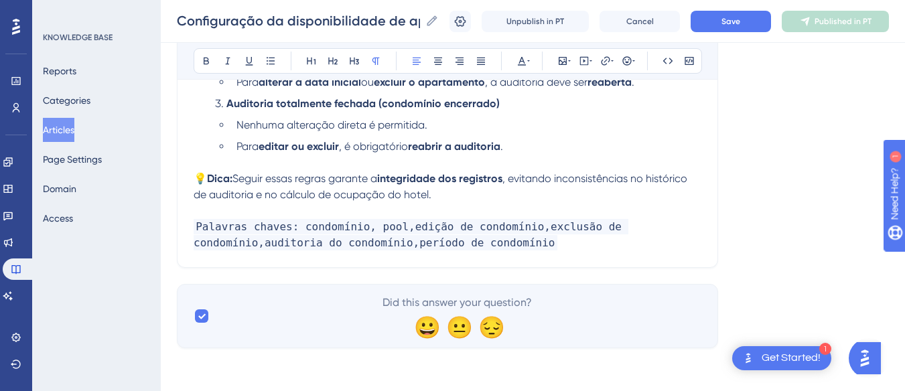
scroll to position [1572, 0]
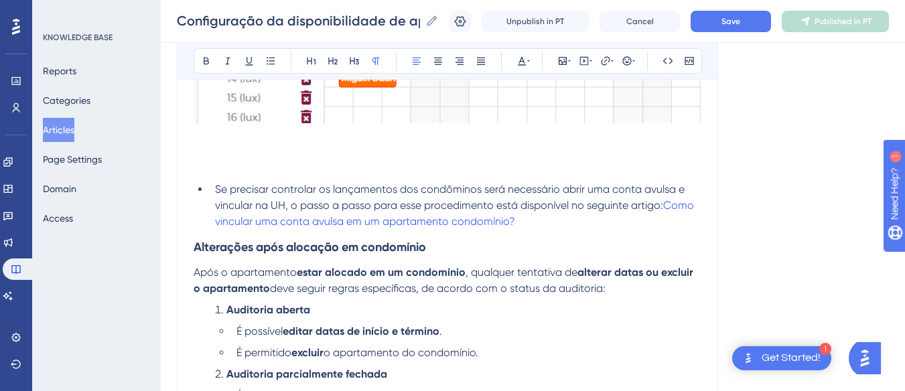
drag, startPoint x: 619, startPoint y: 289, endPoint x: 166, endPoint y: 267, distance: 453.8
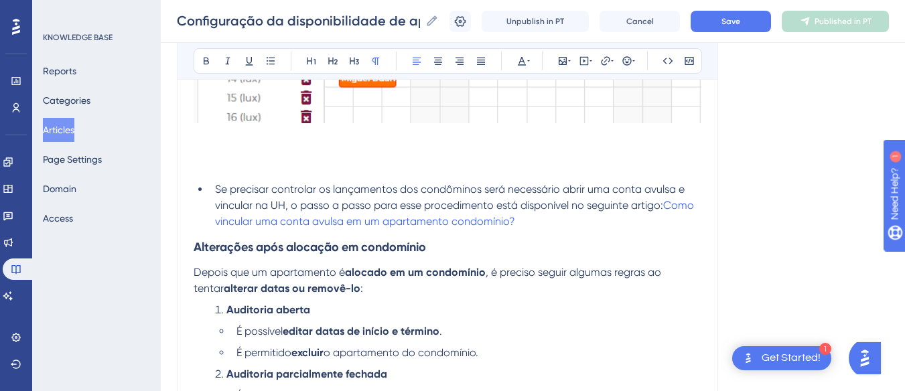
click at [406, 296] on p "Depois que um apartamento é alocado em um condomínio , é preciso seguir algumas…" at bounding box center [447, 280] width 508 height 32
click at [583, 270] on span ", é preciso seguir algumas regras ao tentar" at bounding box center [428, 280] width 470 height 29
click at [369, 289] on p "Depois que um apartamento é alocado em um condomínio , é preciso seguir algumas…" at bounding box center [447, 280] width 508 height 32
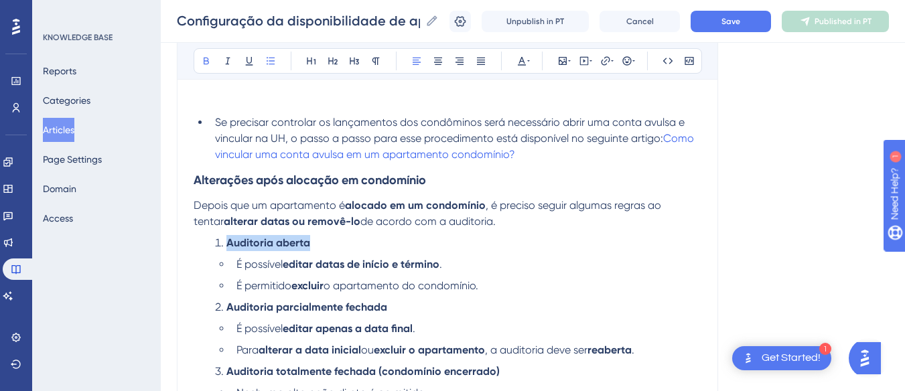
drag, startPoint x: 327, startPoint y: 243, endPoint x: 217, endPoint y: 245, distance: 110.5
click at [217, 245] on li "Auditoria aberta" at bounding box center [455, 243] width 491 height 16
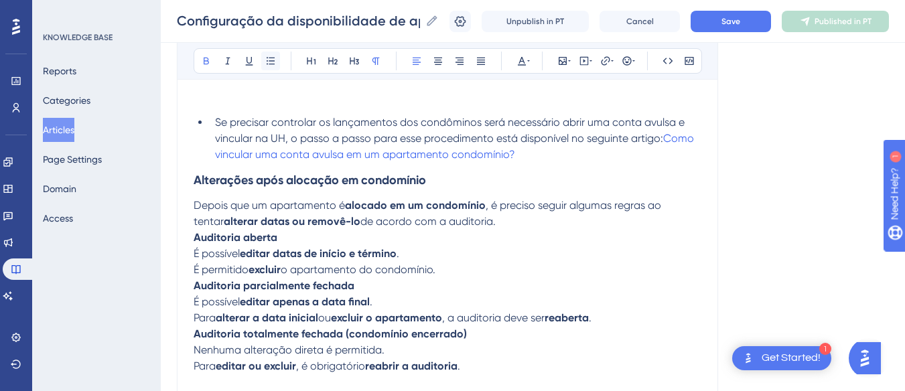
click at [267, 59] on icon at bounding box center [270, 61] width 11 height 11
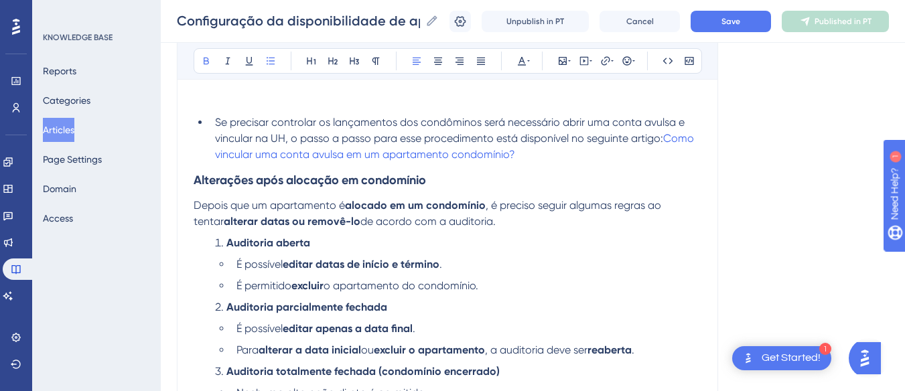
click at [756, 27] on button "Save" at bounding box center [730, 21] width 80 height 21
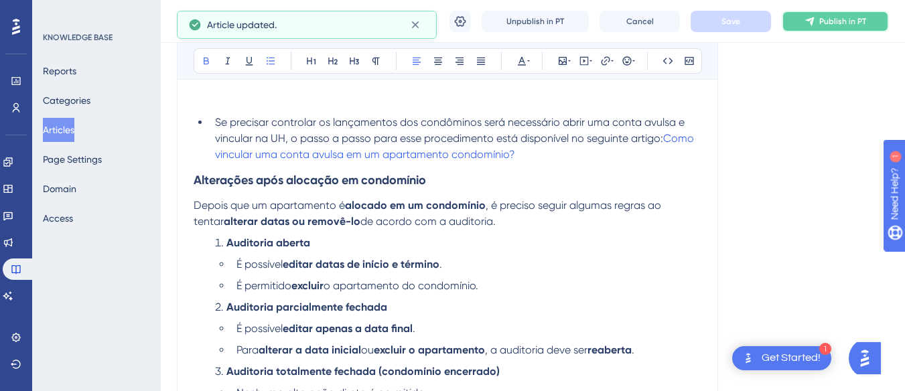
click at [836, 19] on span "Publish in PT" at bounding box center [842, 21] width 47 height 11
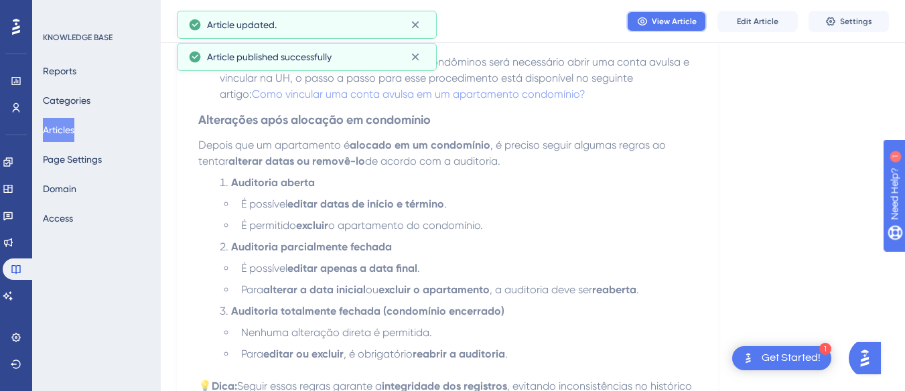
click at [670, 29] on button "View Article" at bounding box center [666, 21] width 80 height 21
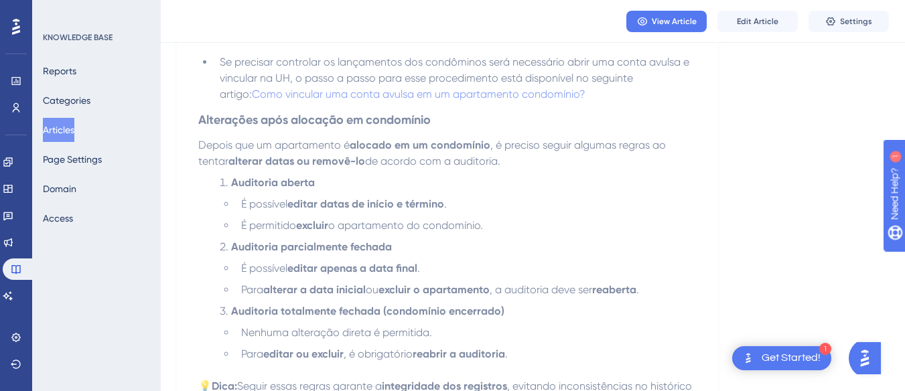
click at [74, 127] on button "Articles" at bounding box center [58, 130] width 31 height 24
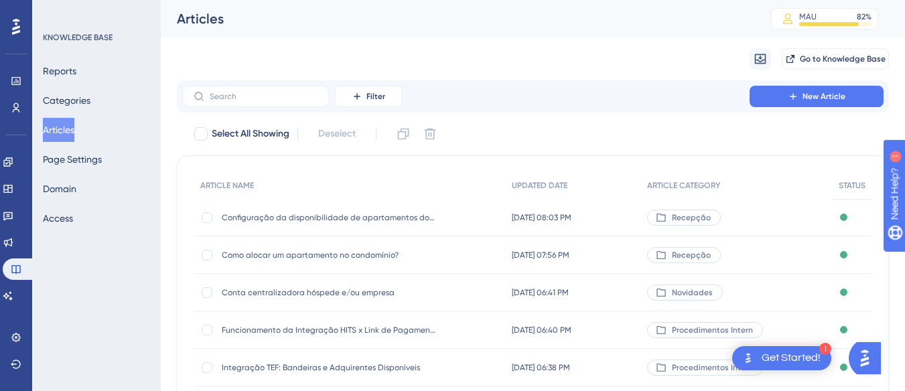
click at [250, 112] on div "Filter New Article Select All Showing Deselect ARTICLE NAME UPDATED DATE ARTICL…" at bounding box center [533, 356] width 712 height 553
click at [260, 100] on input "text" at bounding box center [264, 96] width 108 height 9
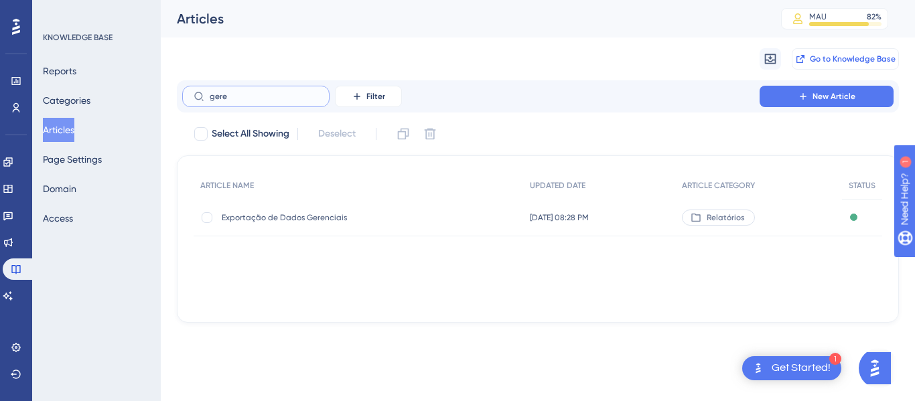
type input "gere"
click at [830, 58] on span "Go to Knowledge Base" at bounding box center [852, 59] width 86 height 11
click at [6, 305] on assistant "AI Assistant" at bounding box center [16, 295] width 27 height 21
click at [13, 295] on icon at bounding box center [7, 295] width 9 height 9
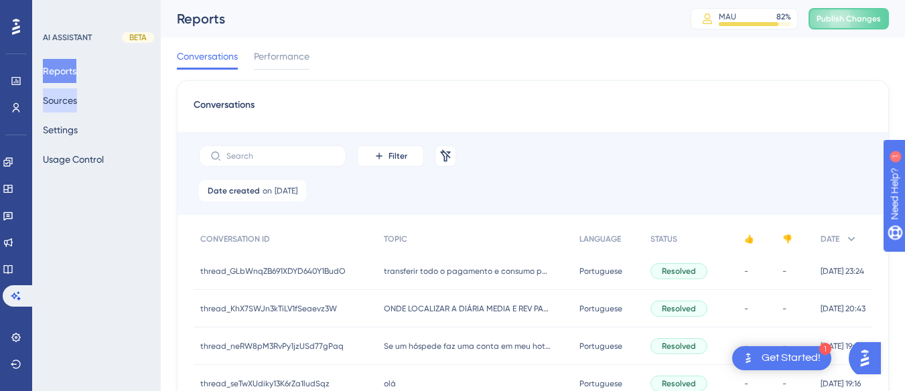
click at [70, 97] on button "Sources" at bounding box center [60, 100] width 34 height 24
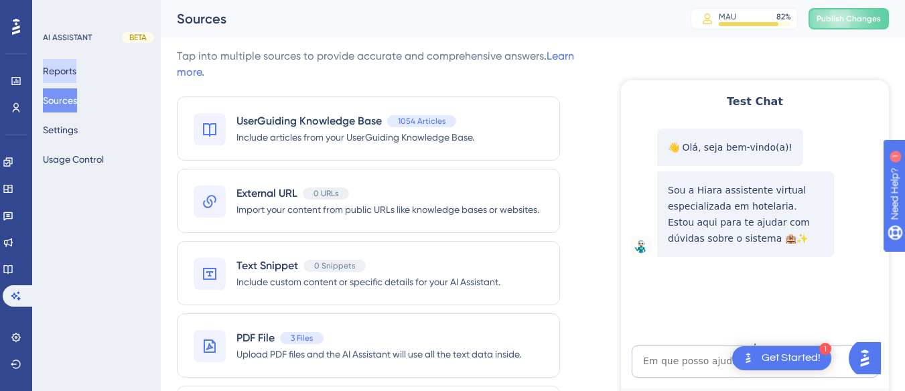
click at [61, 68] on button "Reports" at bounding box center [59, 71] width 33 height 24
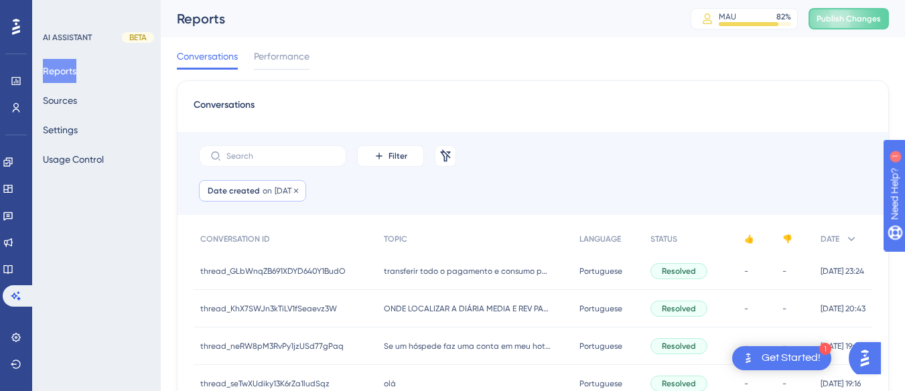
click at [262, 191] on span "on" at bounding box center [266, 190] width 9 height 11
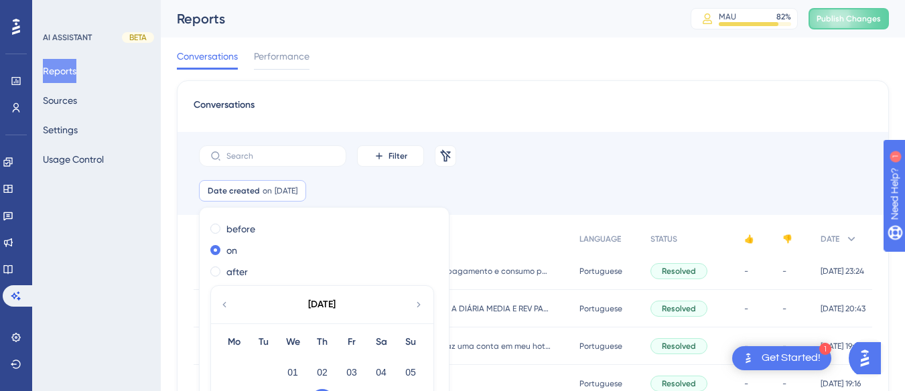
scroll to position [84, 0]
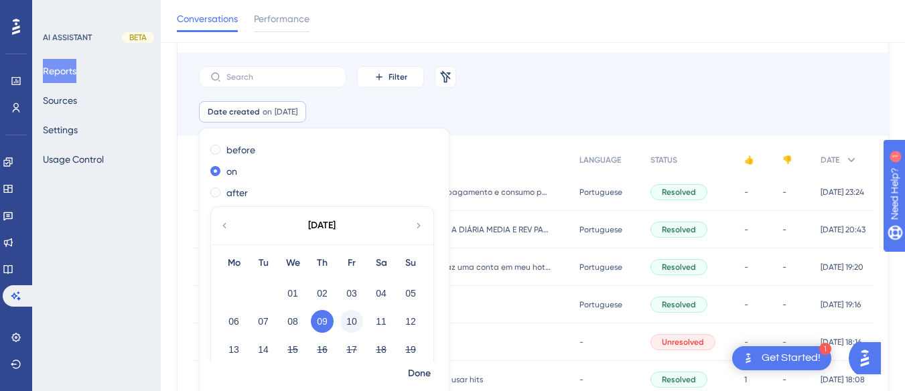
click at [357, 324] on button "10" at bounding box center [351, 321] width 23 height 23
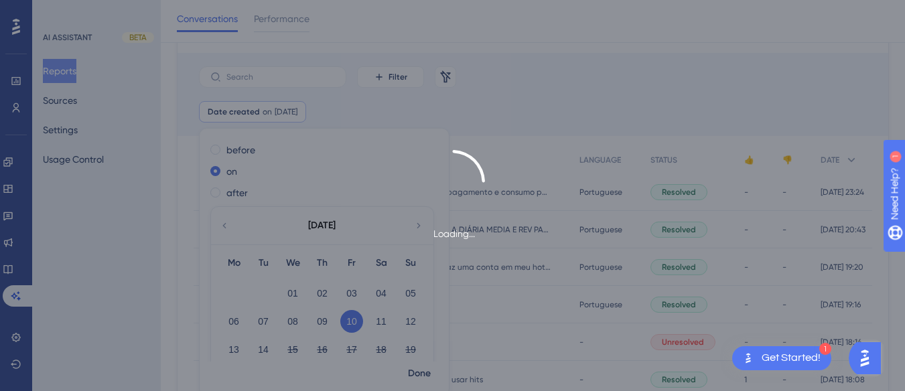
scroll to position [90, 0]
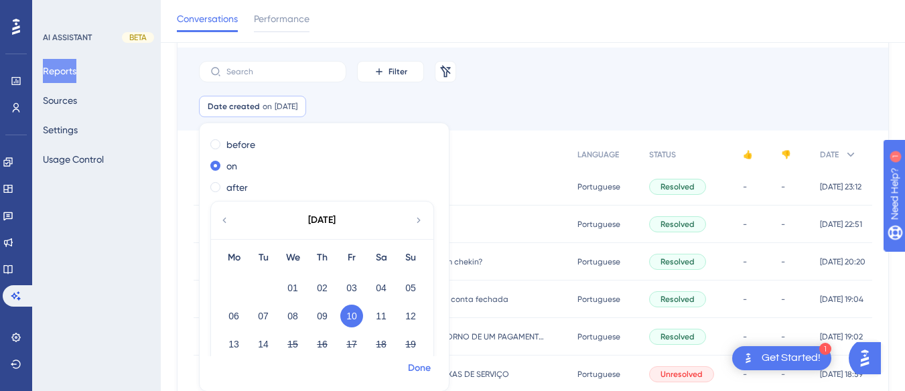
click at [427, 360] on span "Done" at bounding box center [419, 368] width 23 height 16
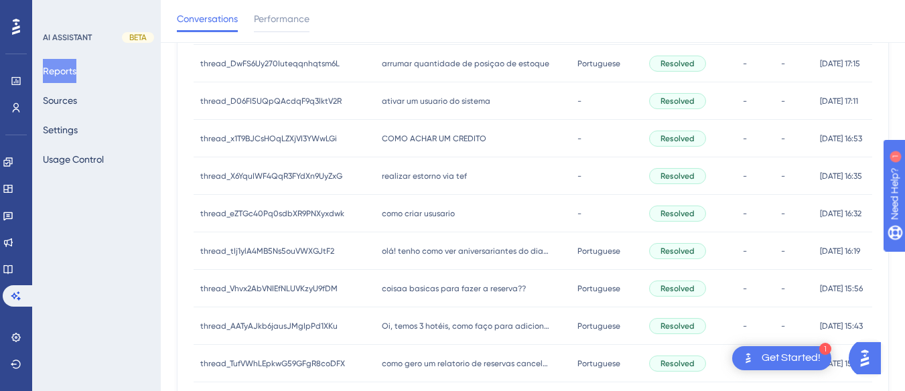
scroll to position [719, 0]
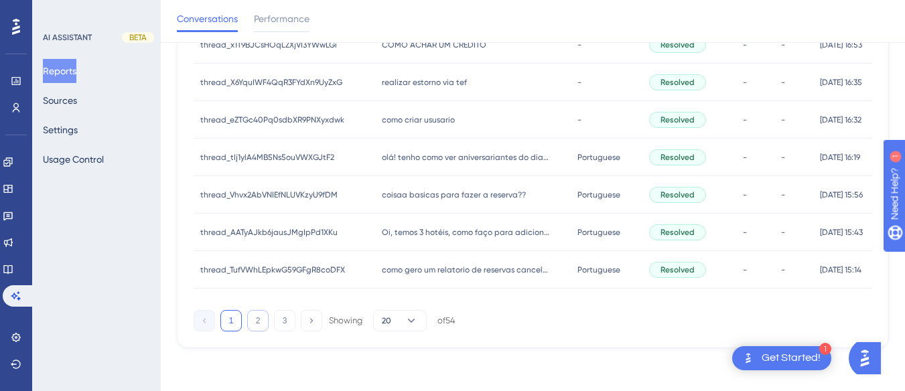
click at [253, 322] on button "2" at bounding box center [257, 320] width 21 height 21
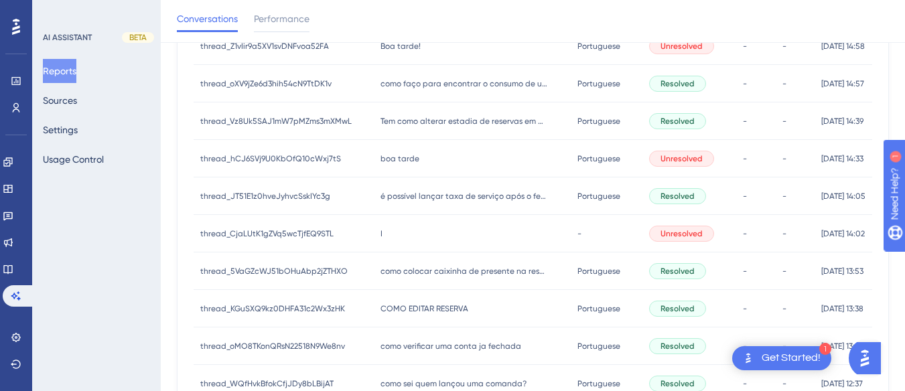
scroll to position [469, 0]
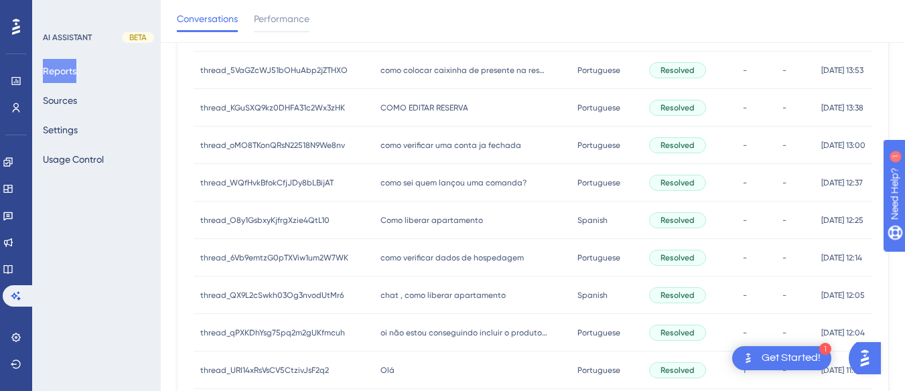
click at [455, 108] on span "COMO EDITAR RESERVA" at bounding box center [424, 107] width 88 height 11
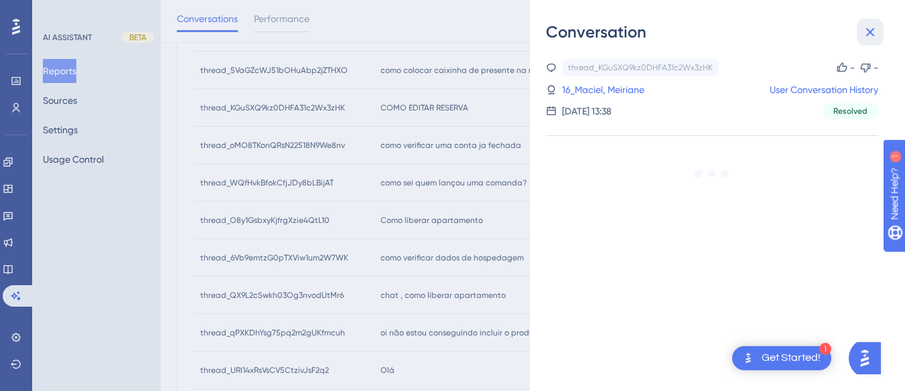
drag, startPoint x: 867, startPoint y: 33, endPoint x: 740, endPoint y: 37, distance: 127.3
click at [867, 33] on icon at bounding box center [870, 32] width 16 height 16
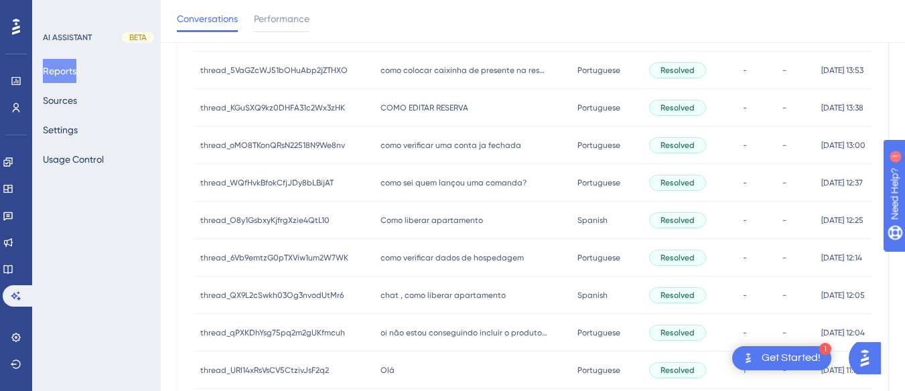
click at [453, 139] on div "como verificar uma conta ja fechada como verificar uma conta ja fechada" at bounding box center [472, 145] width 196 height 37
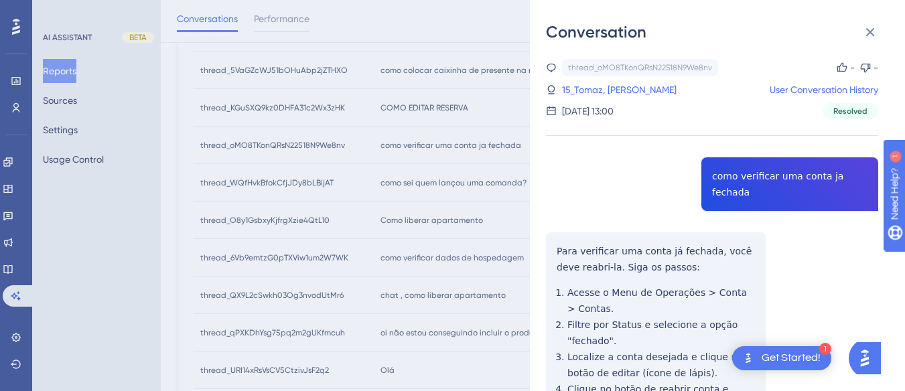
click at [791, 181] on div "thread_oMO8TKonQRsN22518N9We8nv Copy - - 15_Tomaz, [PERSON_NAME] User Conversat…" at bounding box center [712, 304] width 332 height 491
click at [636, 198] on div "thread_oMO8TKonQRsN22518N9We8nv Copy - - 15_Tomaz, [PERSON_NAME] User Conversat…" at bounding box center [712, 304] width 332 height 491
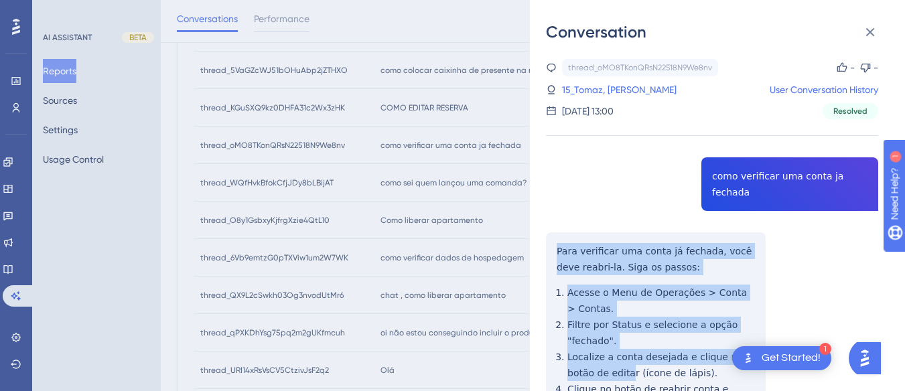
scroll to position [116, 0]
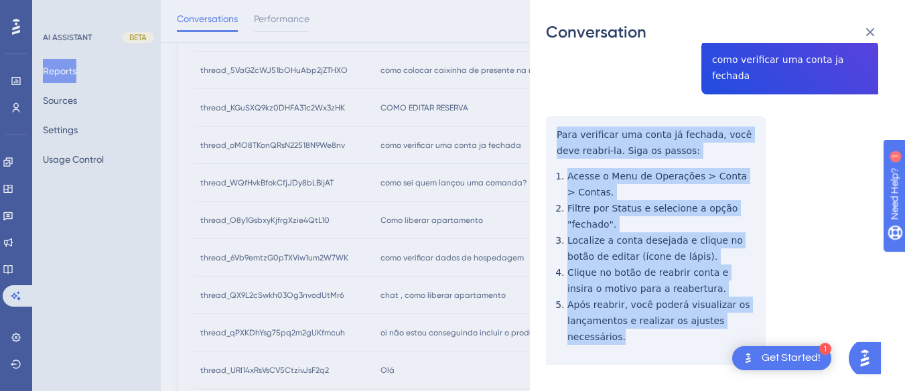
drag, startPoint x: 550, startPoint y: 229, endPoint x: 755, endPoint y: 294, distance: 214.9
click at [790, 311] on div "thread_oMO8TKonQRsN22518N9We8nv Copy - - 15_Tomaz, [PERSON_NAME] User Conversat…" at bounding box center [712, 187] width 332 height 491
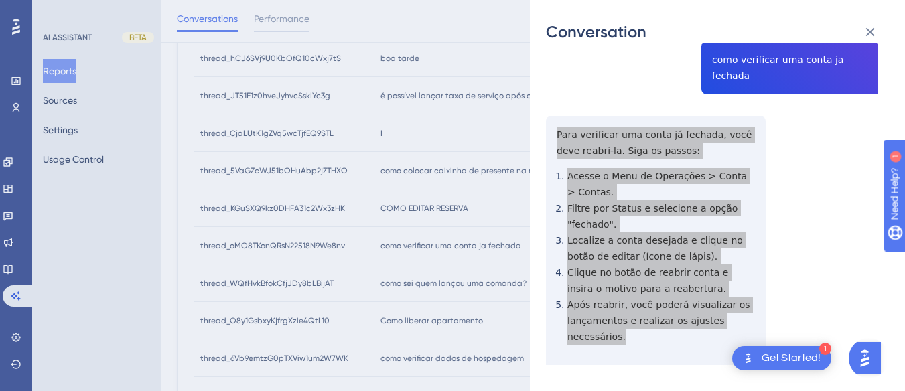
scroll to position [0, 0]
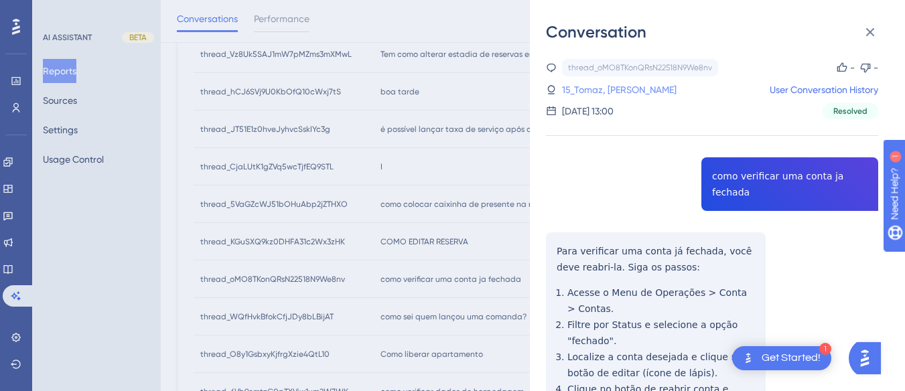
click at [613, 87] on link "15_Tomaz, [PERSON_NAME]" at bounding box center [619, 90] width 114 height 16
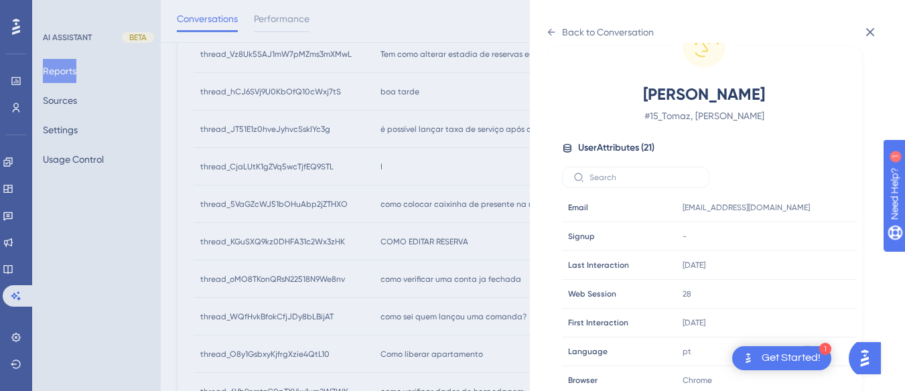
scroll to position [402, 0]
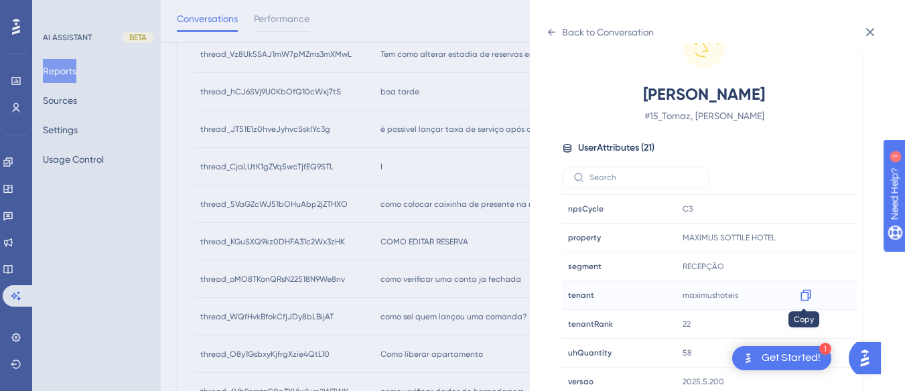
click at [804, 298] on icon at bounding box center [805, 295] width 13 height 13
click at [808, 297] on icon at bounding box center [805, 295] width 10 height 11
click at [554, 32] on icon at bounding box center [551, 32] width 7 height 7
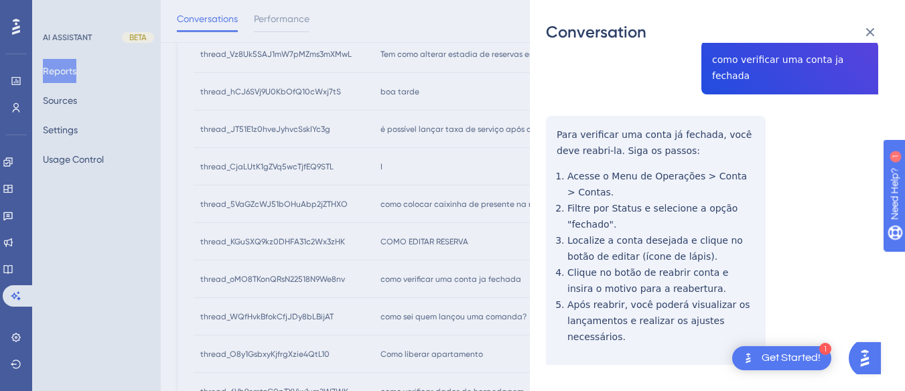
scroll to position [469, 0]
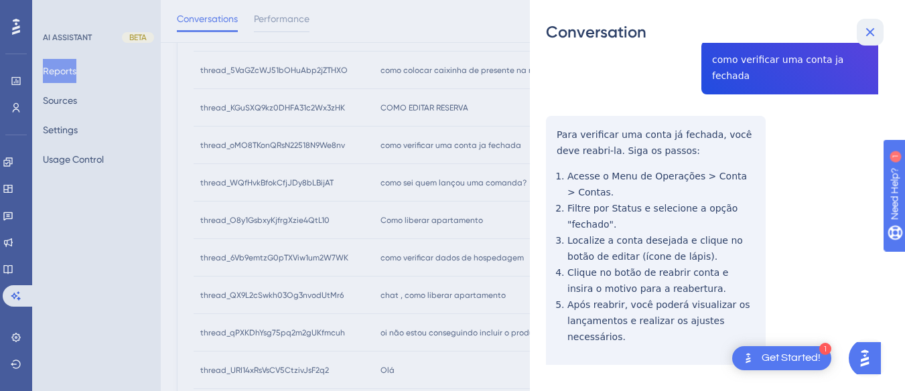
click at [870, 29] on icon at bounding box center [870, 32] width 16 height 16
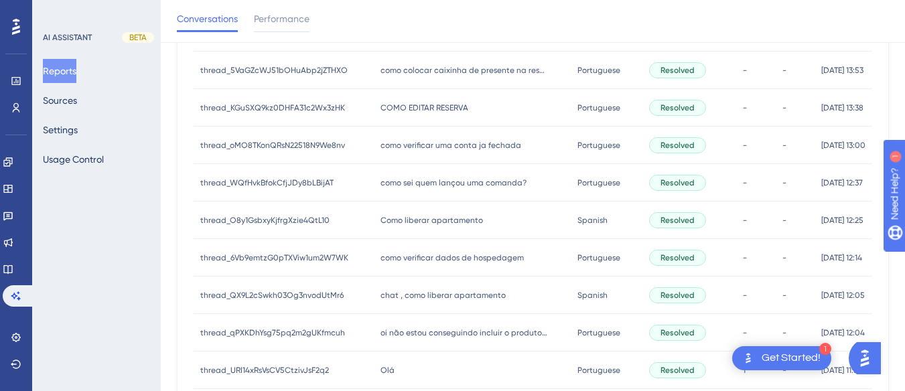
click at [419, 181] on span "como sei quem lançou uma comanda?" at bounding box center [453, 182] width 146 height 11
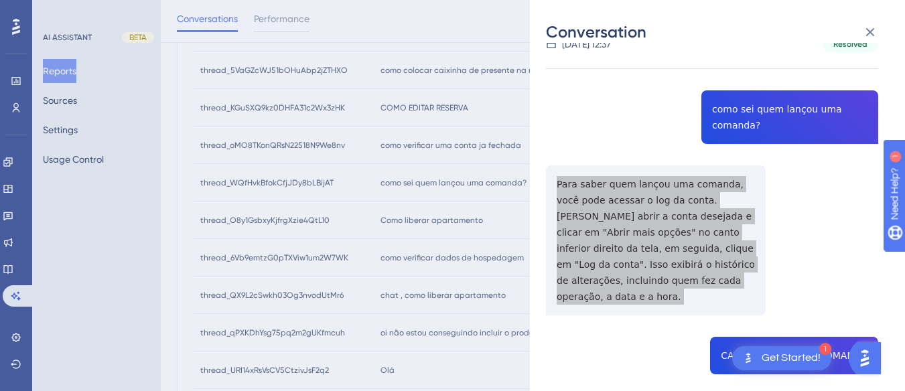
scroll to position [201, 0]
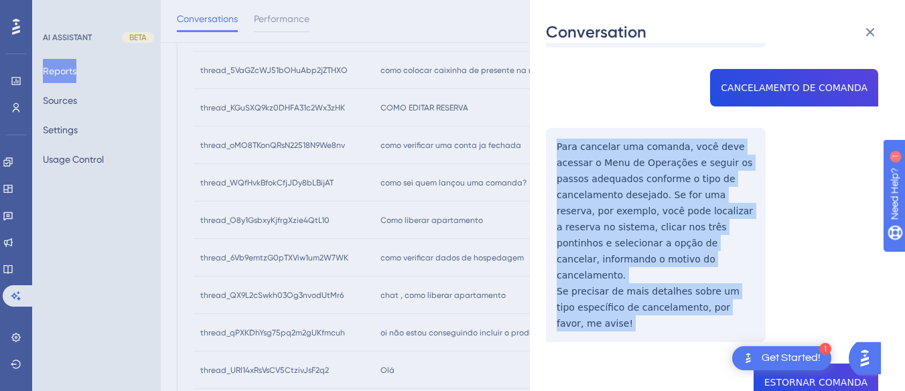
drag, startPoint x: 554, startPoint y: 121, endPoint x: 614, endPoint y: 309, distance: 197.4
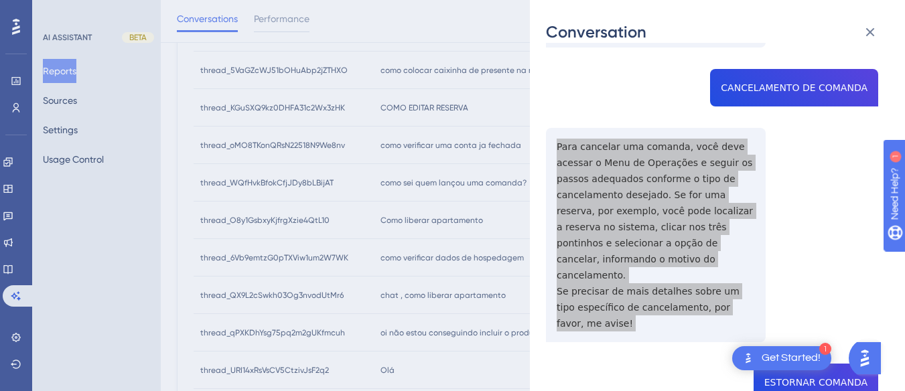
scroll to position [603, 0]
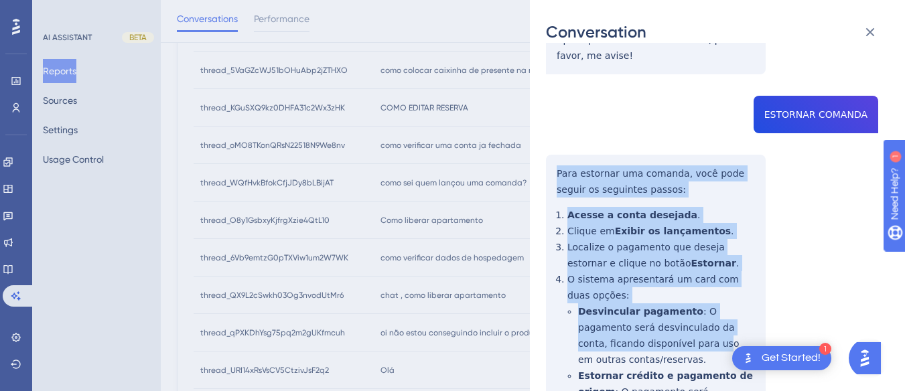
scroll to position [803, 0]
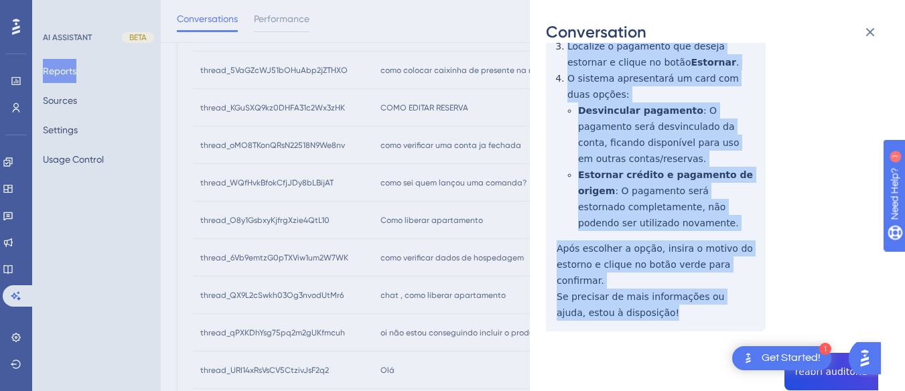
drag, startPoint x: 550, startPoint y: 135, endPoint x: 698, endPoint y: 270, distance: 200.5
click at [698, 270] on div "thread_WQfHvkBfokCfjJDy8bLBijAT Copy - - 33_Nascimento, Uilson User Conversatio…" at bounding box center [712, 352] width 332 height 2194
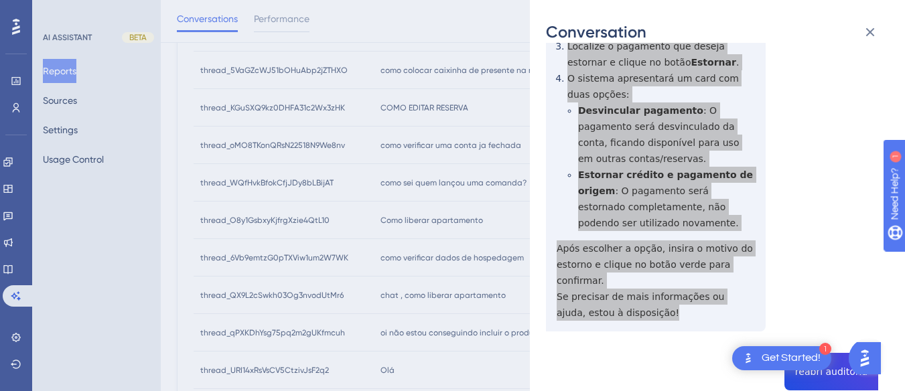
scroll to position [1004, 0]
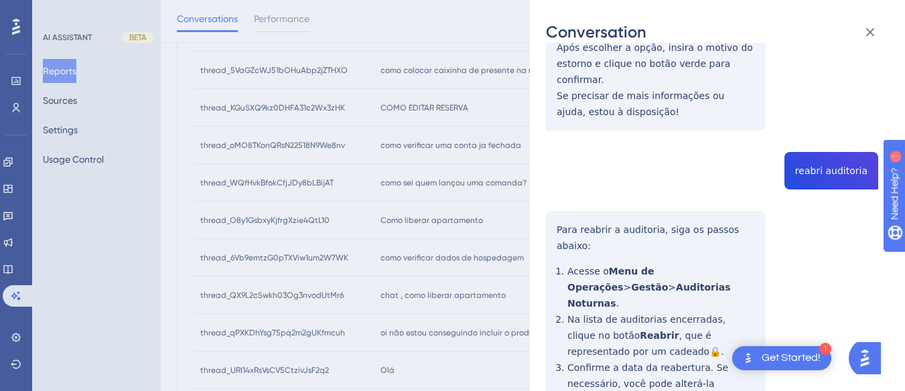
click at [836, 120] on div "thread_WQfHvkBfokCfjJDy8bLBijAT Copy - - 33_Nascimento, Uilson User Conversatio…" at bounding box center [712, 152] width 332 height 2194
click at [544, 173] on div "Conversation thread_WQfHvkBfokCfjJDy8bLBijAT Copy - - 33_Nascimento, Uilson Use…" at bounding box center [717, 195] width 375 height 391
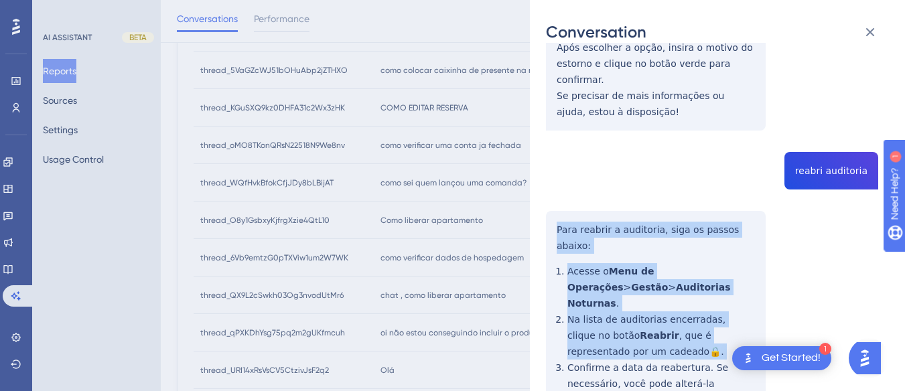
scroll to position [1205, 0]
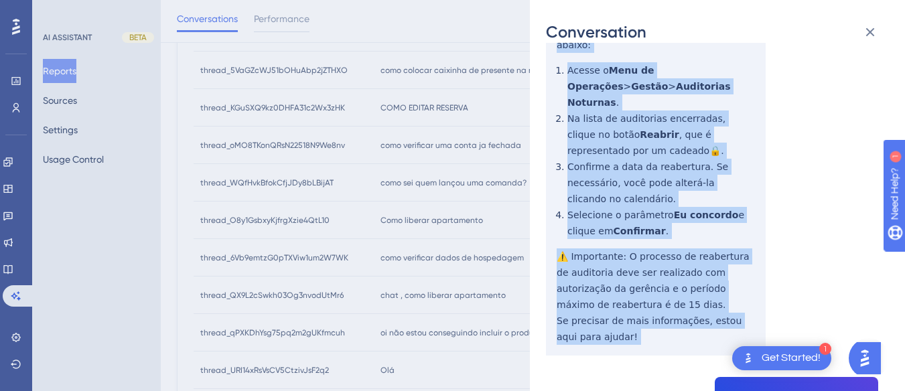
drag, startPoint x: 544, startPoint y: 173, endPoint x: 637, endPoint y: 247, distance: 118.7
click at [637, 247] on div "Conversation thread_WQfHvkBfokCfjJDy8bLBijAT Copy - - 33_Nascimento, Uilson Use…" at bounding box center [717, 195] width 375 height 391
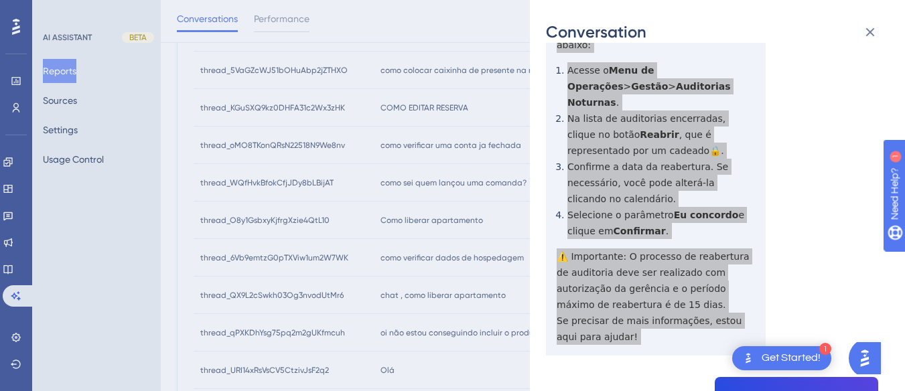
scroll to position [1272, 0]
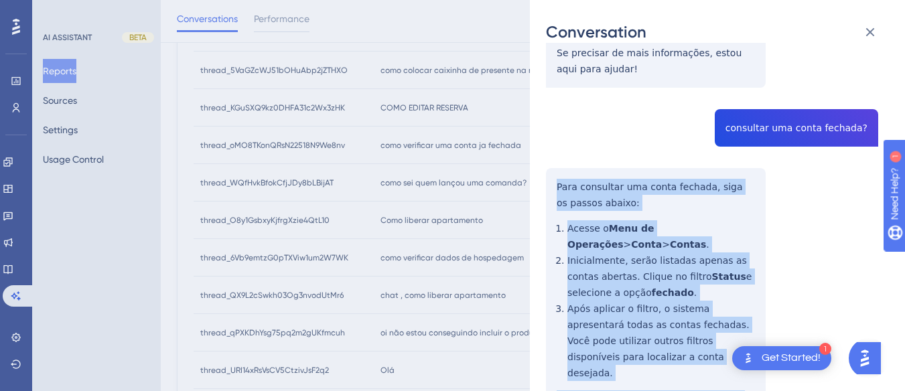
drag, startPoint x: 554, startPoint y: 83, endPoint x: 576, endPoint y: 171, distance: 90.6
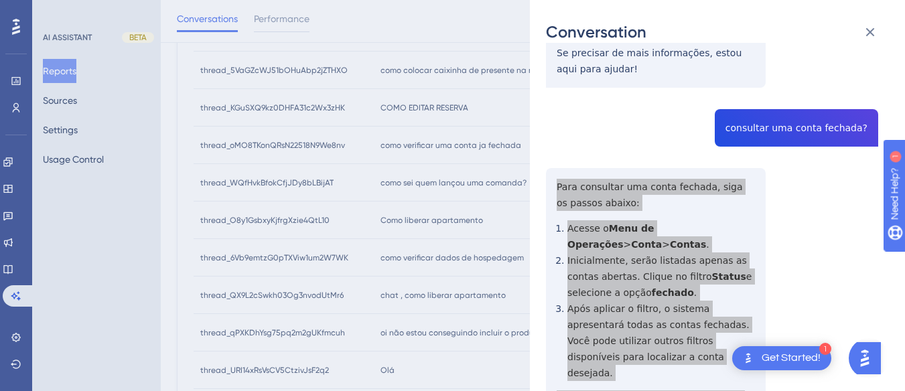
scroll to position [1674, 0]
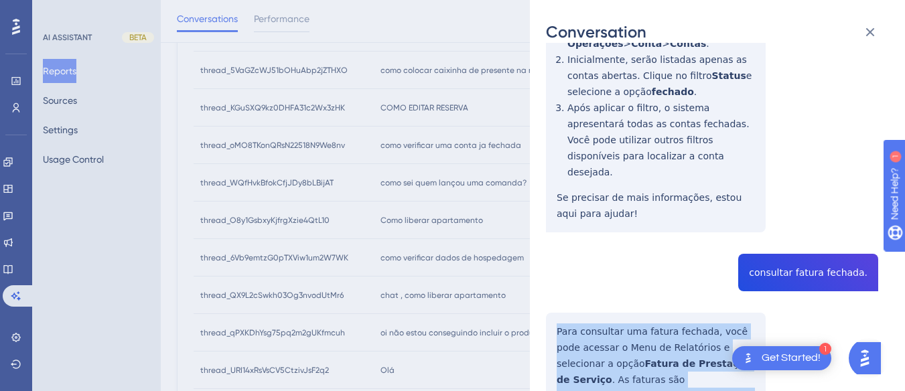
drag, startPoint x: 548, startPoint y: 212, endPoint x: 532, endPoint y: 196, distance: 22.7
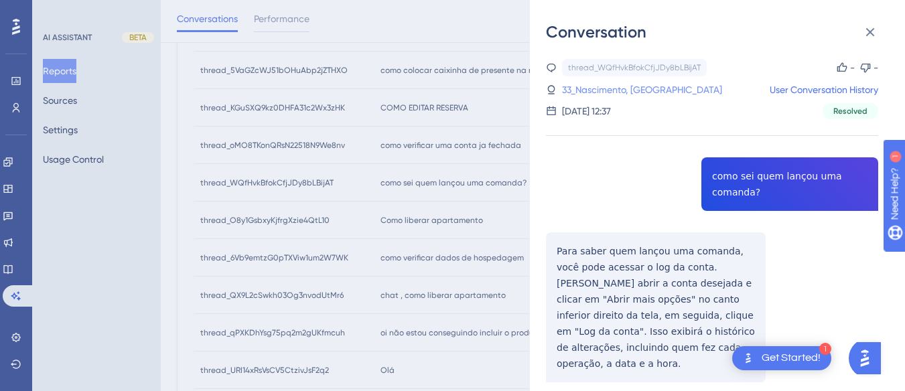
scroll to position [268, 0]
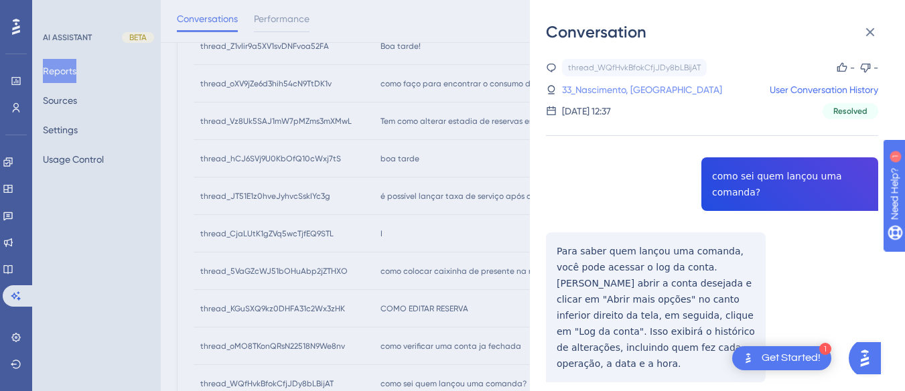
click at [627, 89] on link "33_Nascimento, [GEOGRAPHIC_DATA]" at bounding box center [642, 90] width 160 height 16
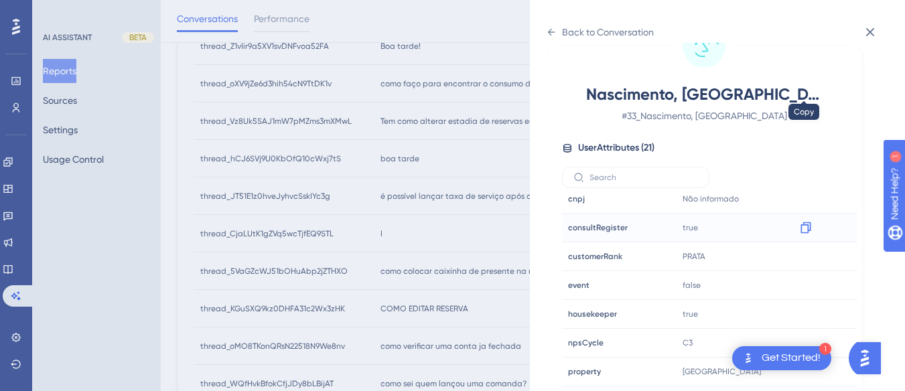
scroll to position [408, 0]
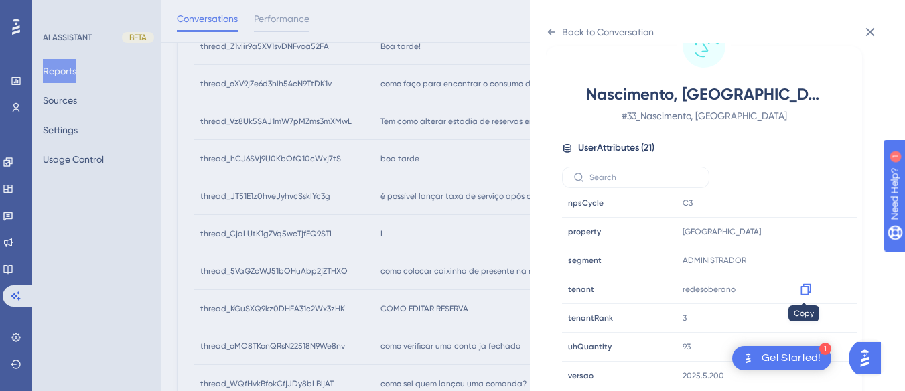
click at [807, 289] on icon at bounding box center [805, 289] width 10 height 11
click at [800, 231] on icon at bounding box center [805, 231] width 13 height 13
click at [547, 27] on icon at bounding box center [551, 32] width 11 height 11
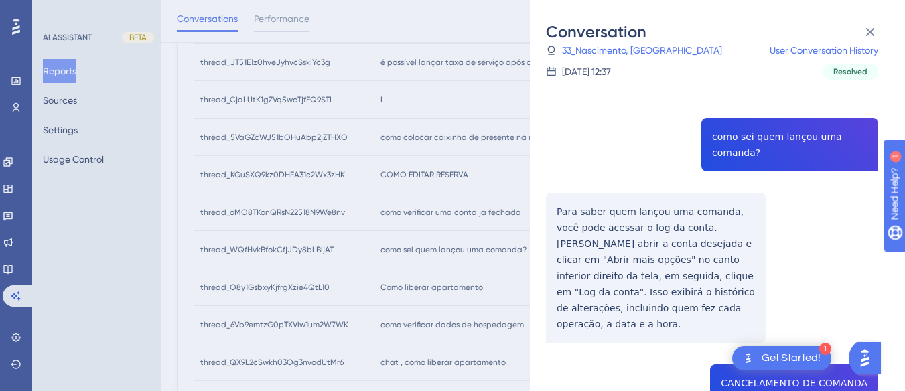
scroll to position [536, 0]
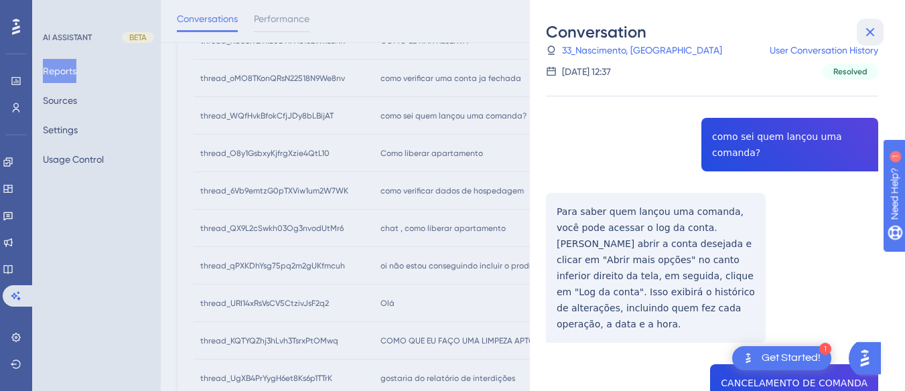
click at [874, 26] on icon at bounding box center [870, 32] width 16 height 16
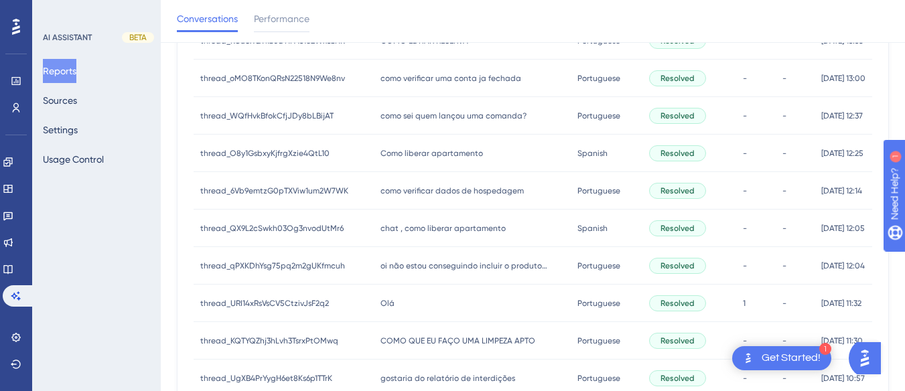
scroll to position [469, 0]
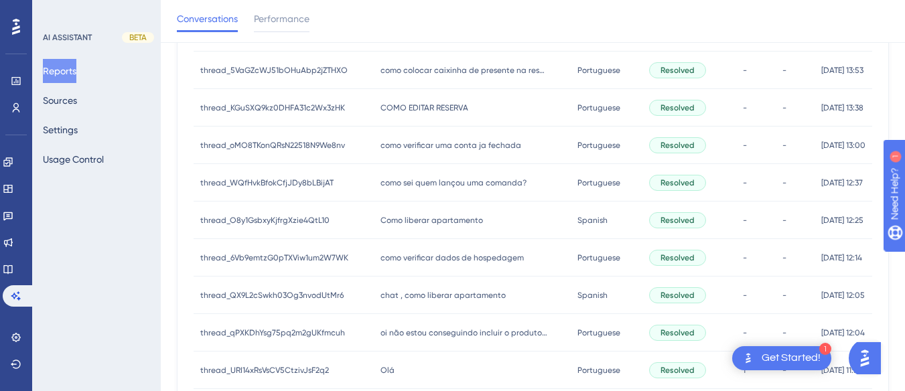
click at [425, 112] on span "COMO EDITAR RESERVA" at bounding box center [424, 107] width 88 height 11
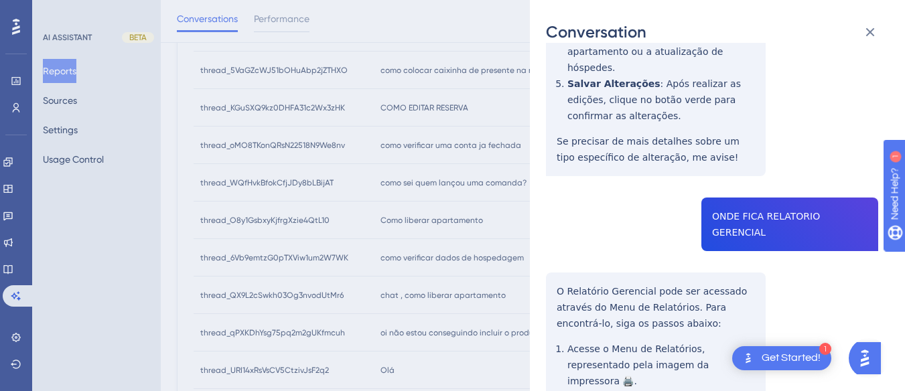
scroll to position [478, 0]
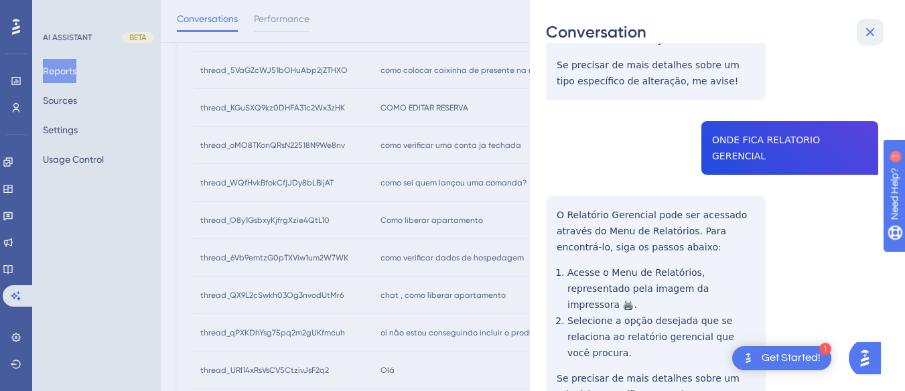
click at [865, 35] on icon at bounding box center [870, 32] width 16 height 16
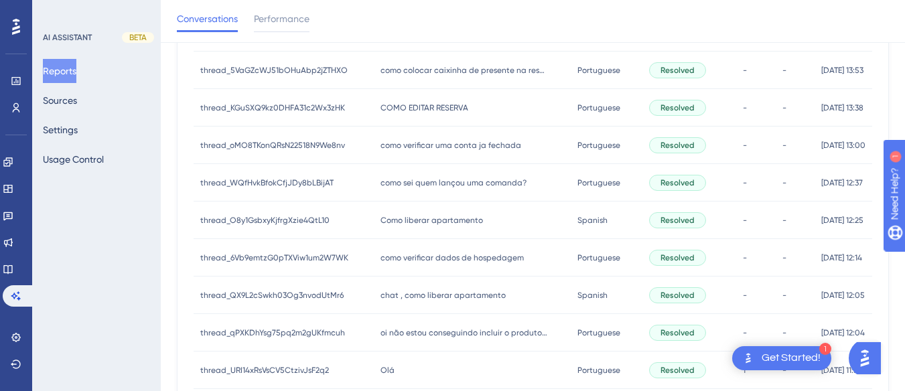
click at [441, 215] on span "Como liberar apartamento" at bounding box center [431, 220] width 102 height 11
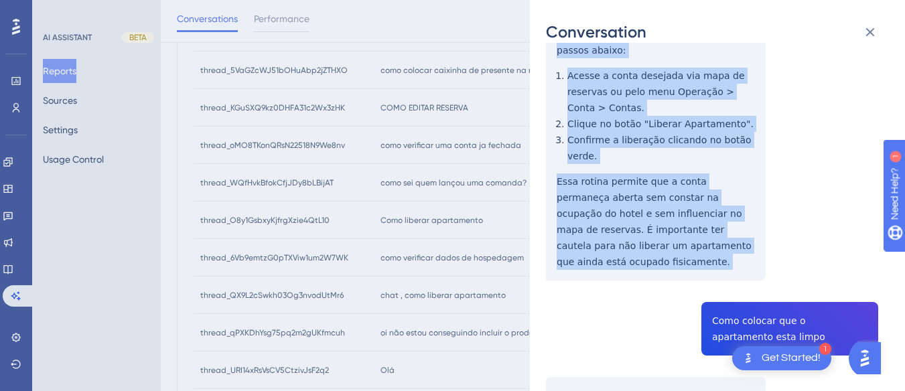
scroll to position [268, 0]
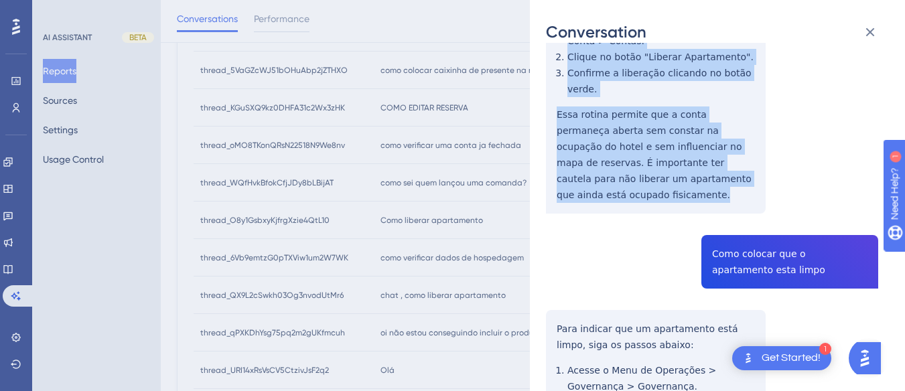
drag, startPoint x: 547, startPoint y: 230, endPoint x: 629, endPoint y: 200, distance: 87.7
click at [629, 200] on div "thread_O8y1GsbxyKjfrgXzie4QtL10 Copy - - 38_Lavras, [PERSON_NAME] User Conversa…" at bounding box center [712, 201] width 332 height 820
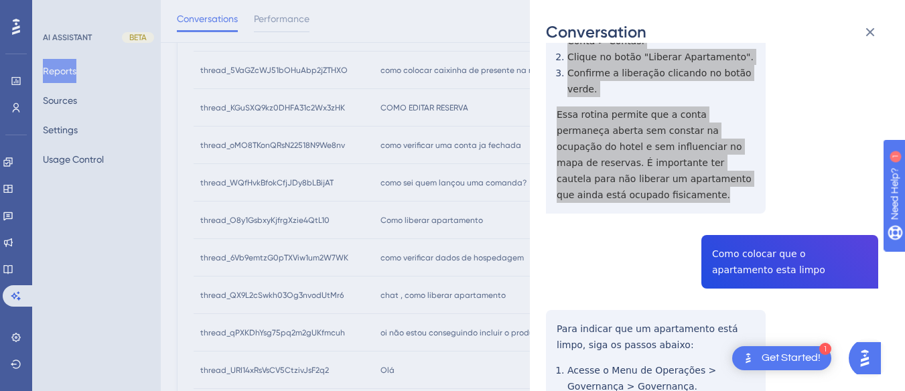
scroll to position [402, 0]
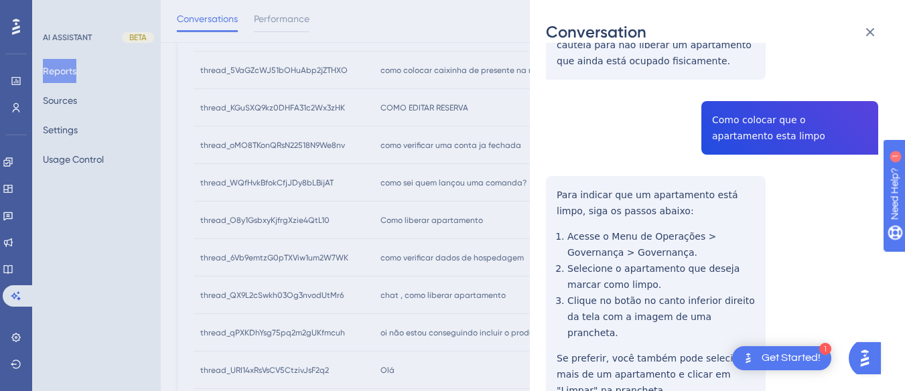
click at [742, 122] on div "thread_O8y1GsbxyKjfrgXzie4QtL10 Copy - - 38_Lavras, [PERSON_NAME] User Conversa…" at bounding box center [712, 67] width 332 height 820
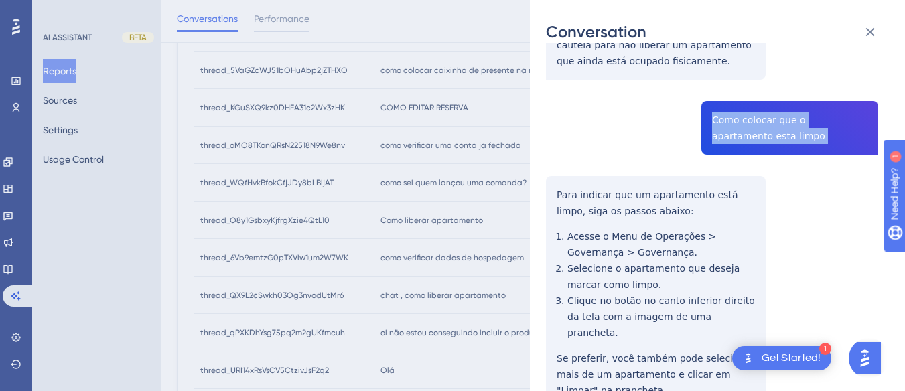
click at [742, 122] on div "thread_O8y1GsbxyKjfrgXzie4QtL10 Copy - - 38_Lavras, [PERSON_NAME] User Conversa…" at bounding box center [712, 67] width 332 height 820
click at [540, 187] on div "Conversation thread_O8y1GsbxyKjfrgXzie4QtL10 Copy - - 38_Lavras, [PERSON_NAME] …" at bounding box center [717, 195] width 375 height 391
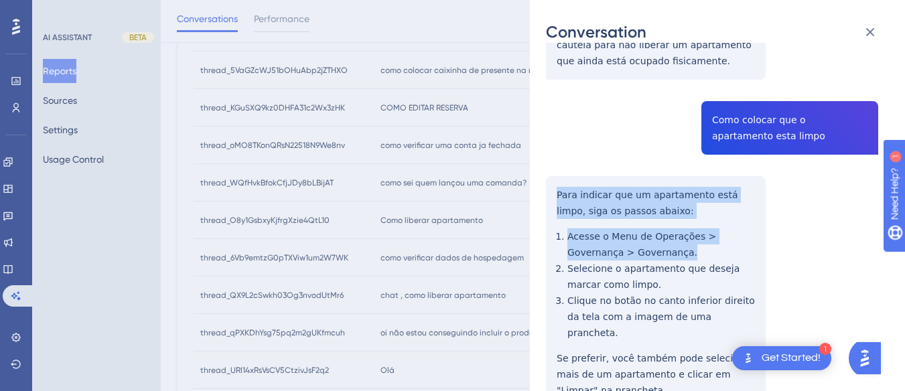
scroll to position [462, 0]
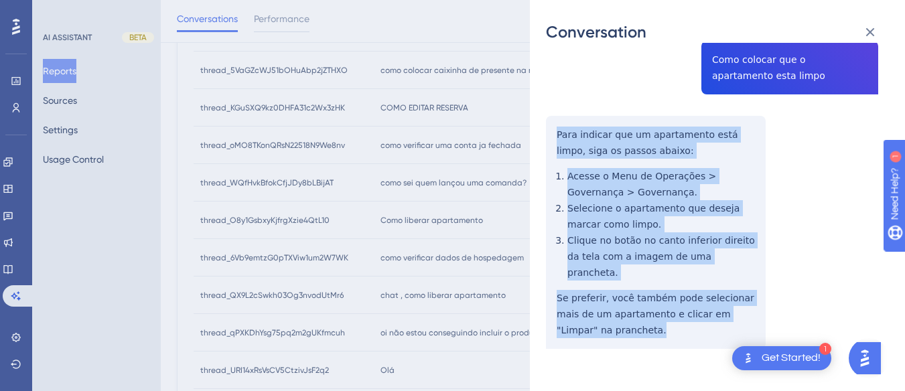
drag, startPoint x: 552, startPoint y: 184, endPoint x: 596, endPoint y: 240, distance: 71.0
click at [633, 325] on div "thread_O8y1GsbxyKjfrgXzie4QtL10 Copy - - 38_Lavras, [PERSON_NAME] User Conversa…" at bounding box center [712, 7] width 332 height 820
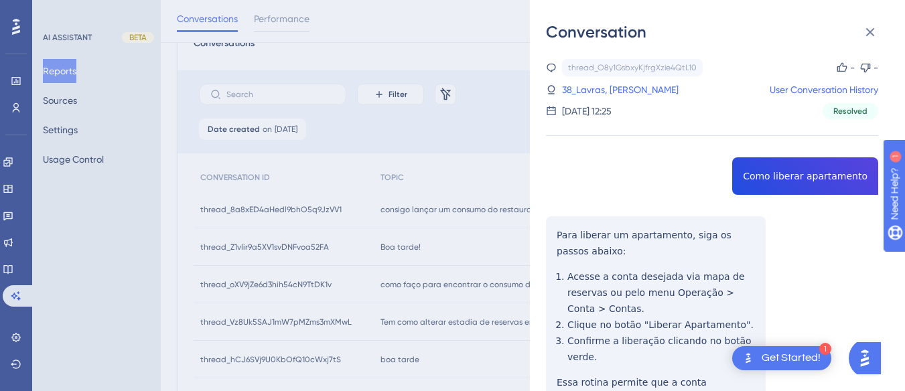
scroll to position [0, 0]
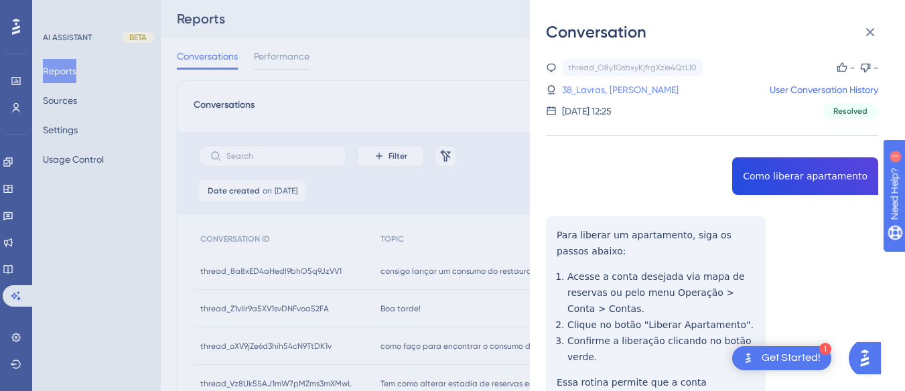
drag, startPoint x: 624, startPoint y: 91, endPoint x: 631, endPoint y: 96, distance: 9.1
click at [624, 91] on link "38_Lavras, [PERSON_NAME]" at bounding box center [620, 90] width 116 height 16
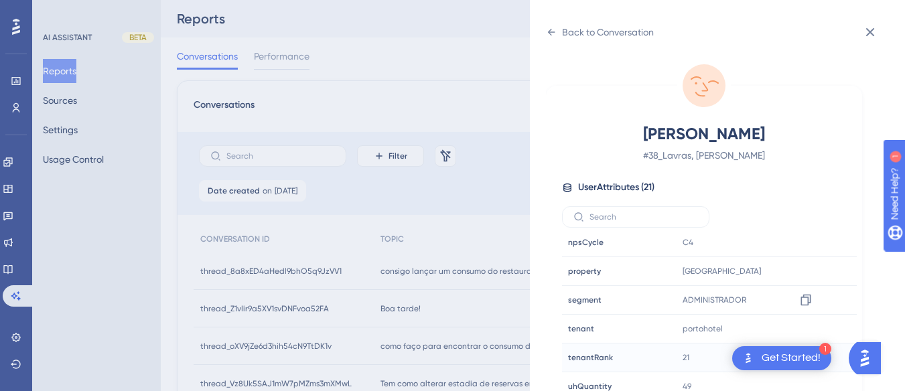
scroll to position [40, 0]
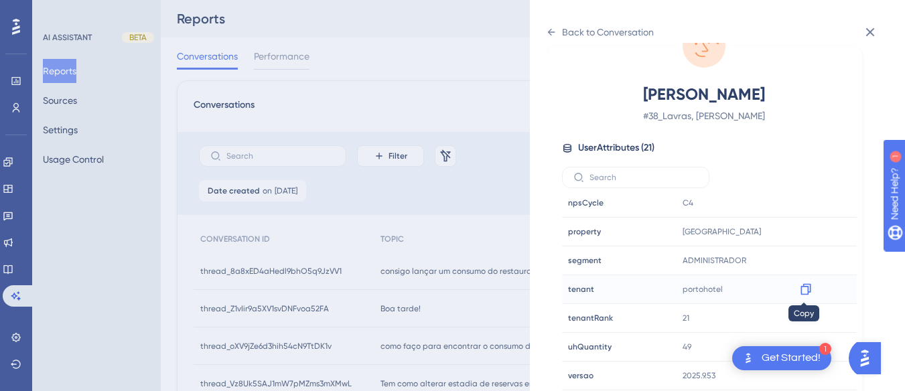
click at [803, 289] on icon at bounding box center [805, 289] width 13 height 13
click at [543, 40] on div "Back to Conversation Lavras, [PERSON_NAME] # 38_Lavras, [PERSON_NAME] User Attr…" at bounding box center [717, 195] width 375 height 391
click at [550, 27] on icon at bounding box center [551, 32] width 11 height 11
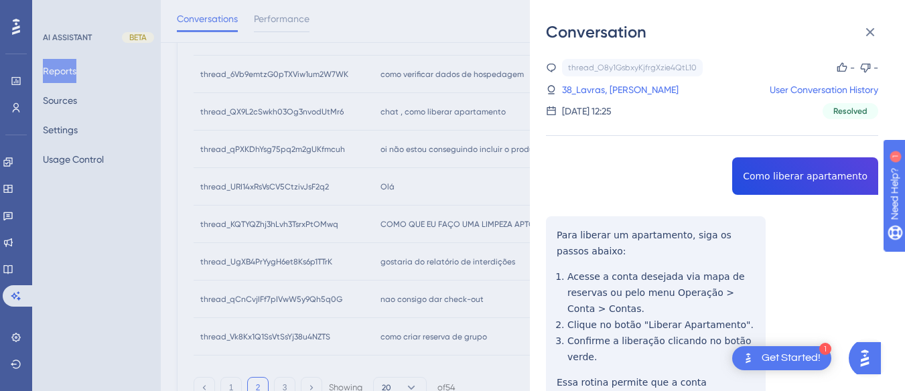
scroll to position [585, 0]
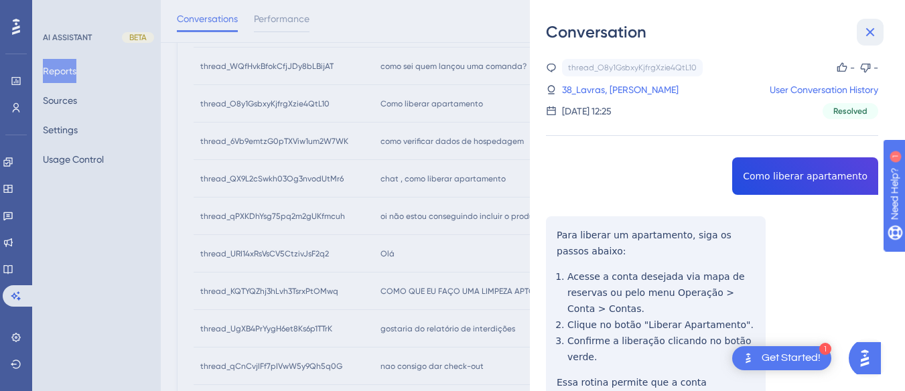
click at [873, 33] on icon at bounding box center [870, 32] width 16 height 16
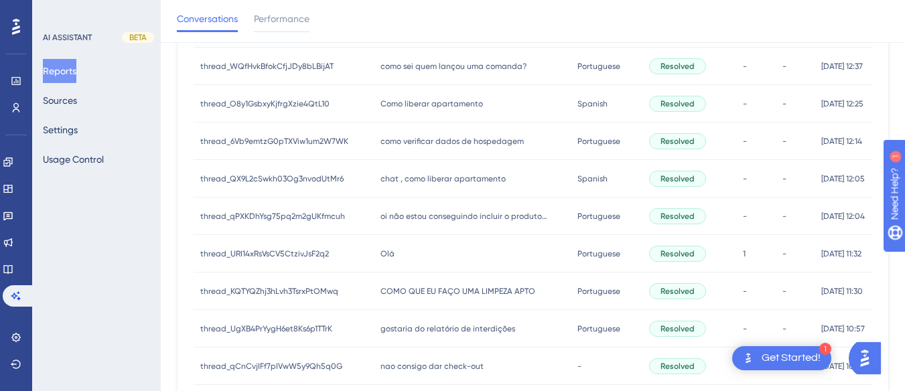
click at [441, 143] on span "como verificar dados de hospedagem" at bounding box center [451, 141] width 143 height 11
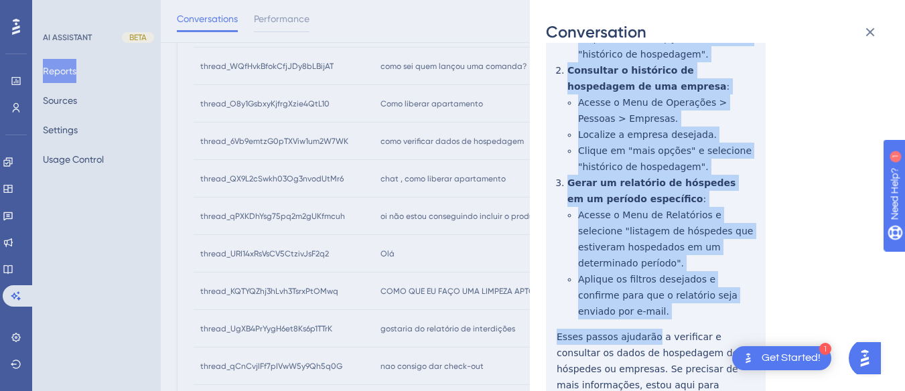
scroll to position [406, 0]
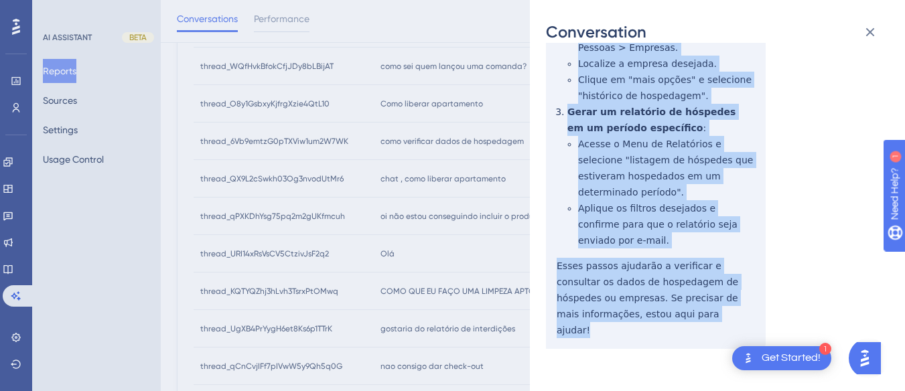
drag, startPoint x: 550, startPoint y: 246, endPoint x: 682, endPoint y: 326, distance: 154.1
click at [682, 326] on div "thread_6Vb9emtzG0pTXViw1um2W7WK Copy - - 15_Tomaz, [PERSON_NAME] User Conversat…" at bounding box center [712, 35] width 332 height 764
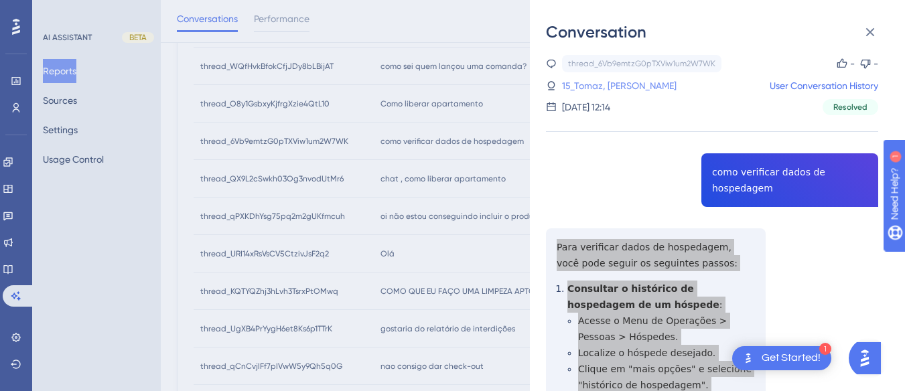
scroll to position [0, 0]
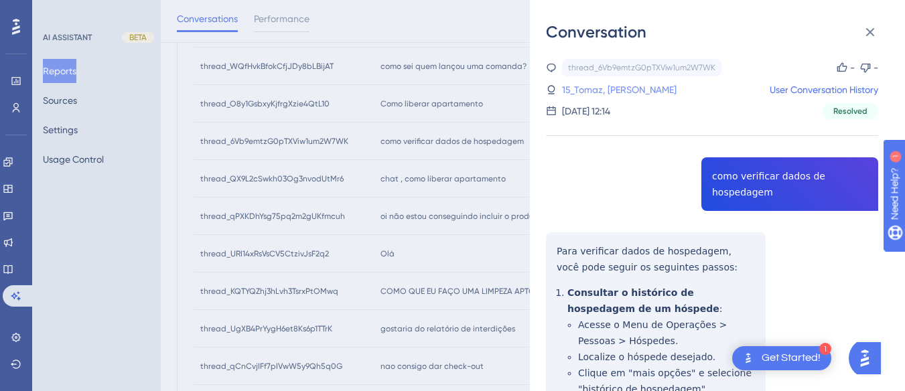
click at [622, 94] on link "15_Tomaz, [PERSON_NAME]" at bounding box center [619, 90] width 114 height 16
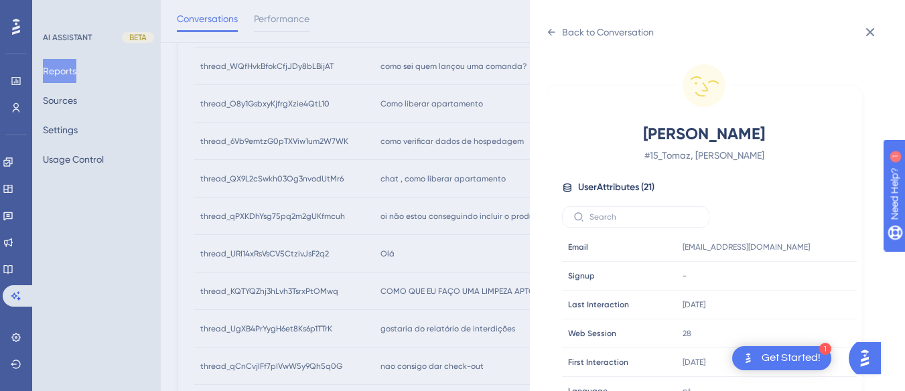
scroll to position [408, 0]
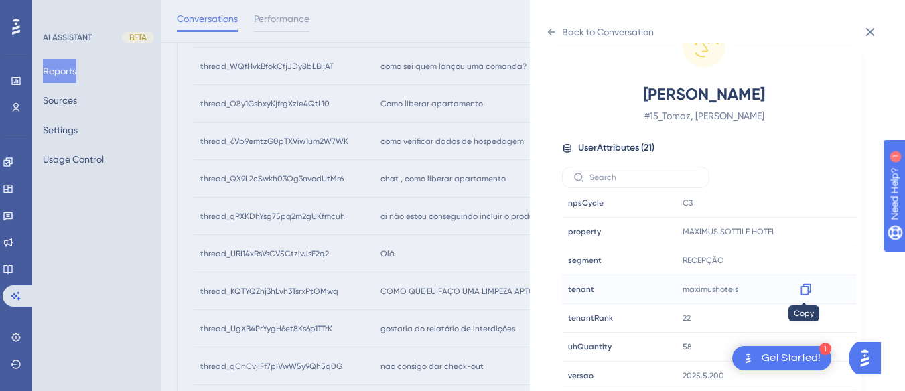
click at [807, 289] on icon at bounding box center [805, 289] width 13 height 13
click at [552, 29] on icon at bounding box center [551, 32] width 11 height 11
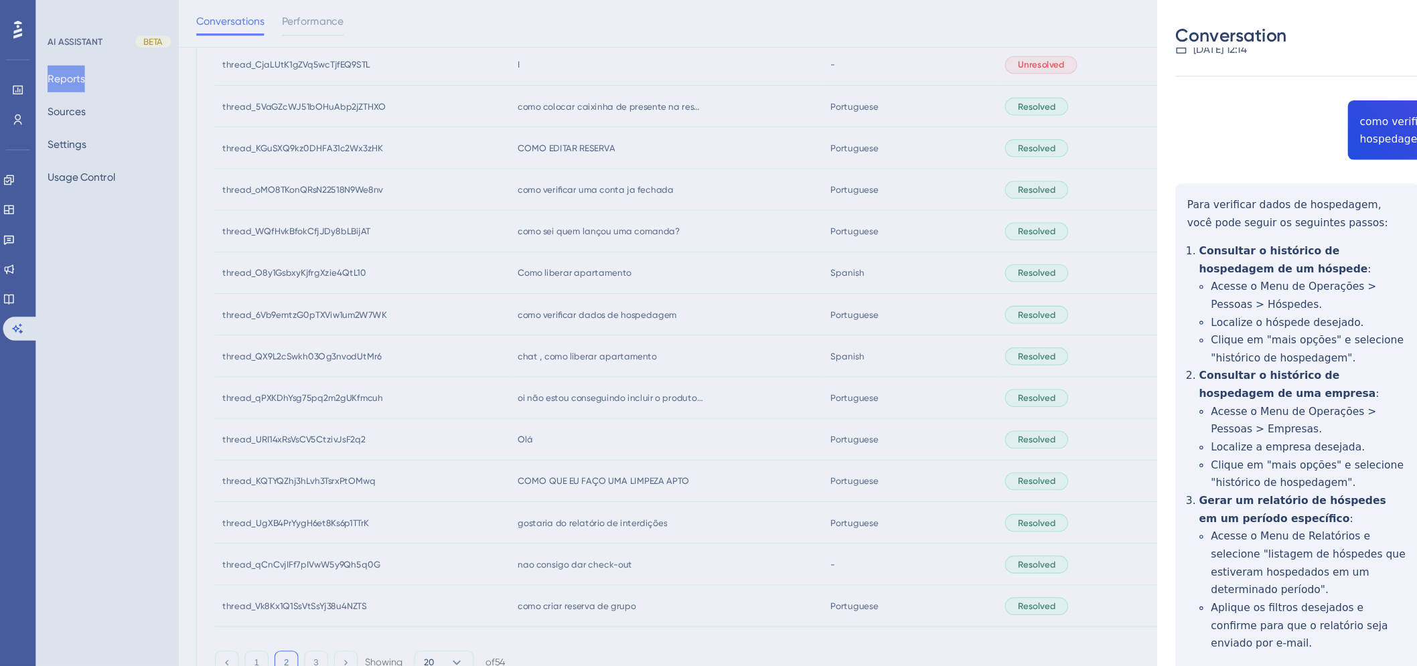
scroll to position [67, 0]
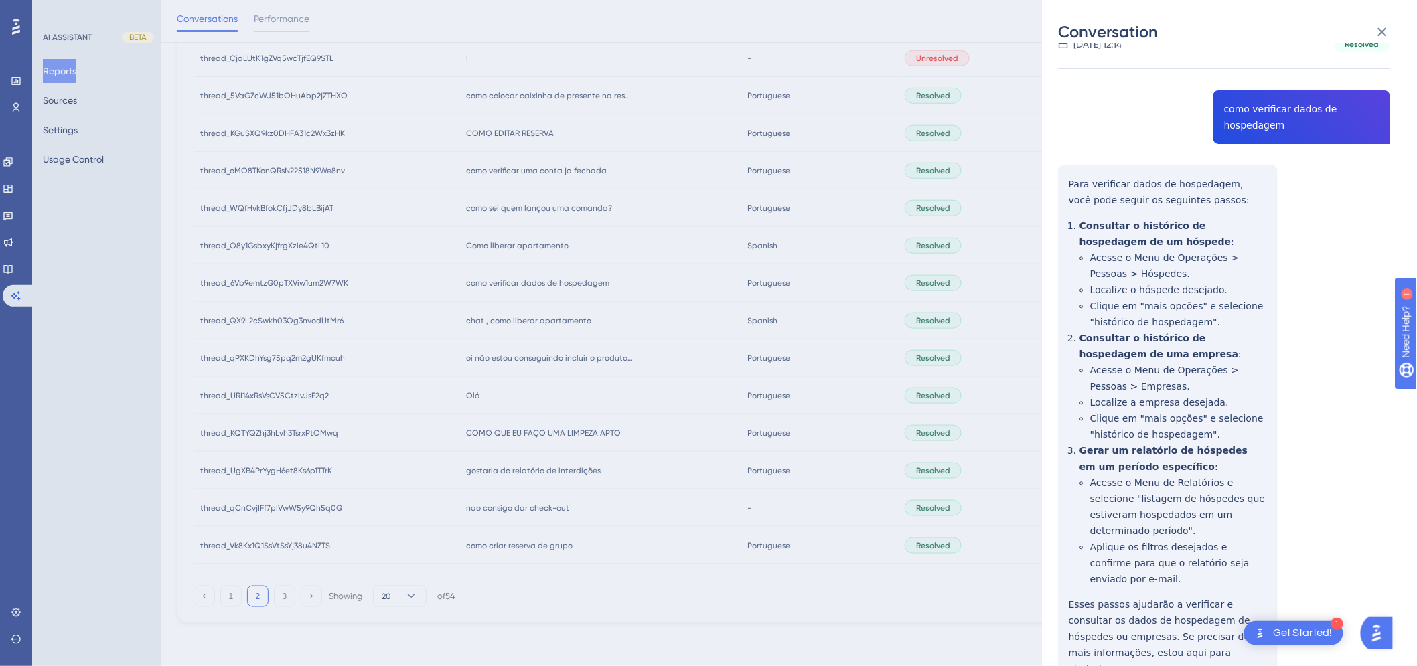
drag, startPoint x: 1267, startPoint y: 0, endPoint x: 1079, endPoint y: 232, distance: 298.4
click at [914, 232] on div "thread_6Vb9emtzG0pTXViw1um2W7WK Copy - - 15_Tomaz, [PERSON_NAME] User Conversat…" at bounding box center [1224, 374] width 332 height 764
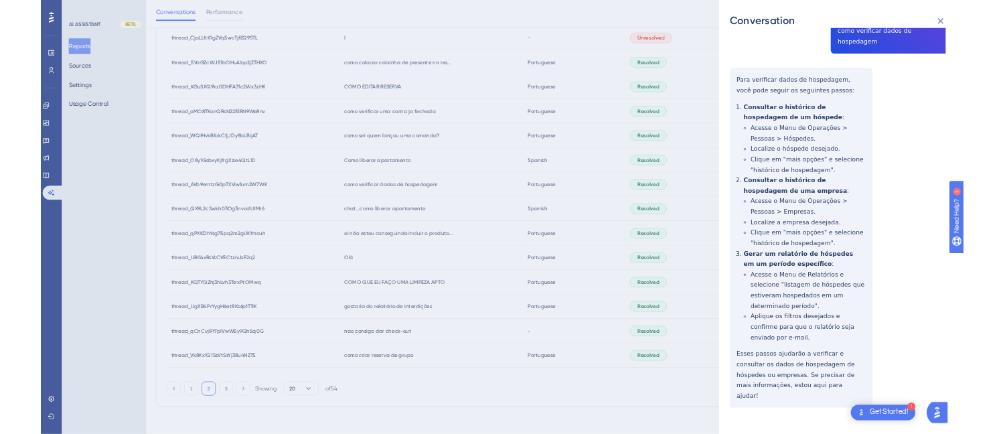
scroll to position [54, 0]
